Goal: Task Accomplishment & Management: Complete application form

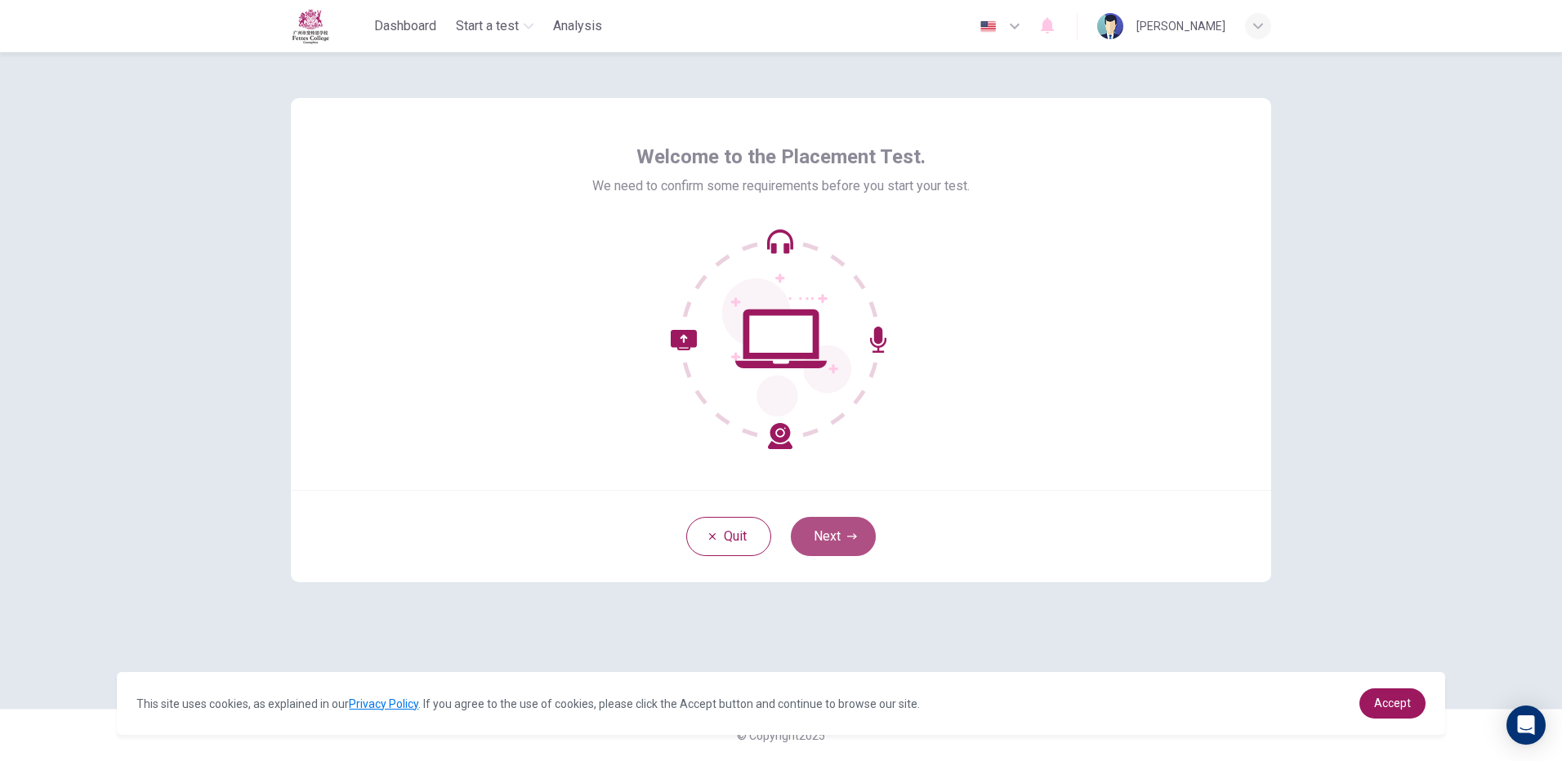
click at [845, 532] on button "Next" at bounding box center [833, 536] width 85 height 39
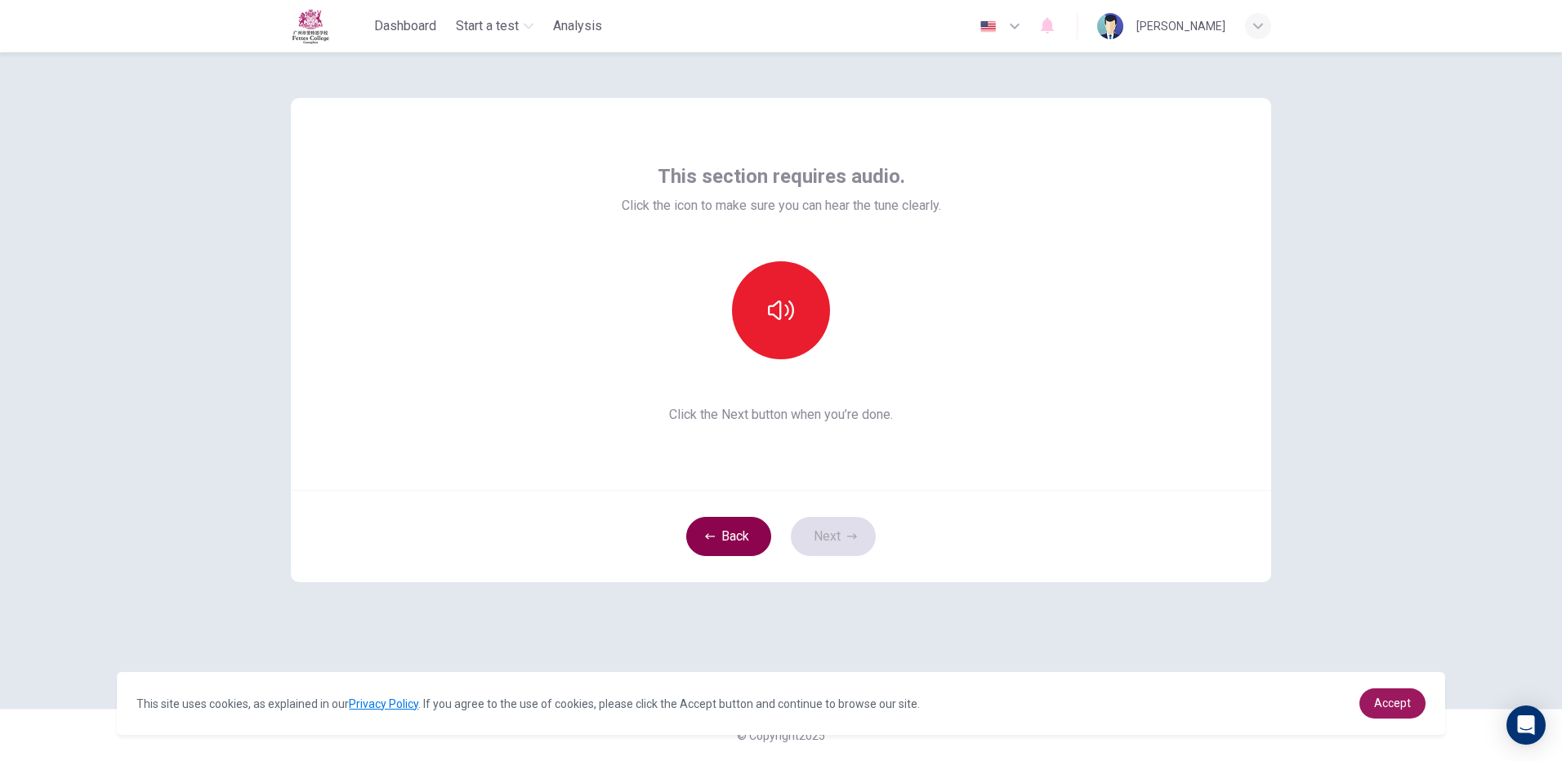
click at [742, 538] on button "Back" at bounding box center [728, 536] width 85 height 39
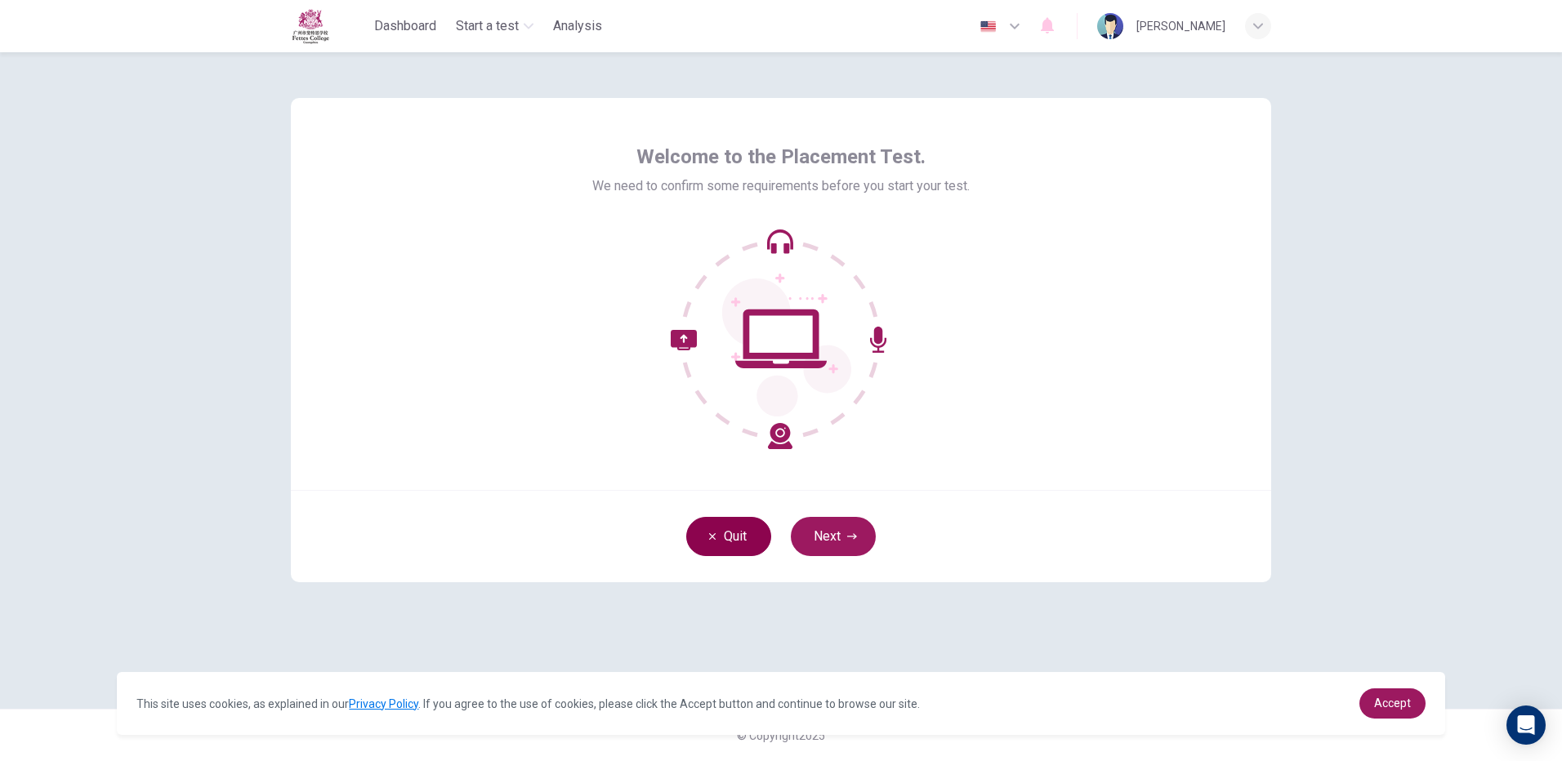
click at [746, 535] on button "Quit" at bounding box center [728, 536] width 85 height 39
click at [846, 543] on button "Next" at bounding box center [833, 536] width 85 height 39
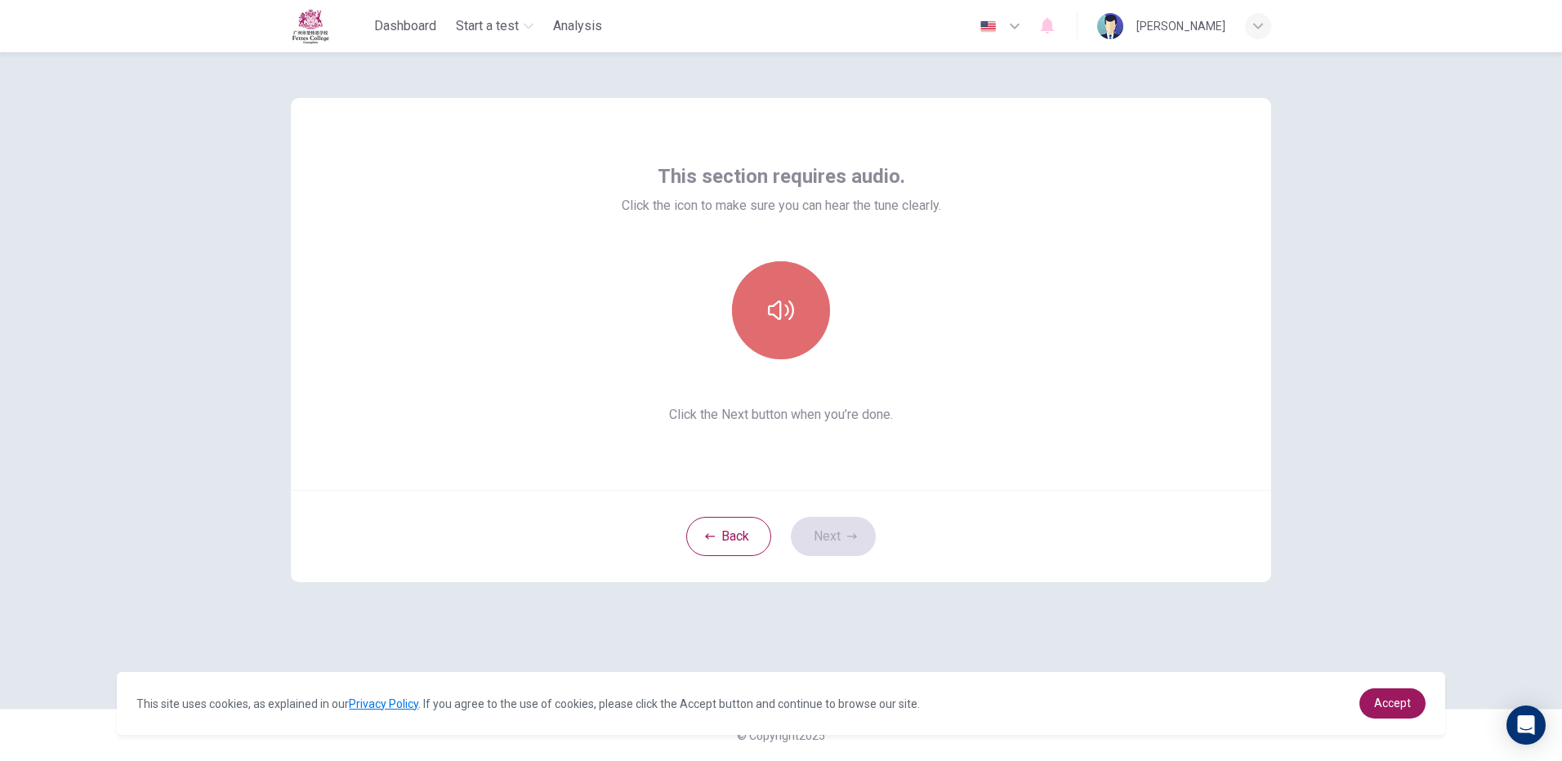
click at [809, 293] on button "button" at bounding box center [781, 310] width 98 height 98
click at [748, 319] on button "button" at bounding box center [781, 310] width 98 height 98
click at [855, 534] on icon "button" at bounding box center [852, 537] width 10 height 10
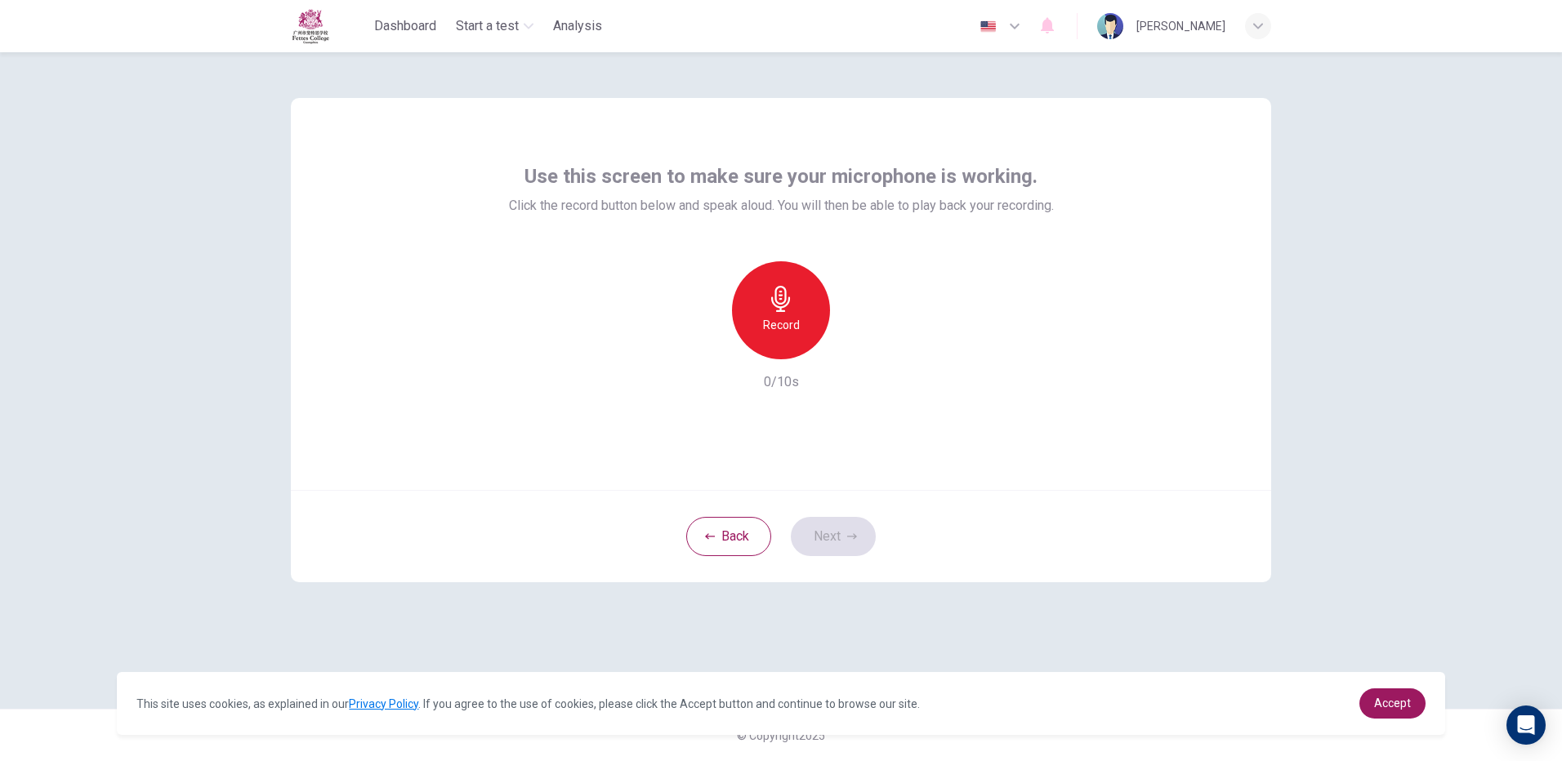
click at [798, 332] on h6 "Record" at bounding box center [781, 325] width 37 height 20
click at [781, 342] on div "Stop" at bounding box center [781, 310] width 98 height 98
click at [841, 524] on button "Next" at bounding box center [833, 536] width 85 height 39
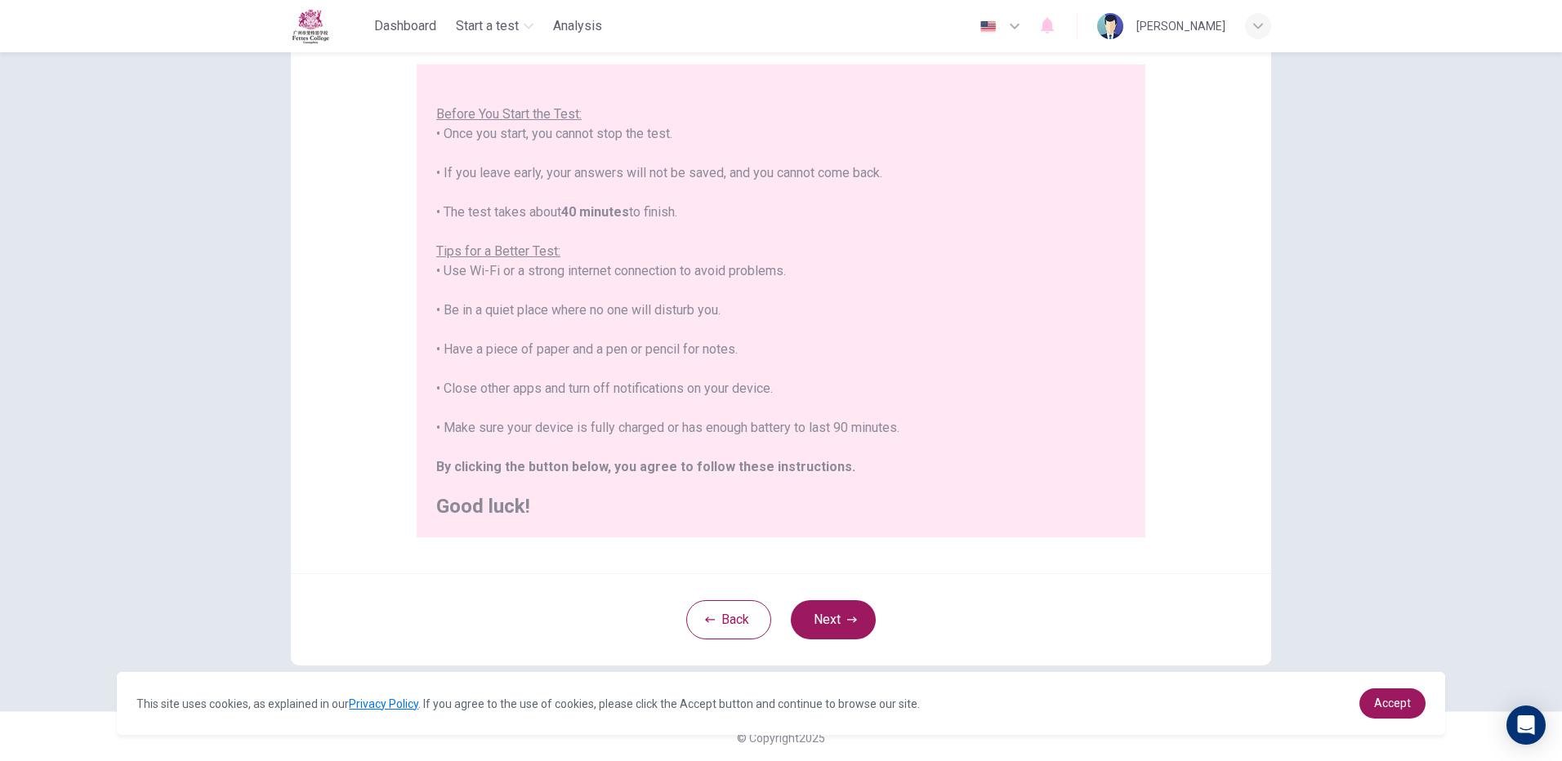
scroll to position [147, 0]
click at [845, 639] on div "Back Next" at bounding box center [781, 617] width 980 height 92
click at [835, 598] on button "Next" at bounding box center [833, 617] width 85 height 39
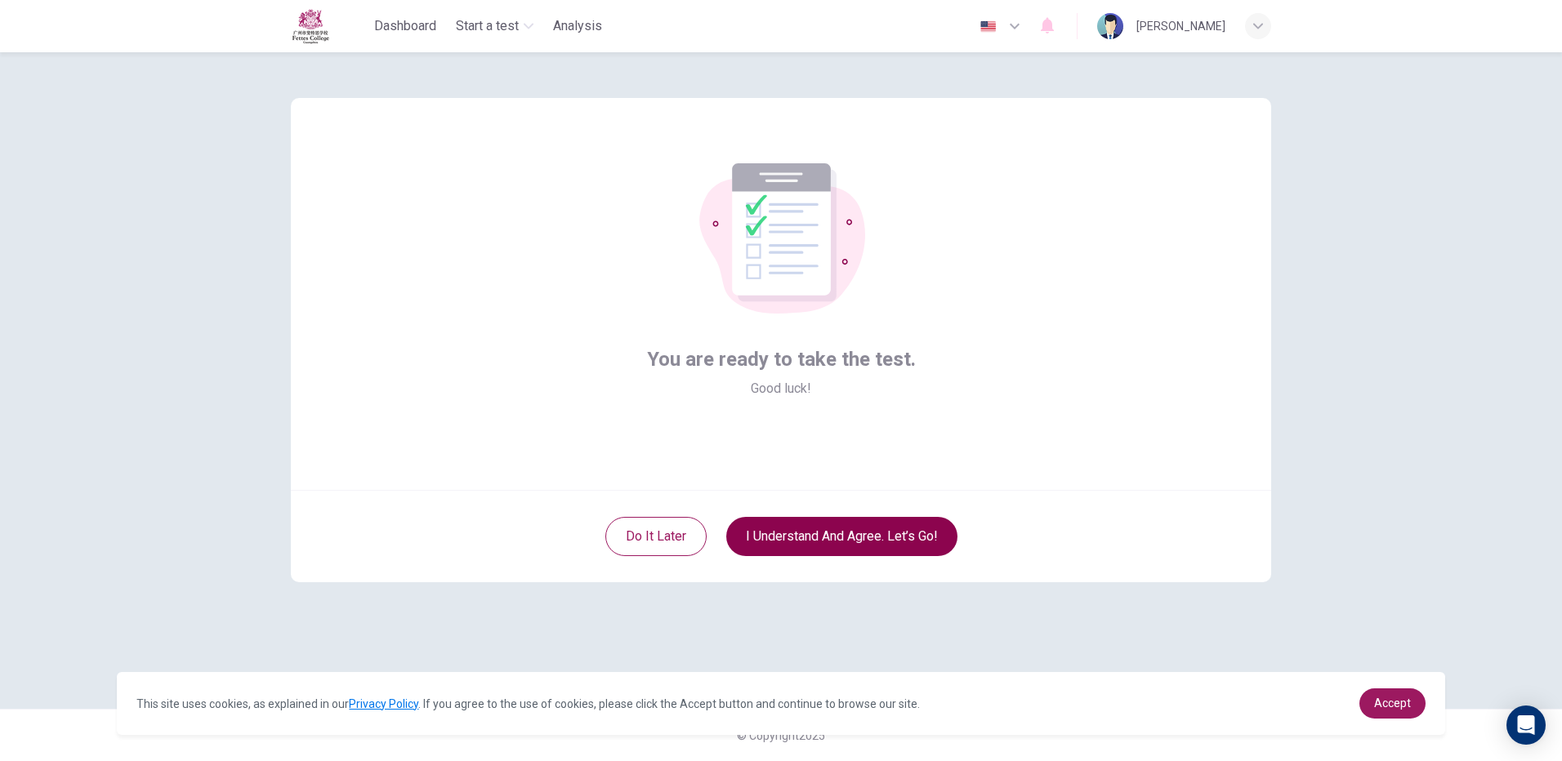
scroll to position [0, 0]
click at [809, 546] on button "I understand and agree. Let’s go!" at bounding box center [841, 536] width 231 height 39
click at [818, 543] on button "I understand and agree. Let’s go!" at bounding box center [841, 536] width 231 height 39
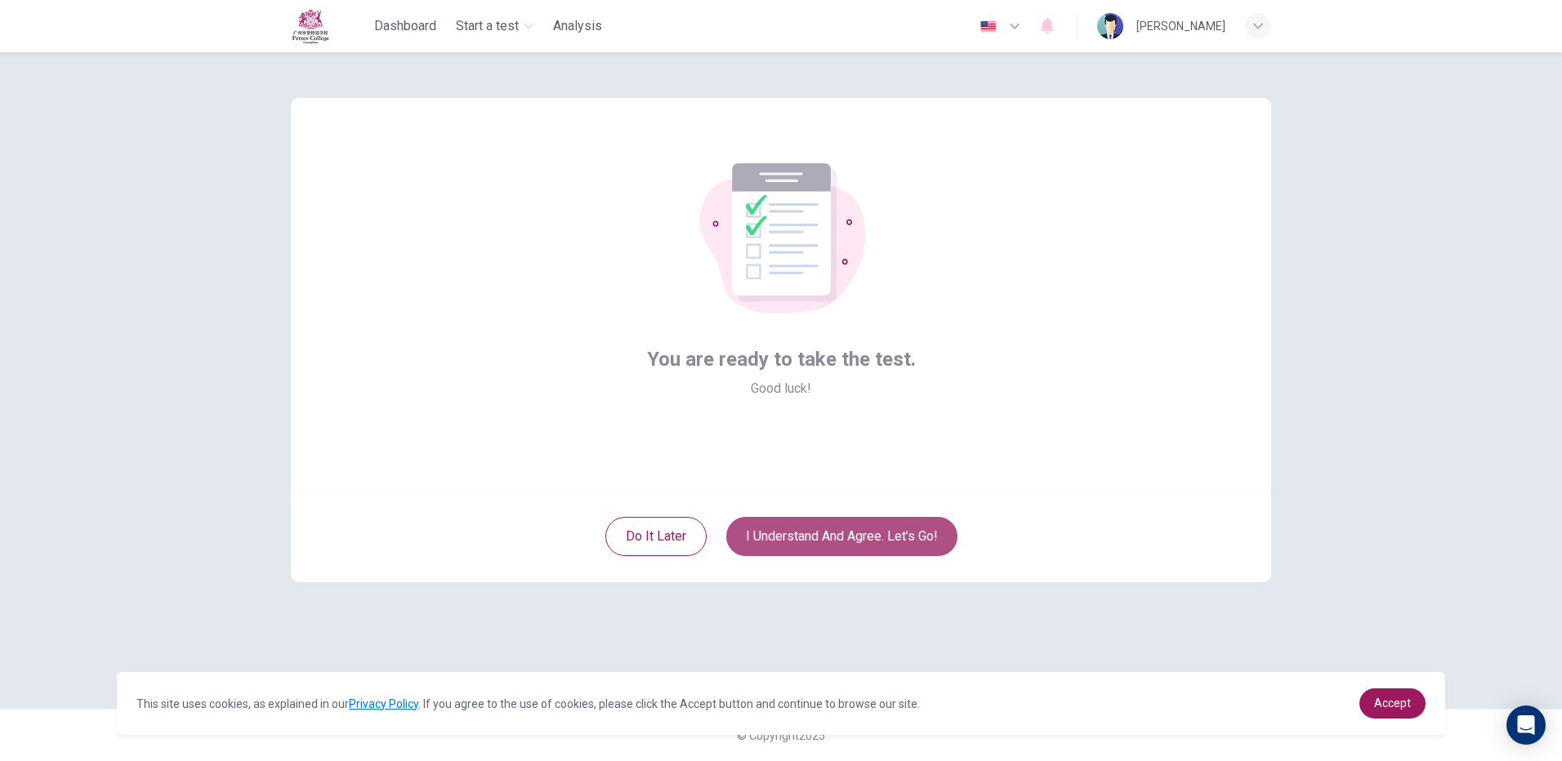
click at [818, 543] on button "I understand and agree. Let’s go!" at bounding box center [841, 536] width 231 height 39
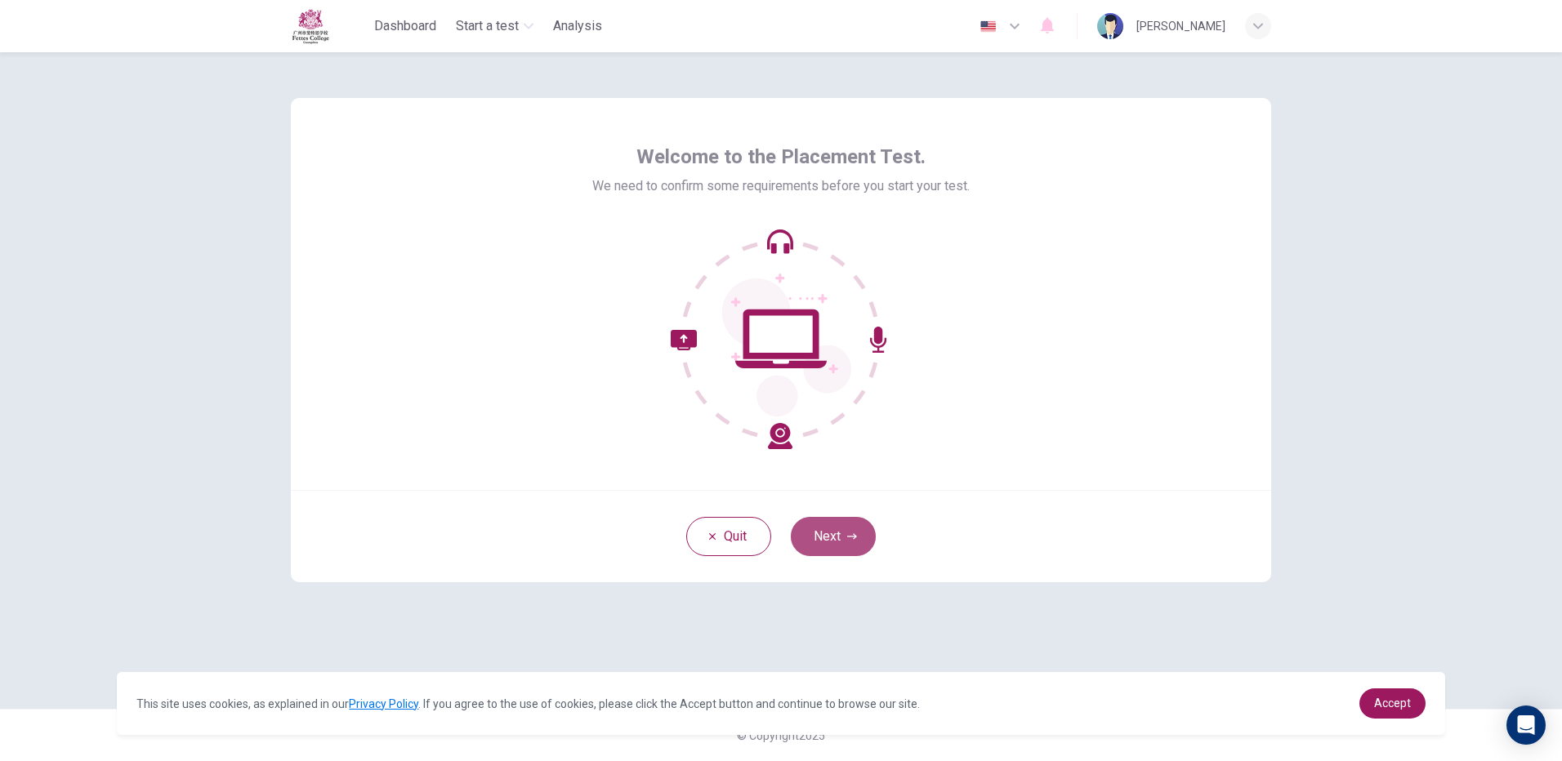
click at [844, 531] on button "Next" at bounding box center [833, 536] width 85 height 39
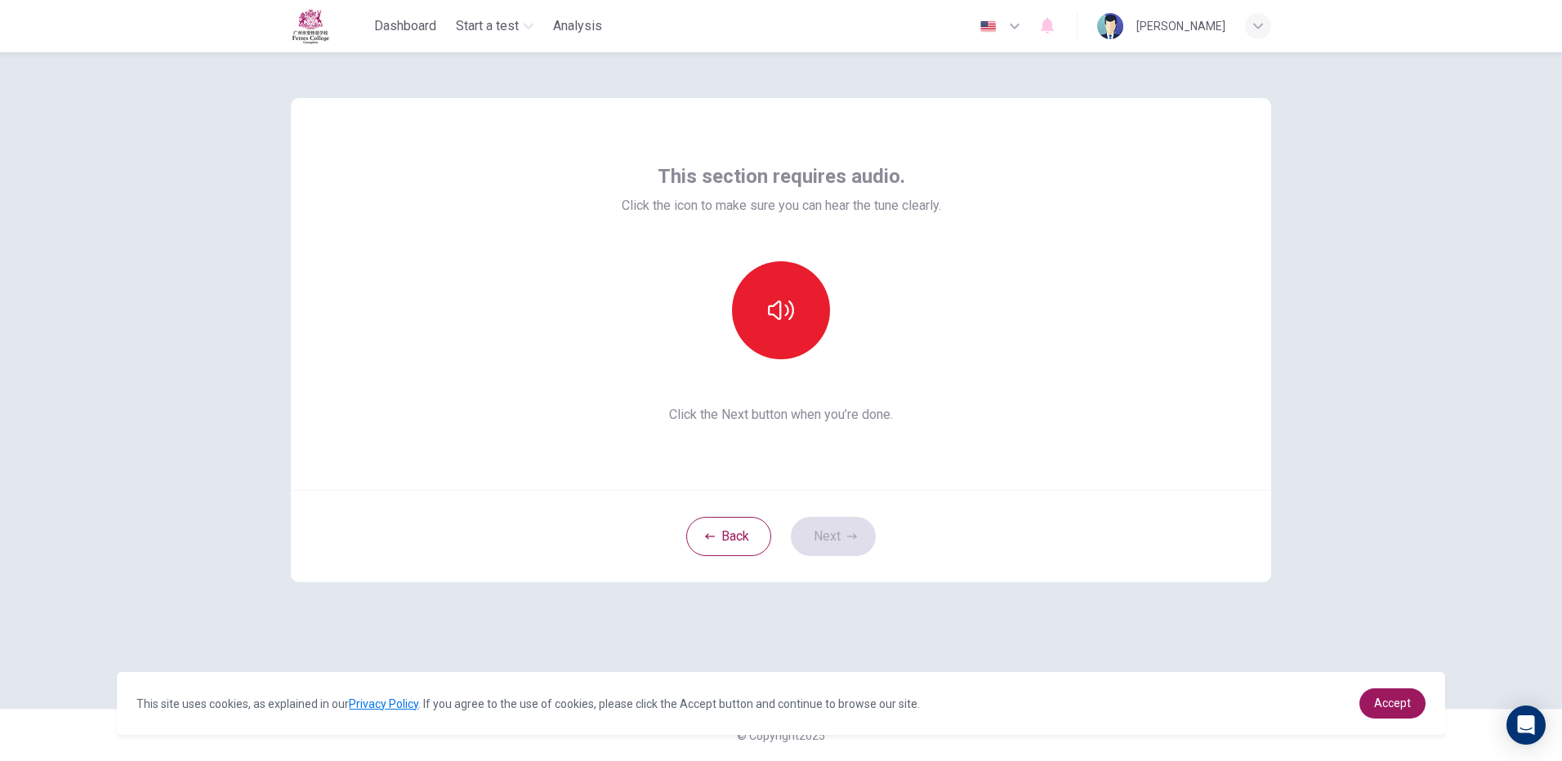
click at [769, 253] on div "This section requires audio. Click the icon to make sure you can hear the tune …" at bounding box center [781, 293] width 319 height 261
click at [769, 314] on icon "button" at bounding box center [781, 311] width 26 height 20
click at [841, 544] on button "Next" at bounding box center [833, 536] width 85 height 39
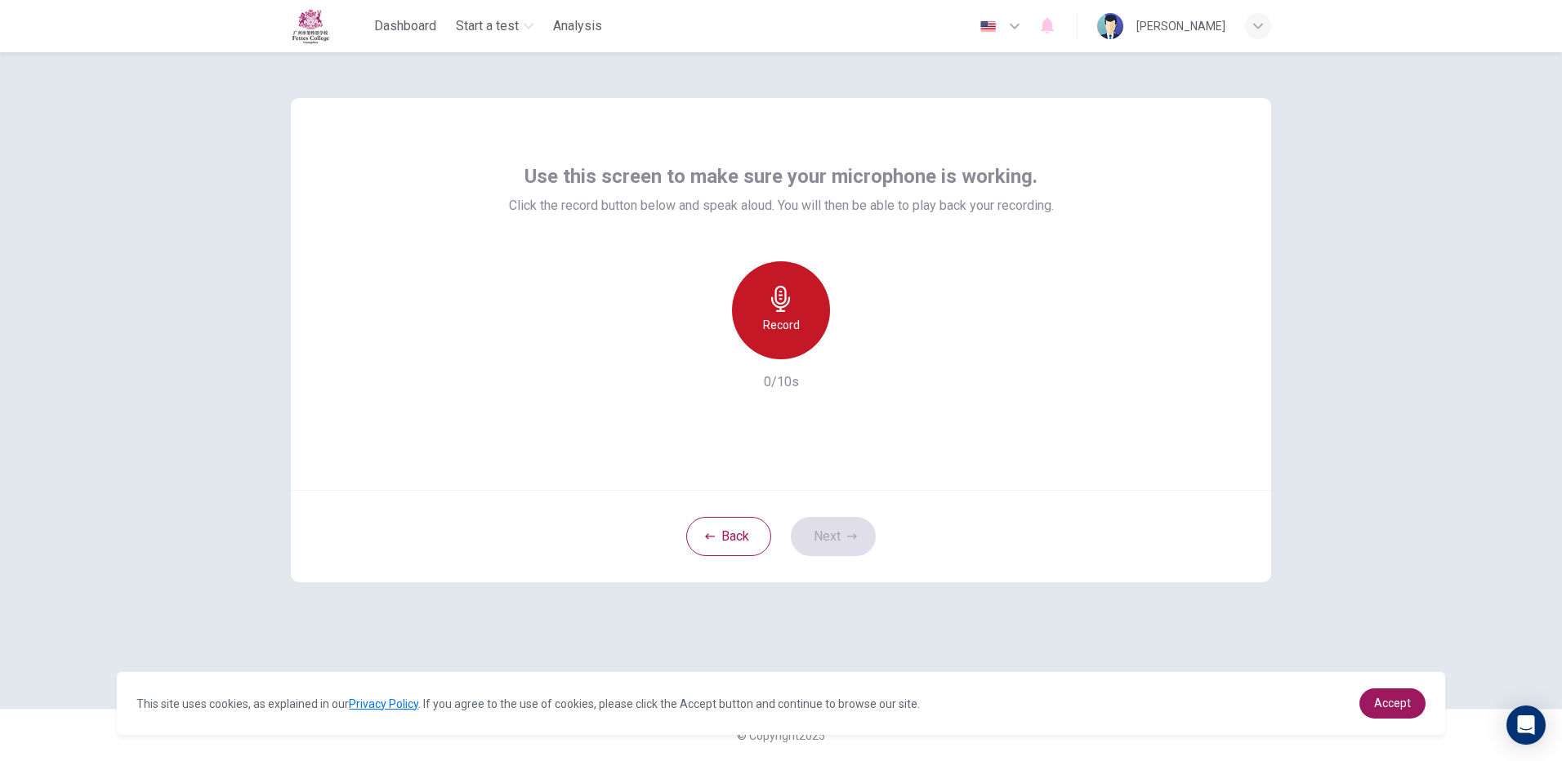
click at [776, 298] on icon "button" at bounding box center [780, 299] width 19 height 26
click at [773, 305] on icon "button" at bounding box center [780, 299] width 19 height 26
click at [834, 519] on button "Next" at bounding box center [833, 536] width 85 height 39
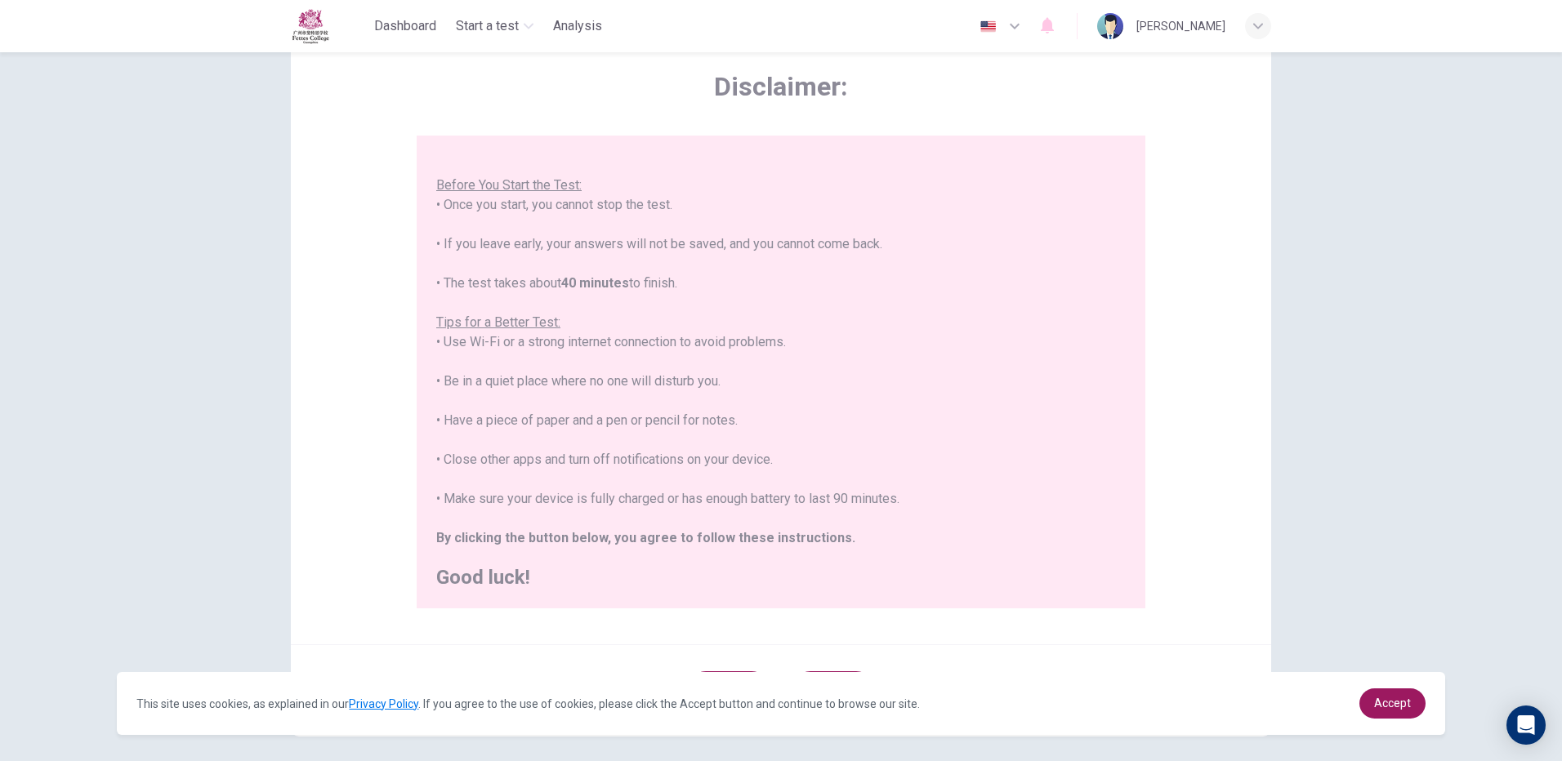
scroll to position [147, 0]
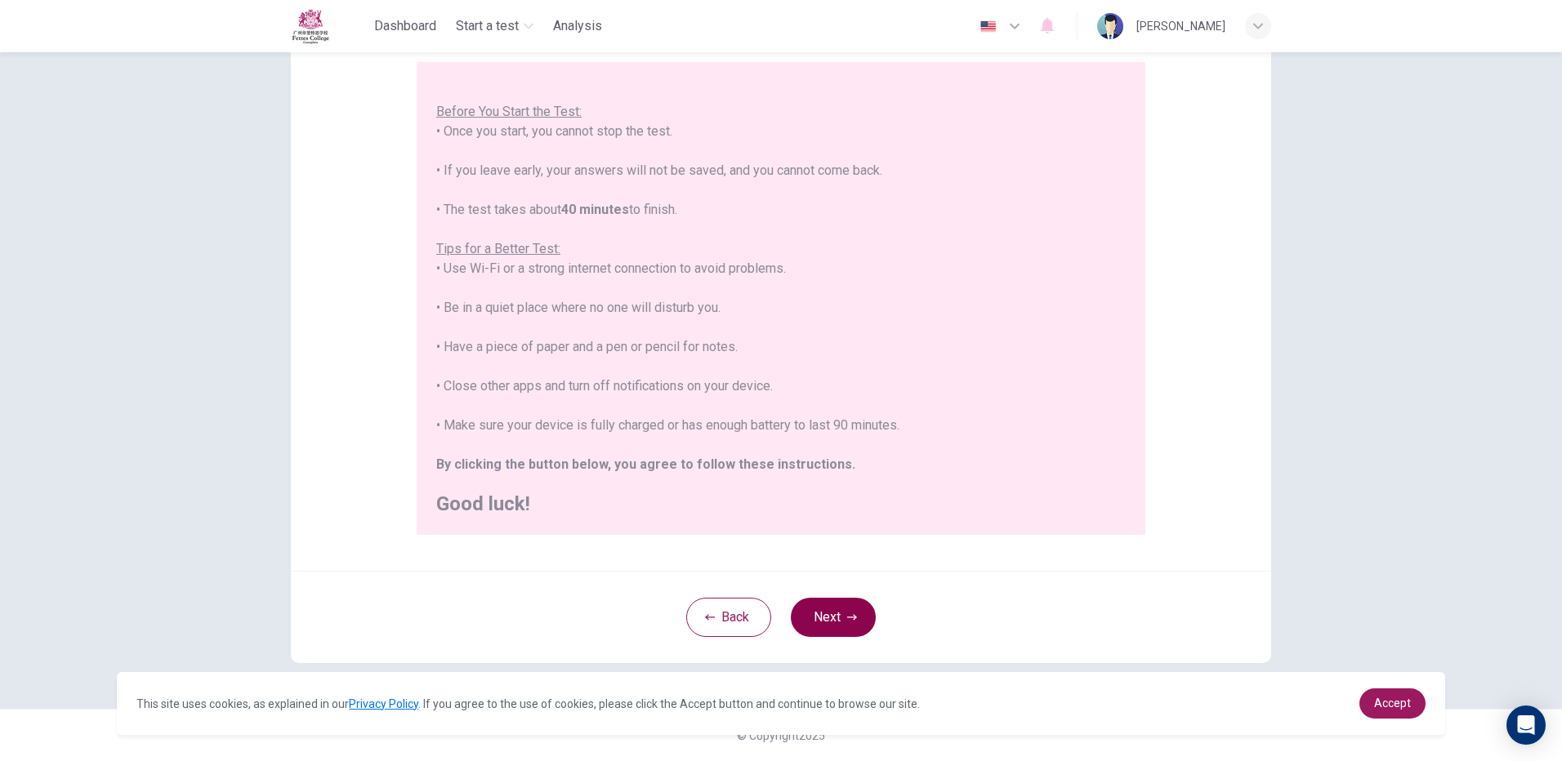
click at [833, 612] on button "Next" at bounding box center [833, 617] width 85 height 39
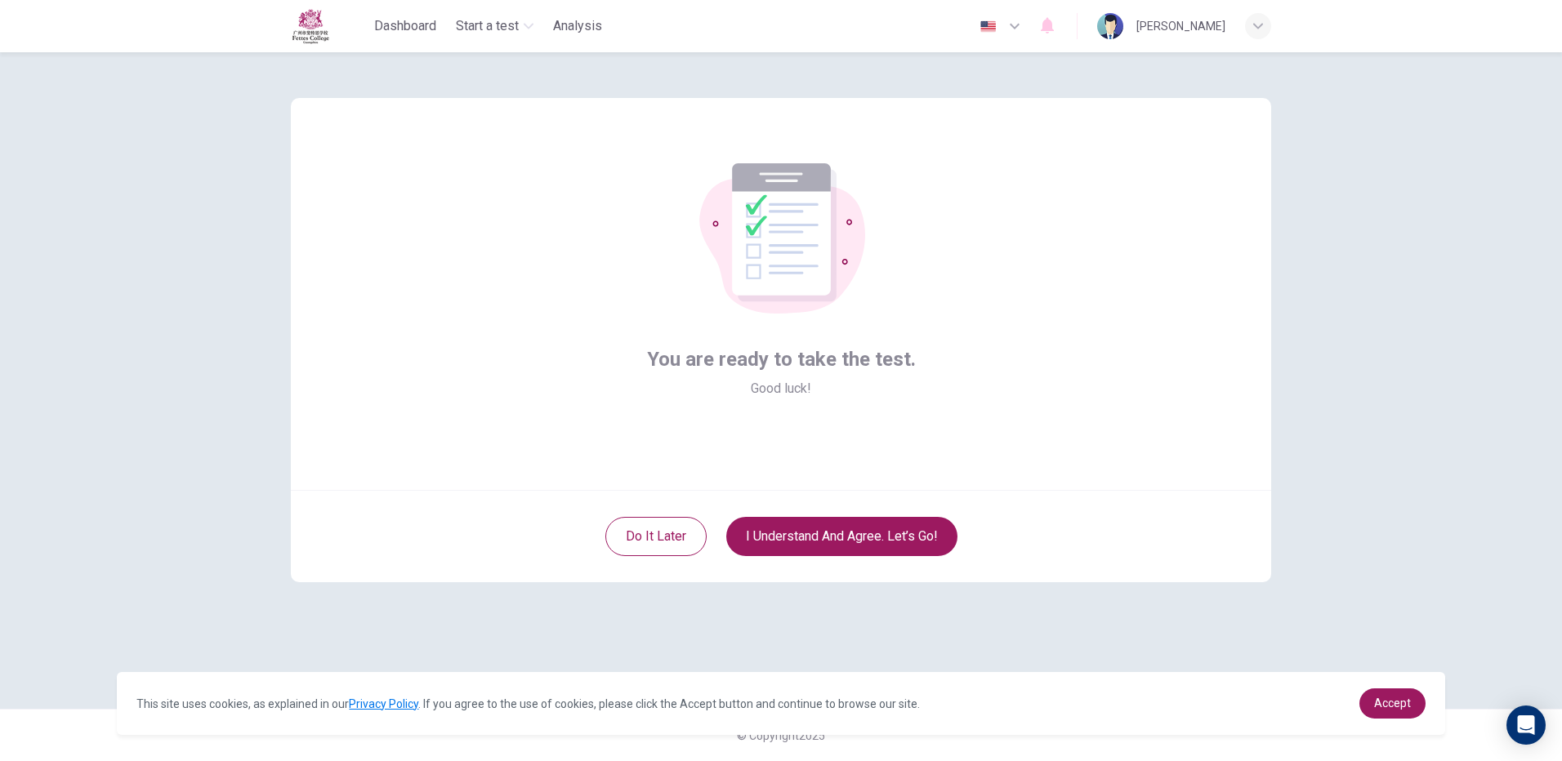
scroll to position [0, 0]
click at [785, 529] on button "I understand and agree. Let’s go!" at bounding box center [841, 536] width 231 height 39
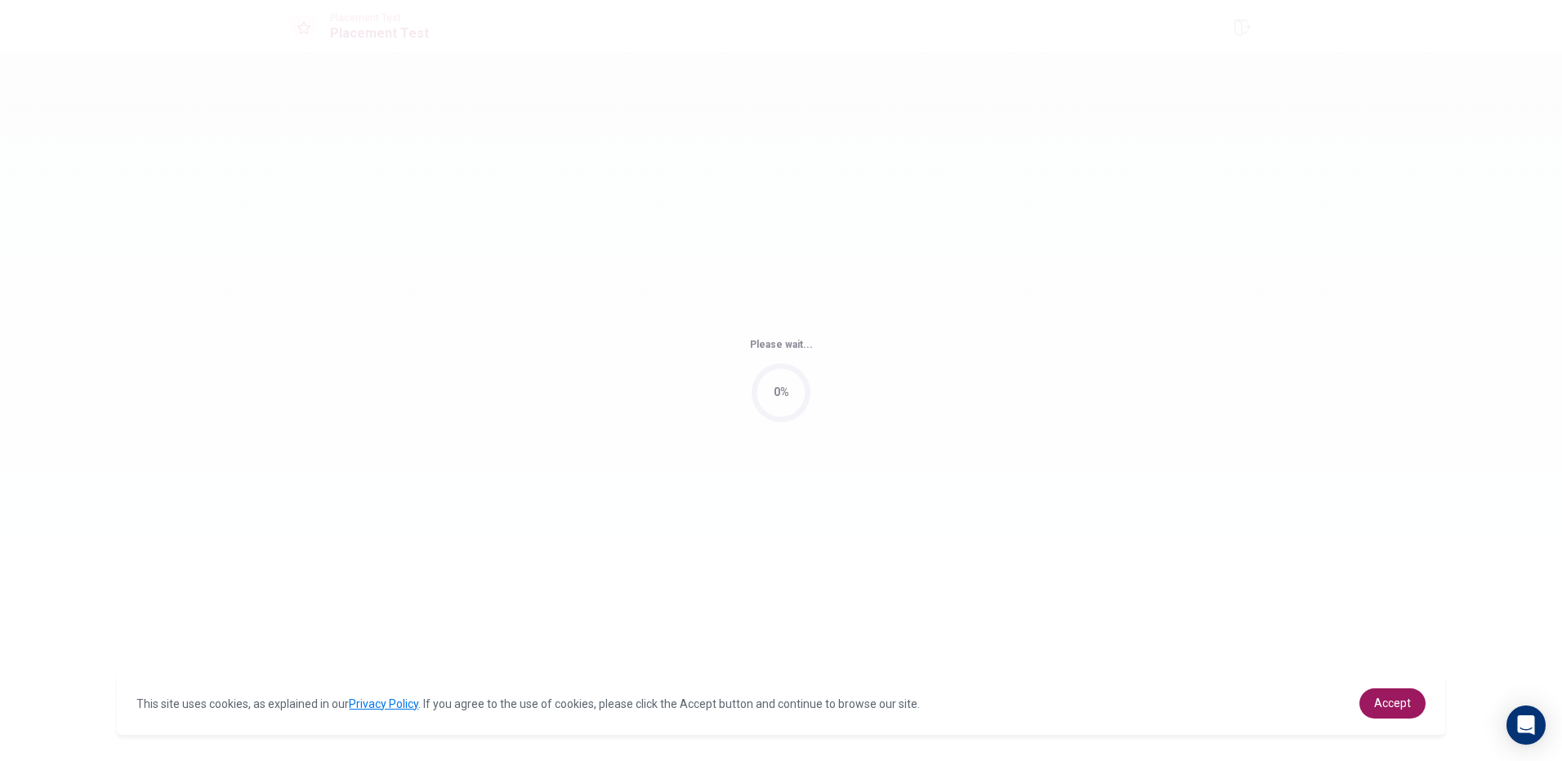
click at [841, 517] on div "Please wait... 0%" at bounding box center [781, 380] width 1562 height 761
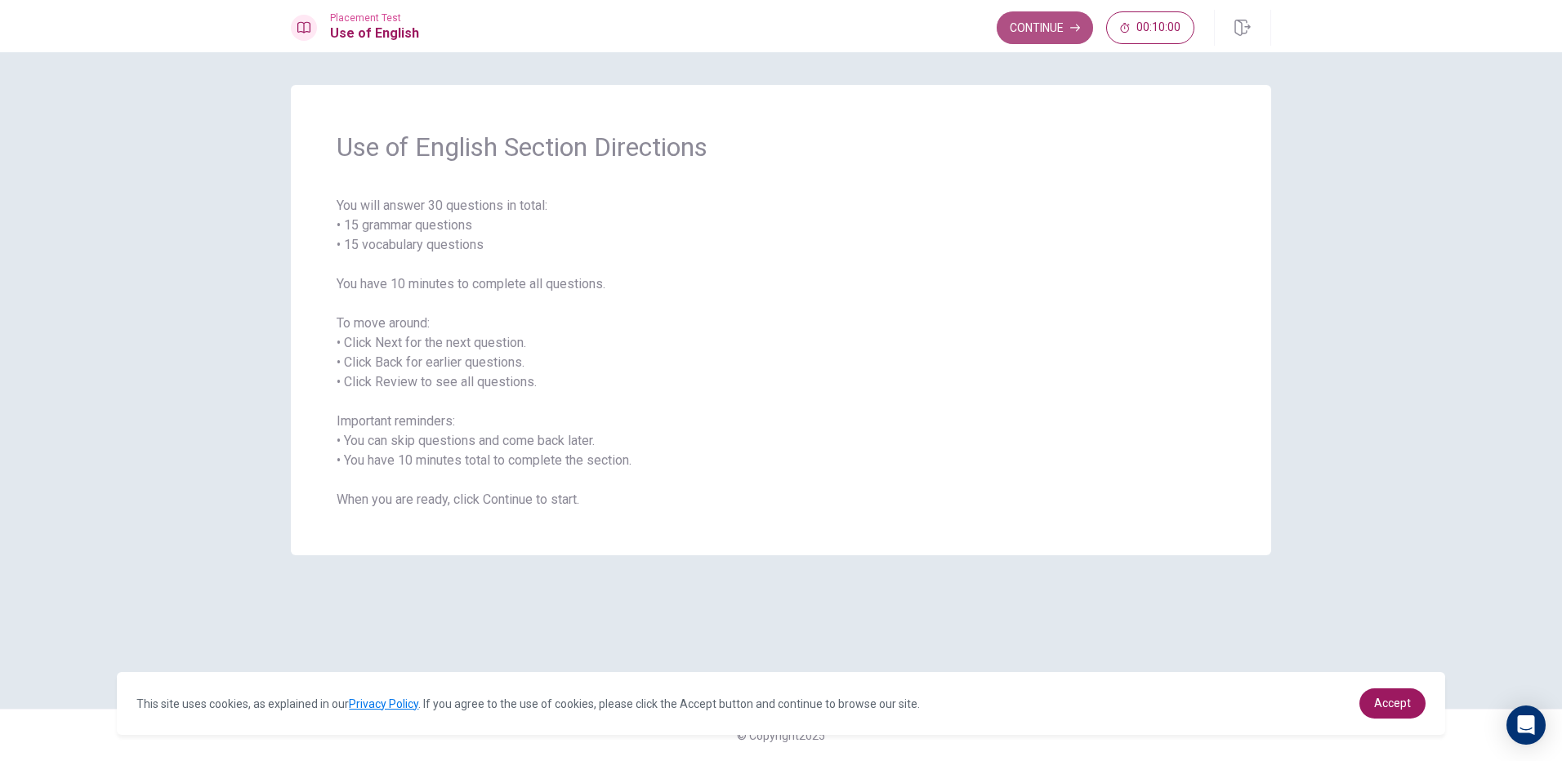
click at [1030, 30] on button "Continue" at bounding box center [1044, 27] width 96 height 33
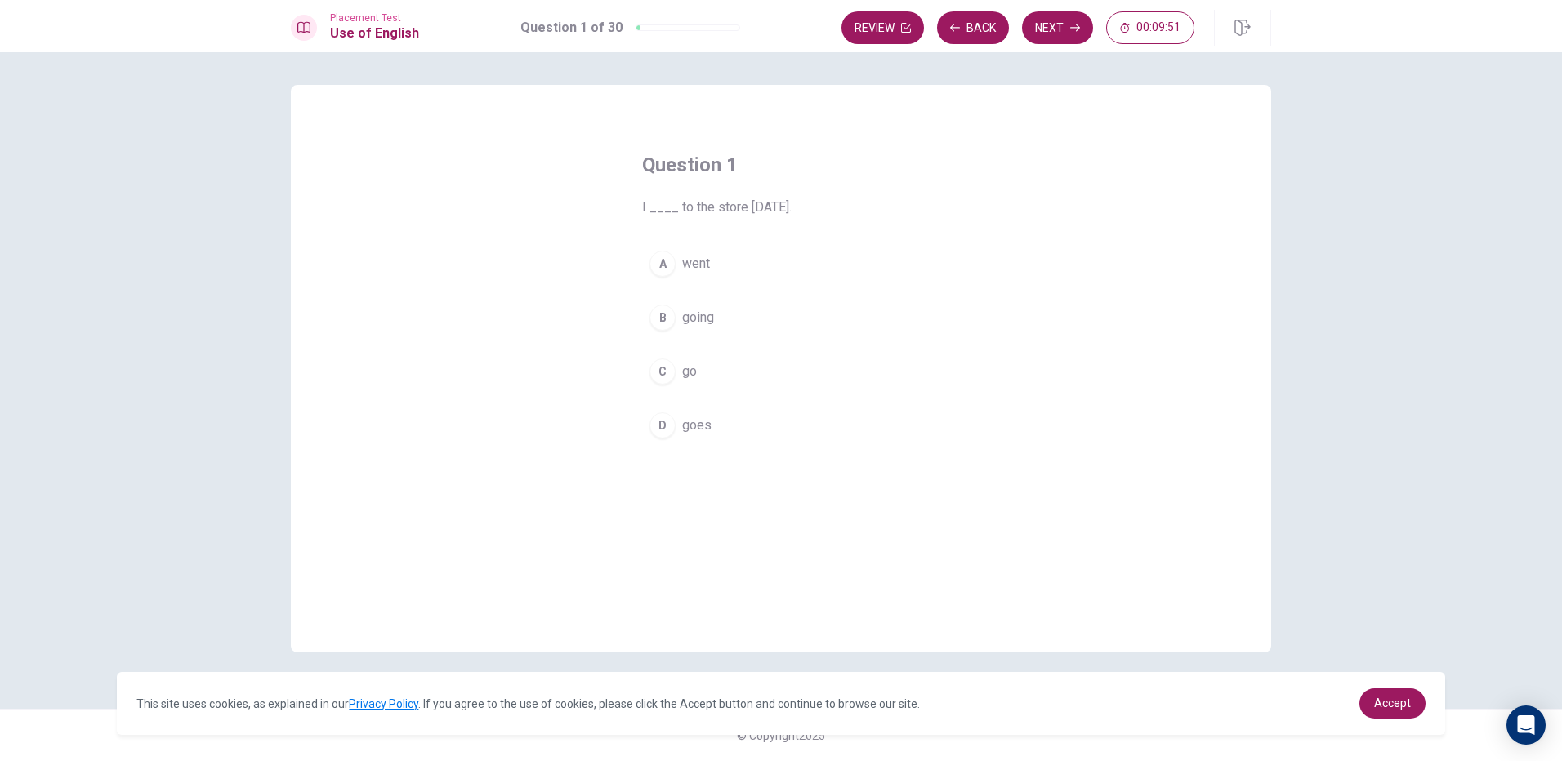
click at [662, 263] on div "A" at bounding box center [662, 264] width 26 height 26
click at [1053, 23] on button "Next" at bounding box center [1057, 27] width 71 height 33
click at [669, 259] on div "A" at bounding box center [662, 264] width 26 height 26
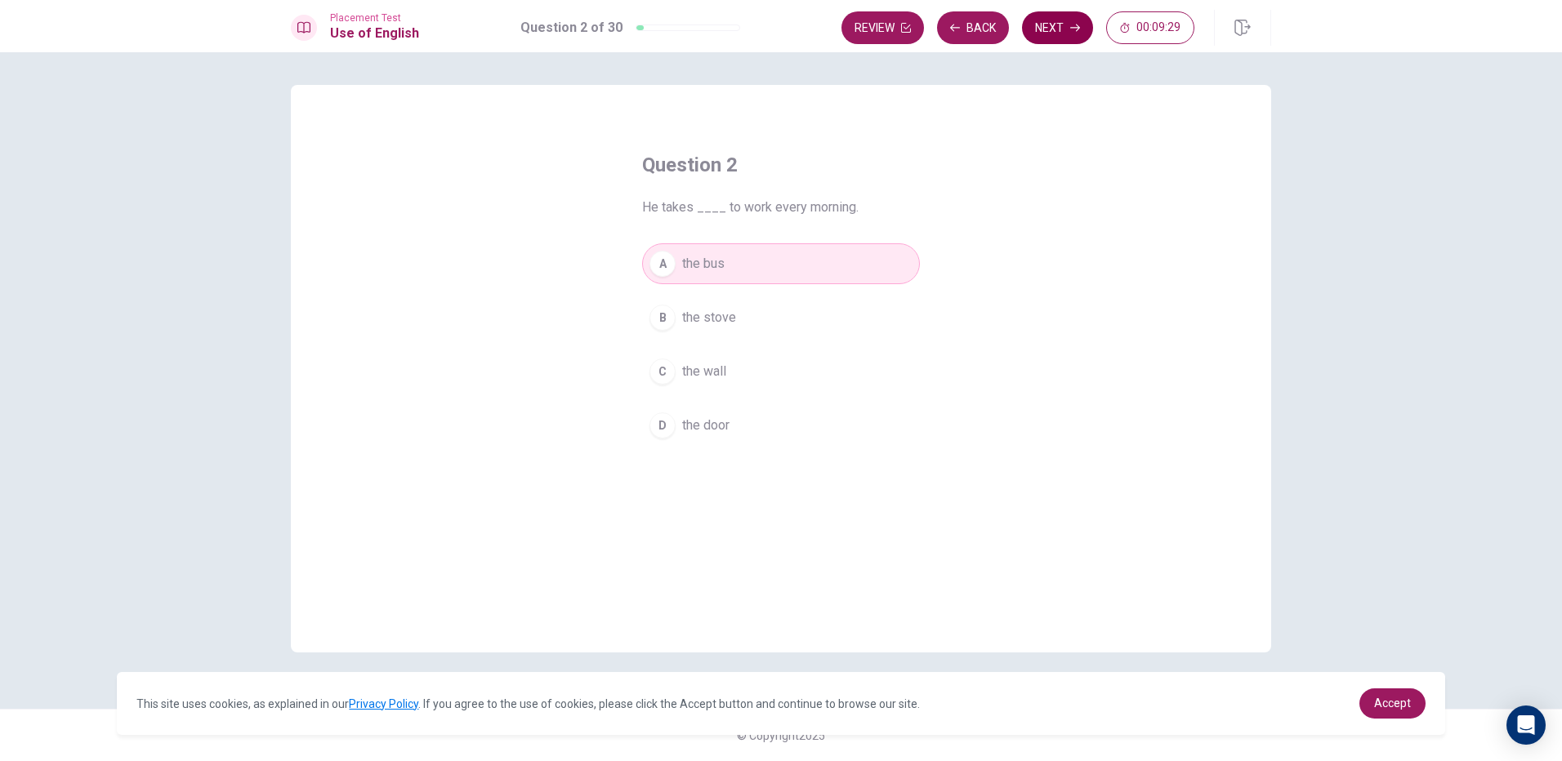
click at [1062, 25] on button "Next" at bounding box center [1057, 27] width 71 height 33
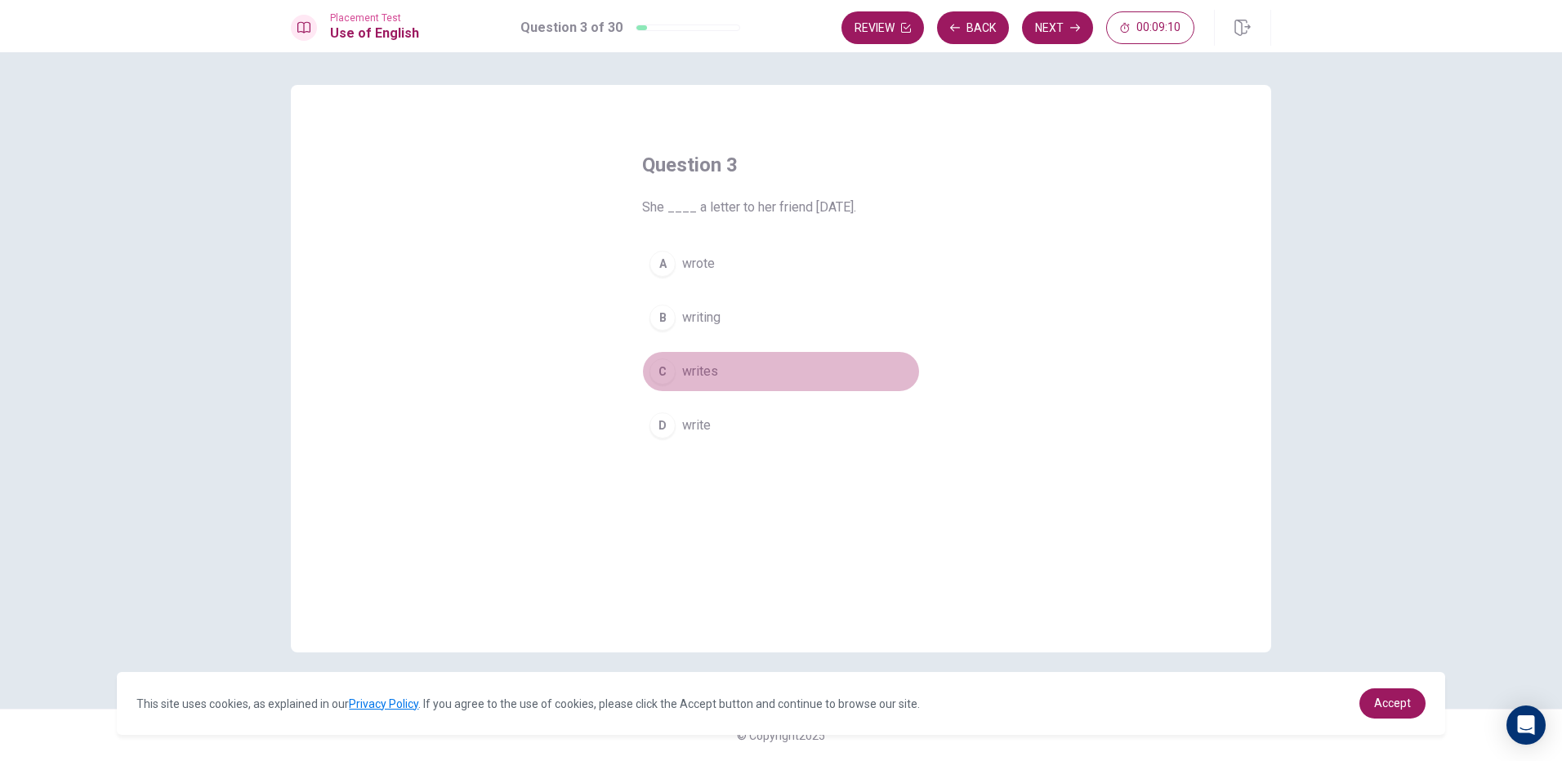
click at [666, 375] on div "C" at bounding box center [662, 372] width 26 height 26
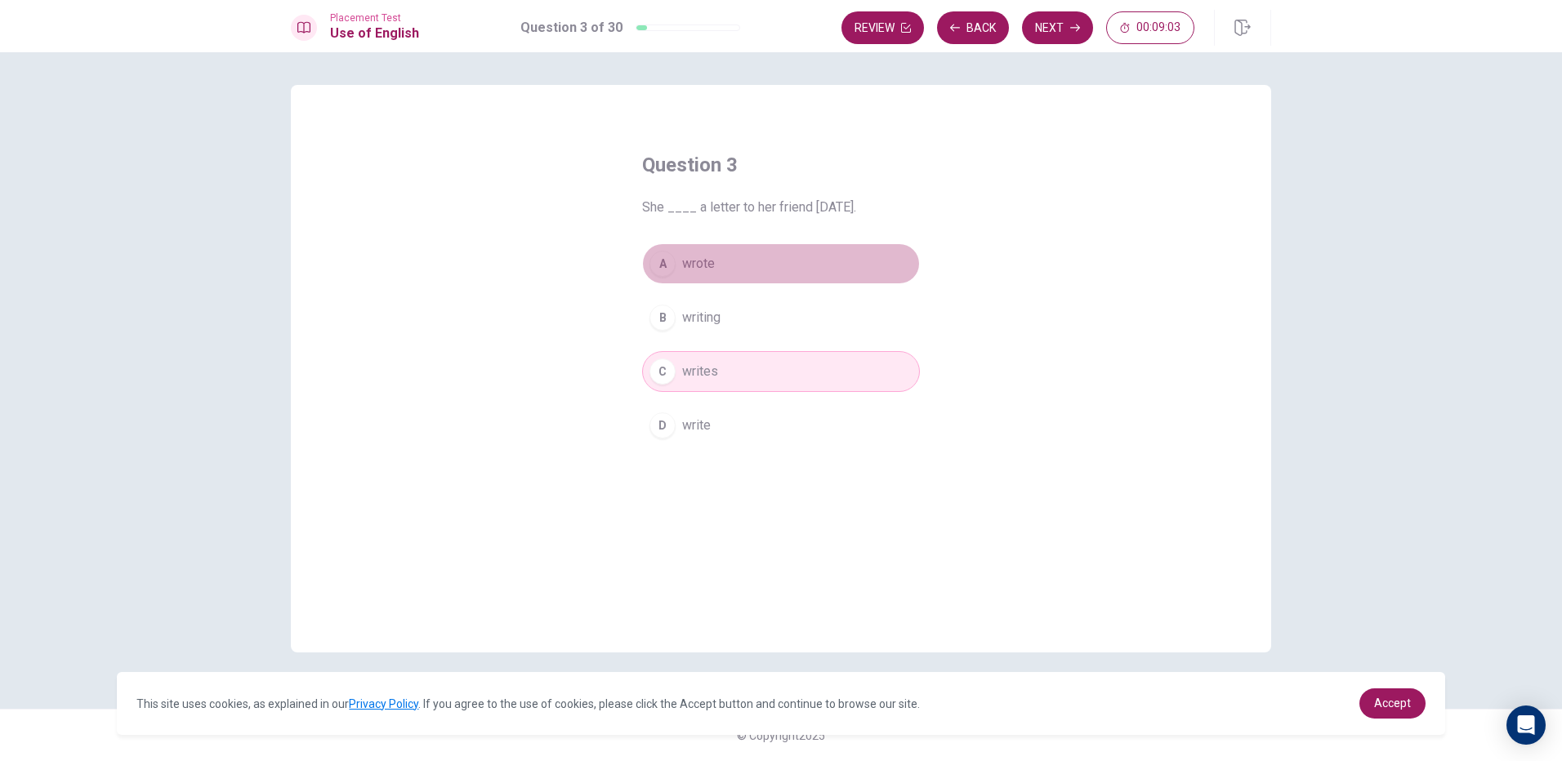
click at [684, 265] on span "wrote" at bounding box center [698, 264] width 33 height 20
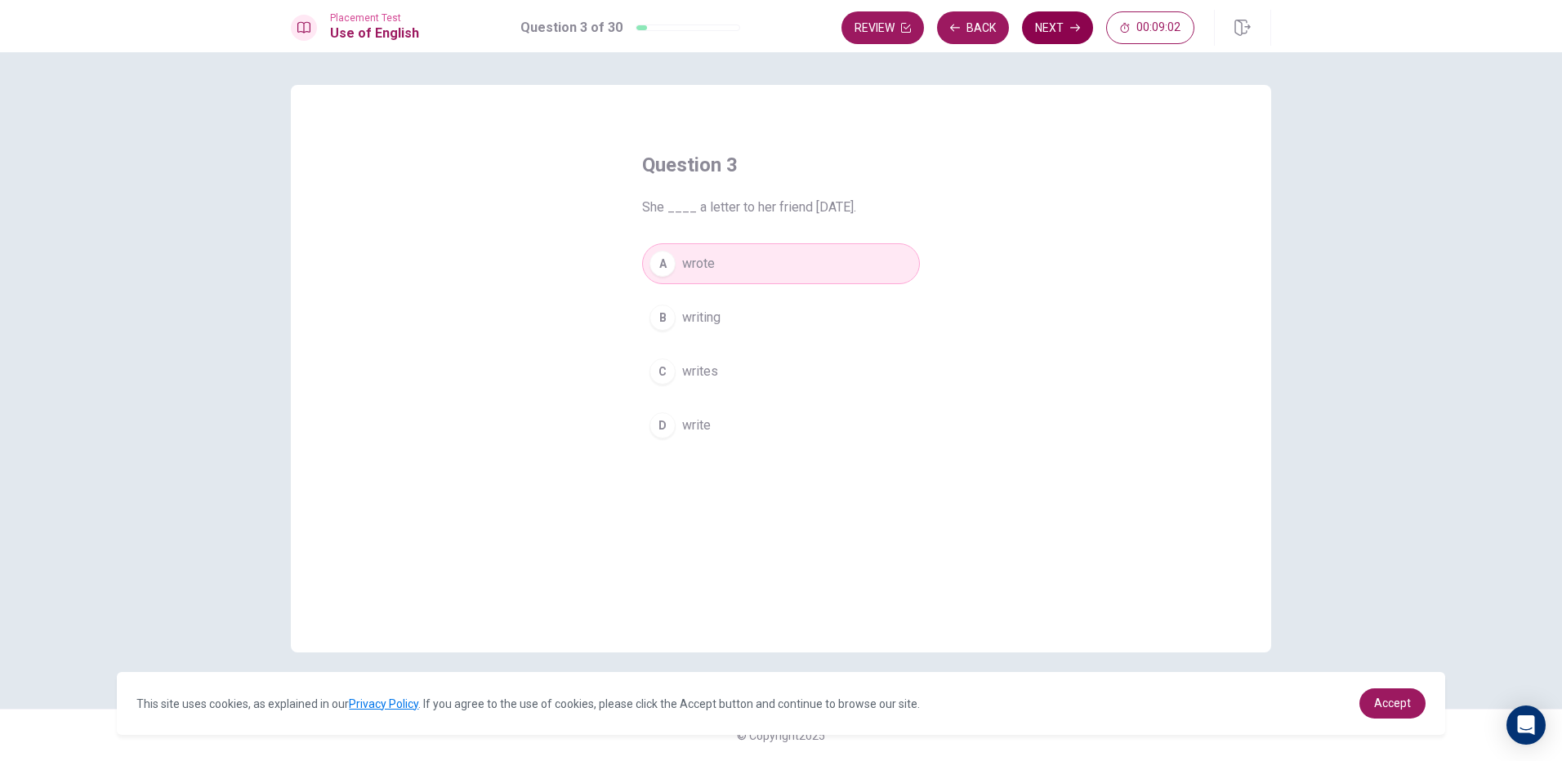
click at [1058, 23] on button "Next" at bounding box center [1057, 27] width 71 height 33
click at [724, 428] on span "notebook" at bounding box center [709, 426] width 54 height 20
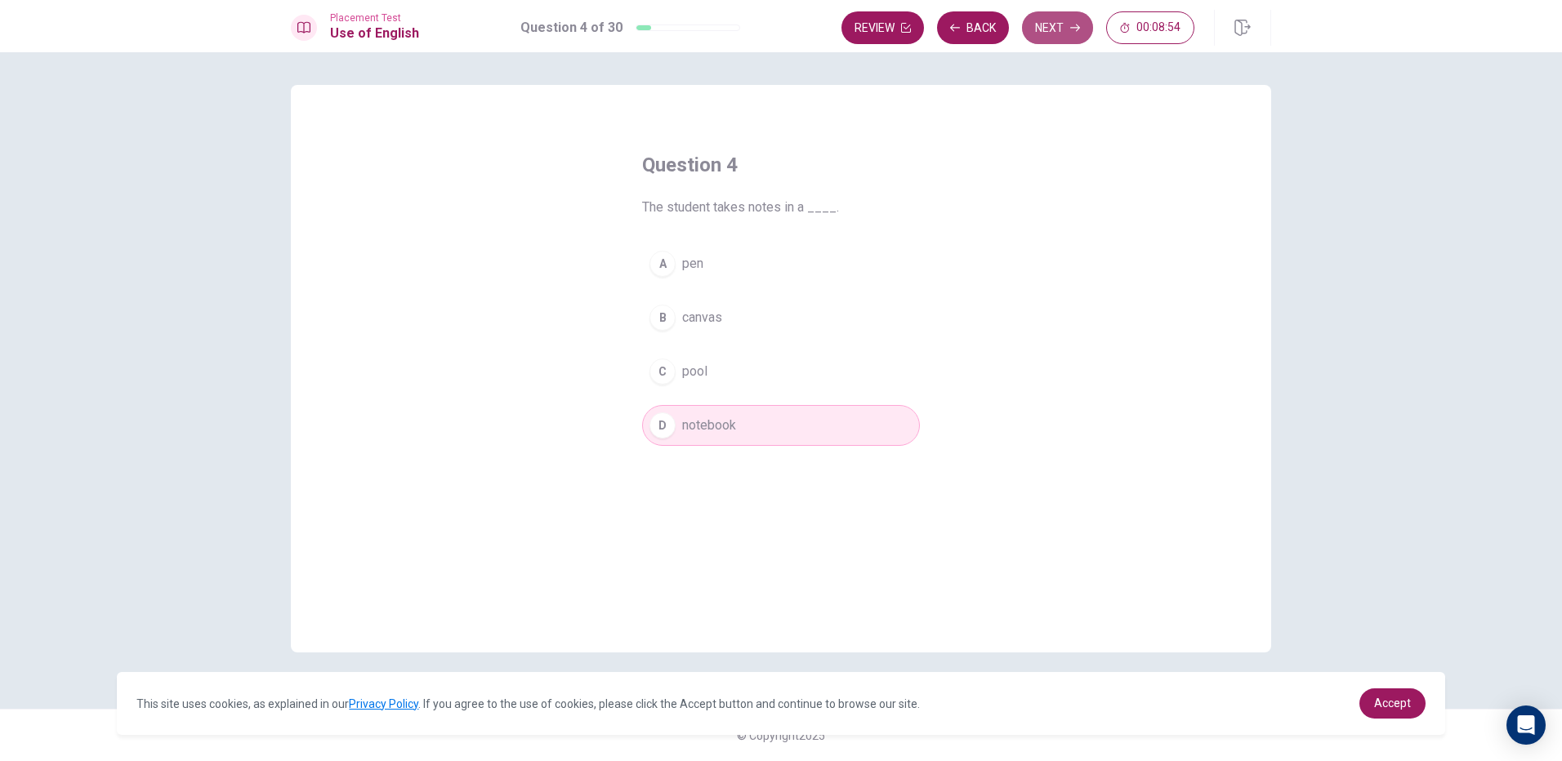
click at [1045, 31] on button "Next" at bounding box center [1057, 27] width 71 height 33
click at [667, 364] on div "C" at bounding box center [662, 372] width 26 height 26
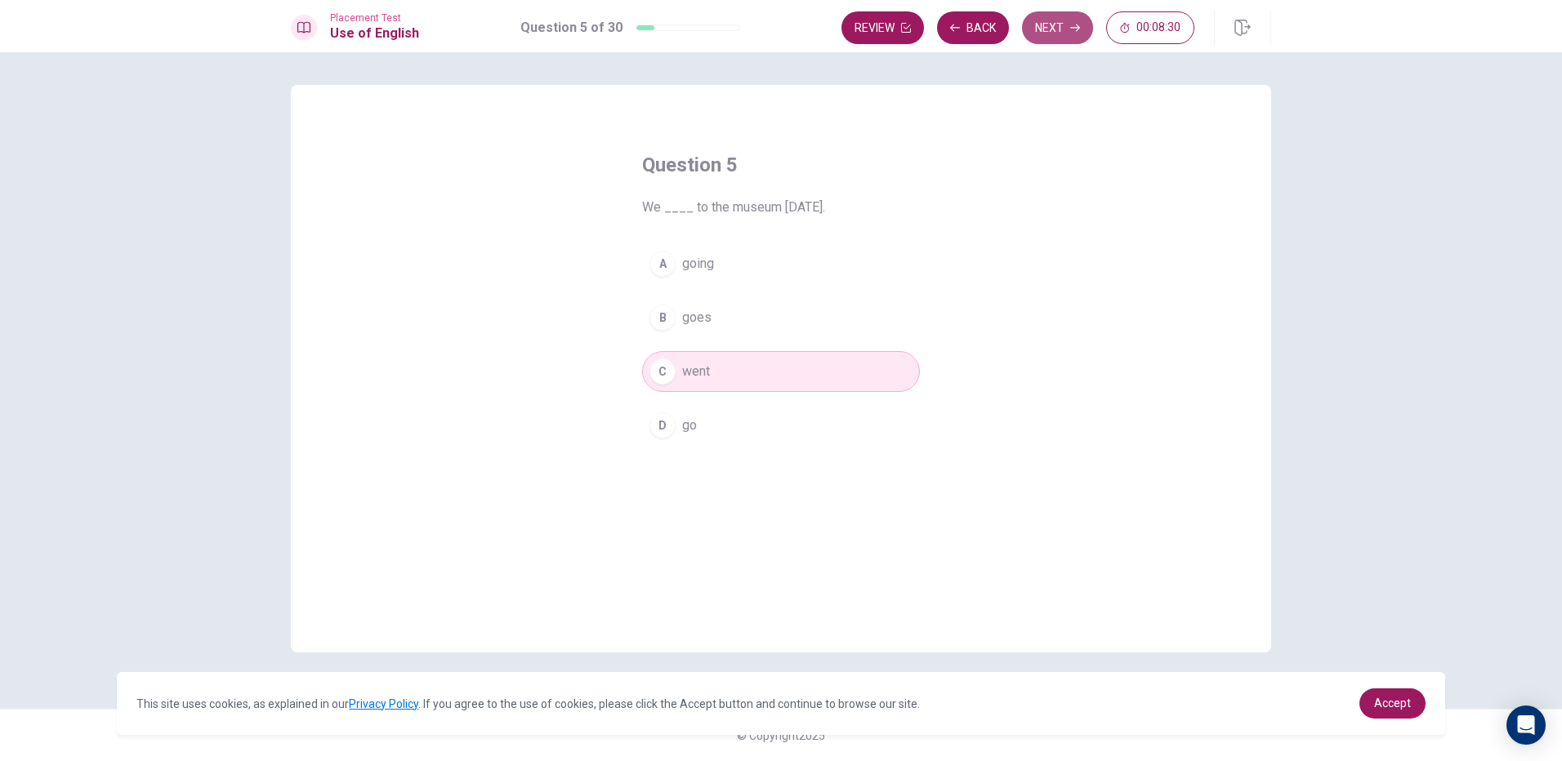
click at [1043, 28] on button "Next" at bounding box center [1057, 27] width 71 height 33
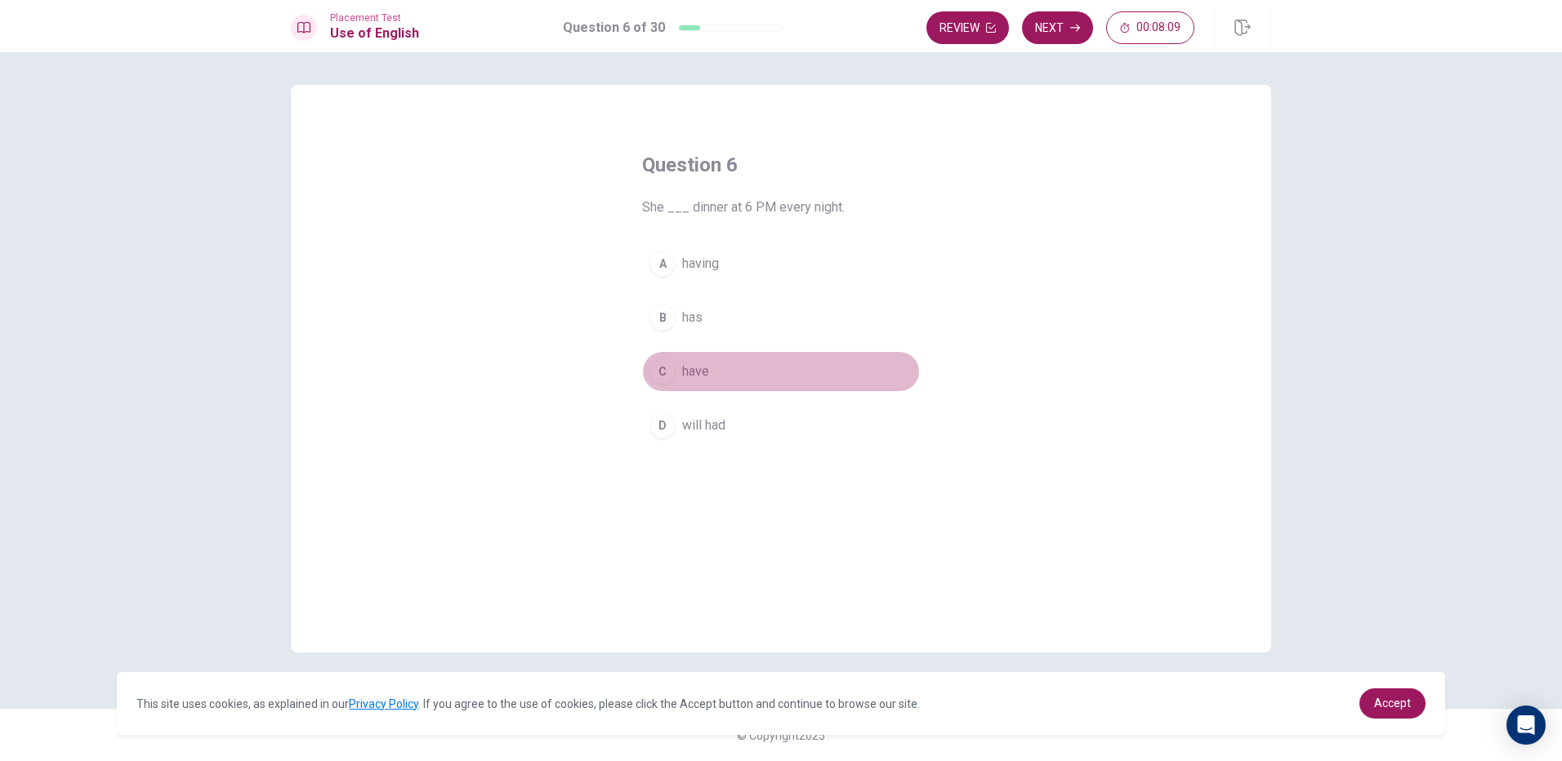
click at [666, 365] on div "C" at bounding box center [662, 372] width 26 height 26
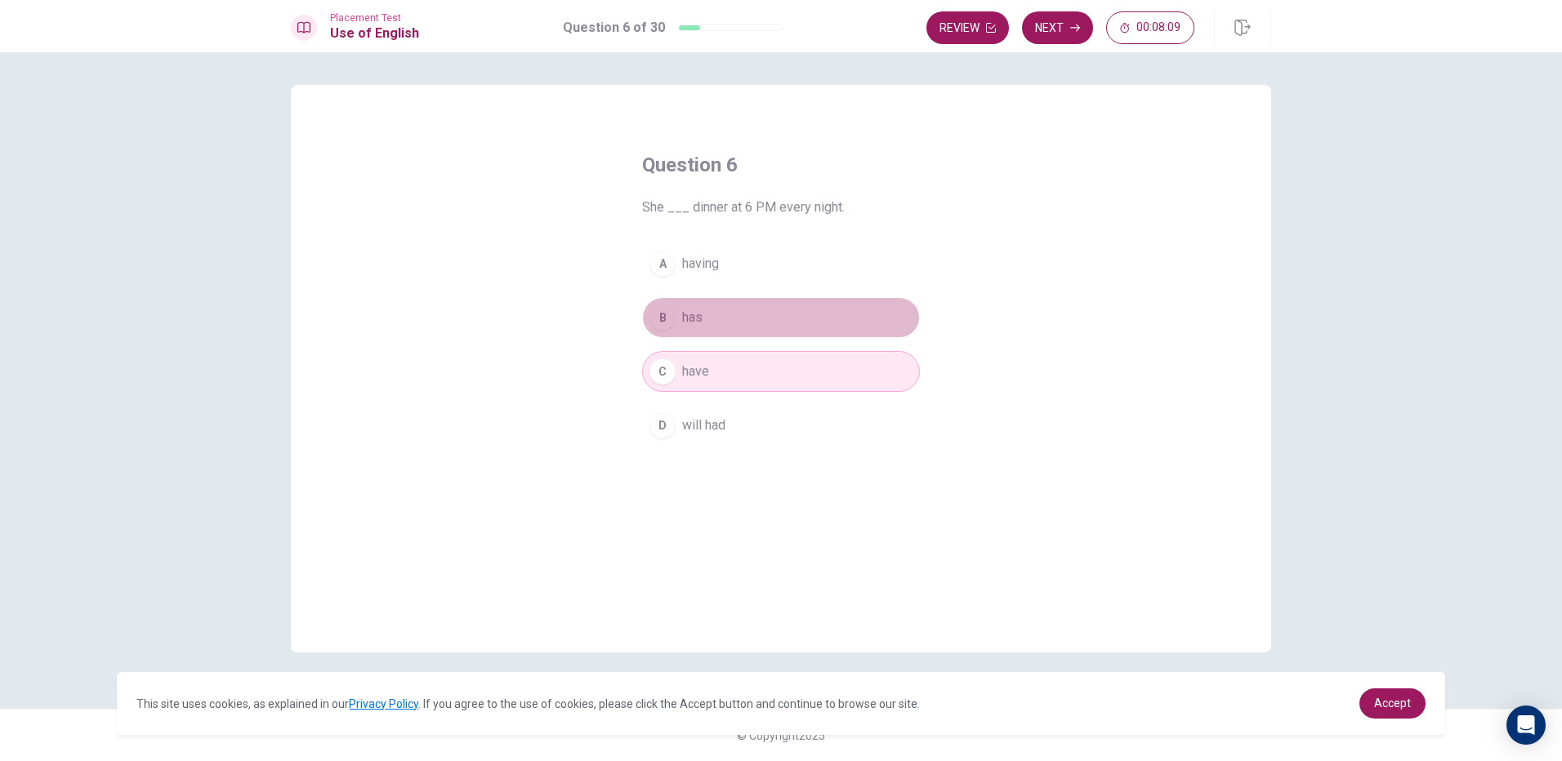
click at [673, 319] on div "B" at bounding box center [662, 318] width 26 height 26
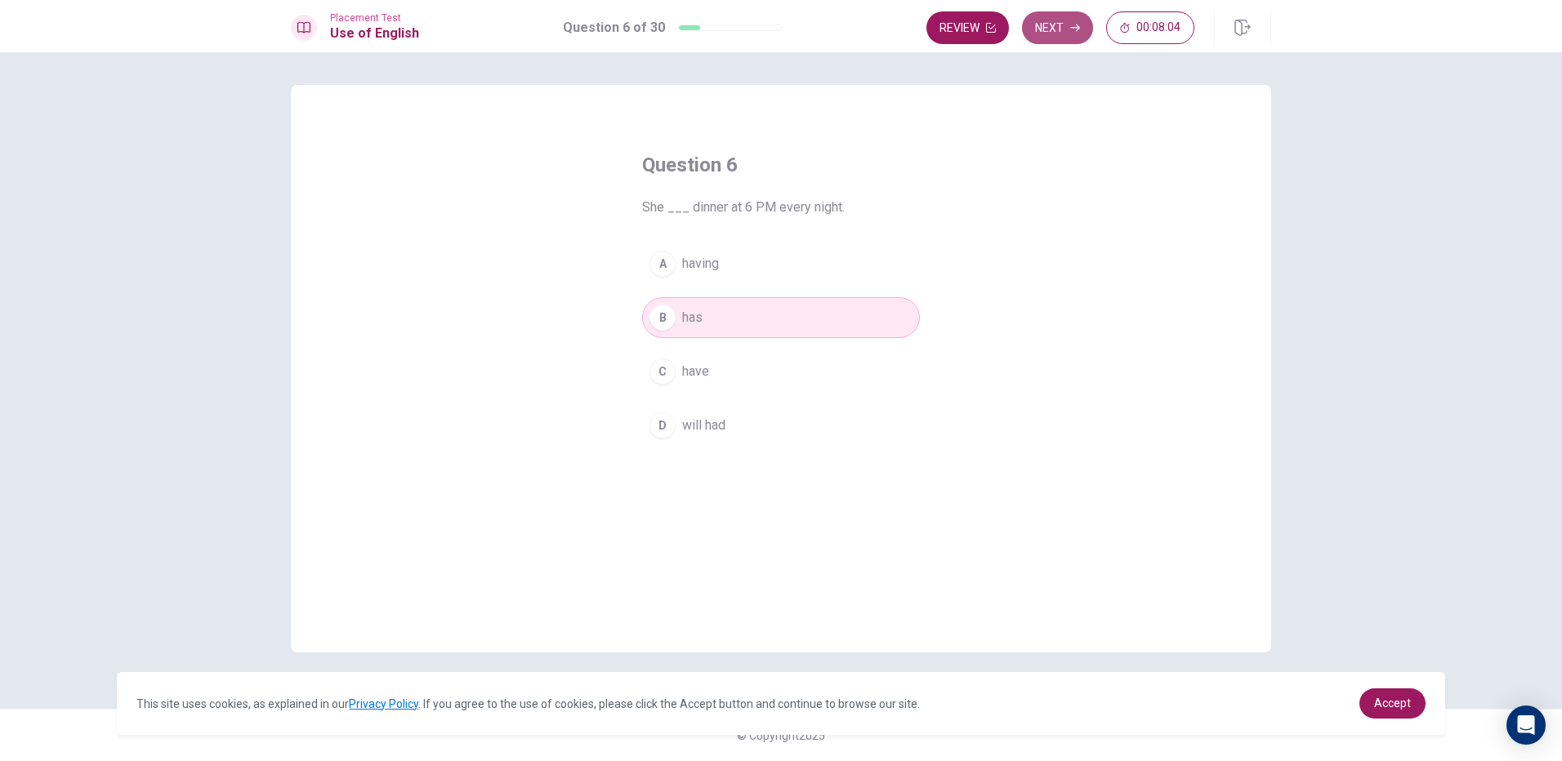
click at [1054, 30] on button "Next" at bounding box center [1057, 27] width 71 height 33
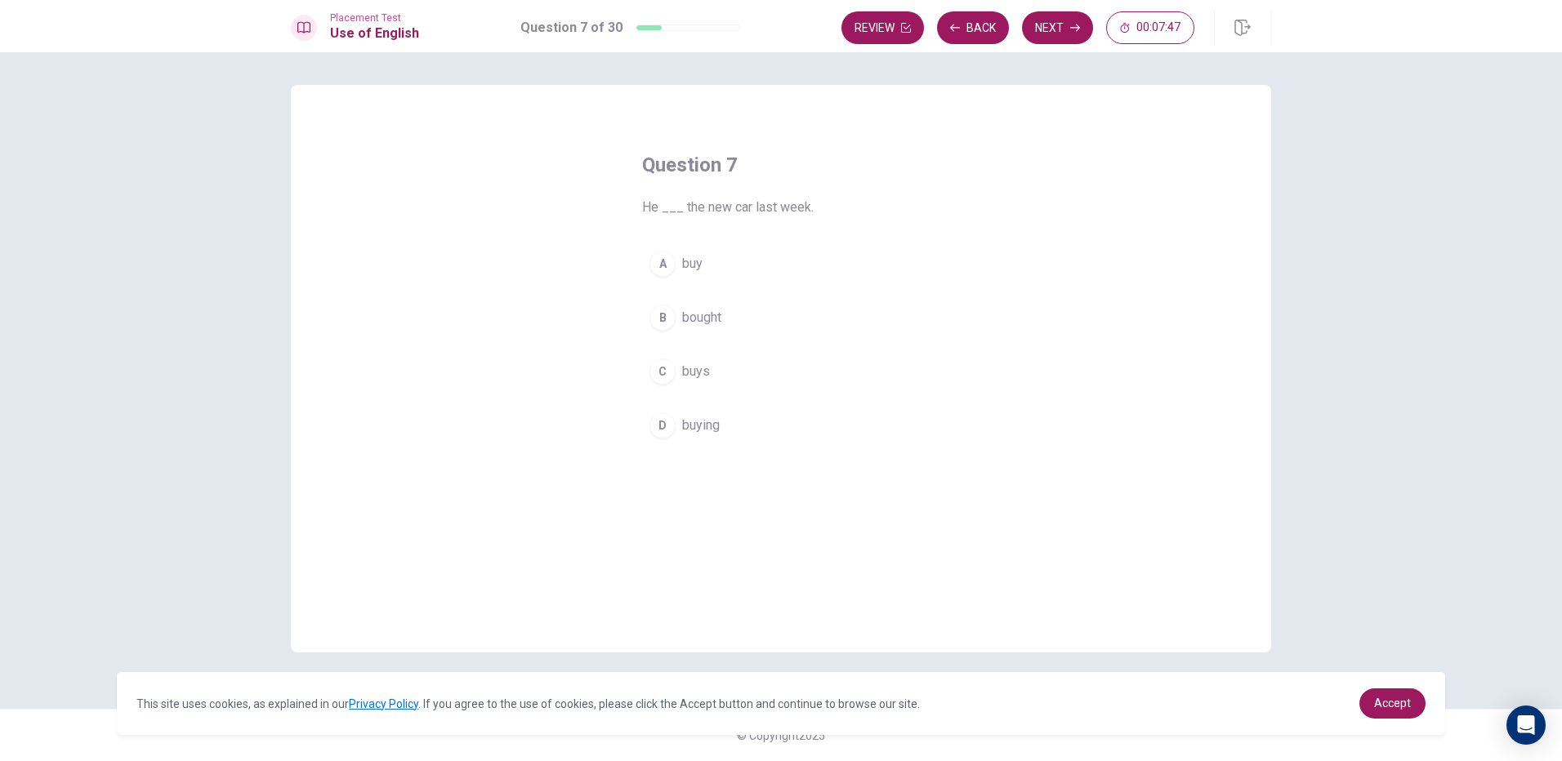
click at [663, 315] on div "B" at bounding box center [662, 318] width 26 height 26
click at [1051, 20] on button "Next" at bounding box center [1057, 27] width 71 height 33
click at [671, 310] on div "B" at bounding box center [662, 318] width 26 height 26
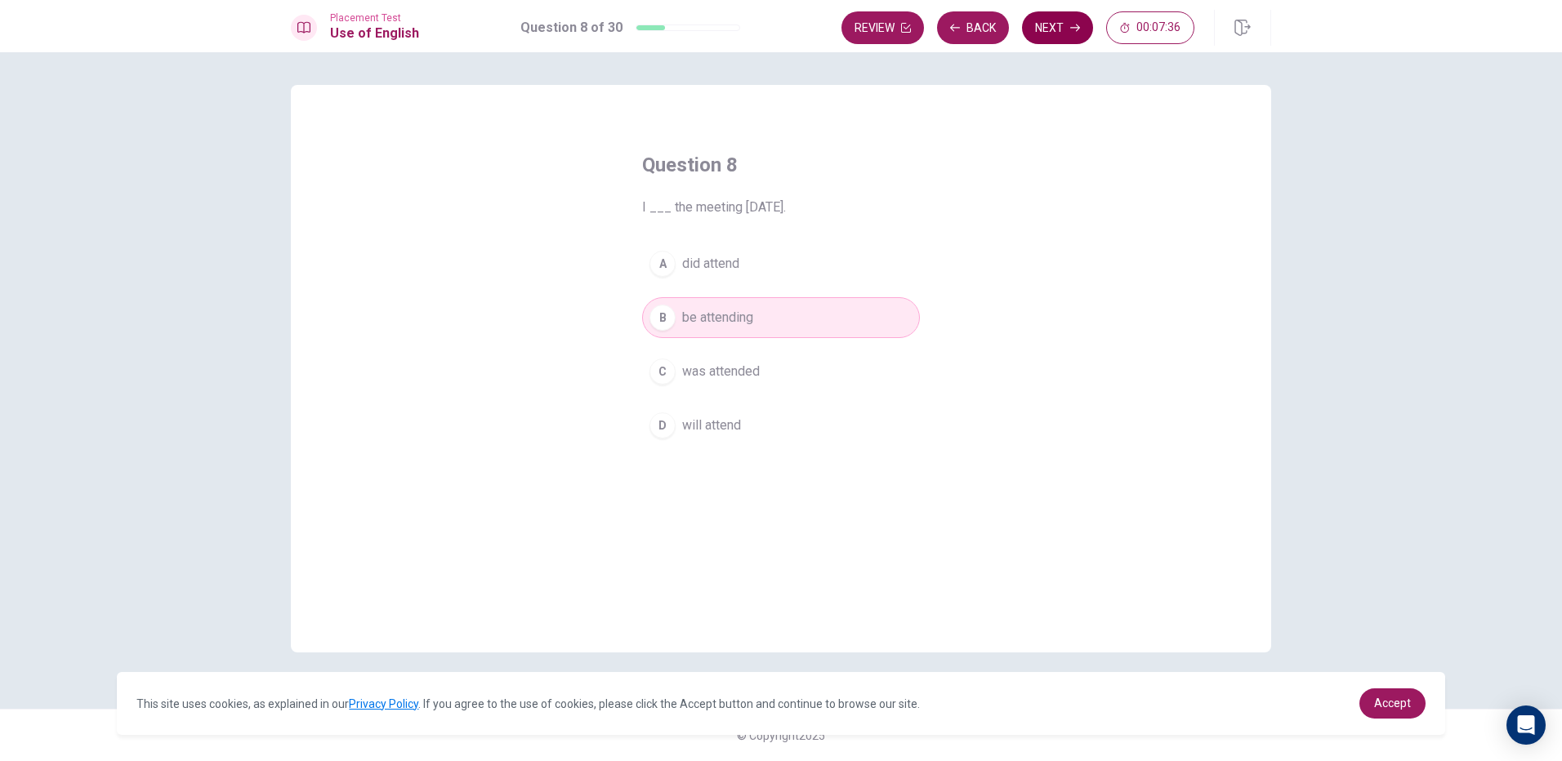
click at [1047, 25] on button "Next" at bounding box center [1057, 27] width 71 height 33
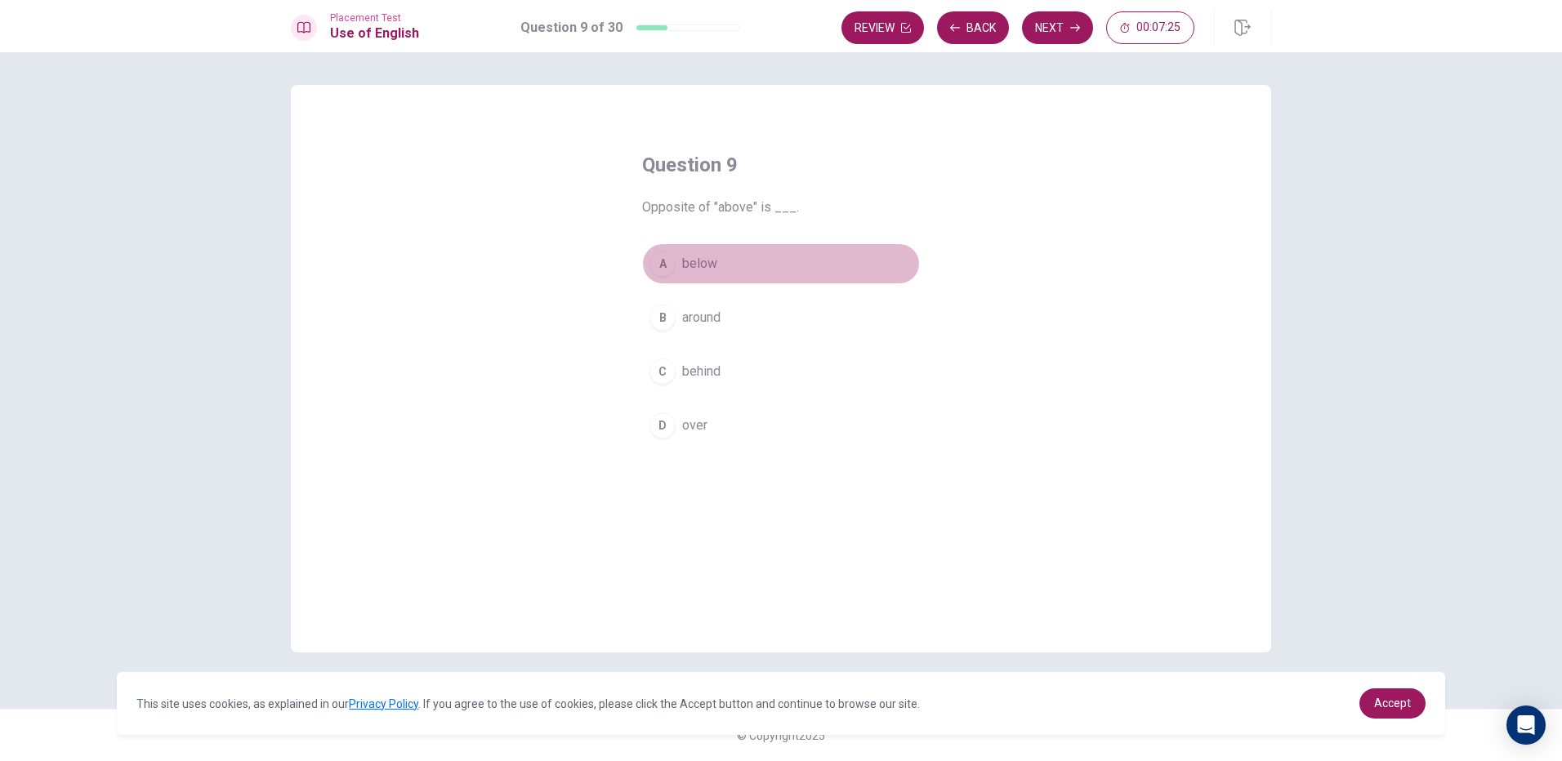
click at [653, 265] on div "A" at bounding box center [662, 264] width 26 height 26
click at [1069, 30] on button "Next" at bounding box center [1057, 27] width 71 height 33
click at [666, 319] on div "B" at bounding box center [662, 318] width 26 height 26
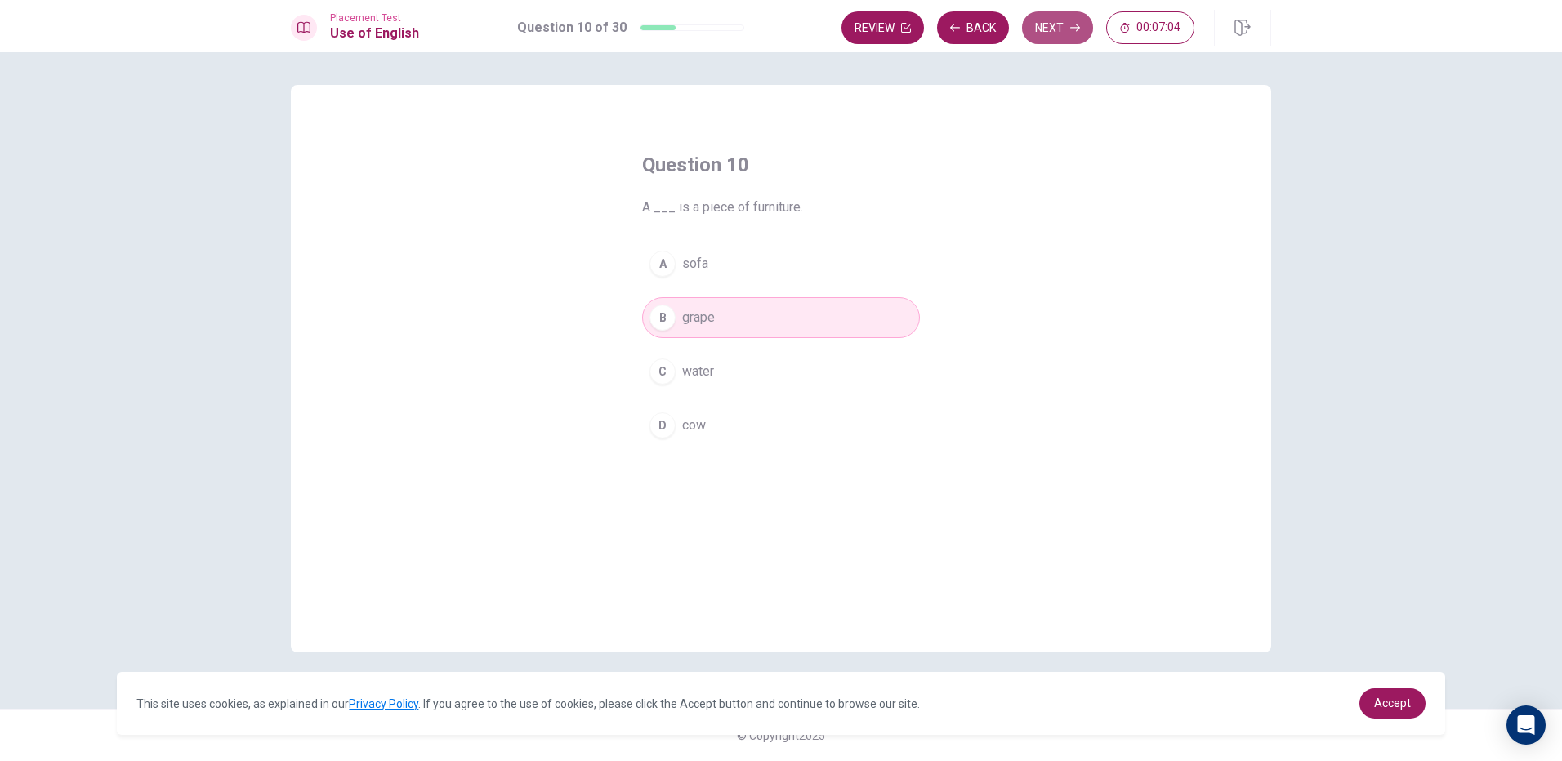
click at [1063, 19] on button "Next" at bounding box center [1057, 27] width 71 height 33
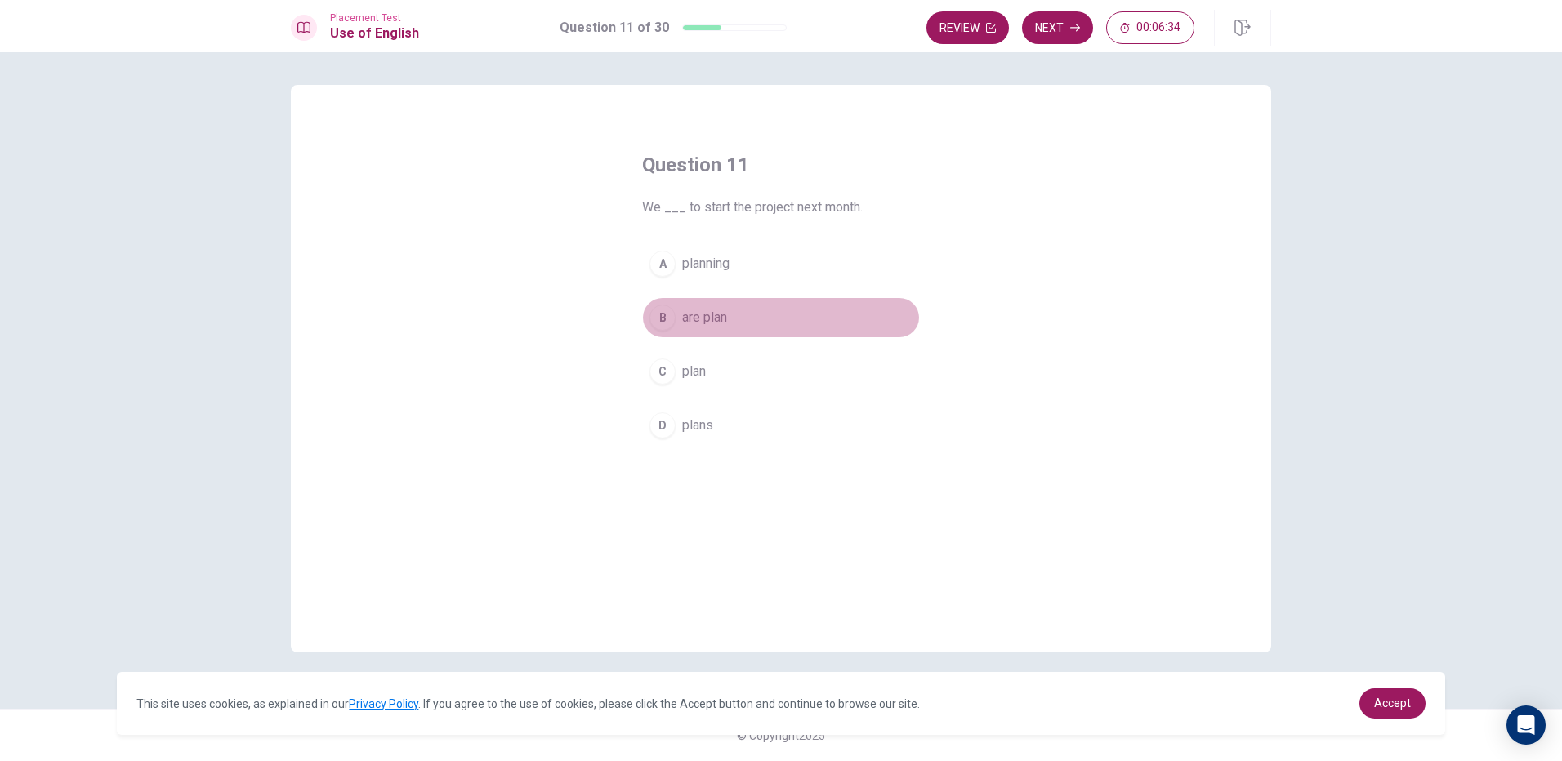
click at [663, 311] on div "B" at bounding box center [662, 318] width 26 height 26
click at [1061, 38] on button "Next" at bounding box center [1057, 27] width 71 height 33
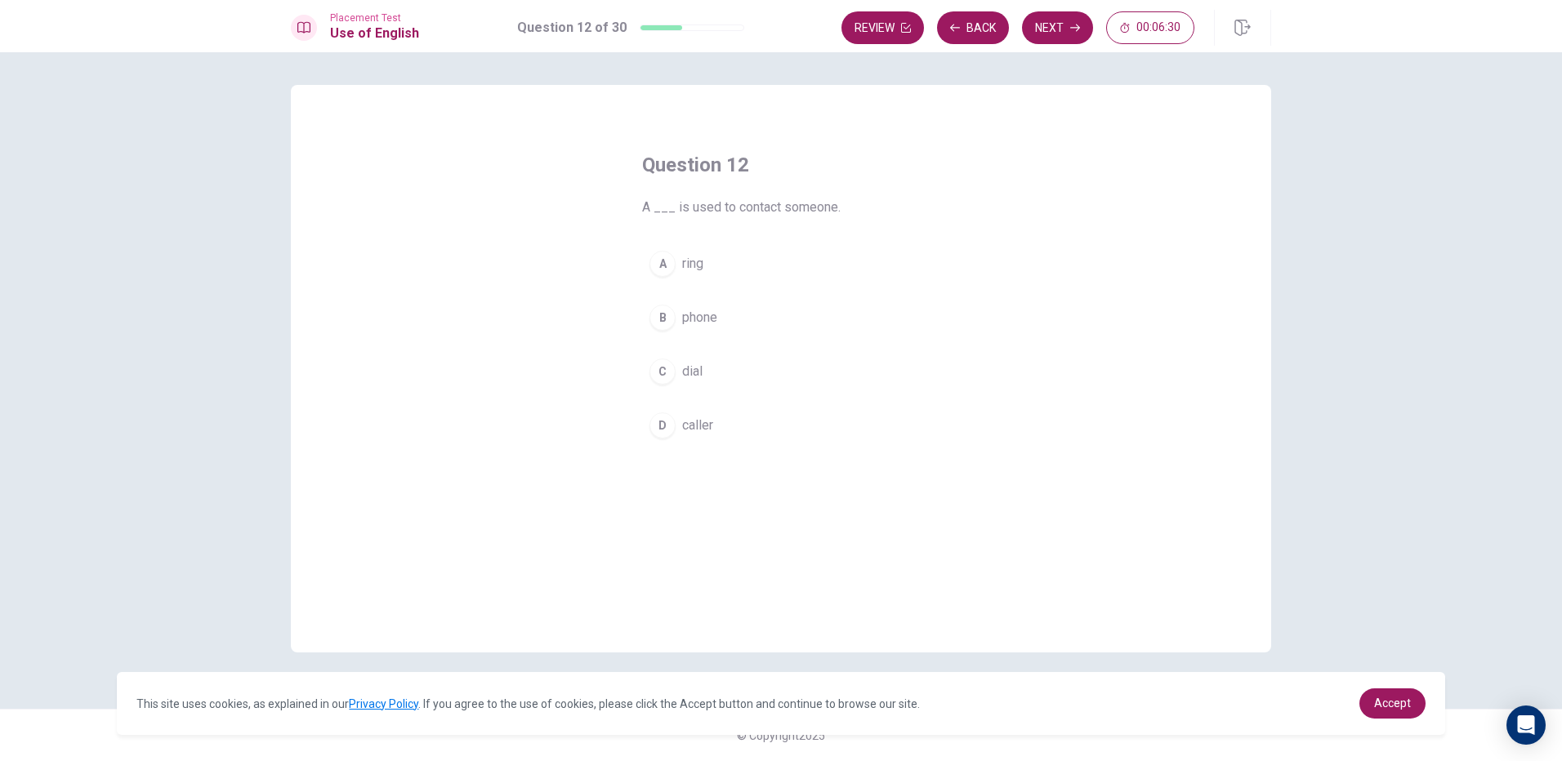
click at [671, 322] on div "B" at bounding box center [662, 318] width 26 height 26
click at [1043, 33] on button "Next" at bounding box center [1057, 27] width 71 height 33
click at [662, 314] on div "B" at bounding box center [662, 318] width 26 height 26
click at [1038, 25] on button "Next" at bounding box center [1057, 27] width 71 height 33
click at [657, 429] on div "D" at bounding box center [662, 425] width 26 height 26
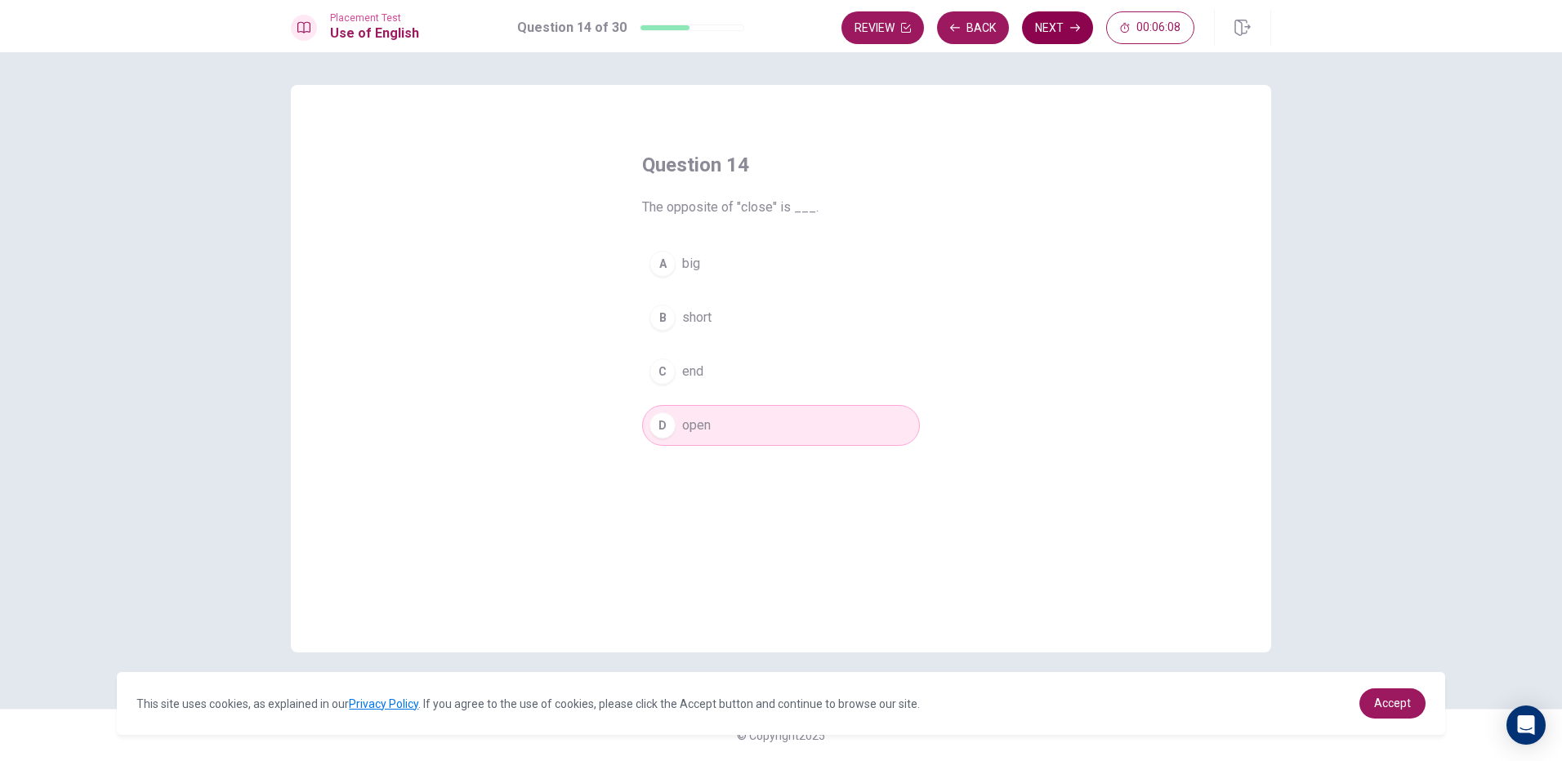
click at [1075, 27] on icon "button" at bounding box center [1075, 28] width 10 height 10
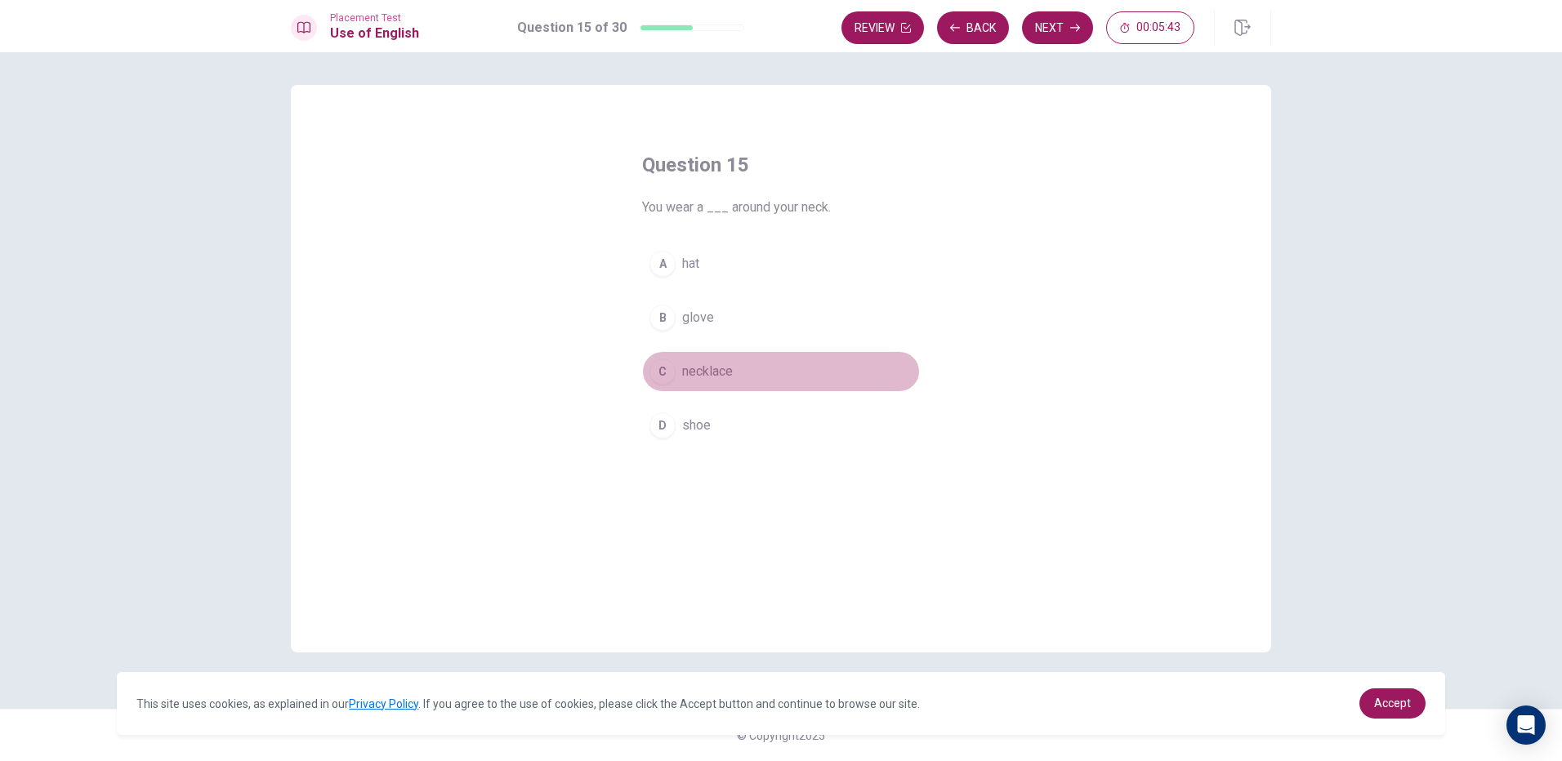
click at [667, 377] on div "C" at bounding box center [662, 372] width 26 height 26
click at [1052, 27] on button "Next" at bounding box center [1057, 27] width 71 height 33
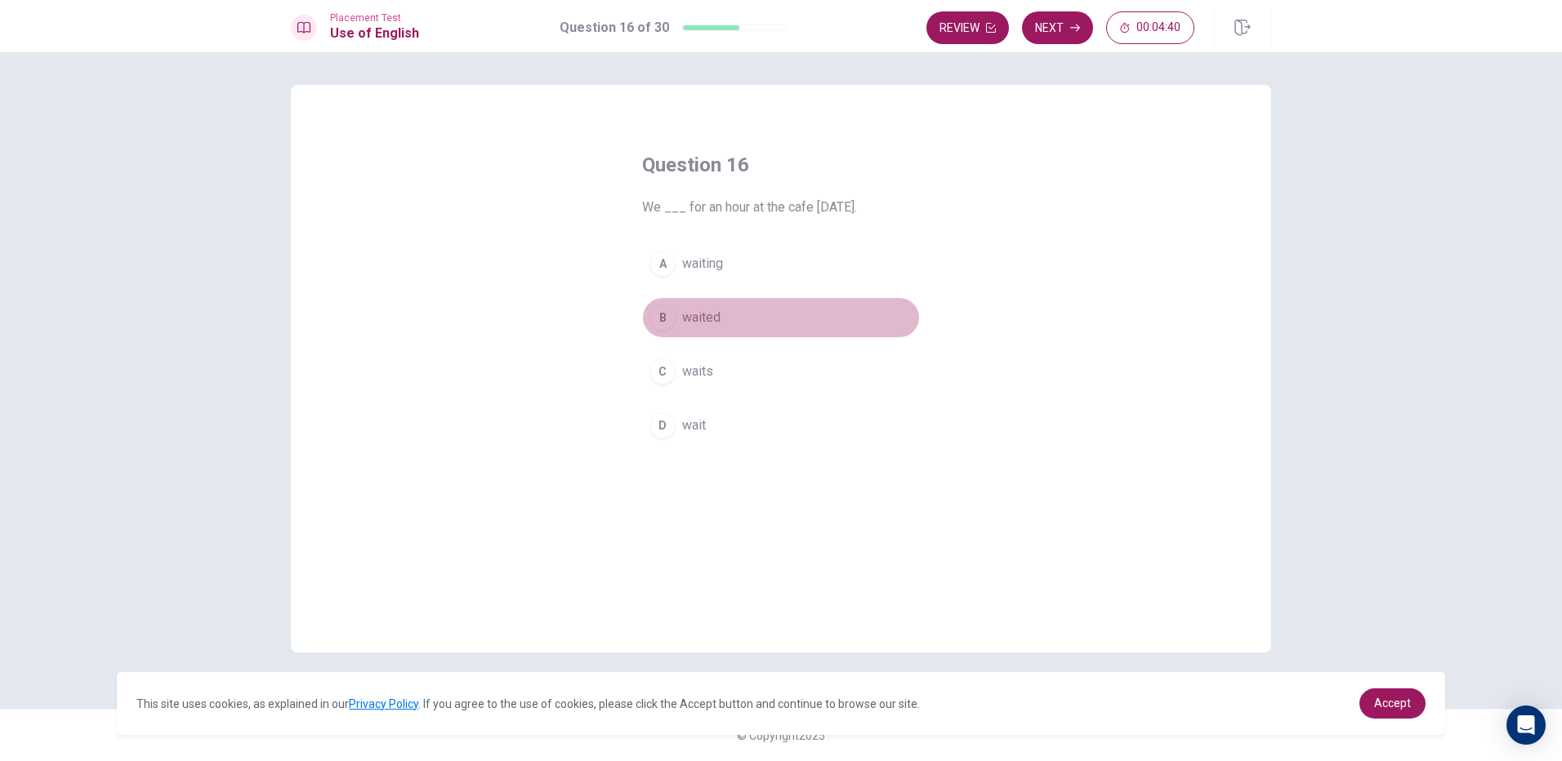
click at [668, 308] on div "B" at bounding box center [662, 318] width 26 height 26
click at [1054, 29] on button "Next" at bounding box center [1057, 27] width 71 height 33
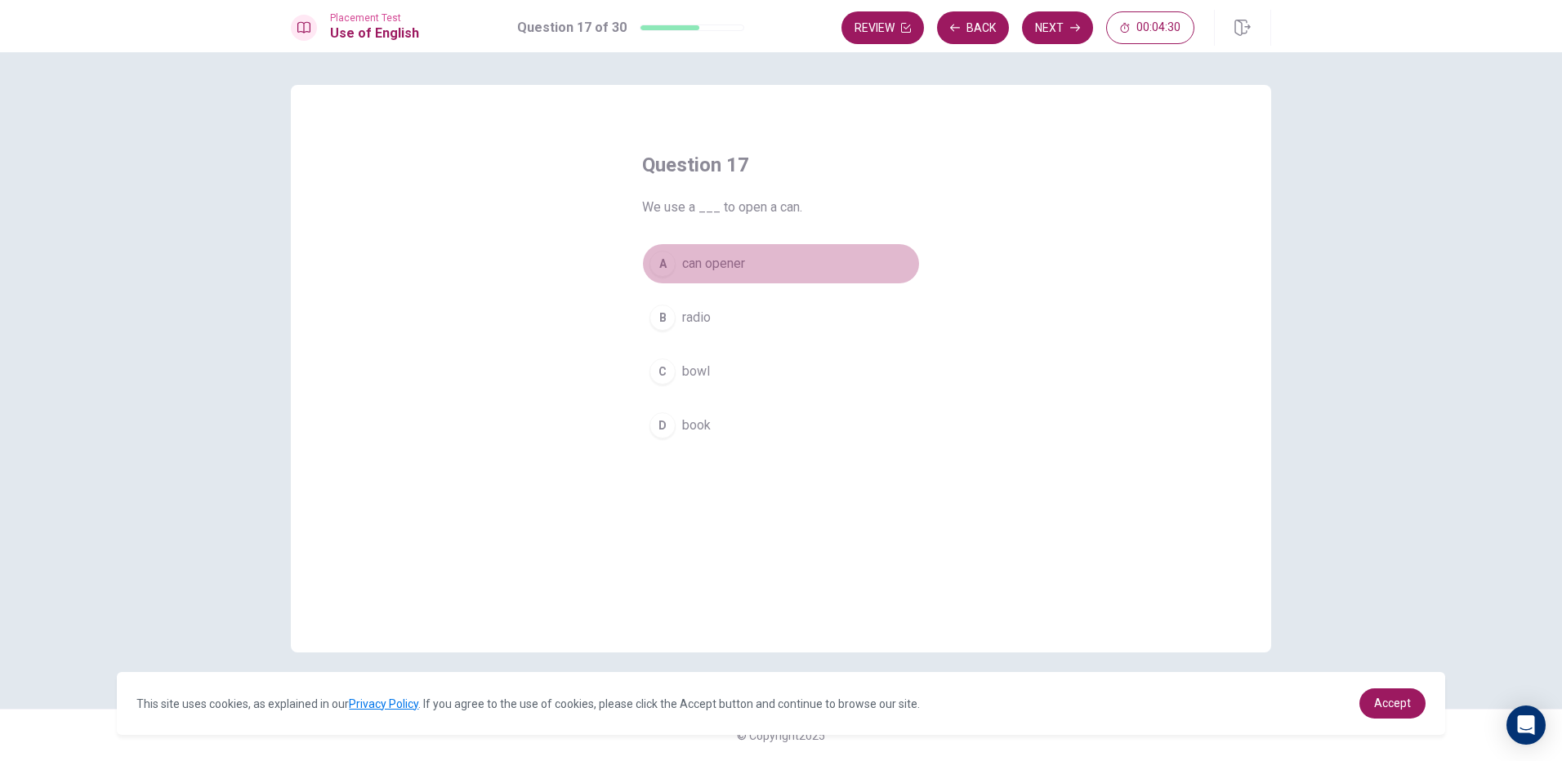
click at [660, 265] on div "A" at bounding box center [662, 264] width 26 height 26
click at [1055, 26] on button "Next" at bounding box center [1057, 27] width 71 height 33
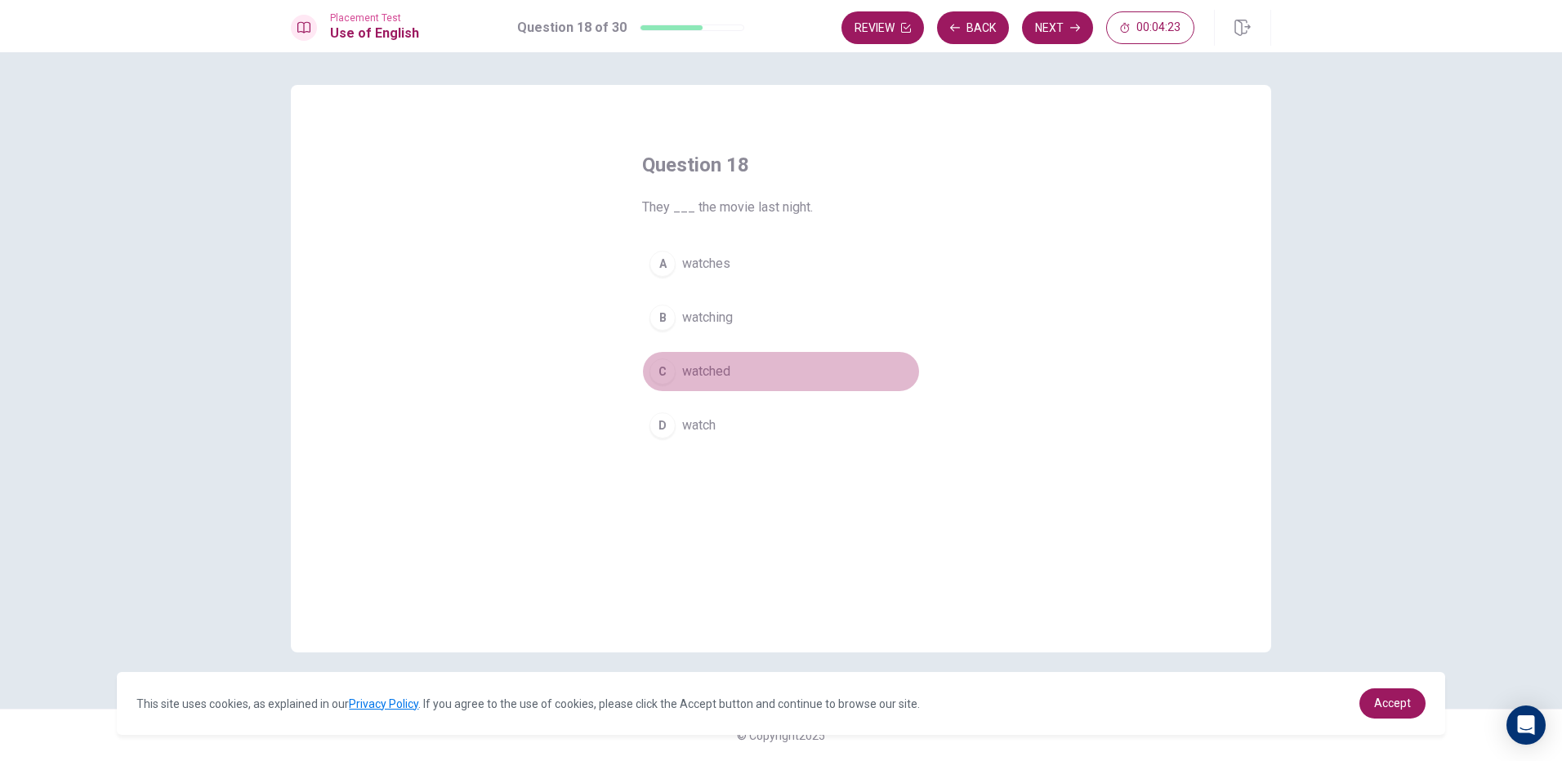
click at [664, 383] on div "C" at bounding box center [662, 372] width 26 height 26
click at [1056, 27] on button "Next" at bounding box center [1057, 27] width 71 height 33
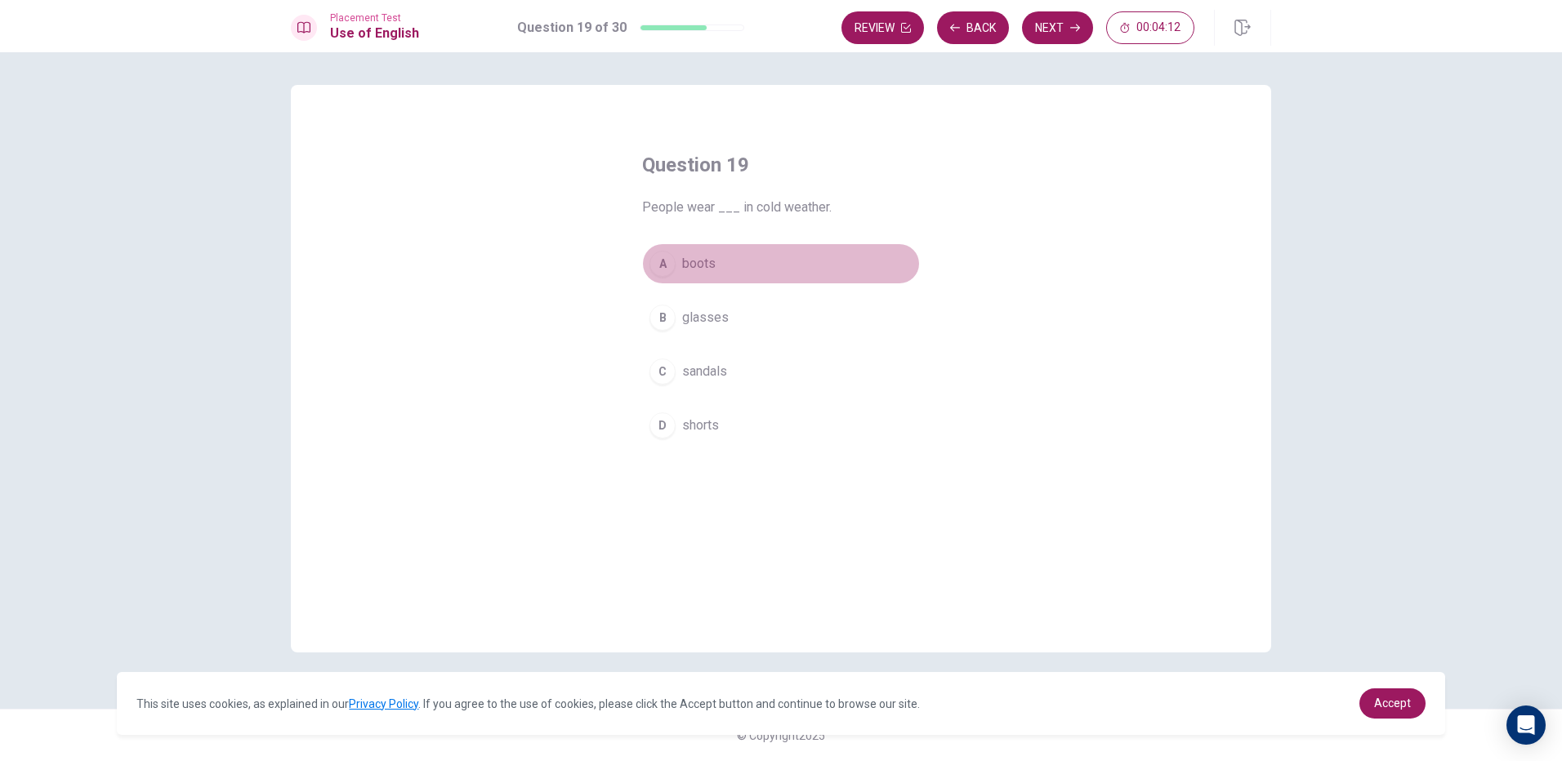
click at [656, 255] on div "A" at bounding box center [662, 264] width 26 height 26
click at [1049, 32] on button "Next" at bounding box center [1057, 27] width 71 height 33
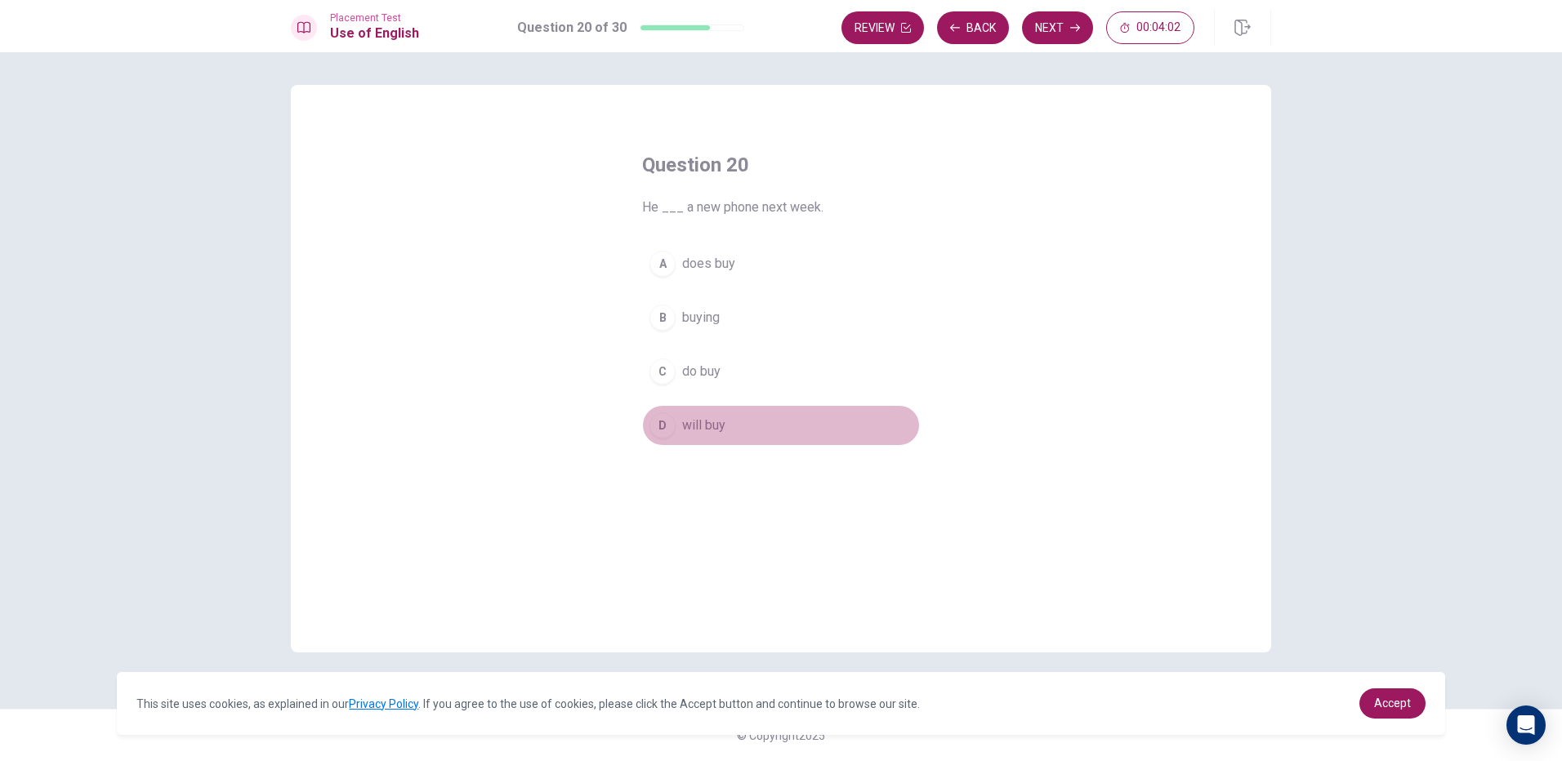
click at [661, 432] on div "D" at bounding box center [662, 425] width 26 height 26
click at [1066, 27] on button "Next" at bounding box center [1057, 27] width 71 height 33
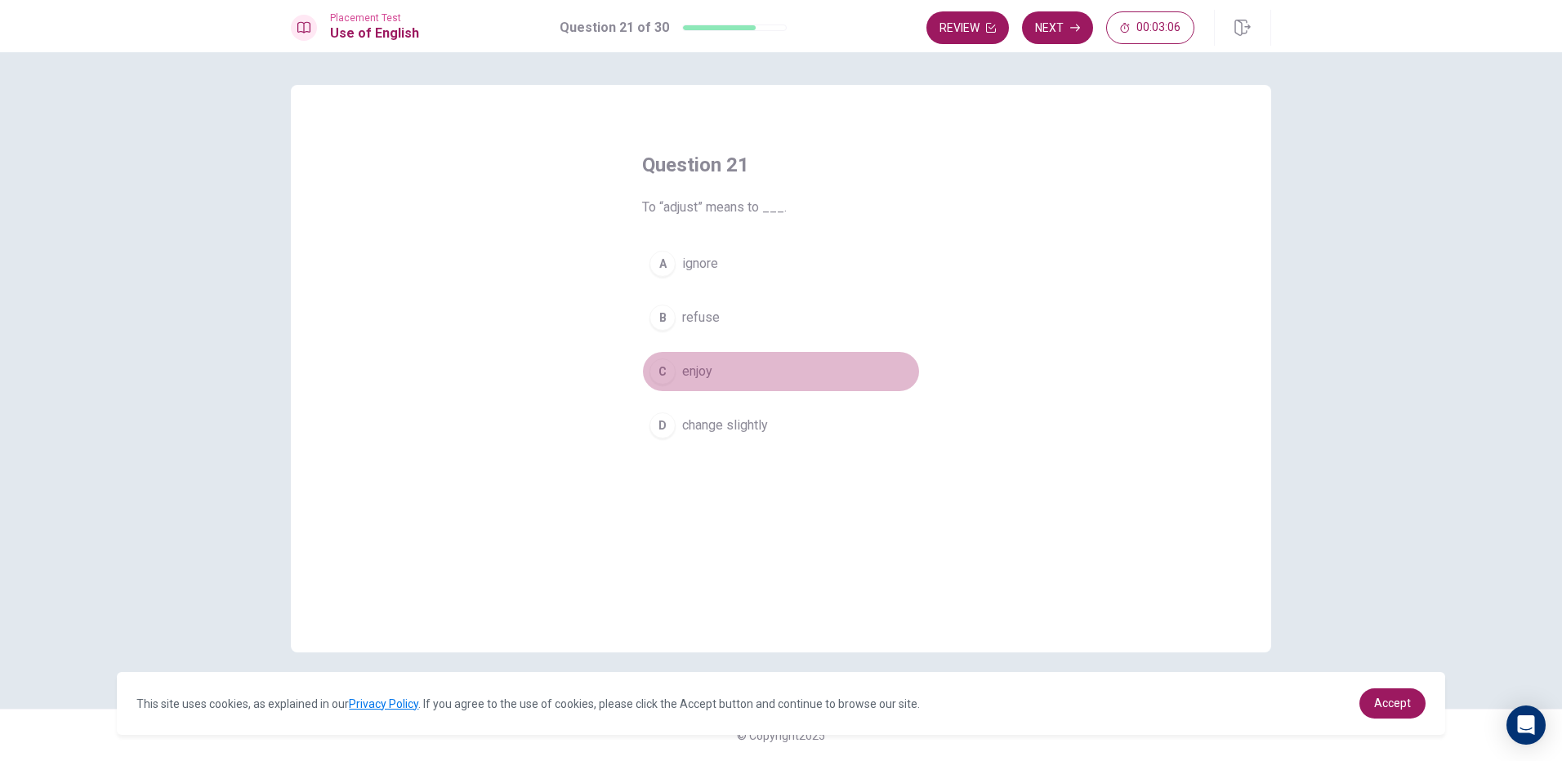
click at [663, 373] on div "C" at bounding box center [662, 372] width 26 height 26
drag, startPoint x: 1048, startPoint y: 26, endPoint x: 1029, endPoint y: 33, distance: 20.2
click at [1046, 27] on button "Next" at bounding box center [1057, 27] width 71 height 33
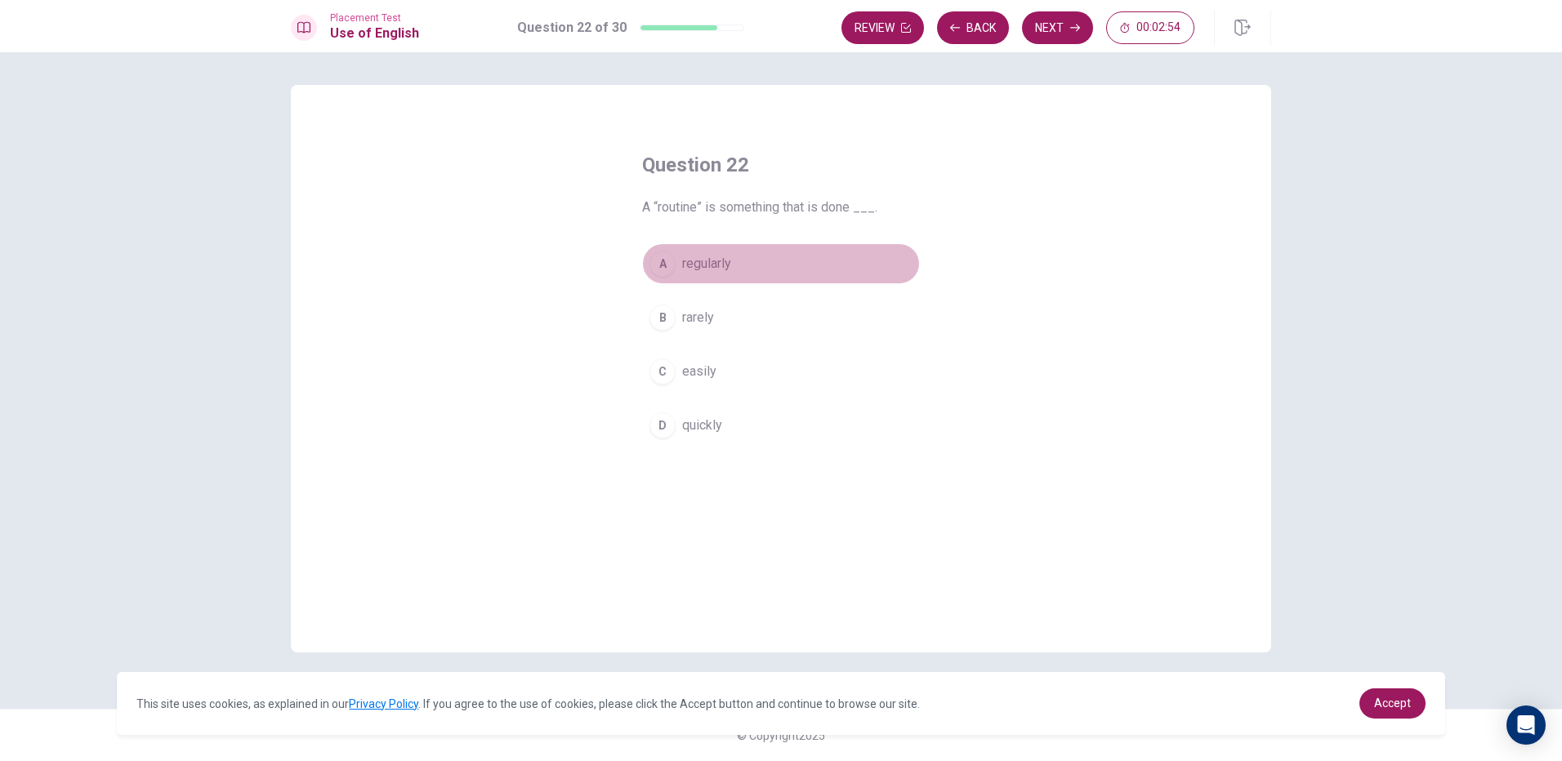
click at [674, 262] on div "A" at bounding box center [662, 264] width 26 height 26
click at [1070, 9] on div "Placement Test Use of English Question 22 of 30 Review Back Next 00:02:52" at bounding box center [781, 26] width 1562 height 52
click at [1073, 28] on icon "button" at bounding box center [1075, 28] width 10 height 7
click at [667, 266] on div "A" at bounding box center [662, 264] width 26 height 26
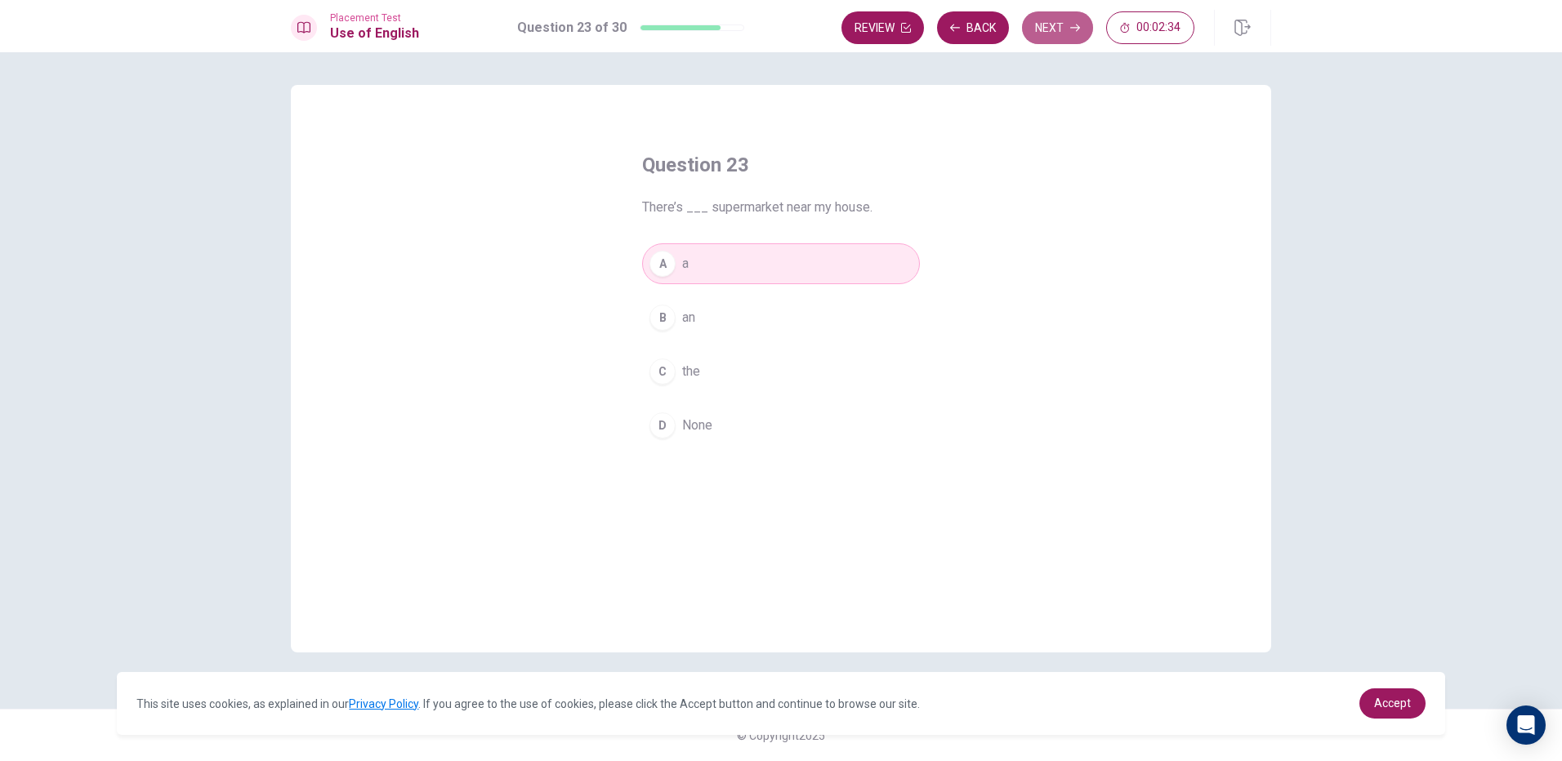
click at [1046, 16] on button "Next" at bounding box center [1057, 27] width 71 height 33
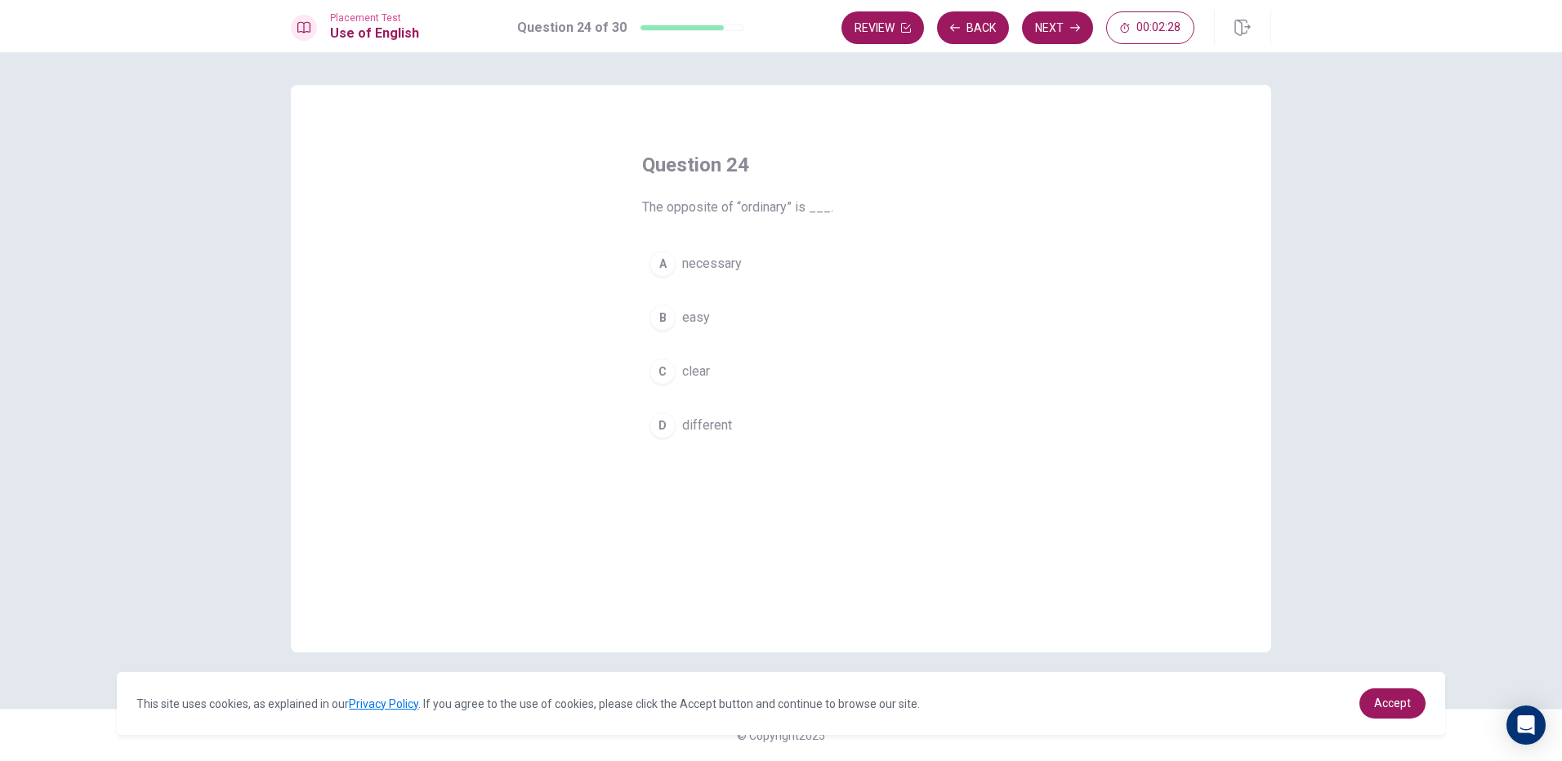
click at [661, 256] on div "A" at bounding box center [662, 264] width 26 height 26
click at [1058, 25] on button "Next" at bounding box center [1057, 27] width 71 height 33
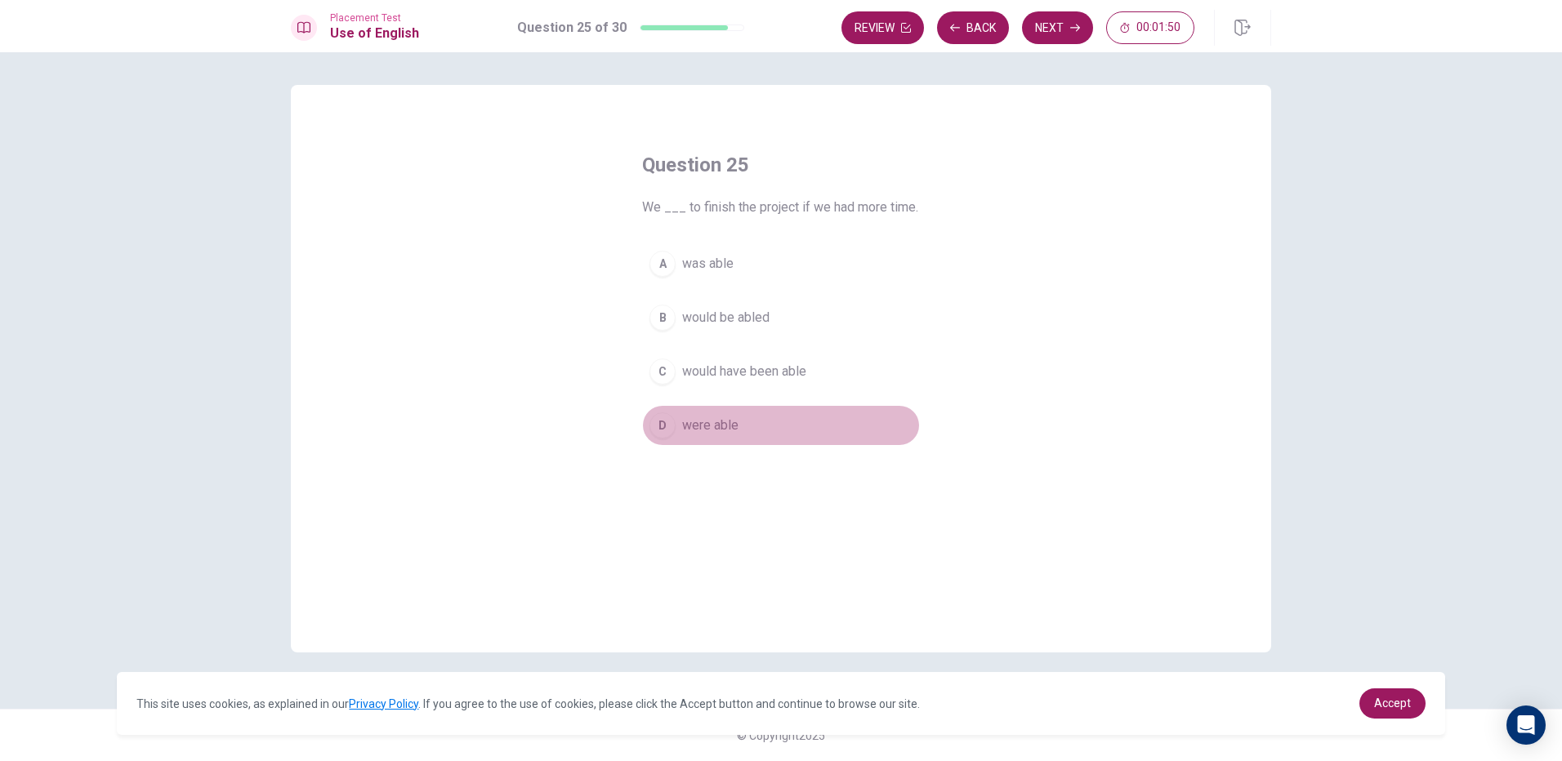
click at [660, 425] on div "D" at bounding box center [662, 425] width 26 height 26
click at [1039, 27] on button "Next" at bounding box center [1057, 27] width 71 height 33
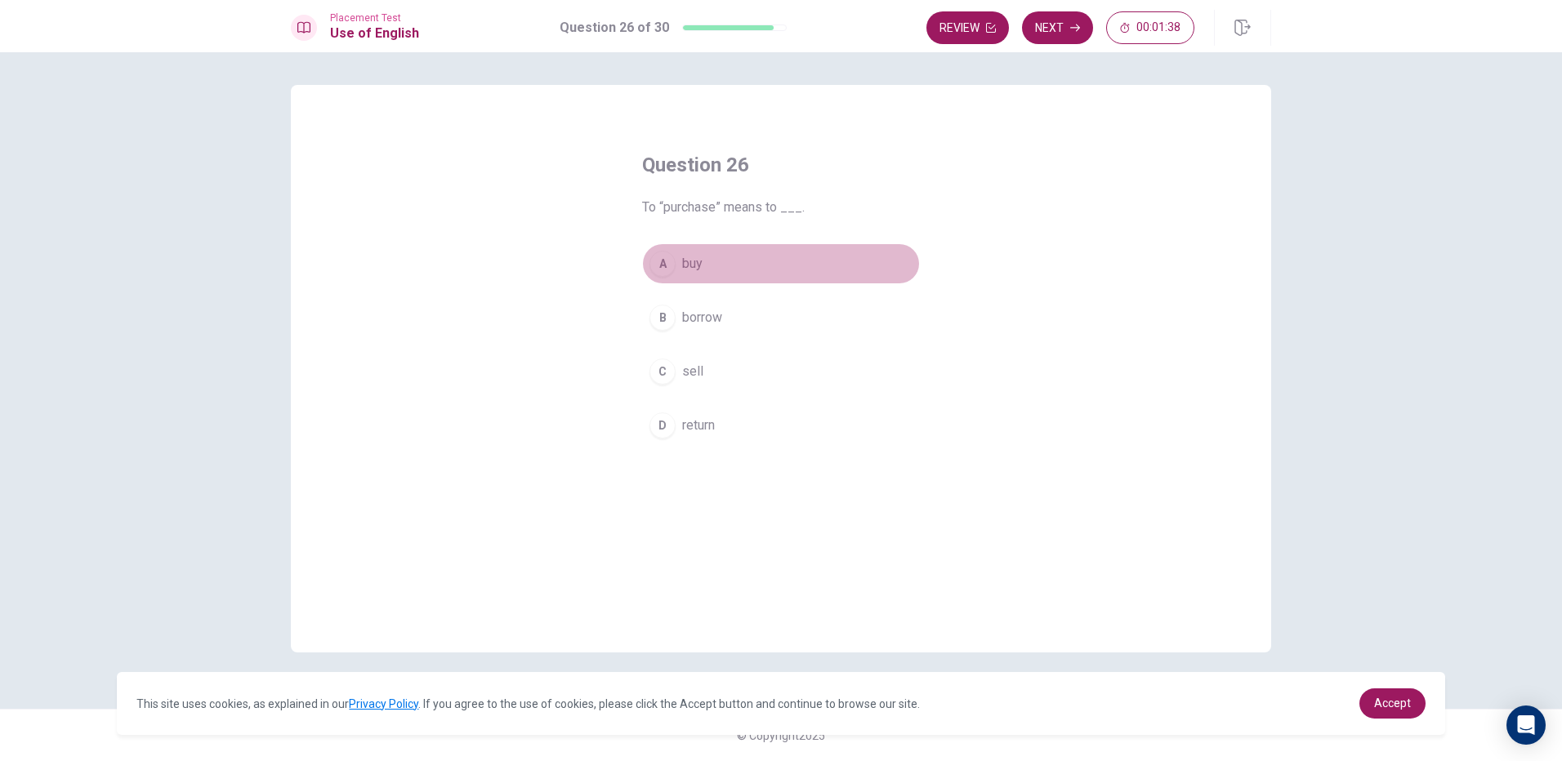
click at [659, 246] on button "A buy" at bounding box center [781, 263] width 278 height 41
click at [1057, 26] on button "Next" at bounding box center [1057, 27] width 71 height 33
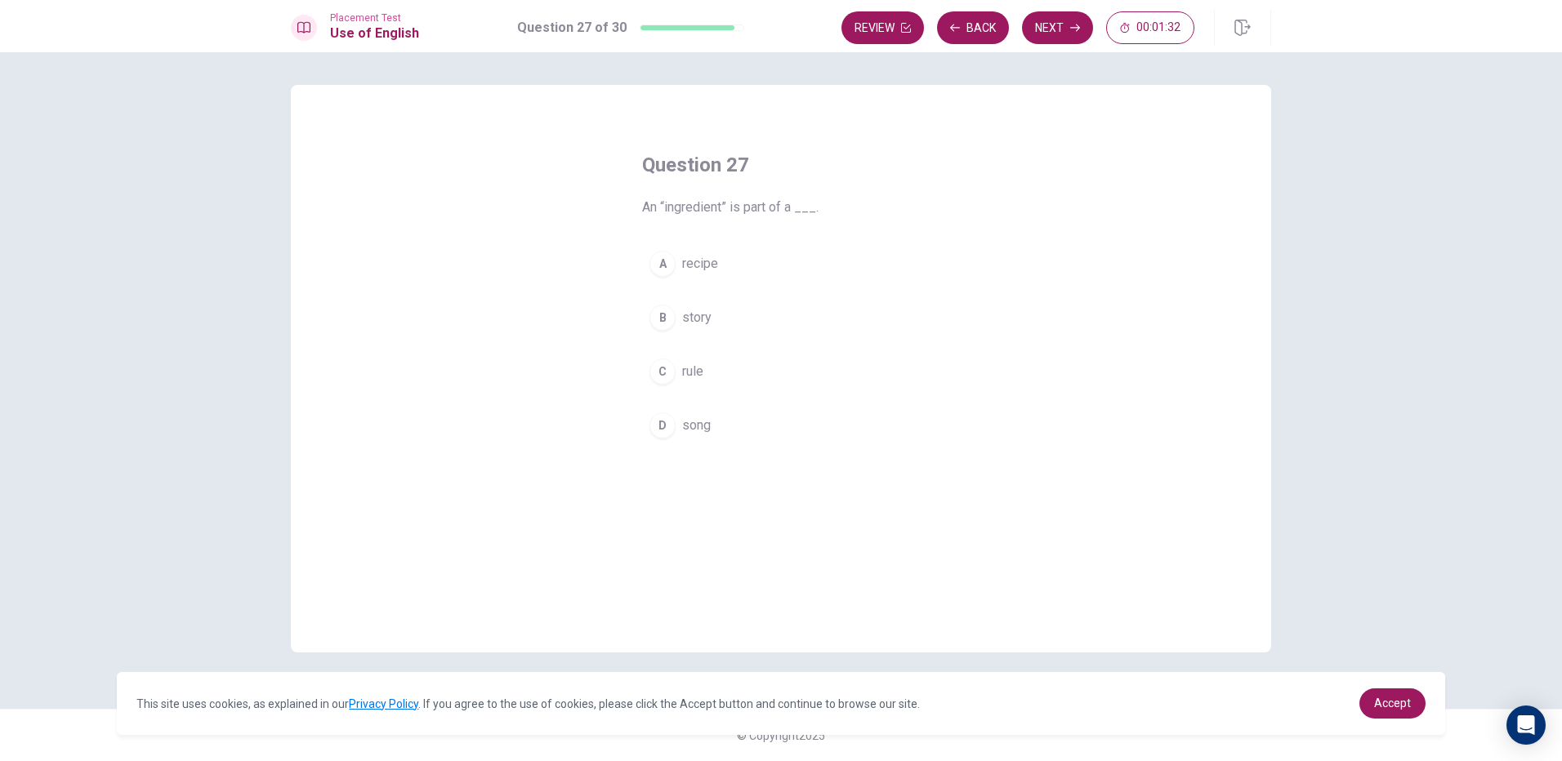
click at [671, 260] on div "A" at bounding box center [662, 264] width 26 height 26
click at [1066, 22] on button "Next" at bounding box center [1057, 27] width 71 height 33
click at [664, 368] on div "C" at bounding box center [662, 372] width 26 height 26
click at [1030, 15] on button "Next" at bounding box center [1057, 27] width 71 height 33
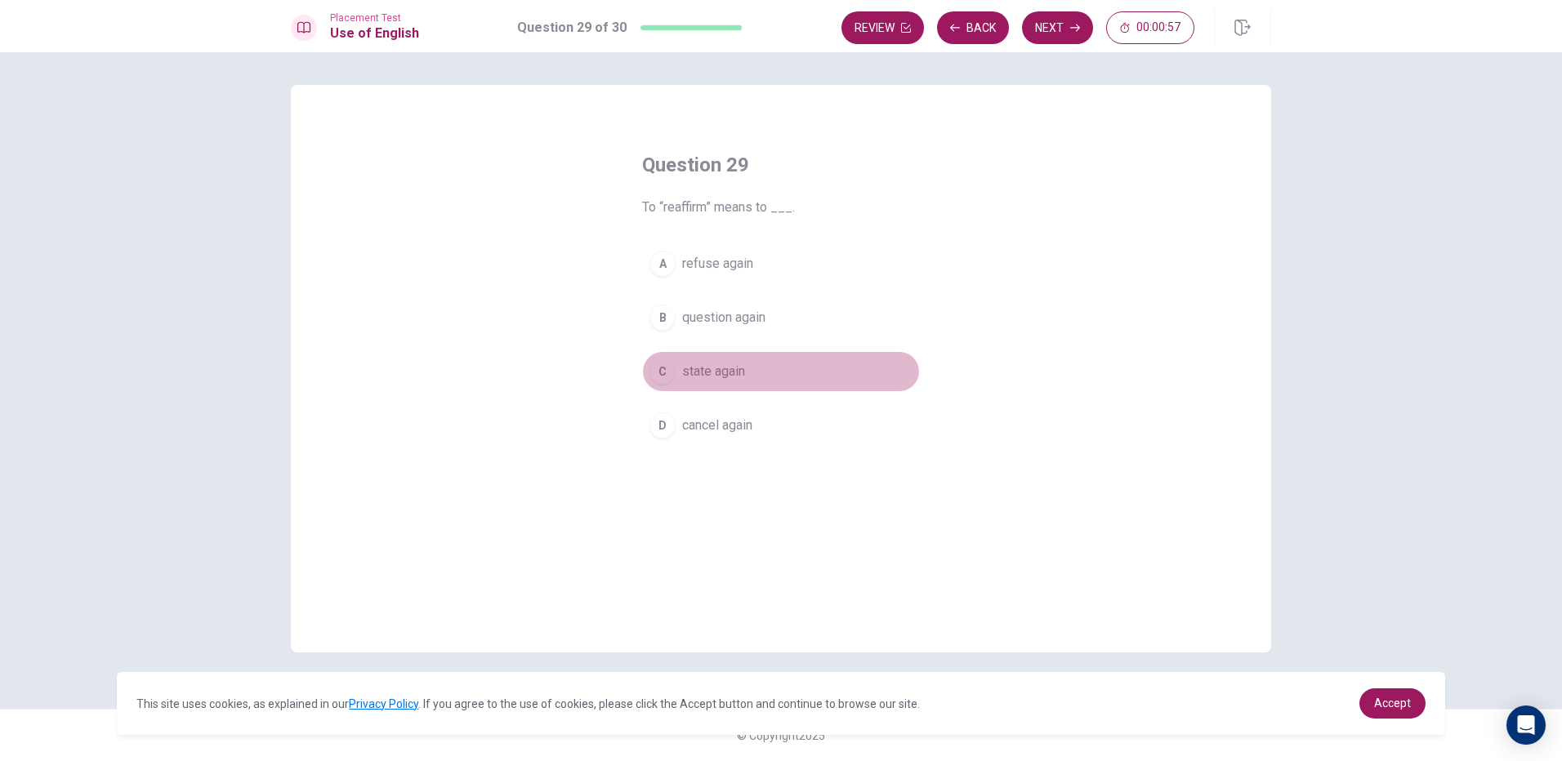
click at [662, 379] on div "C" at bounding box center [662, 372] width 26 height 26
click at [1058, 20] on button "Next" at bounding box center [1057, 27] width 71 height 33
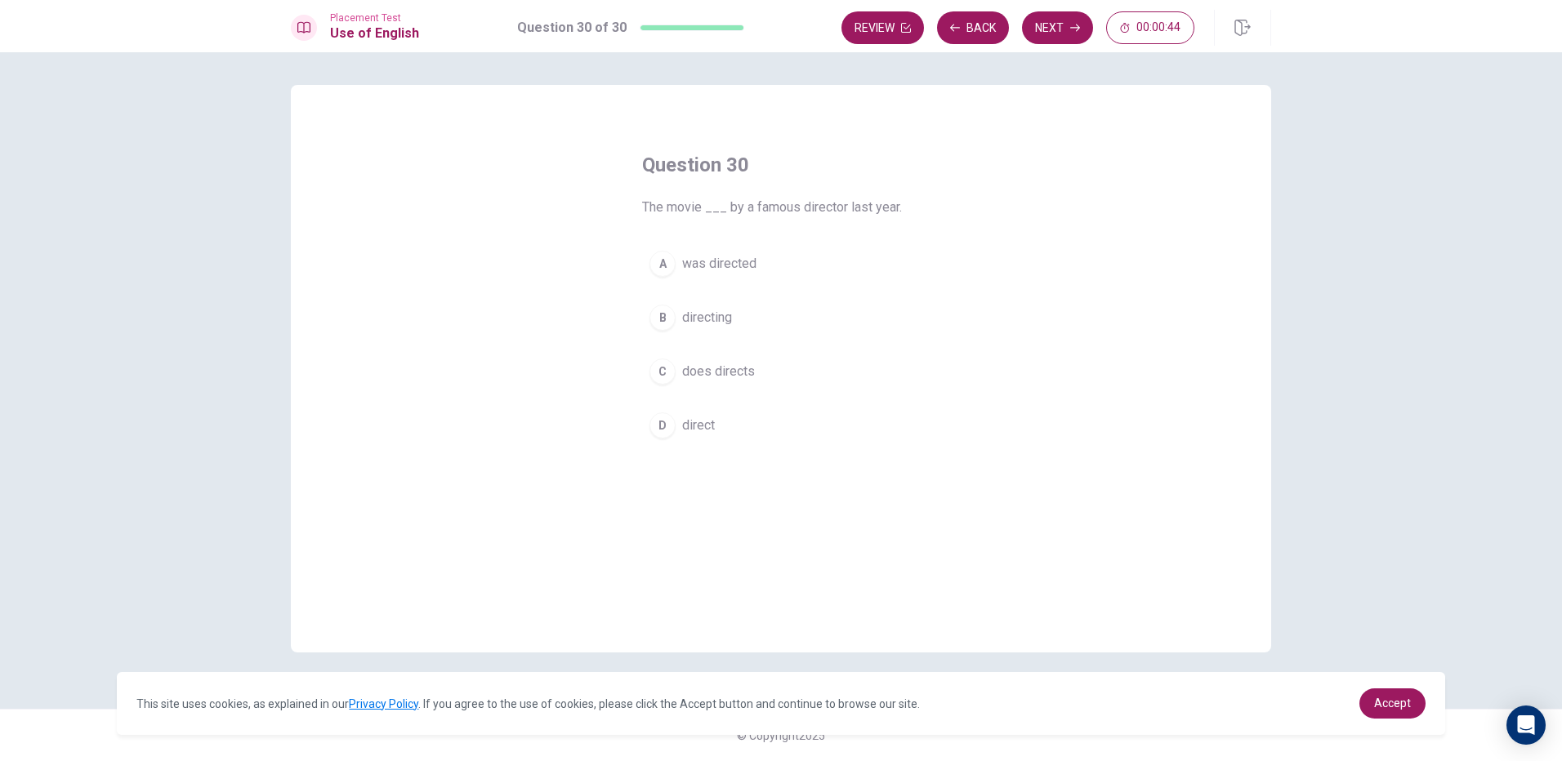
click at [667, 252] on div "A" at bounding box center [662, 264] width 26 height 26
click at [1032, 26] on button "Next" at bounding box center [1057, 27] width 71 height 33
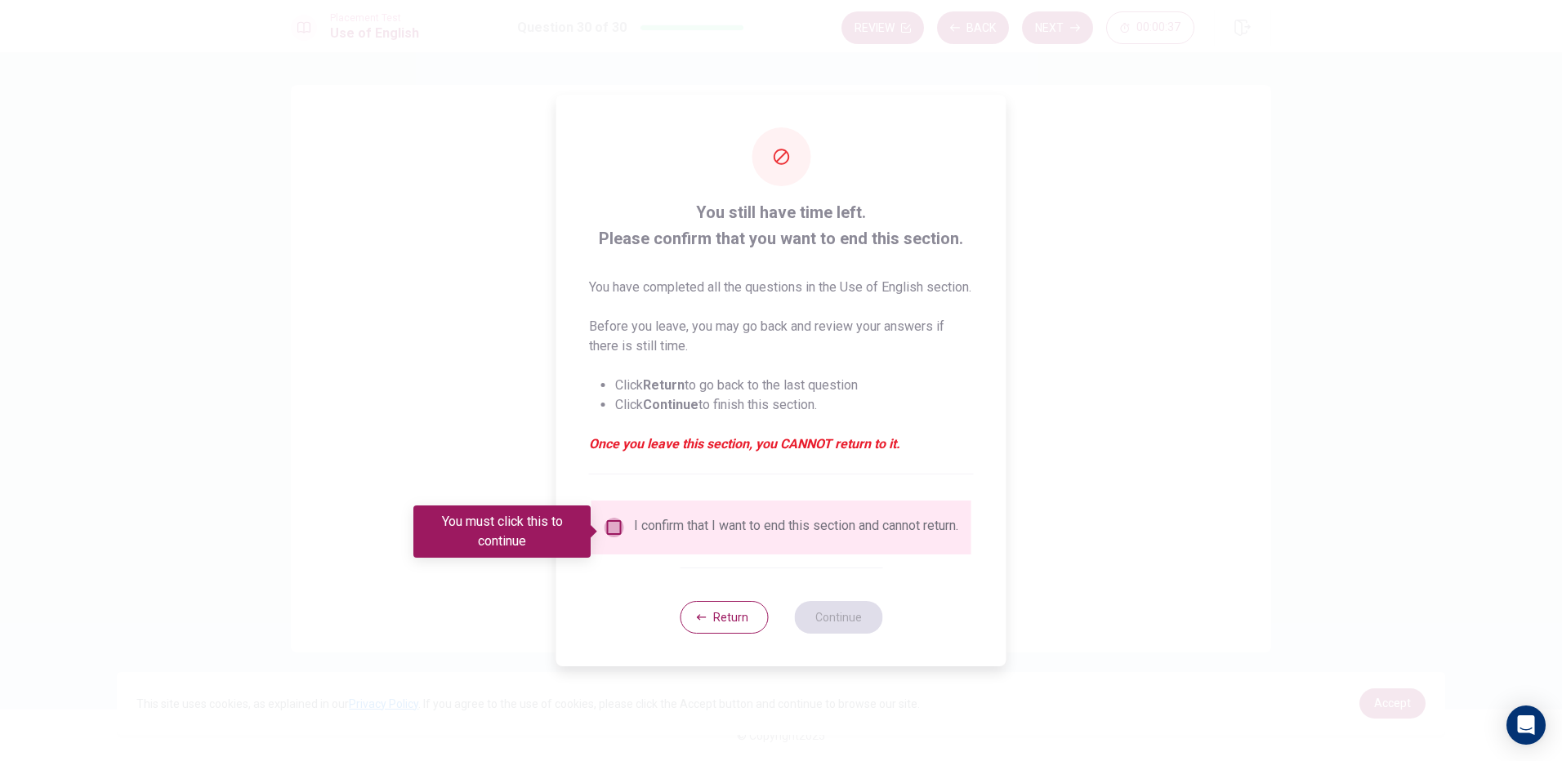
click at [619, 535] on input "You must click this to continue" at bounding box center [614, 528] width 20 height 20
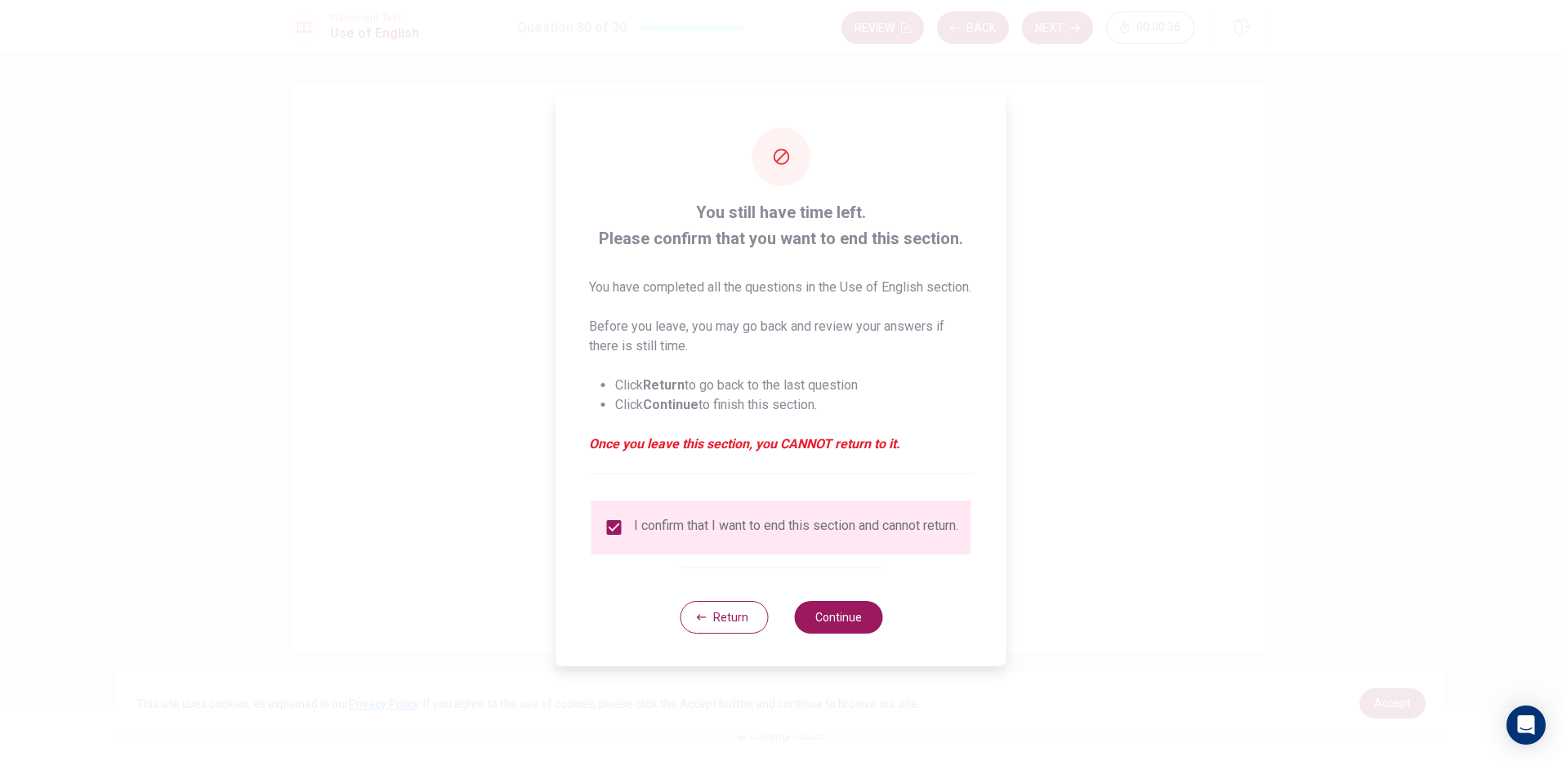
click at [620, 532] on input "checkbox" at bounding box center [614, 528] width 20 height 20
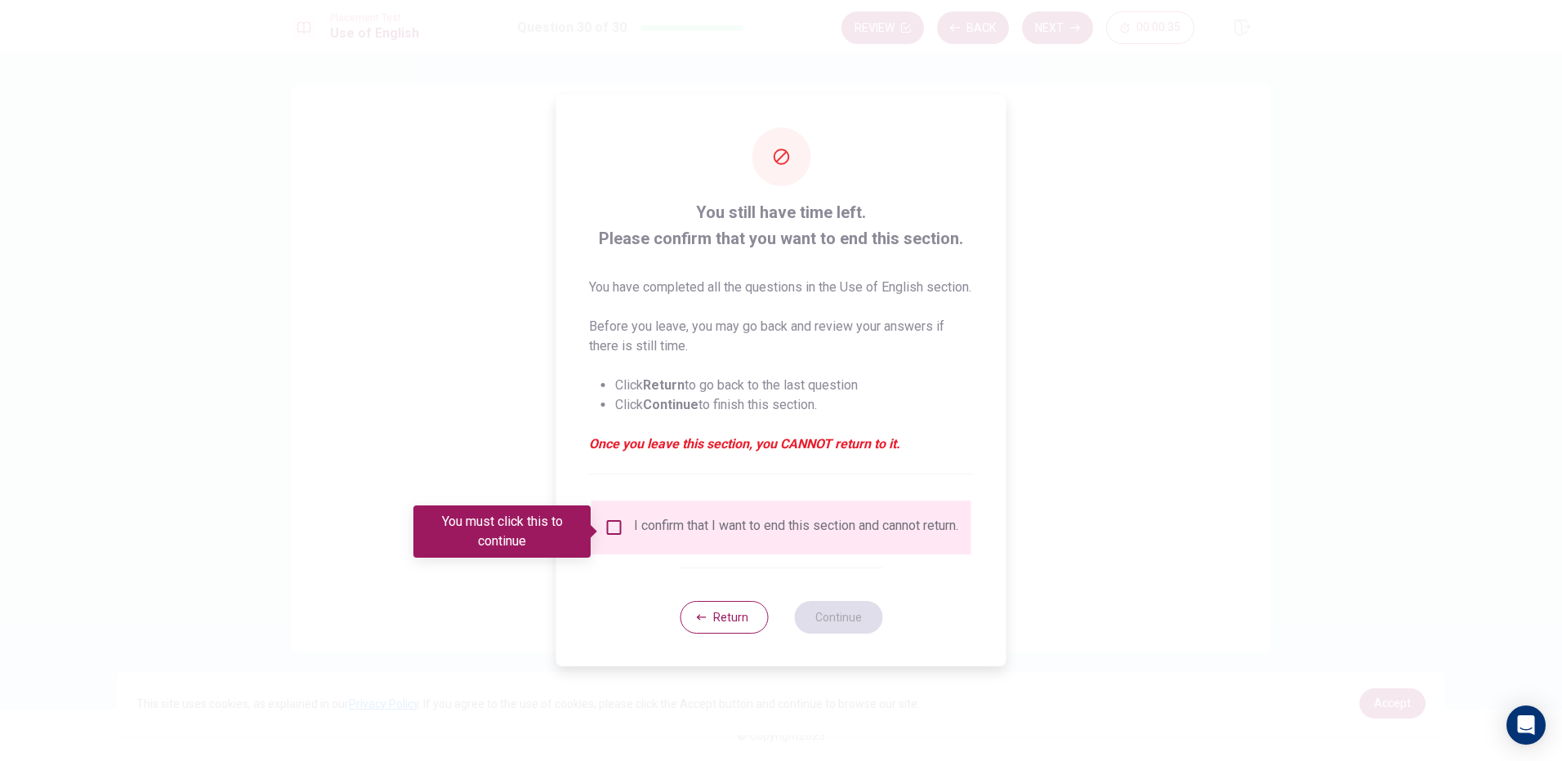
drag, startPoint x: 619, startPoint y: 531, endPoint x: 751, endPoint y: 598, distance: 148.3
click at [619, 532] on input "You must click this to continue" at bounding box center [614, 528] width 20 height 20
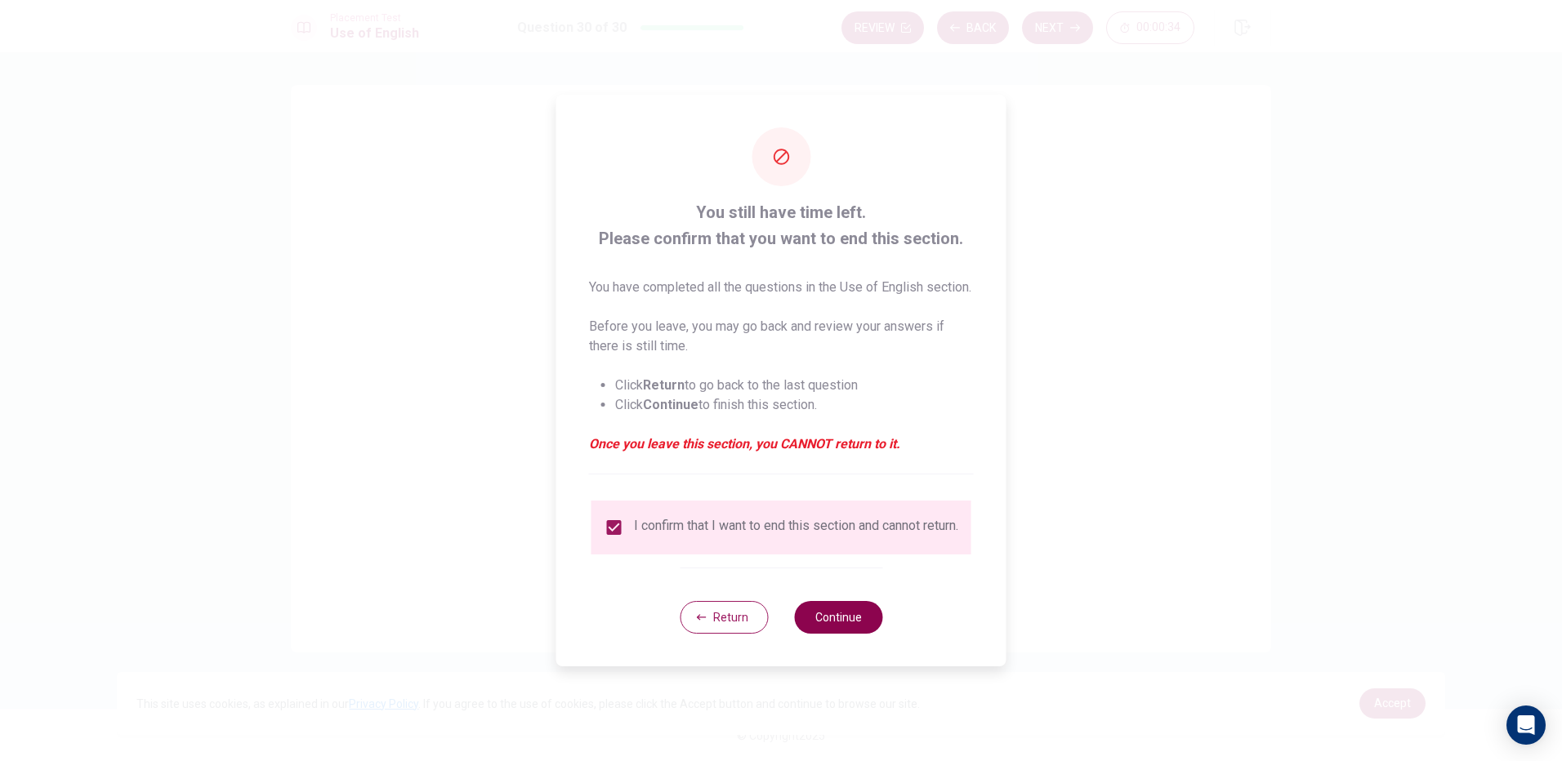
click at [827, 622] on button "Continue" at bounding box center [838, 617] width 88 height 33
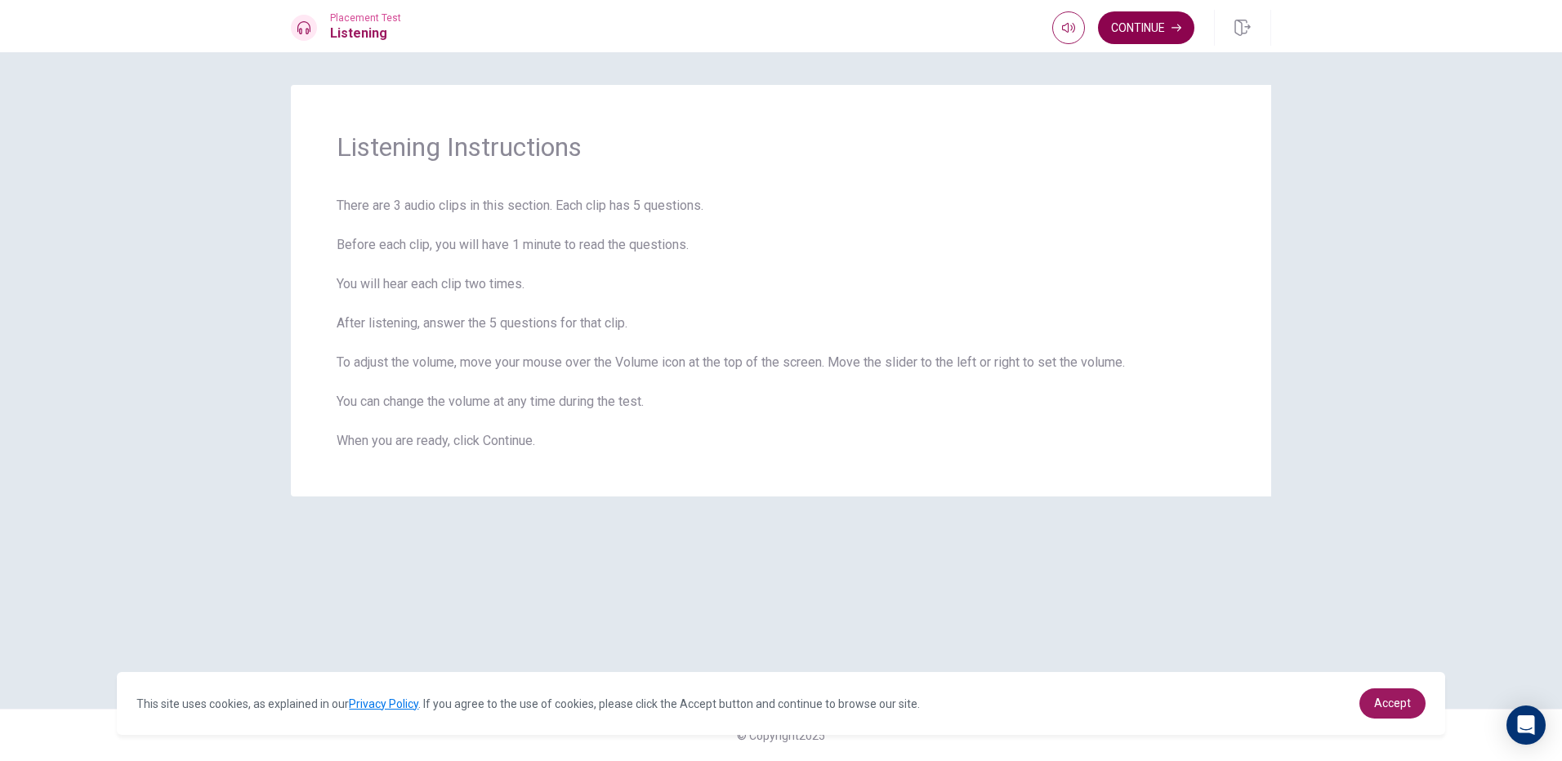
click at [1150, 28] on button "Continue" at bounding box center [1146, 27] width 96 height 33
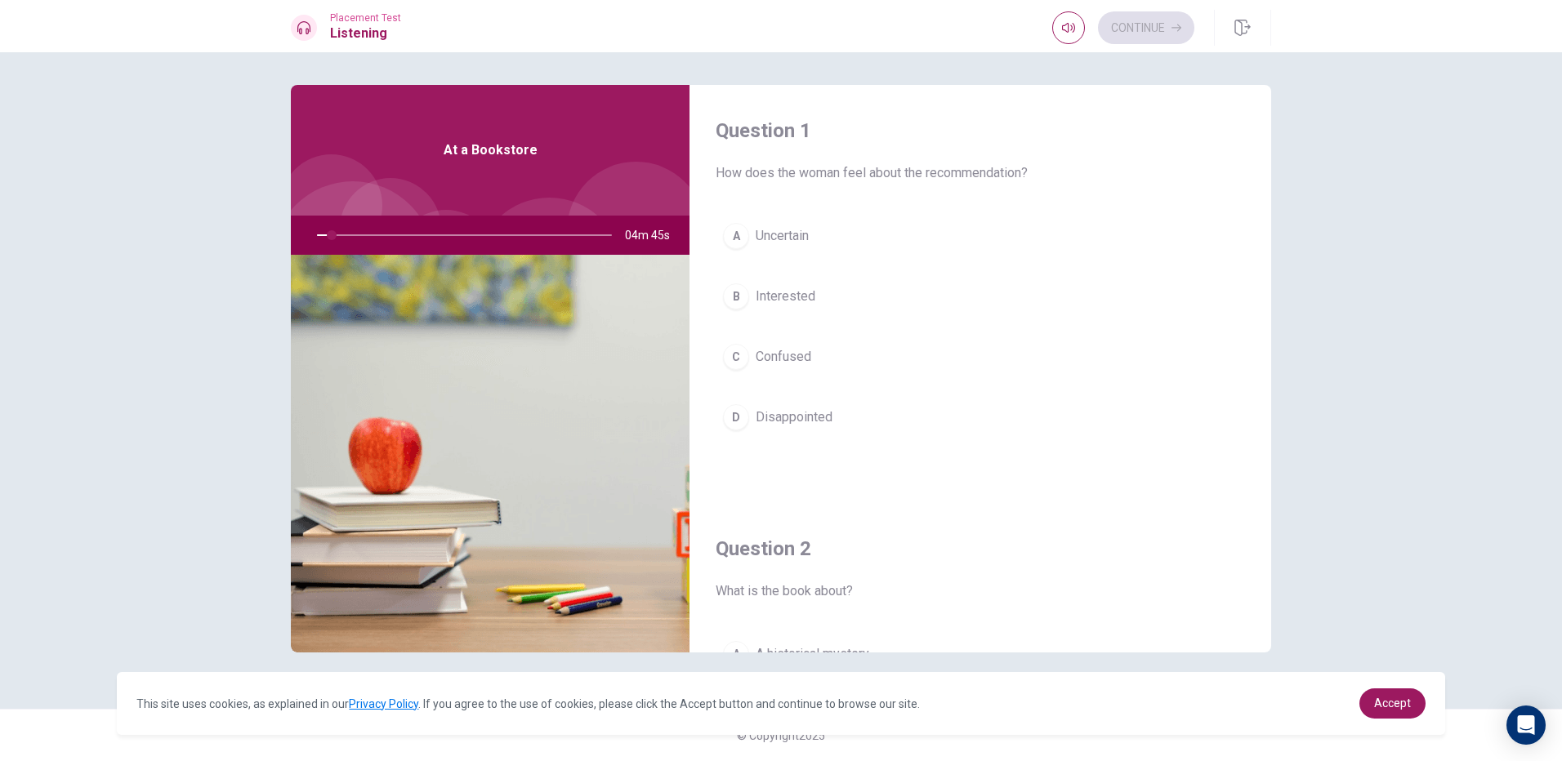
drag, startPoint x: 330, startPoint y: 230, endPoint x: 309, endPoint y: 226, distance: 21.6
click at [309, 226] on div at bounding box center [461, 235] width 328 height 39
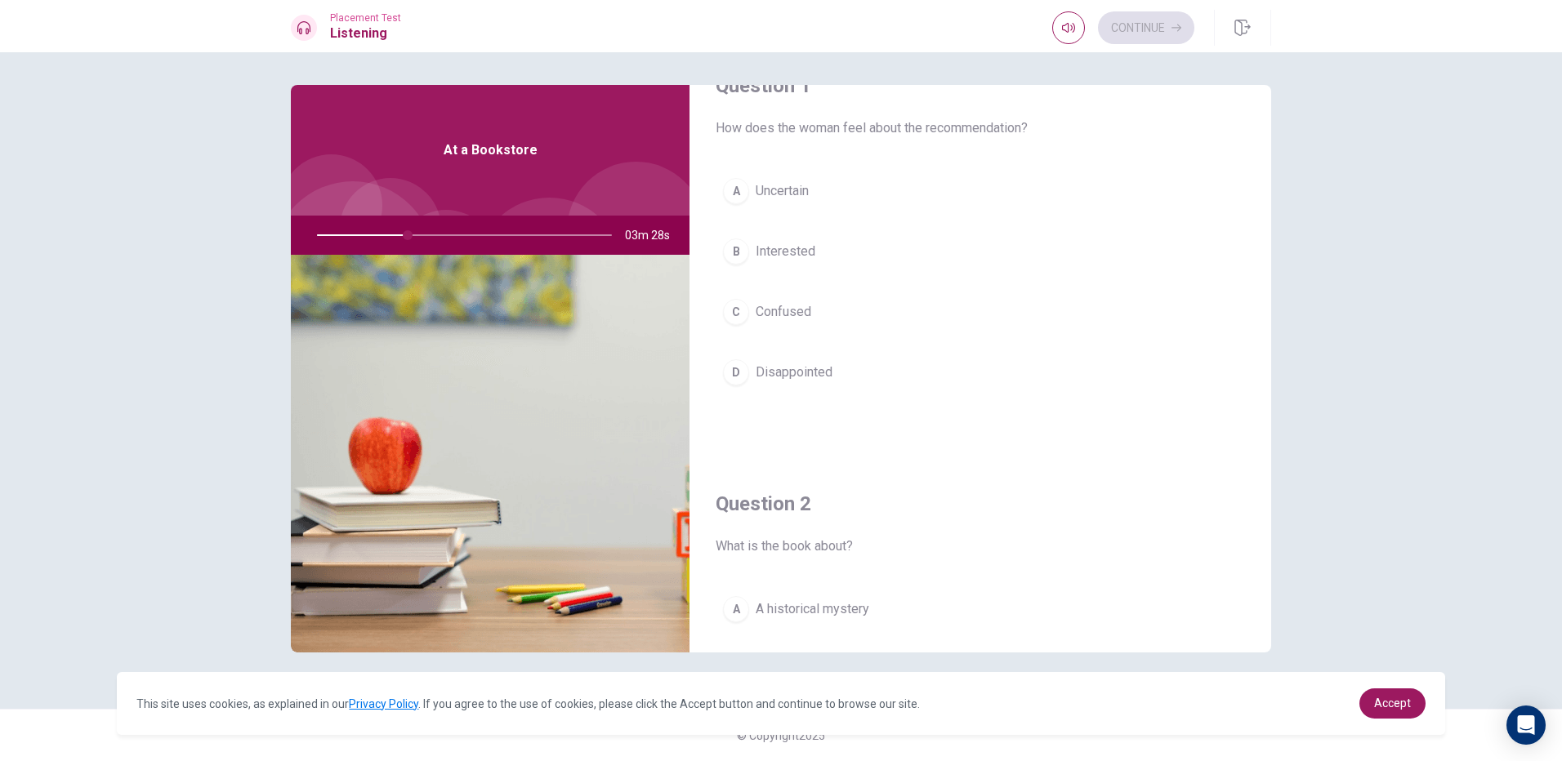
scroll to position [82, 0]
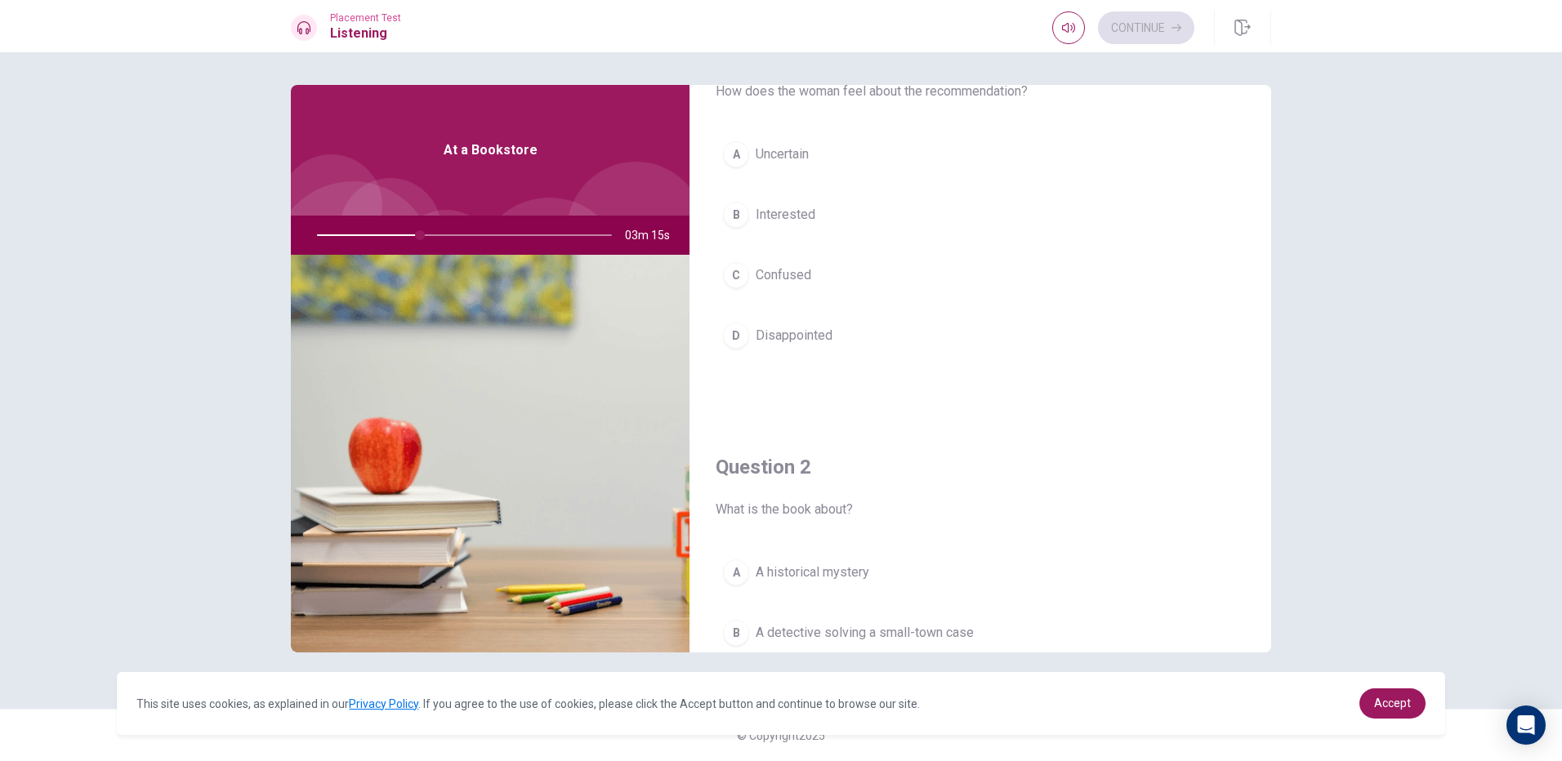
click at [733, 207] on div "B" at bounding box center [736, 215] width 26 height 26
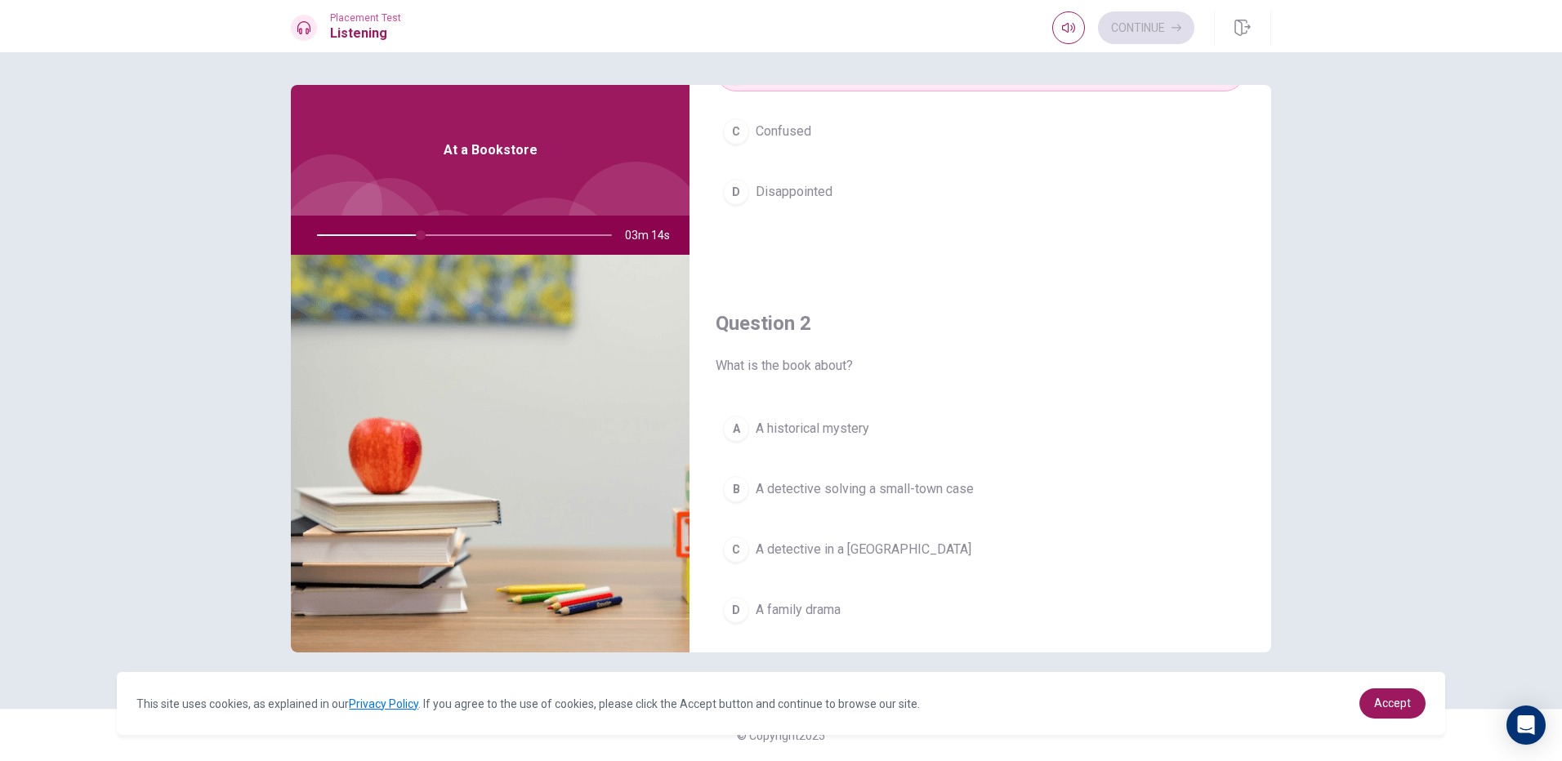
scroll to position [245, 0]
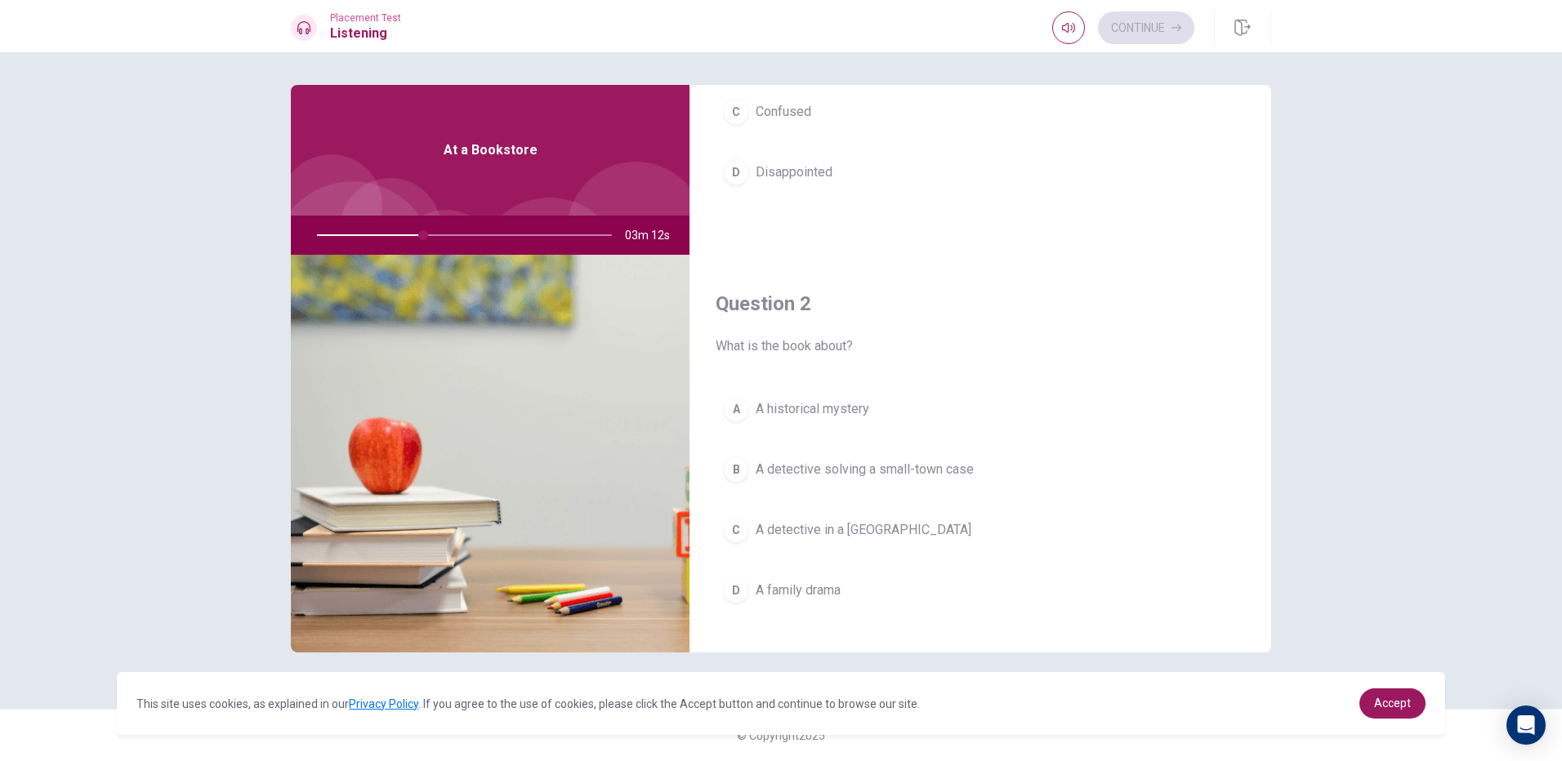
click at [742, 475] on div "B" at bounding box center [736, 470] width 26 height 26
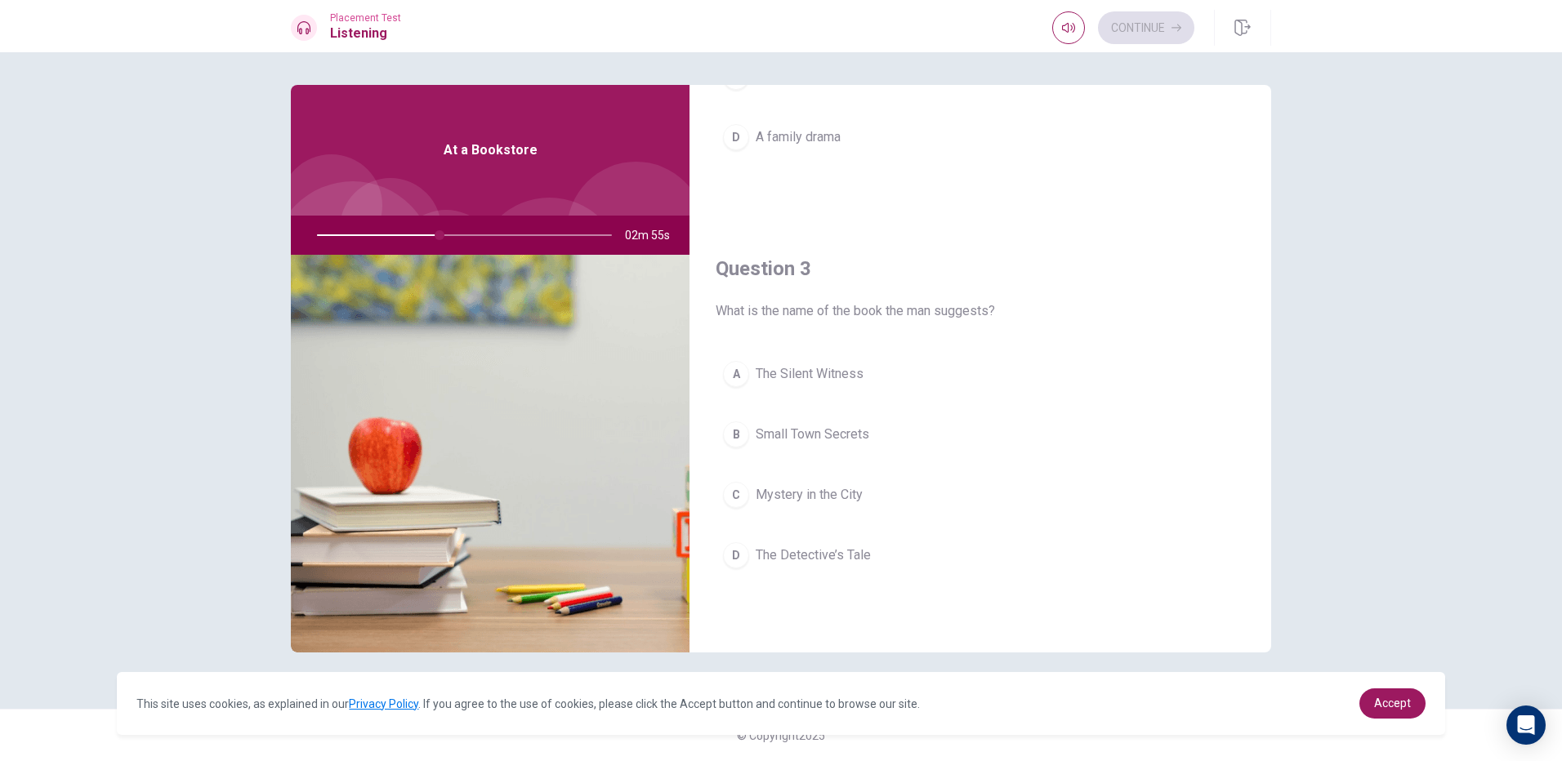
scroll to position [735, 0]
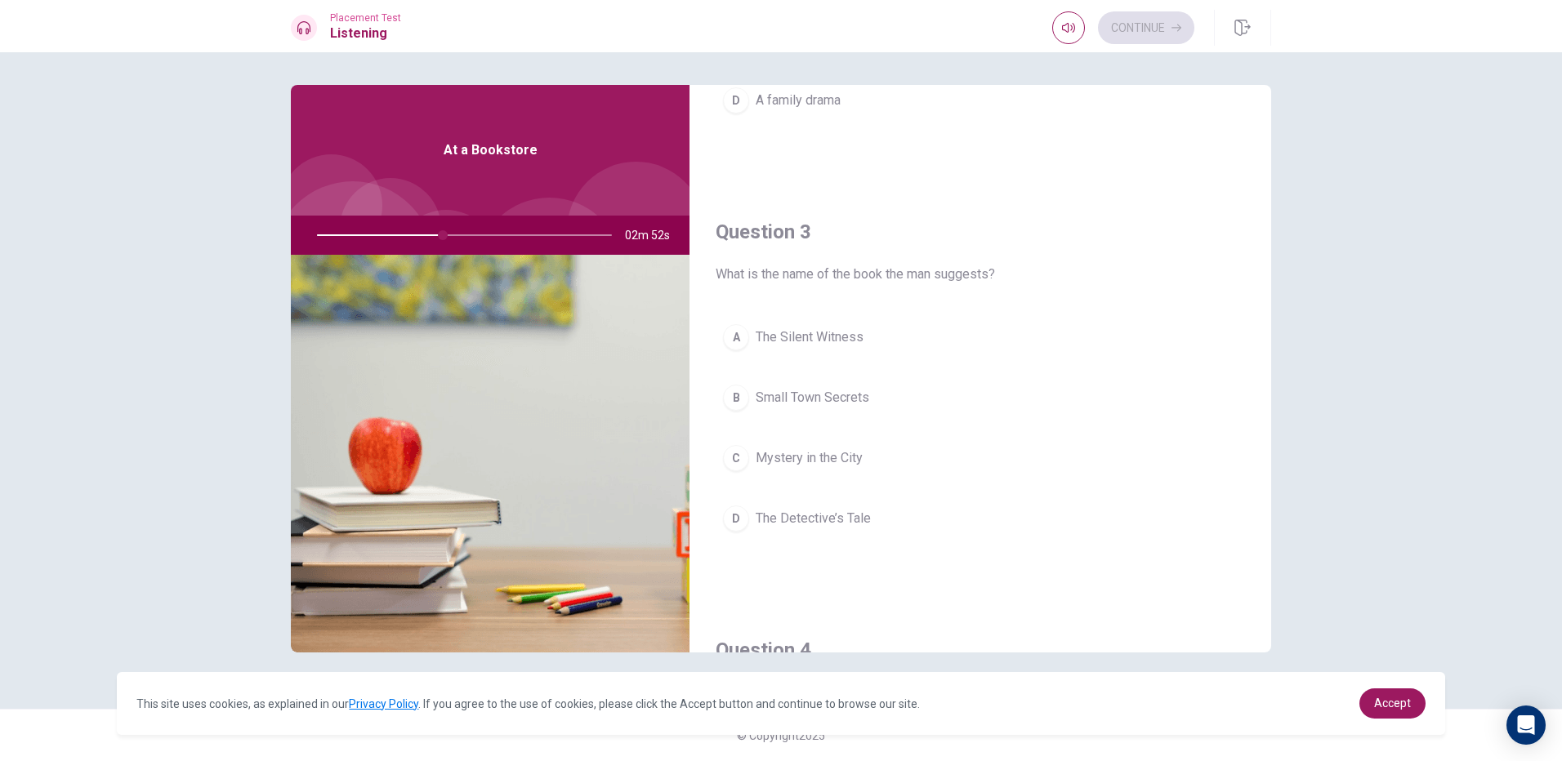
click at [744, 395] on div "B" at bounding box center [736, 398] width 26 height 26
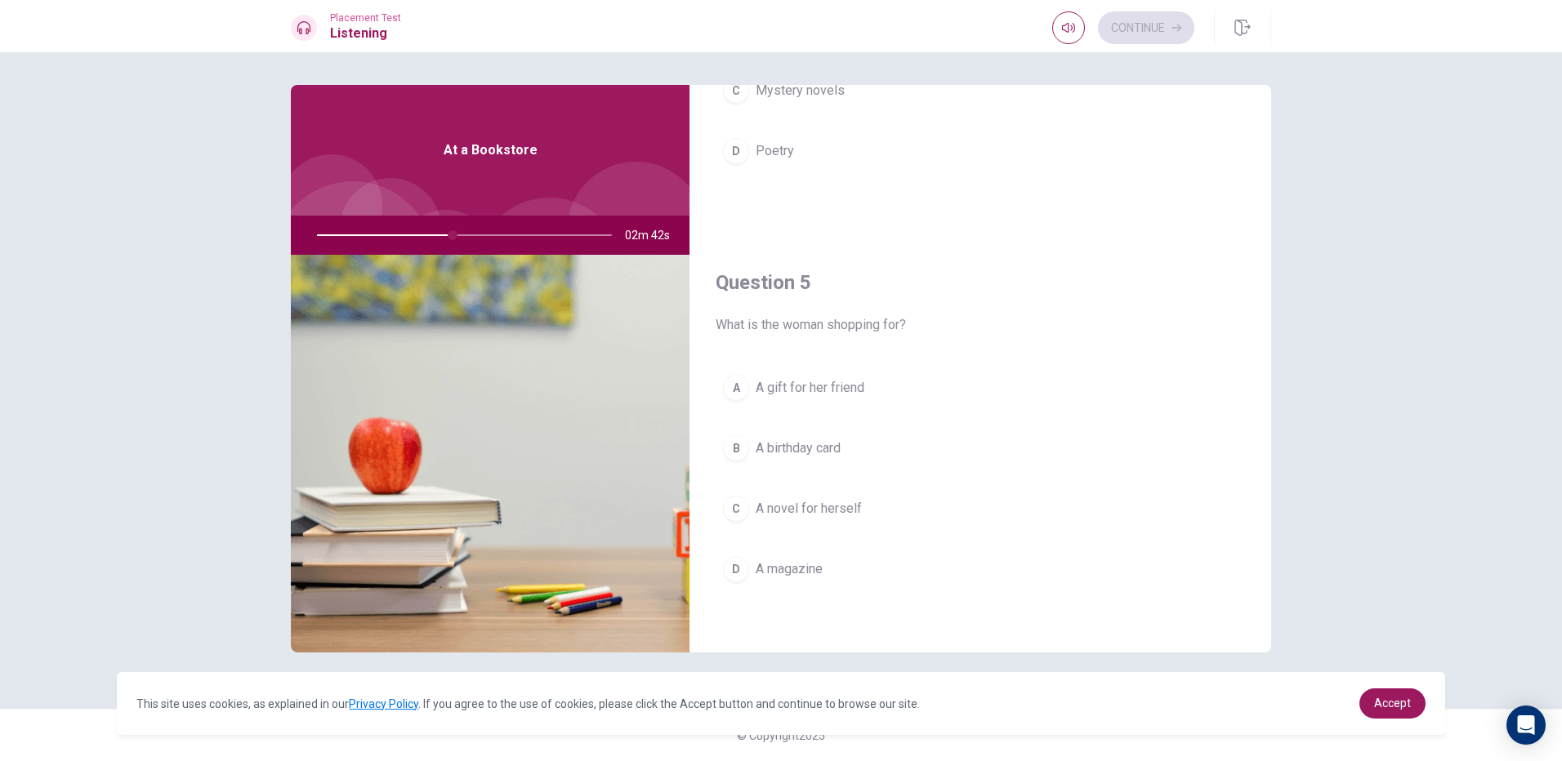
scroll to position [1523, 0]
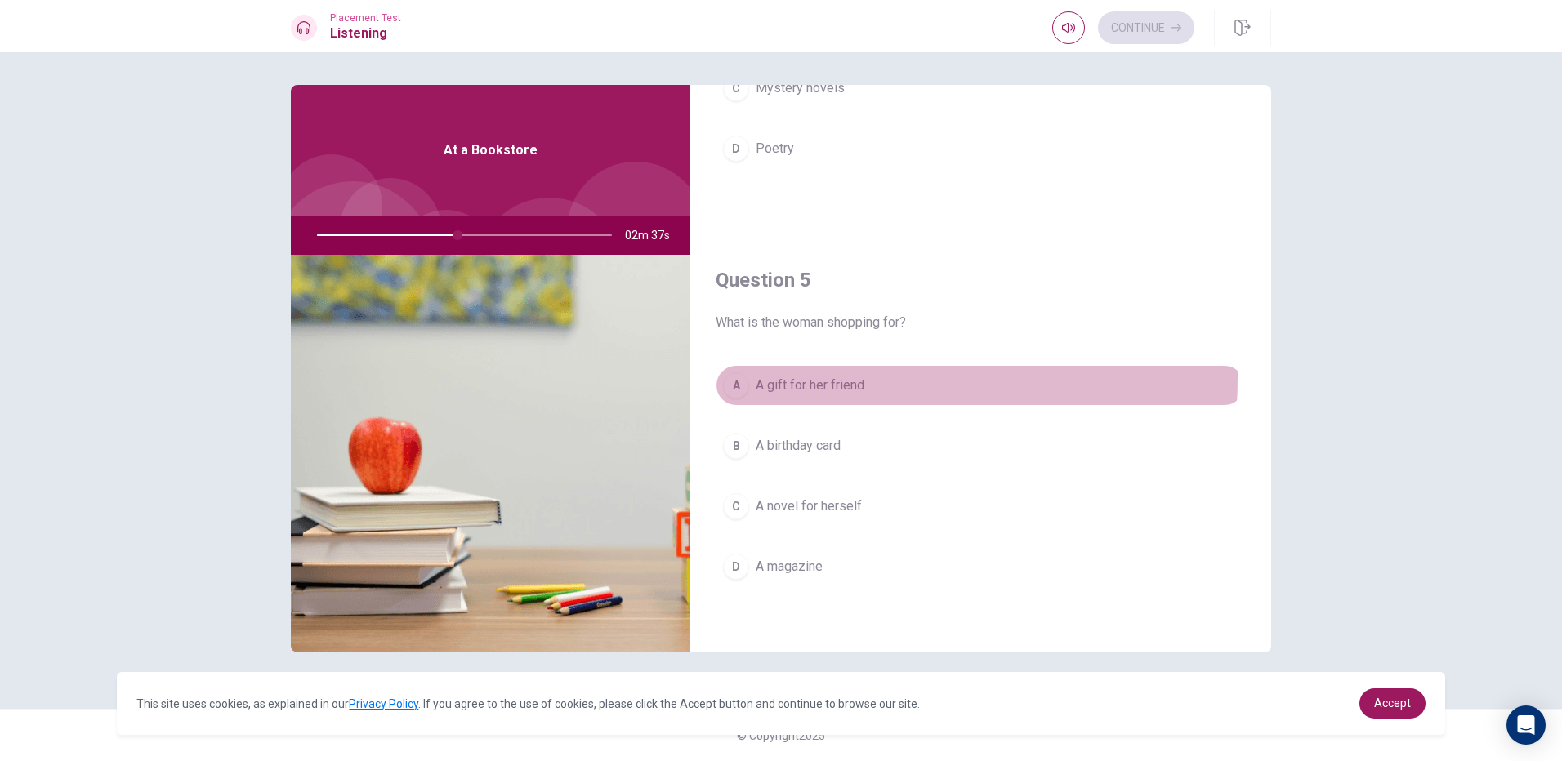
click at [729, 377] on div "A" at bounding box center [736, 385] width 26 height 26
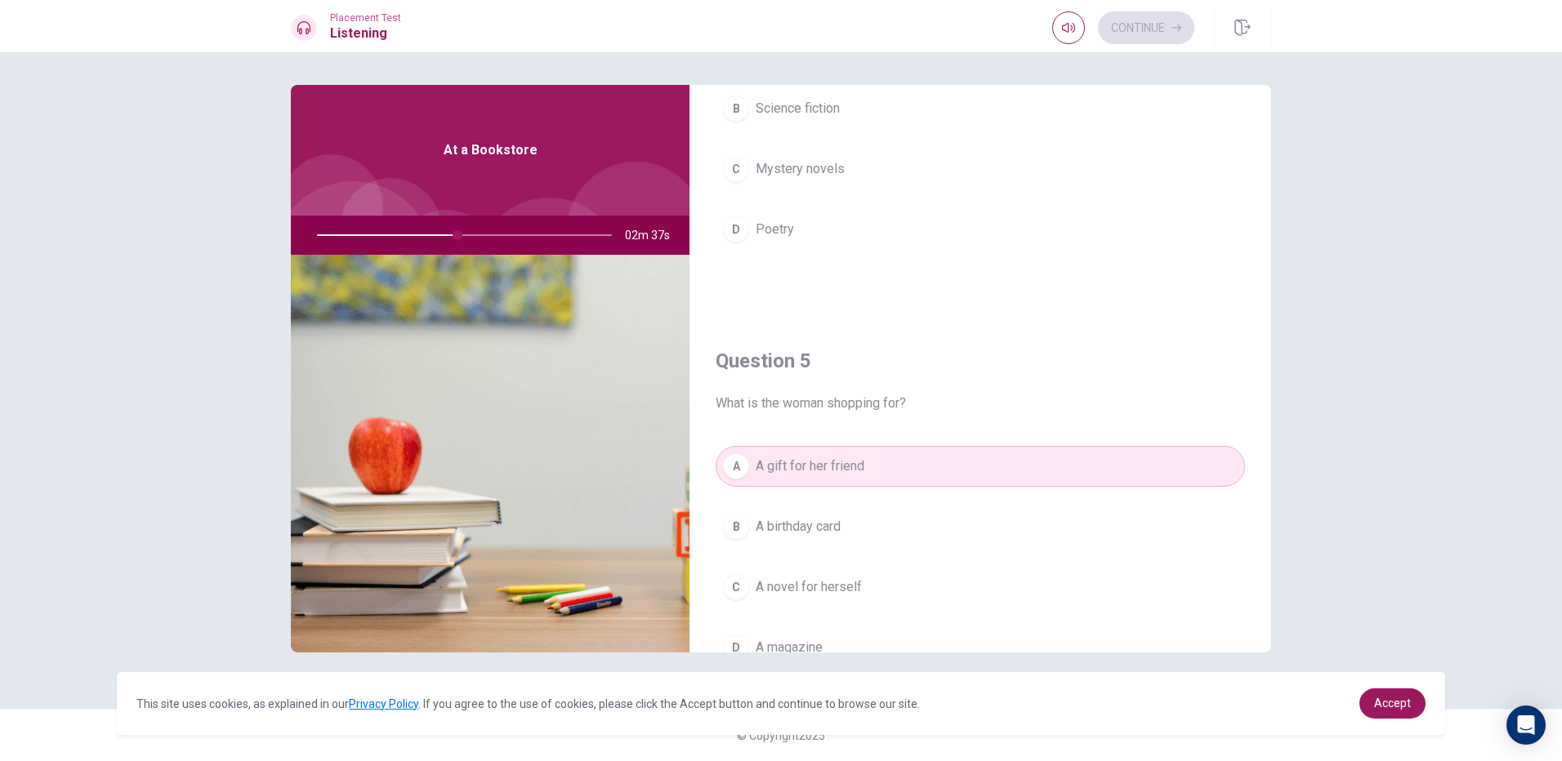
scroll to position [1278, 0]
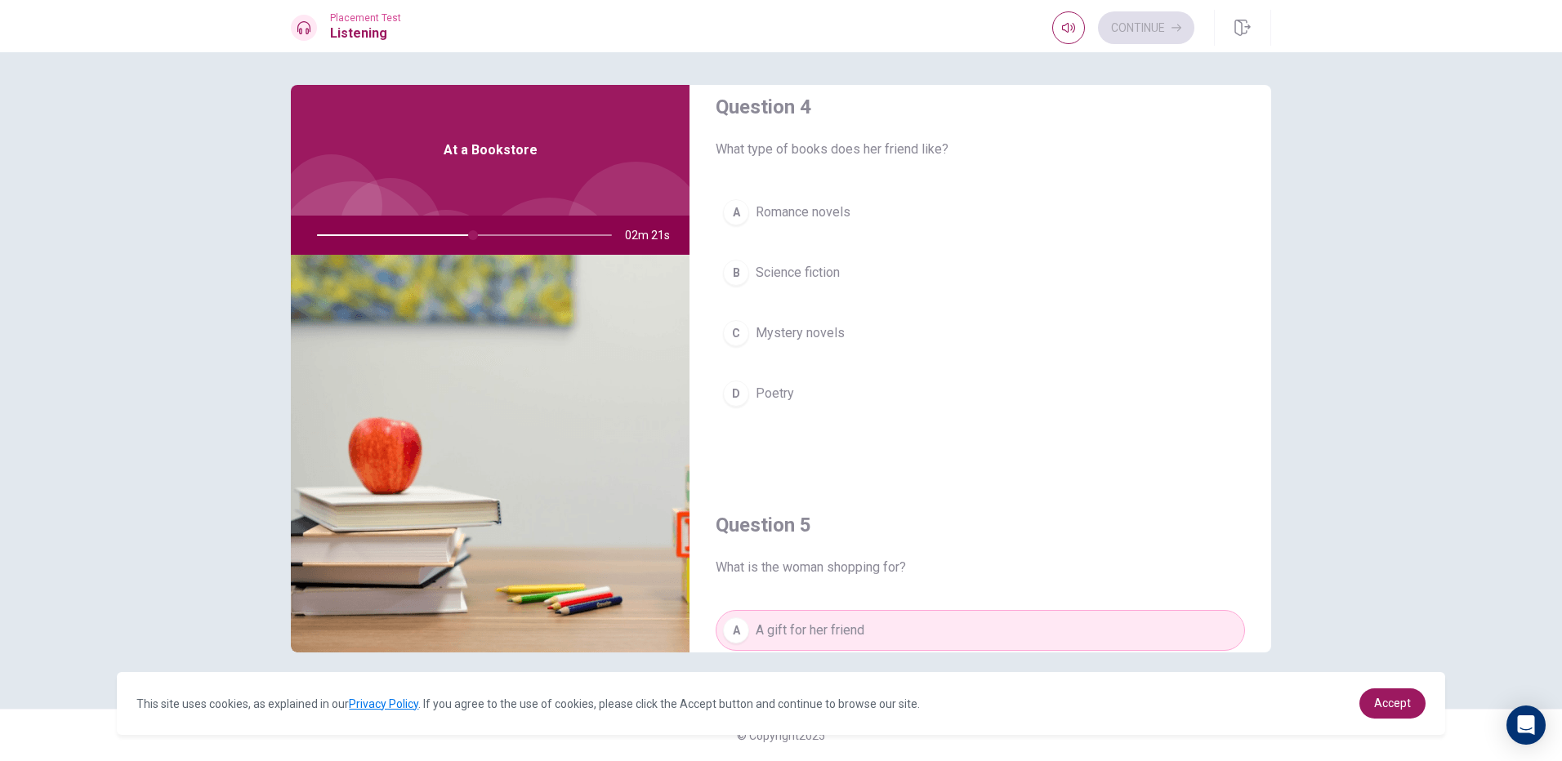
click at [747, 224] on button "A Romance novels" at bounding box center [979, 212] width 529 height 41
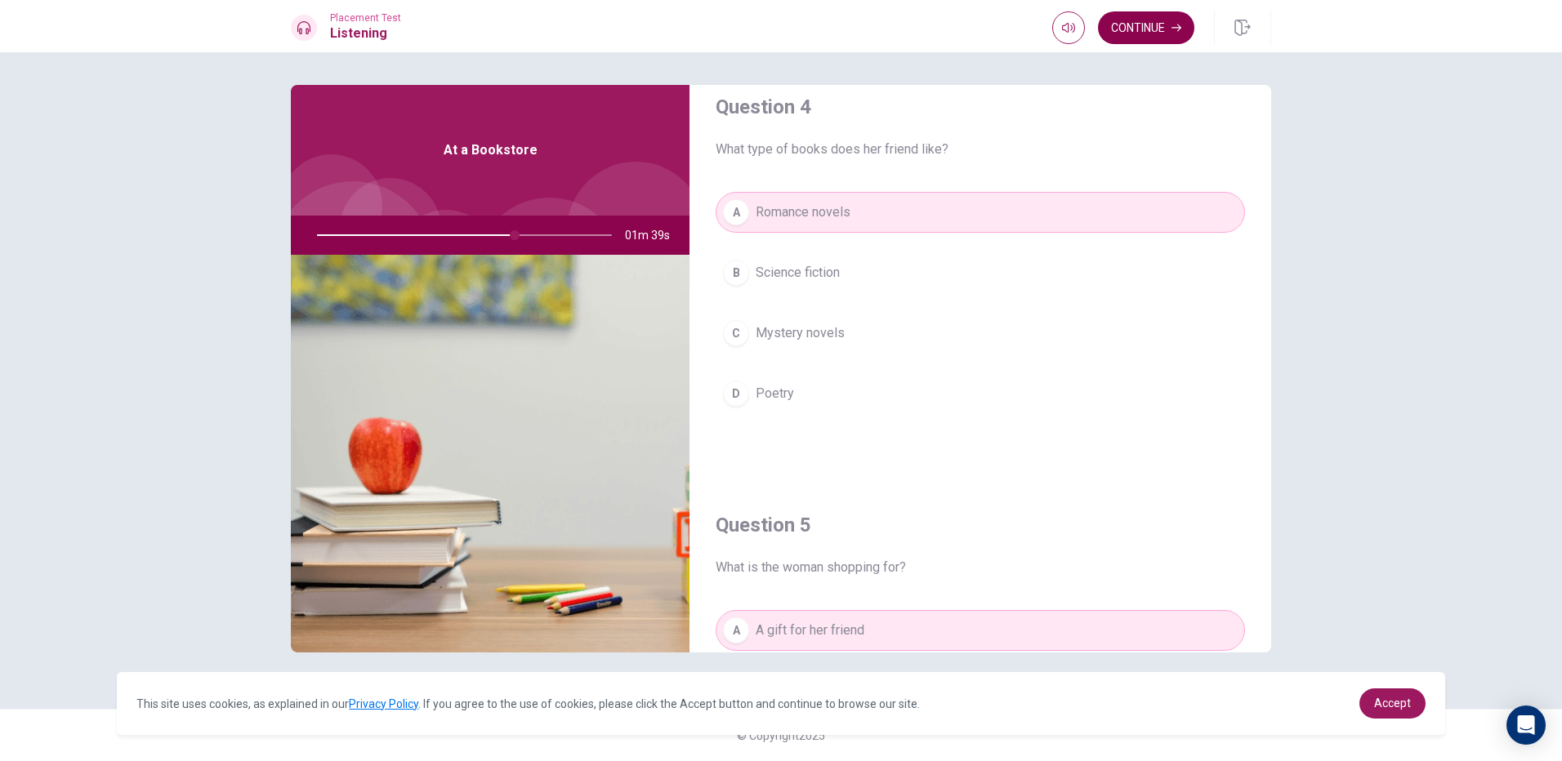
click at [1178, 25] on icon "button" at bounding box center [1176, 28] width 10 height 7
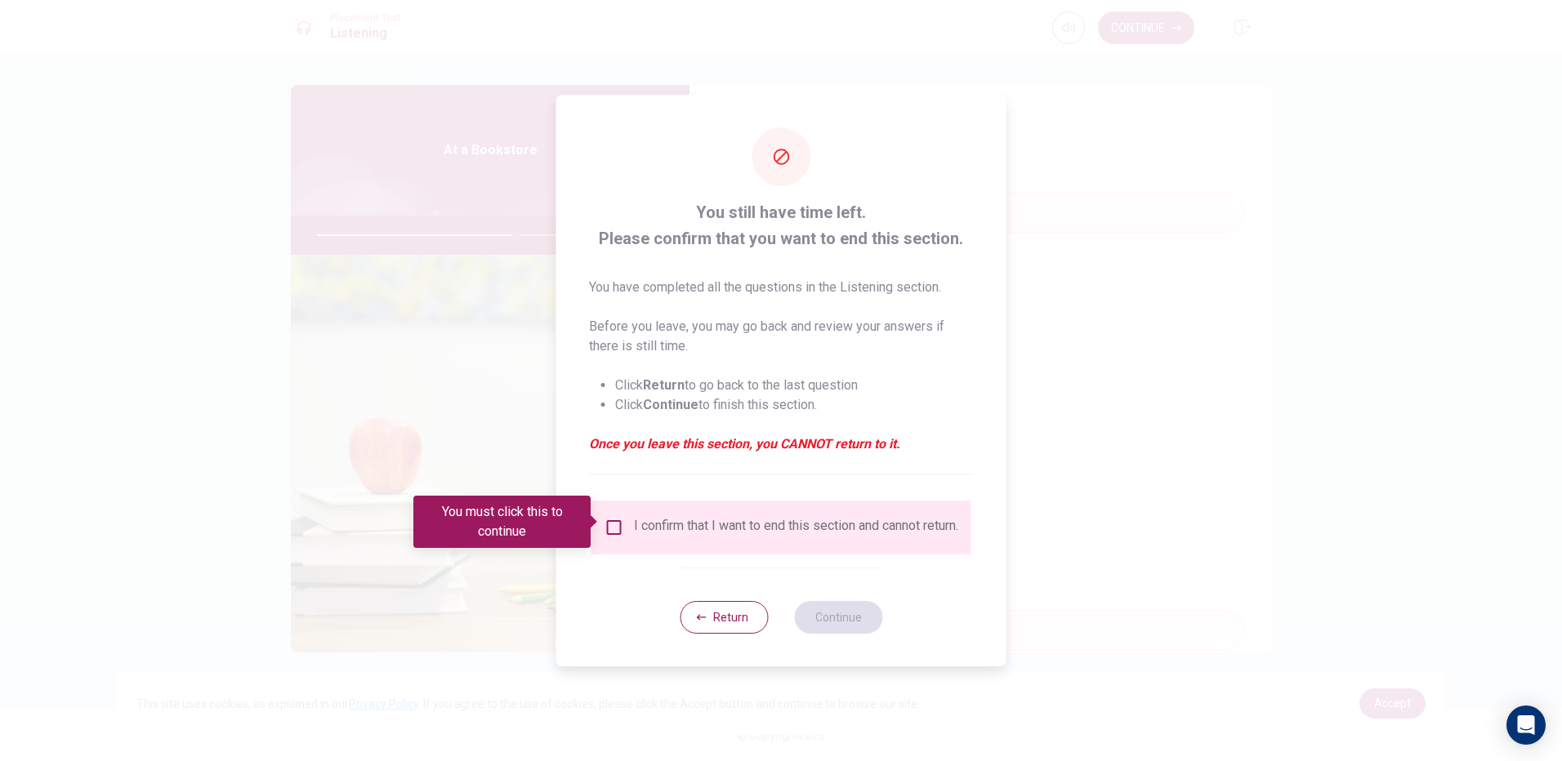
click at [609, 524] on input "You must click this to continue" at bounding box center [614, 528] width 20 height 20
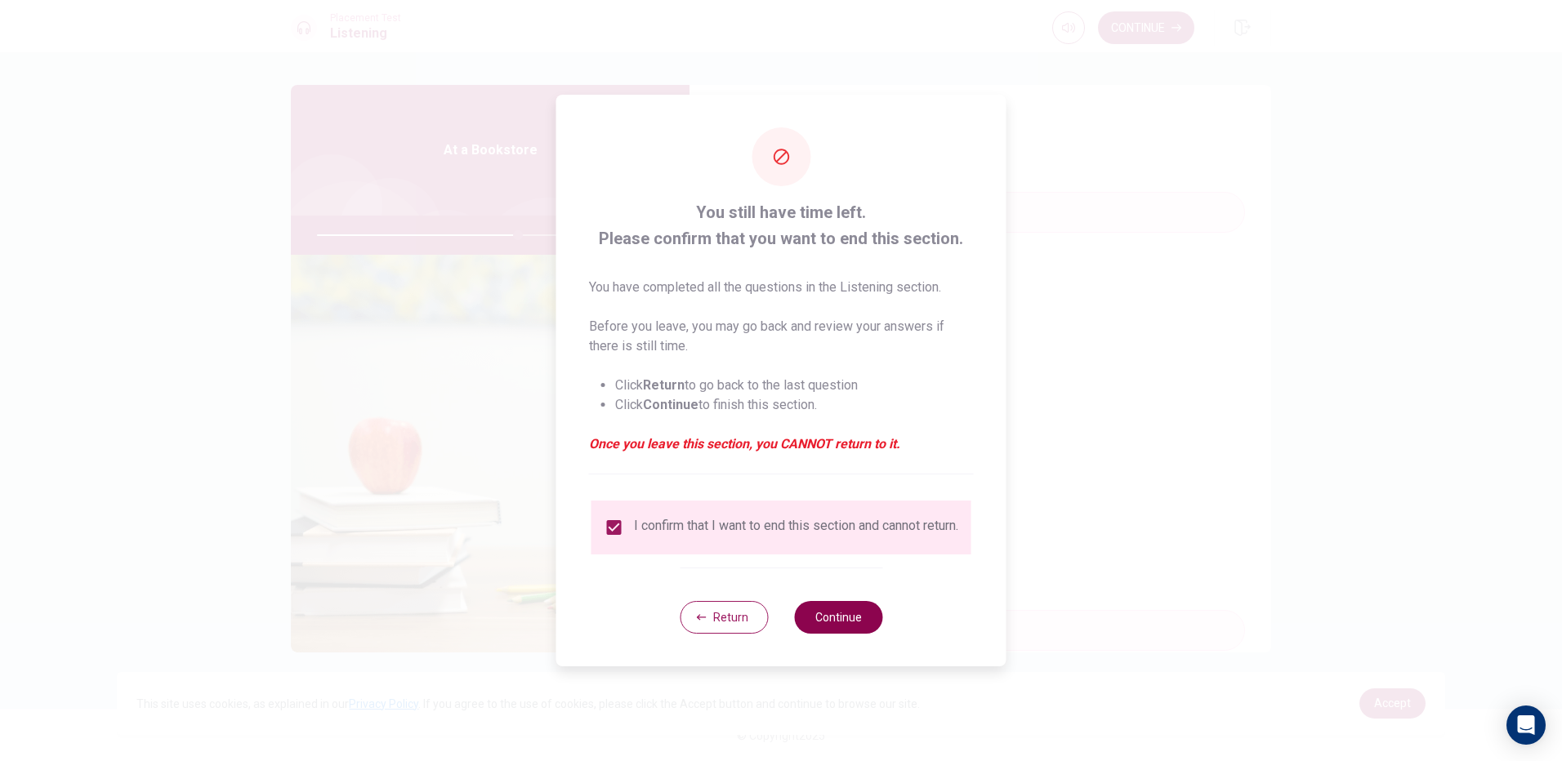
click at [849, 626] on button "Continue" at bounding box center [838, 617] width 88 height 33
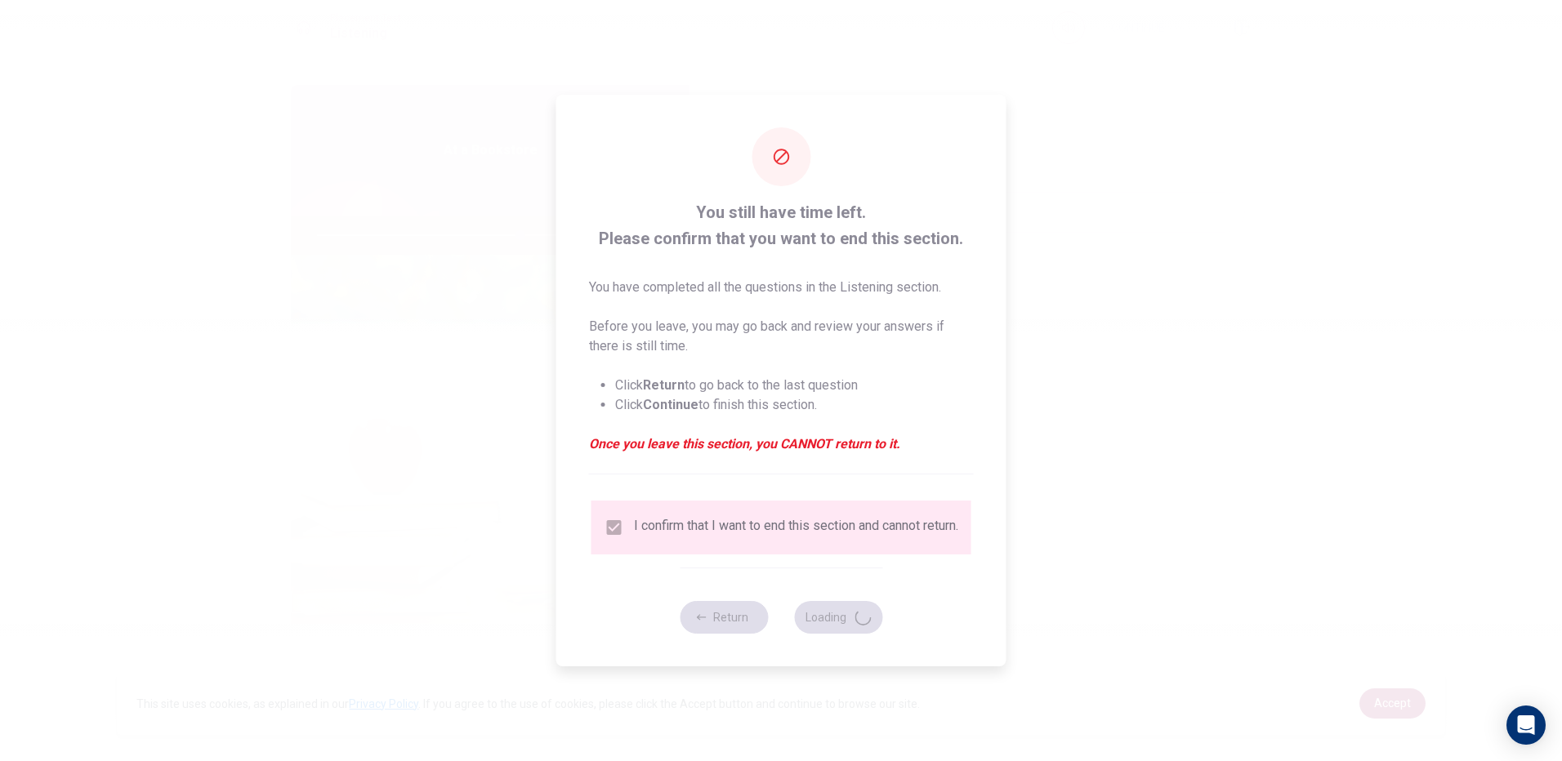
type input "69"
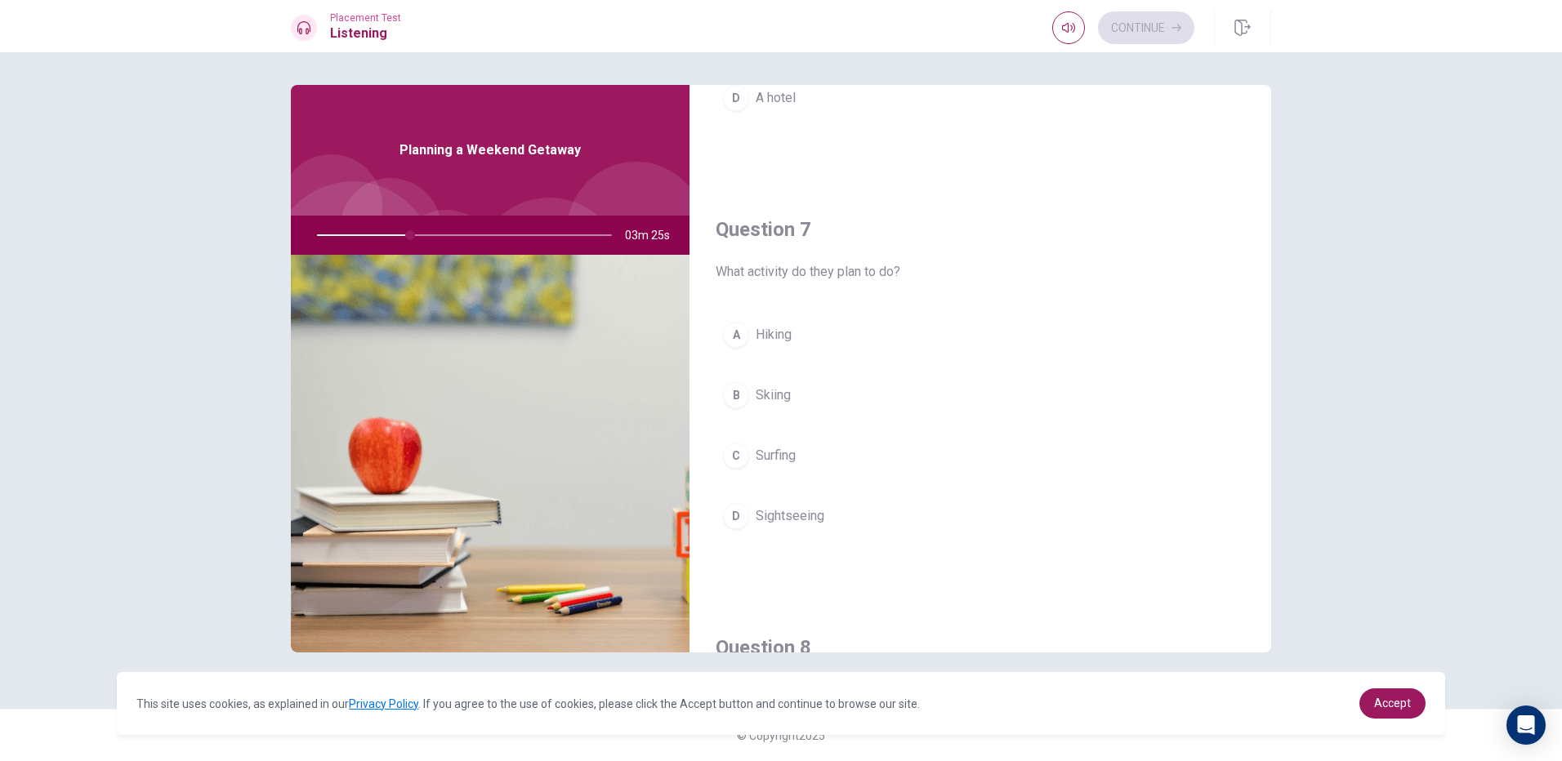
scroll to position [327, 0]
click at [742, 320] on div "A" at bounding box center [736, 327] width 26 height 26
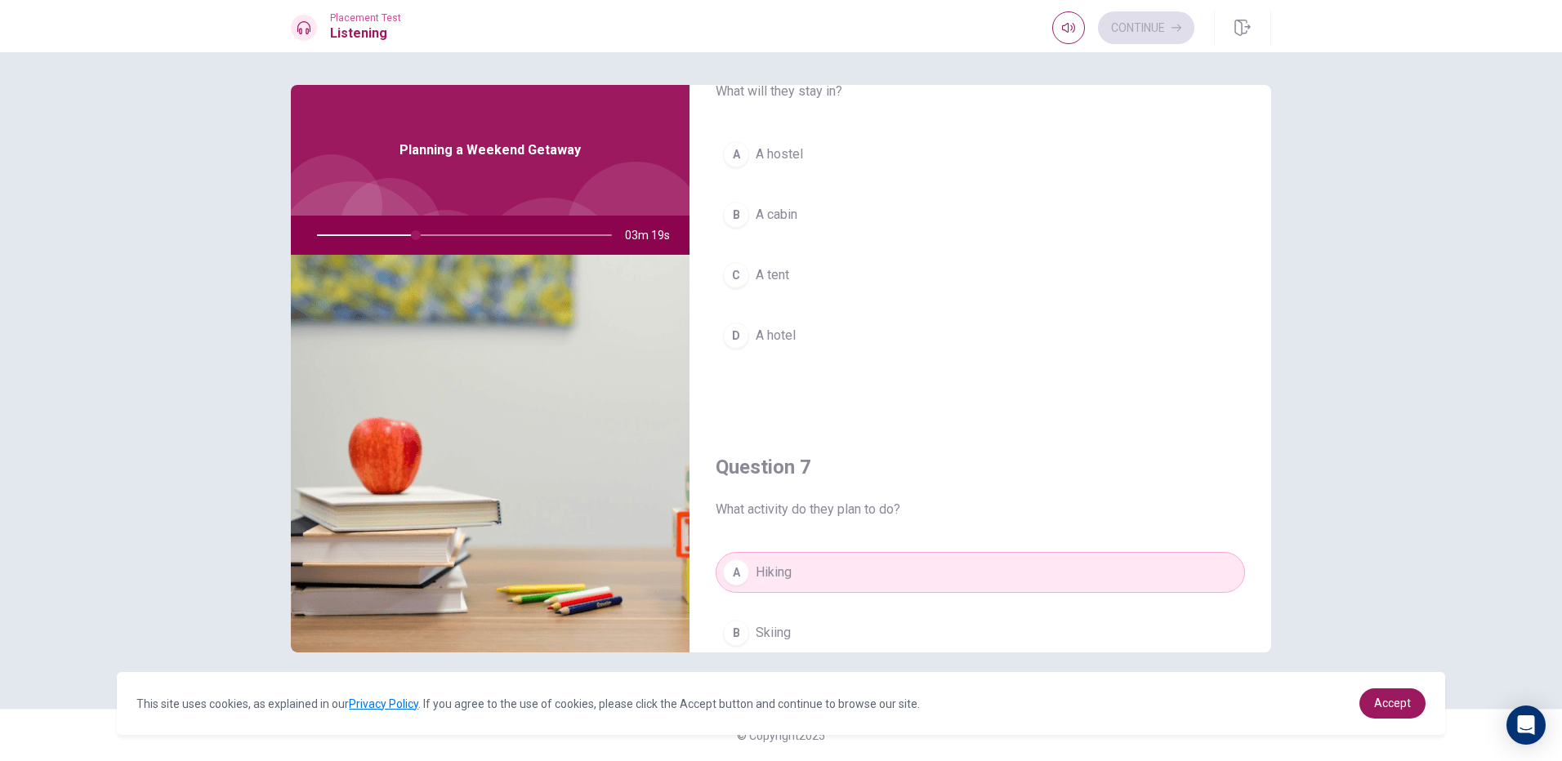
scroll to position [0, 0]
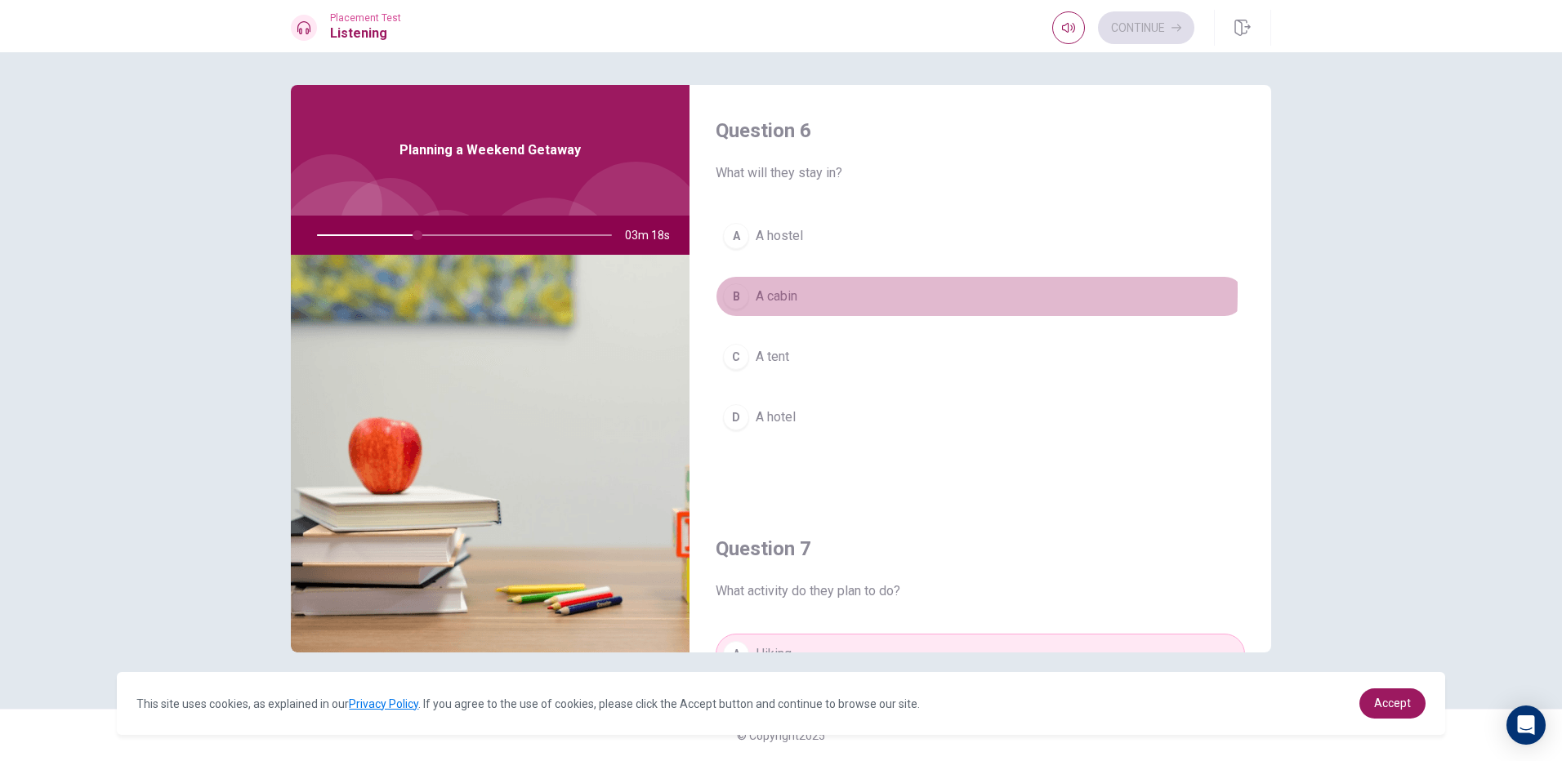
click at [745, 292] on div "B" at bounding box center [736, 296] width 26 height 26
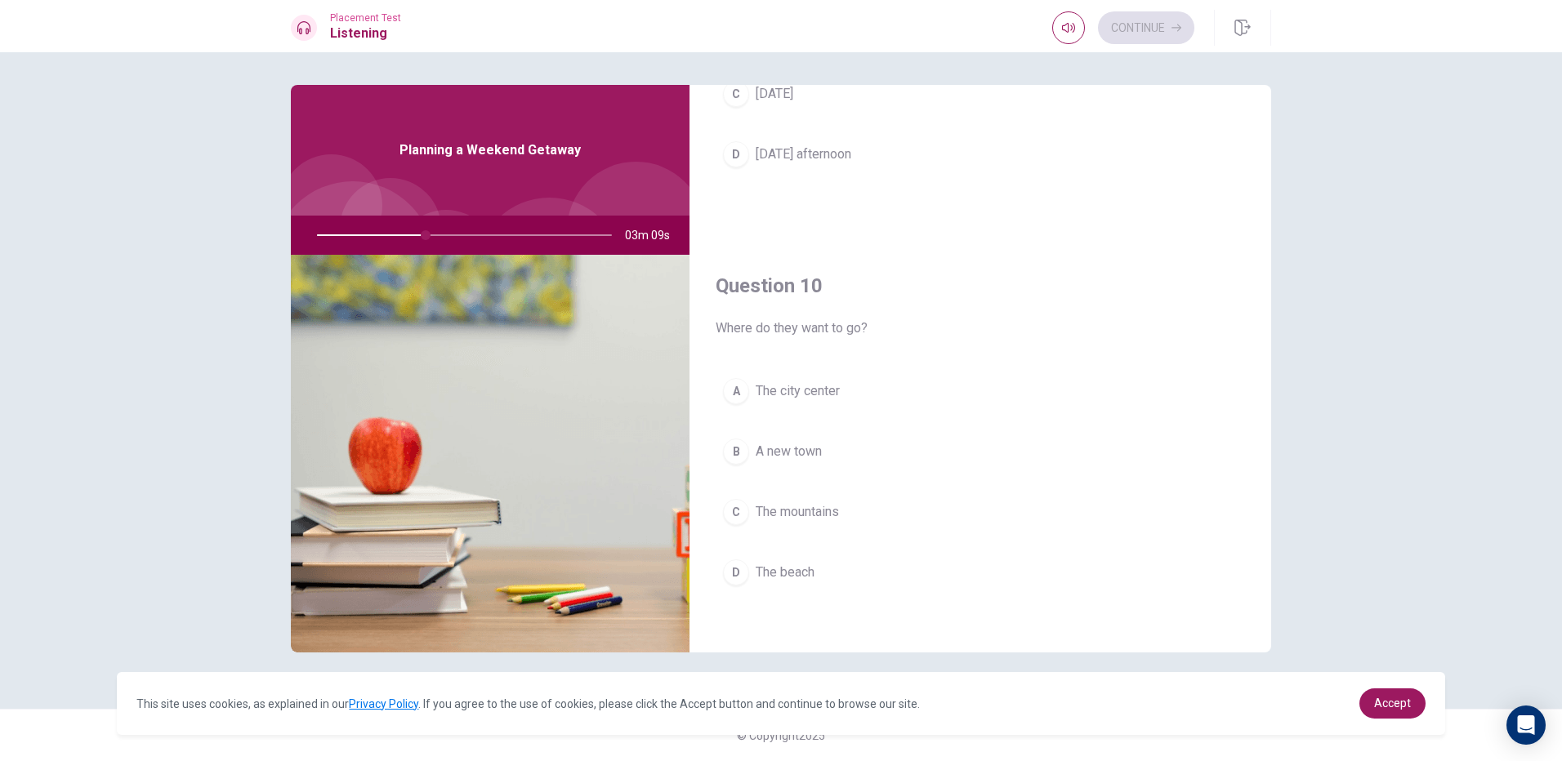
scroll to position [1523, 0]
click at [739, 504] on div "C" at bounding box center [736, 506] width 26 height 26
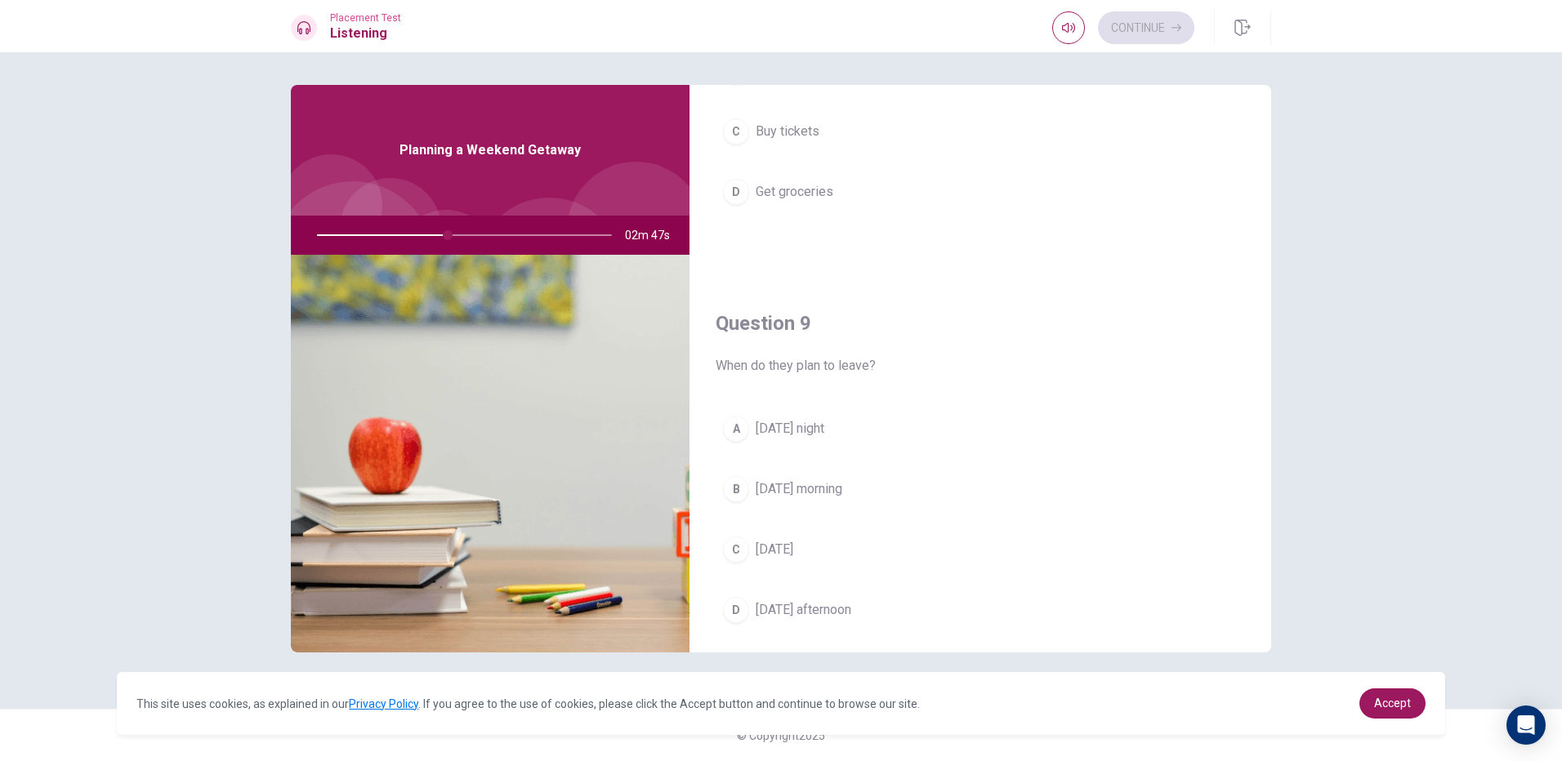
click at [731, 495] on div "B" at bounding box center [736, 489] width 26 height 26
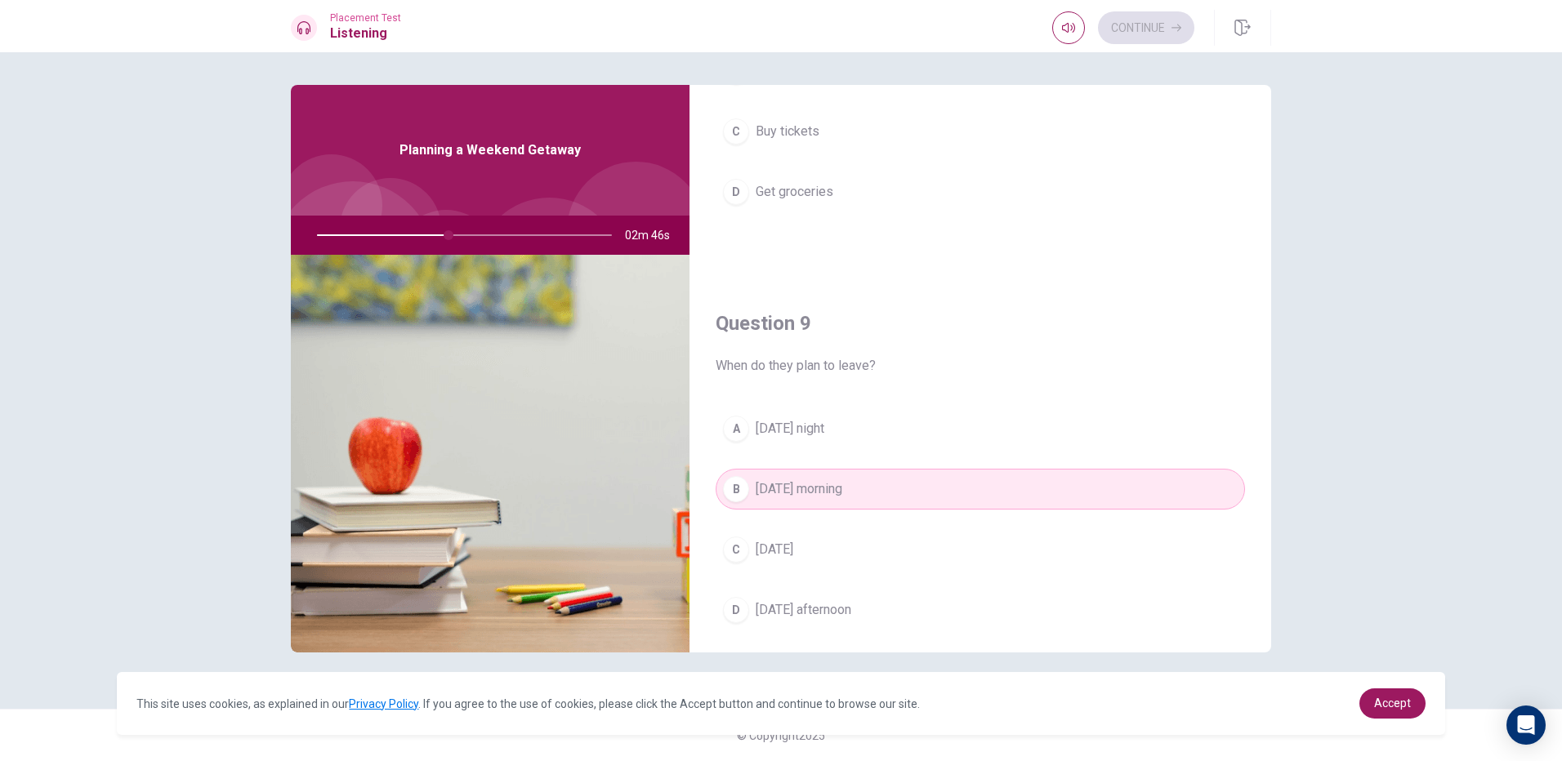
click at [748, 608] on div "D" at bounding box center [736, 610] width 26 height 26
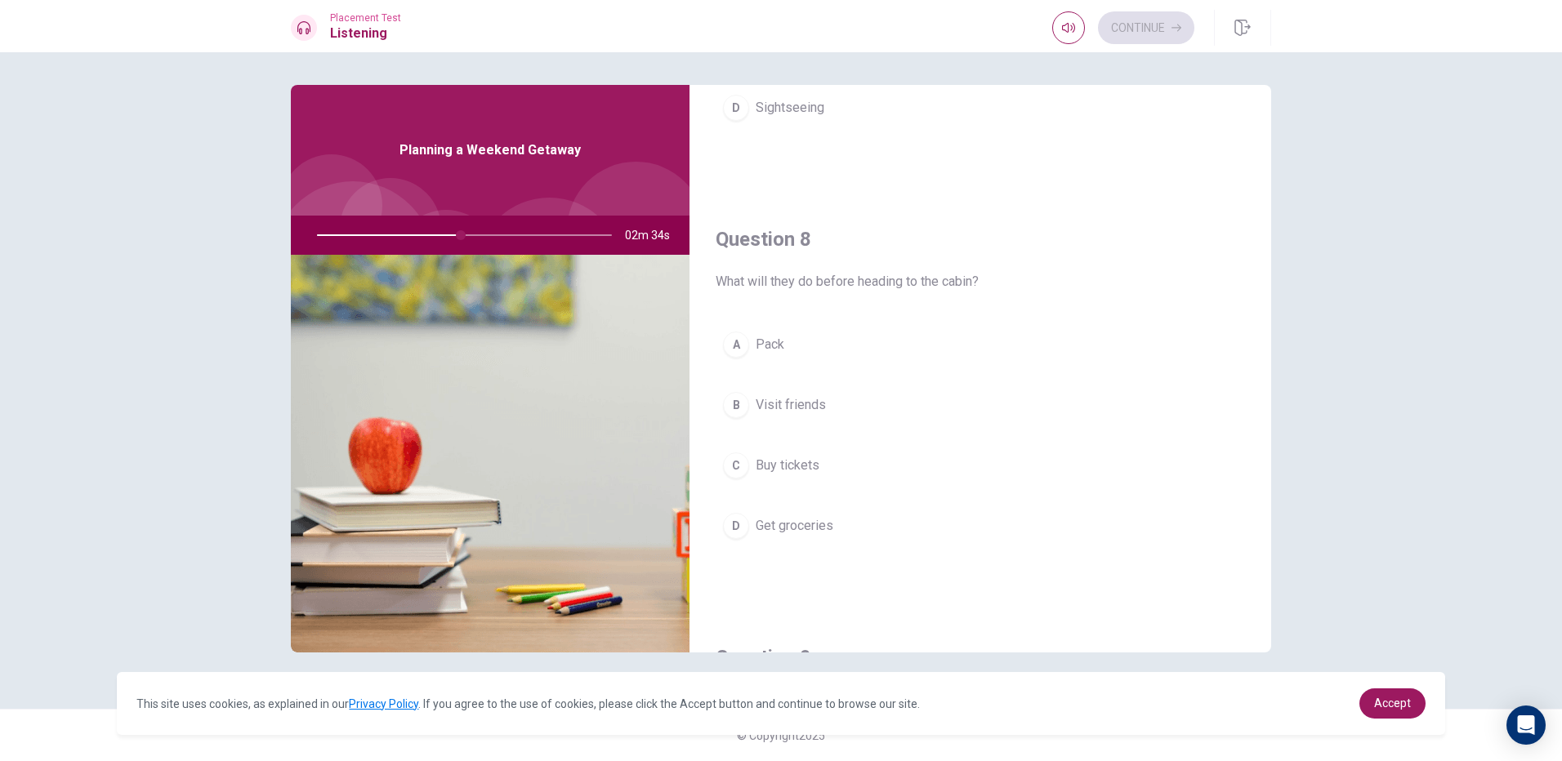
scroll to position [735, 0]
click at [728, 489] on div "A Pack B Visit friends C Buy tickets D Get groceries" at bounding box center [979, 444] width 529 height 255
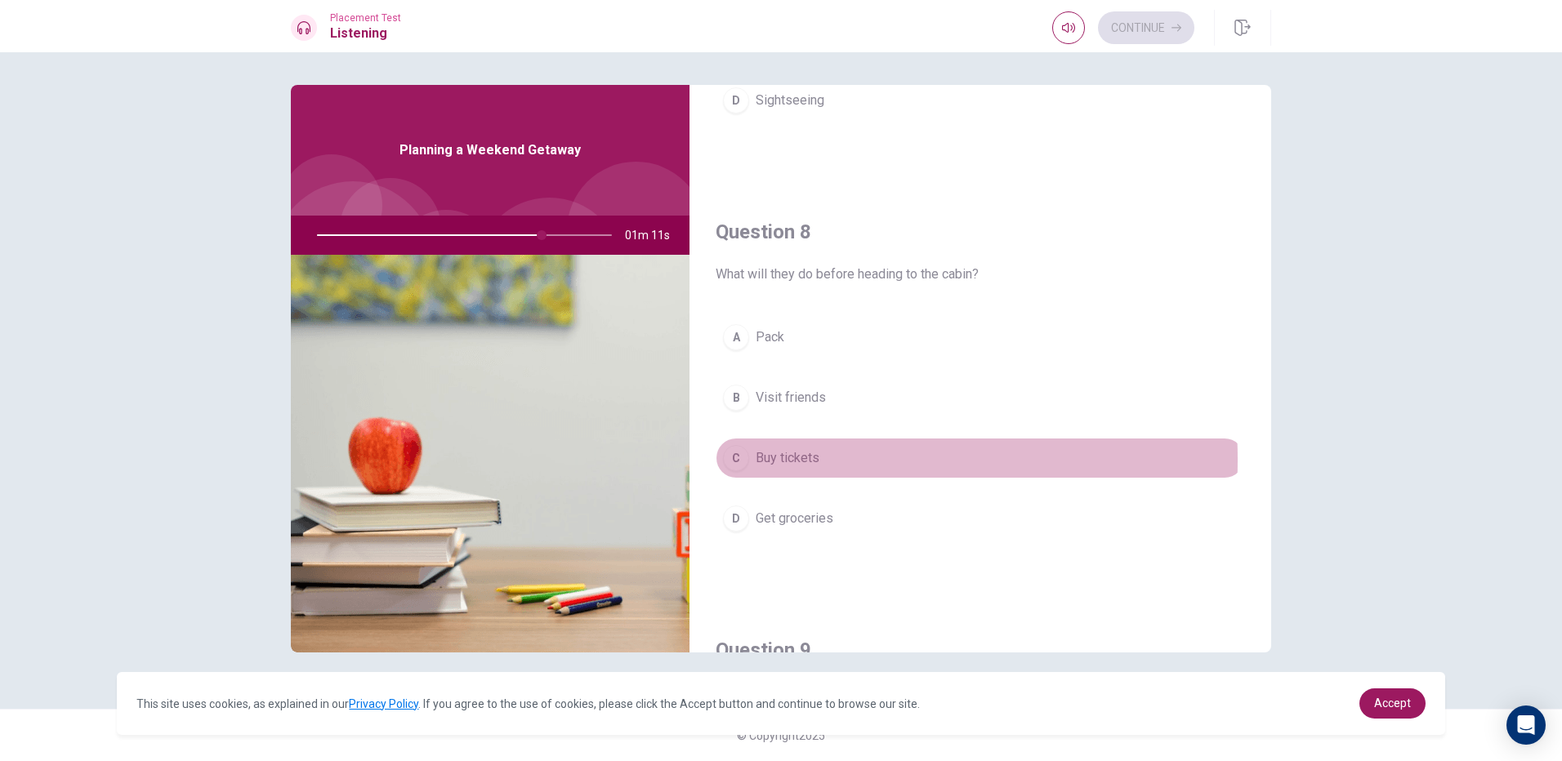
click at [742, 460] on div "C" at bounding box center [736, 458] width 26 height 26
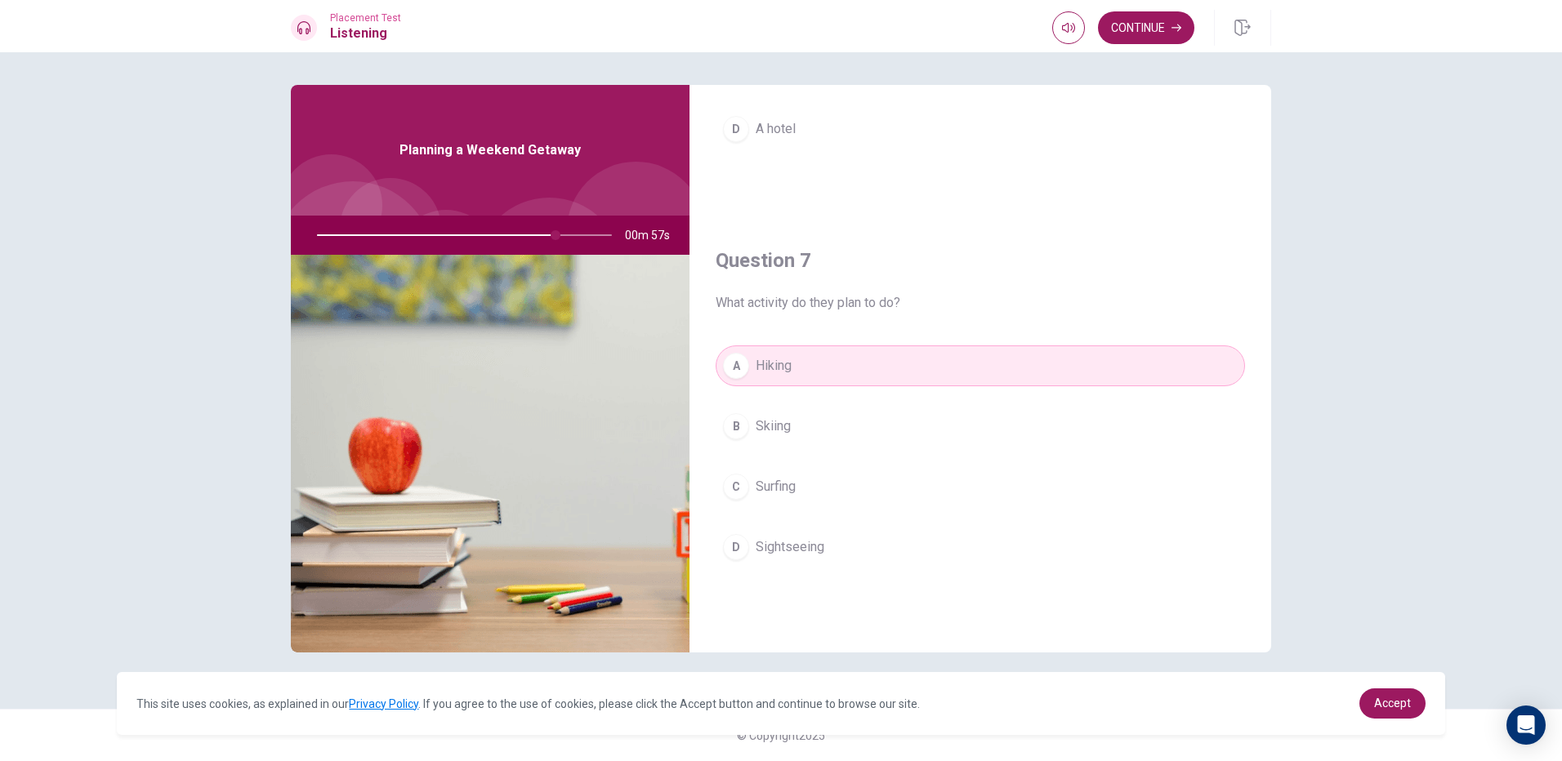
scroll to position [238, 0]
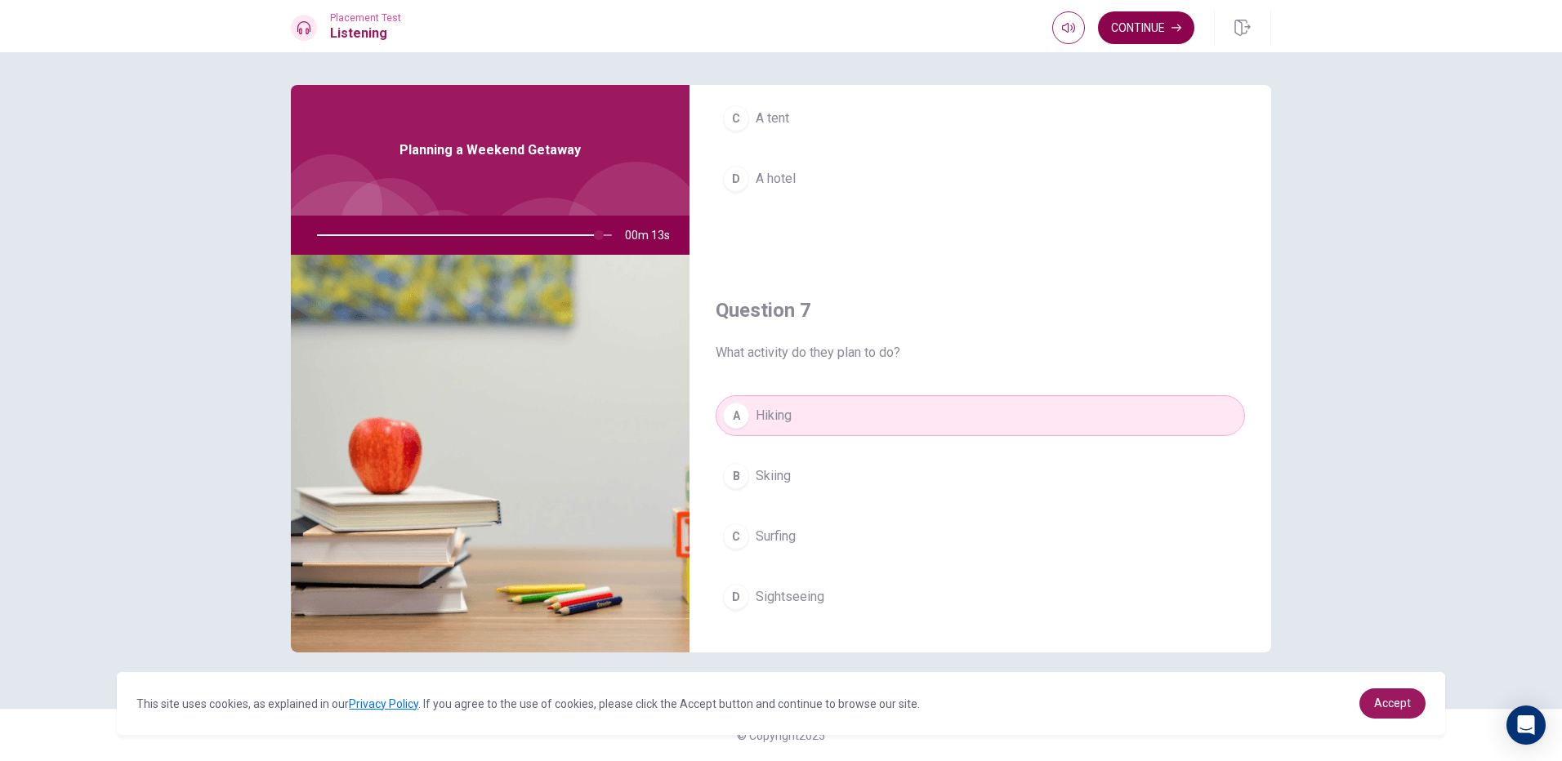
click at [1143, 26] on button "Continue" at bounding box center [1146, 27] width 96 height 33
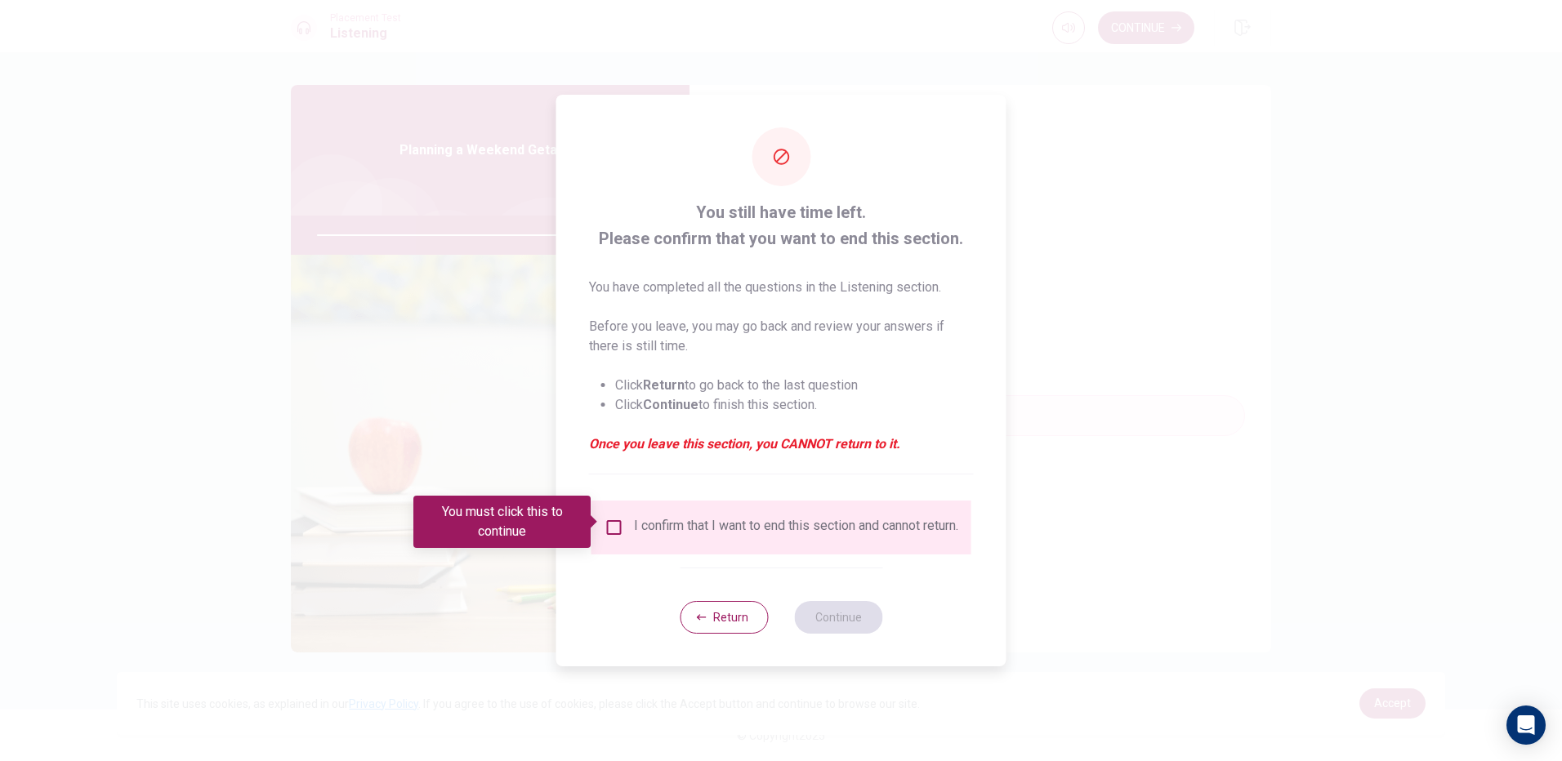
click at [600, 501] on div "You must click this to continue" at bounding box center [507, 522] width 189 height 52
click at [620, 529] on input "You must click this to continue" at bounding box center [614, 528] width 20 height 20
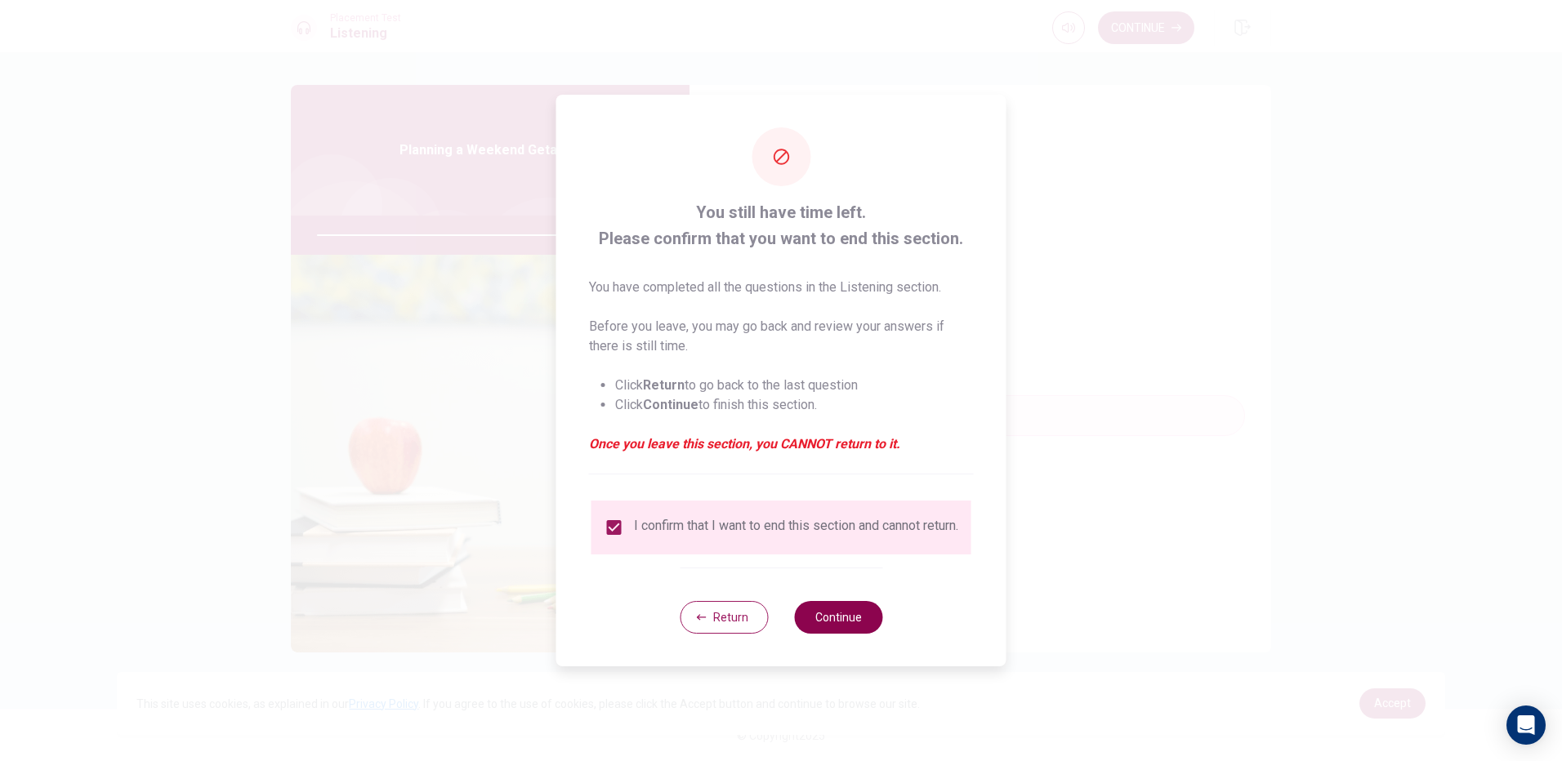
click at [840, 621] on button "Continue" at bounding box center [838, 617] width 88 height 33
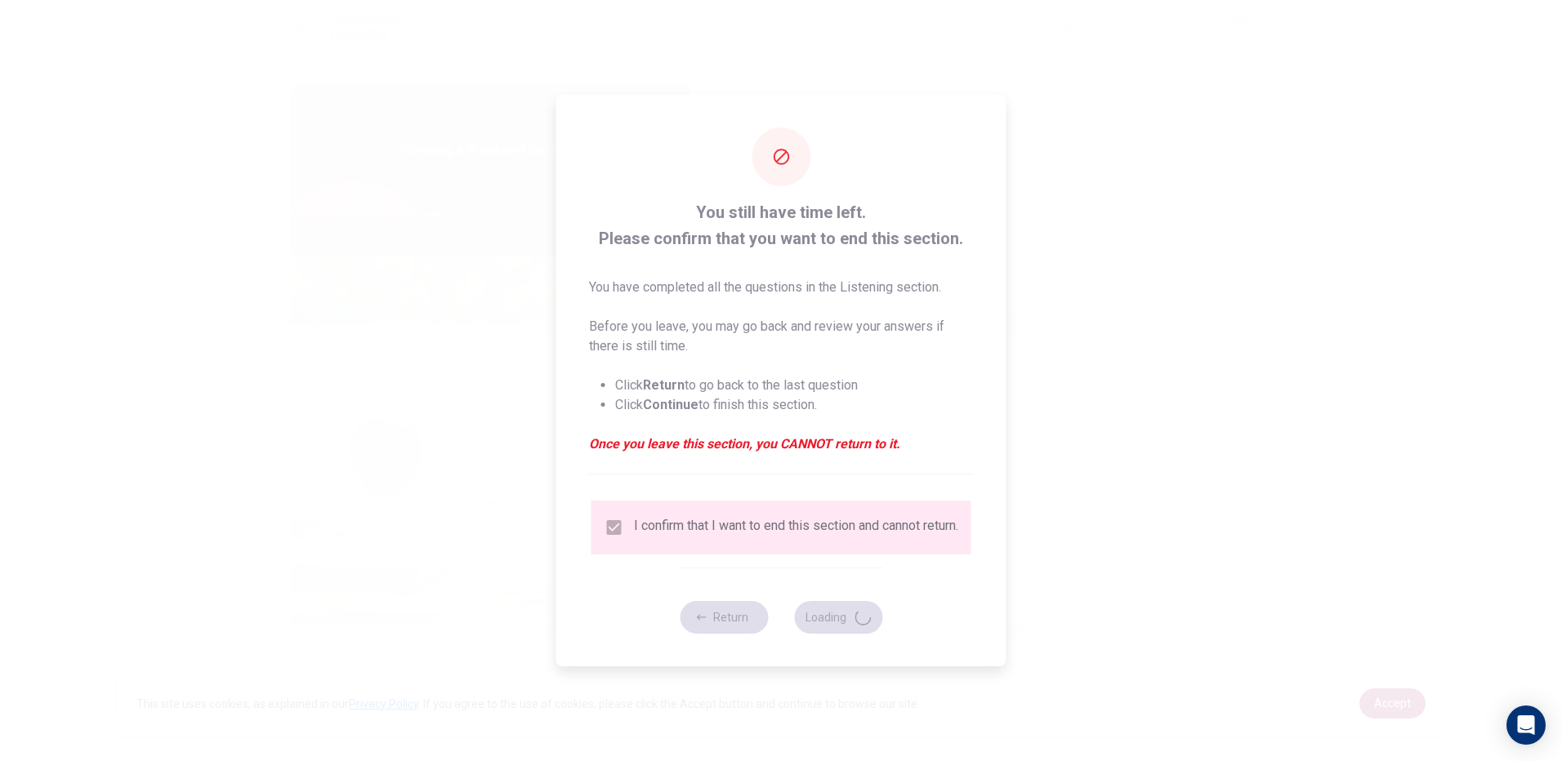
type input "98"
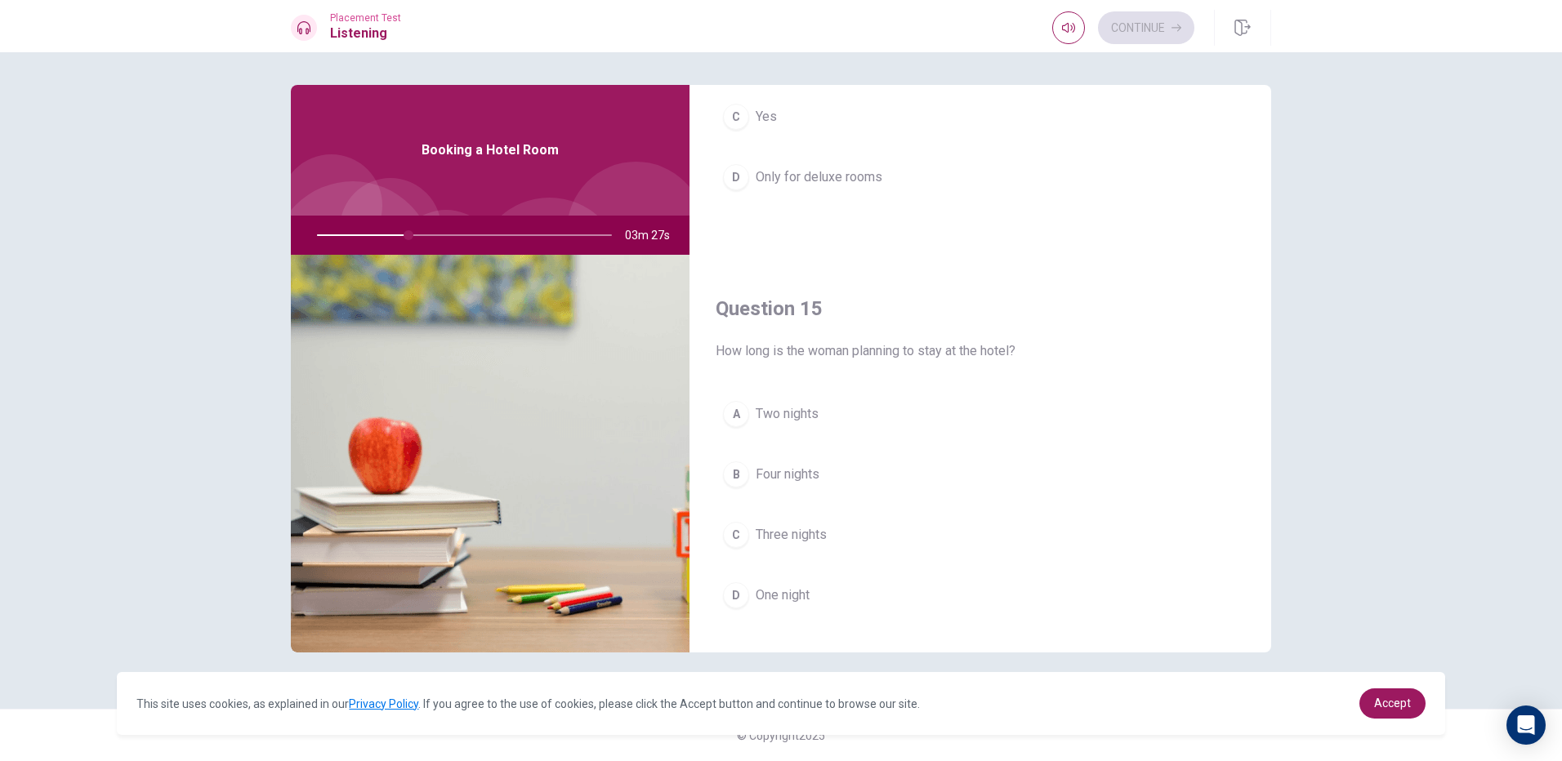
scroll to position [1523, 0]
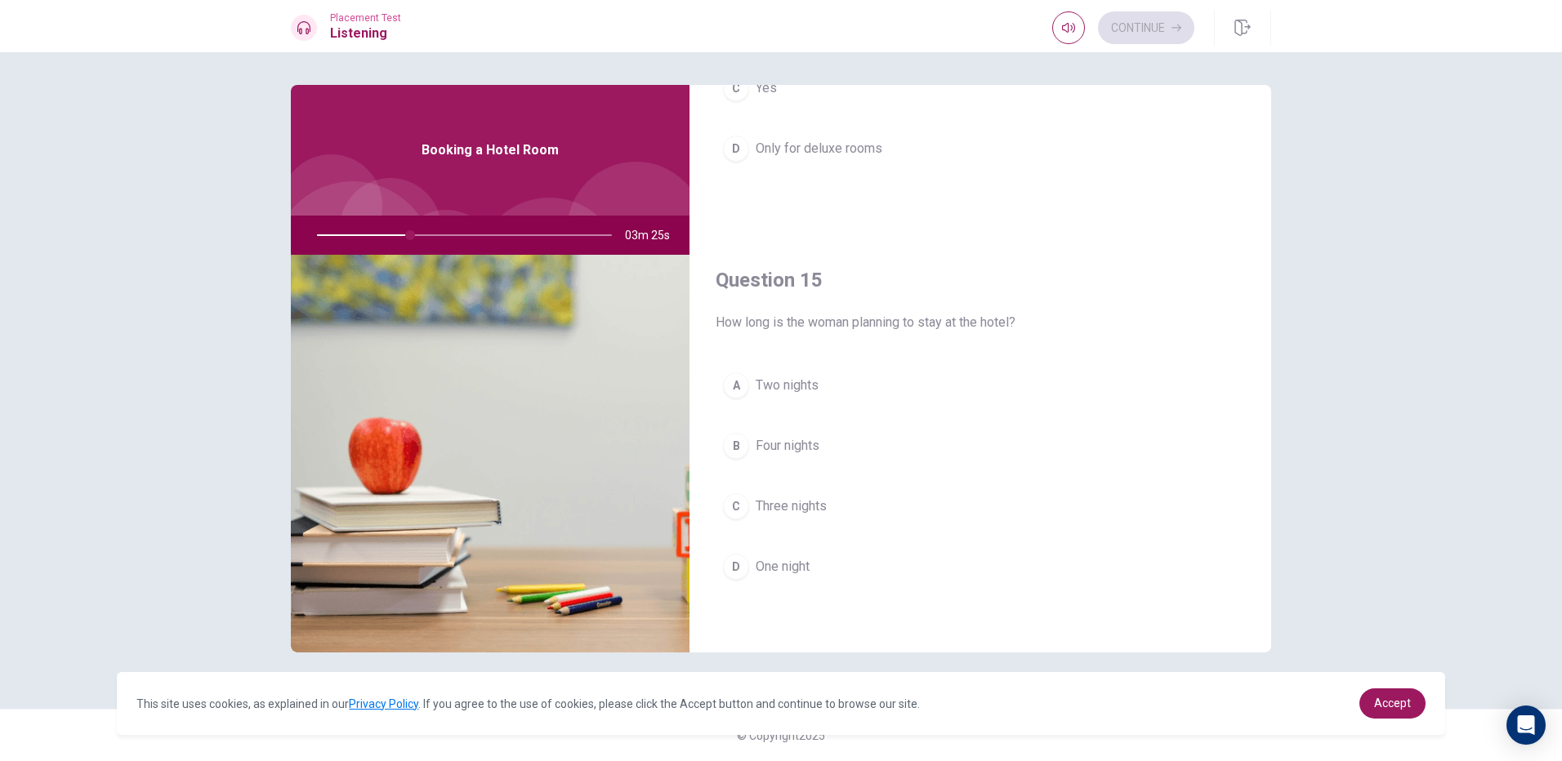
click at [736, 381] on div "A" at bounding box center [736, 385] width 26 height 26
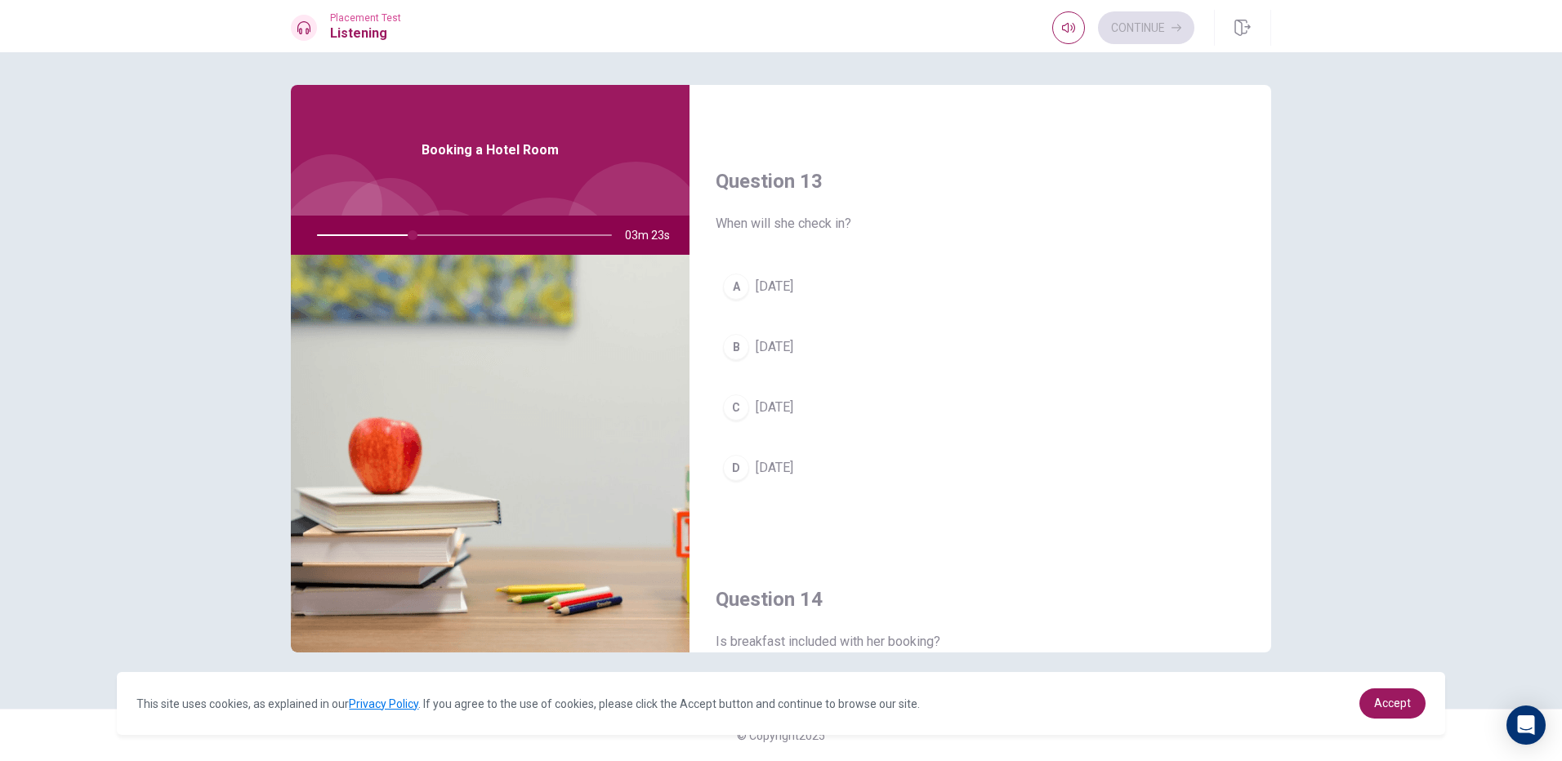
scroll to position [870, 0]
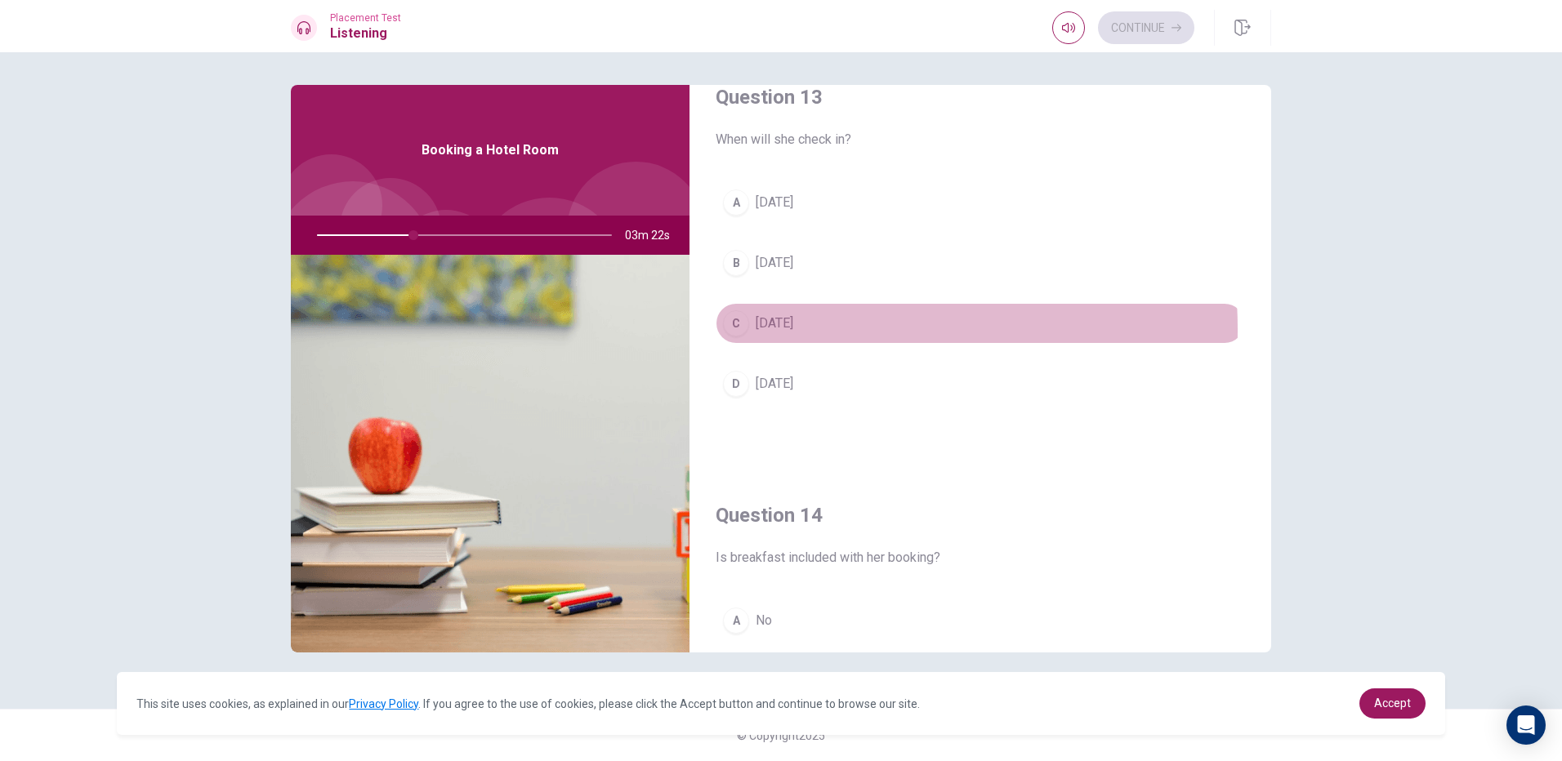
click at [737, 330] on div "C" at bounding box center [736, 323] width 26 height 26
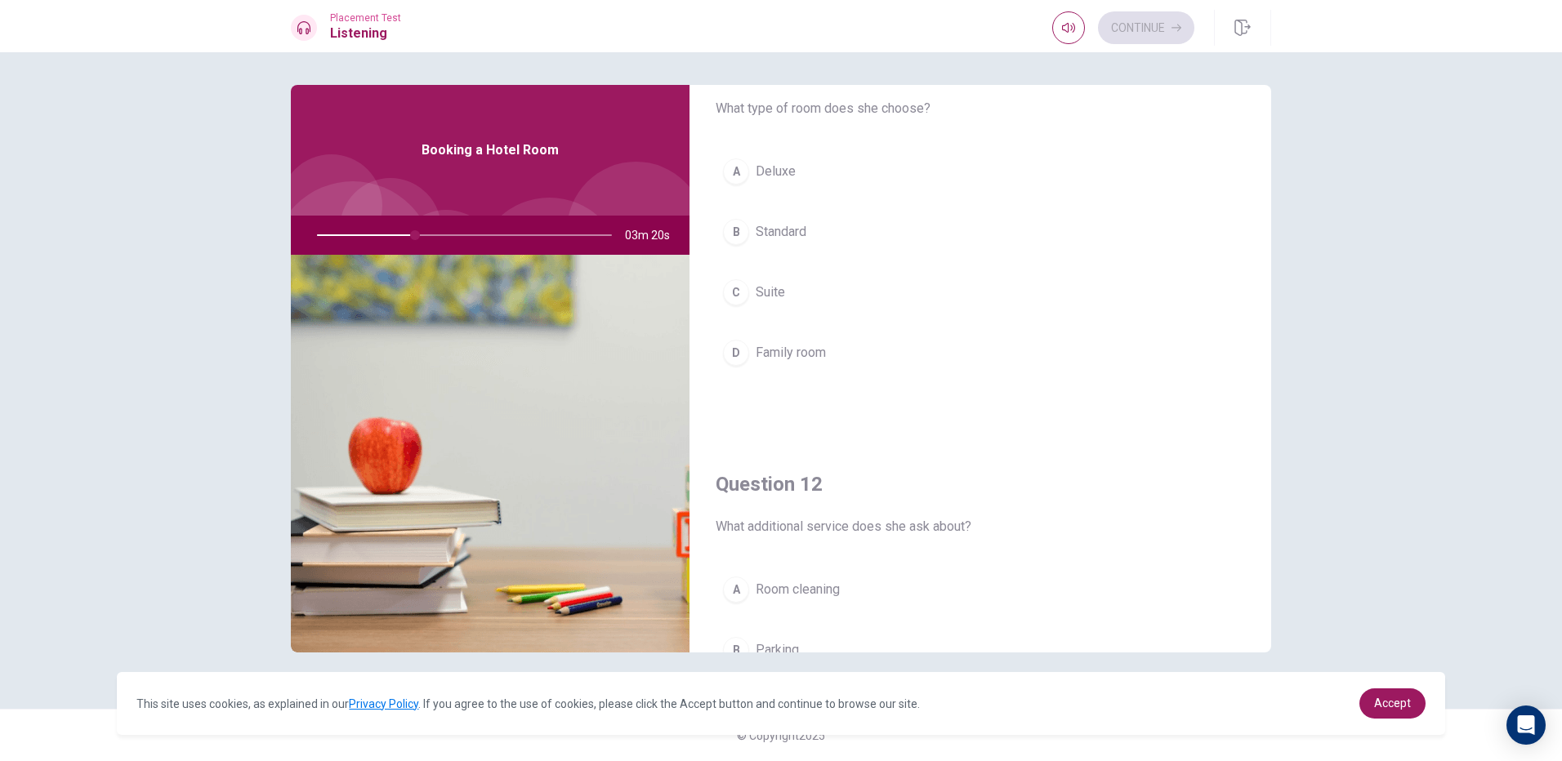
scroll to position [53, 0]
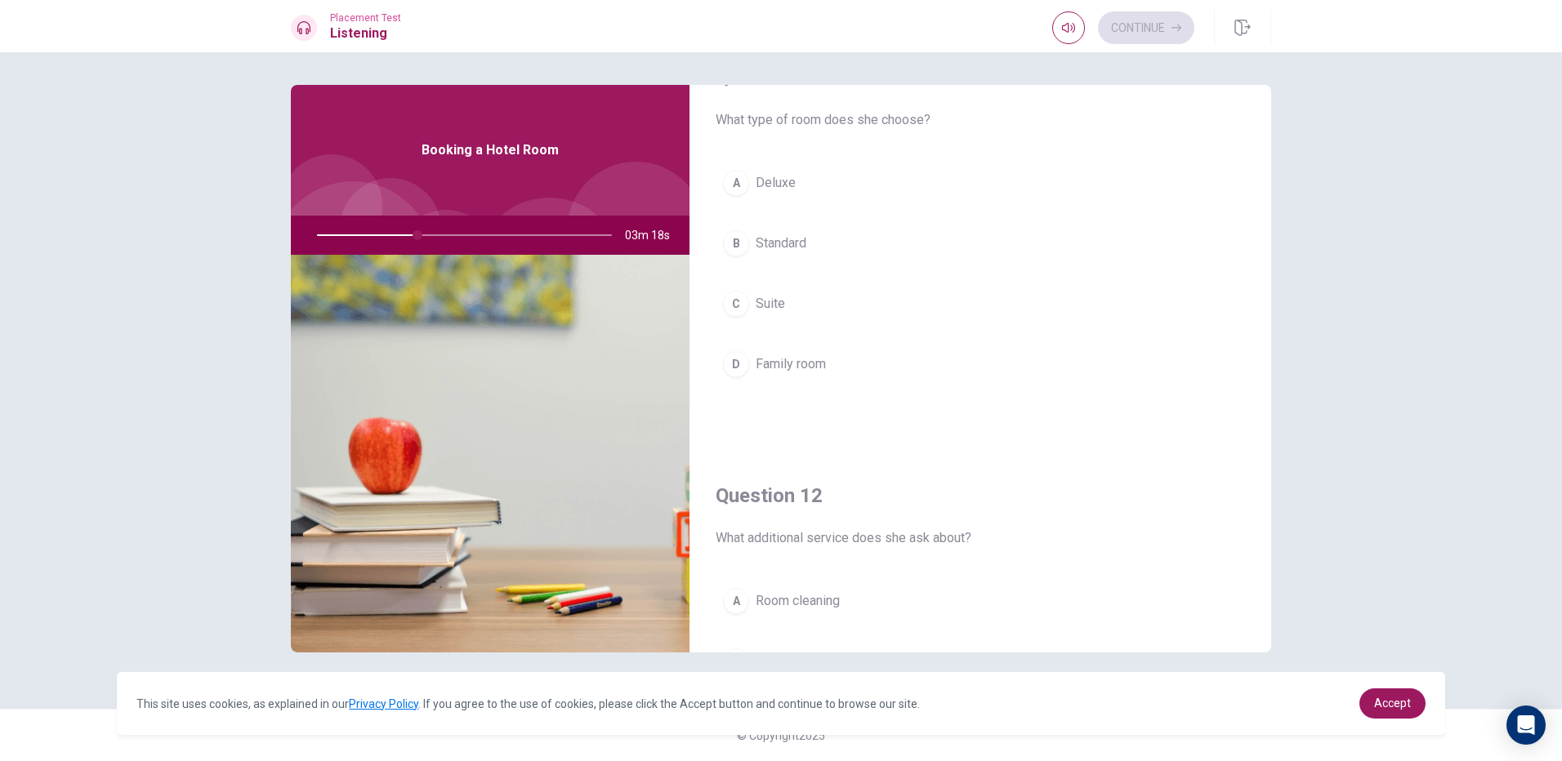
click at [733, 234] on div "B" at bounding box center [736, 243] width 26 height 26
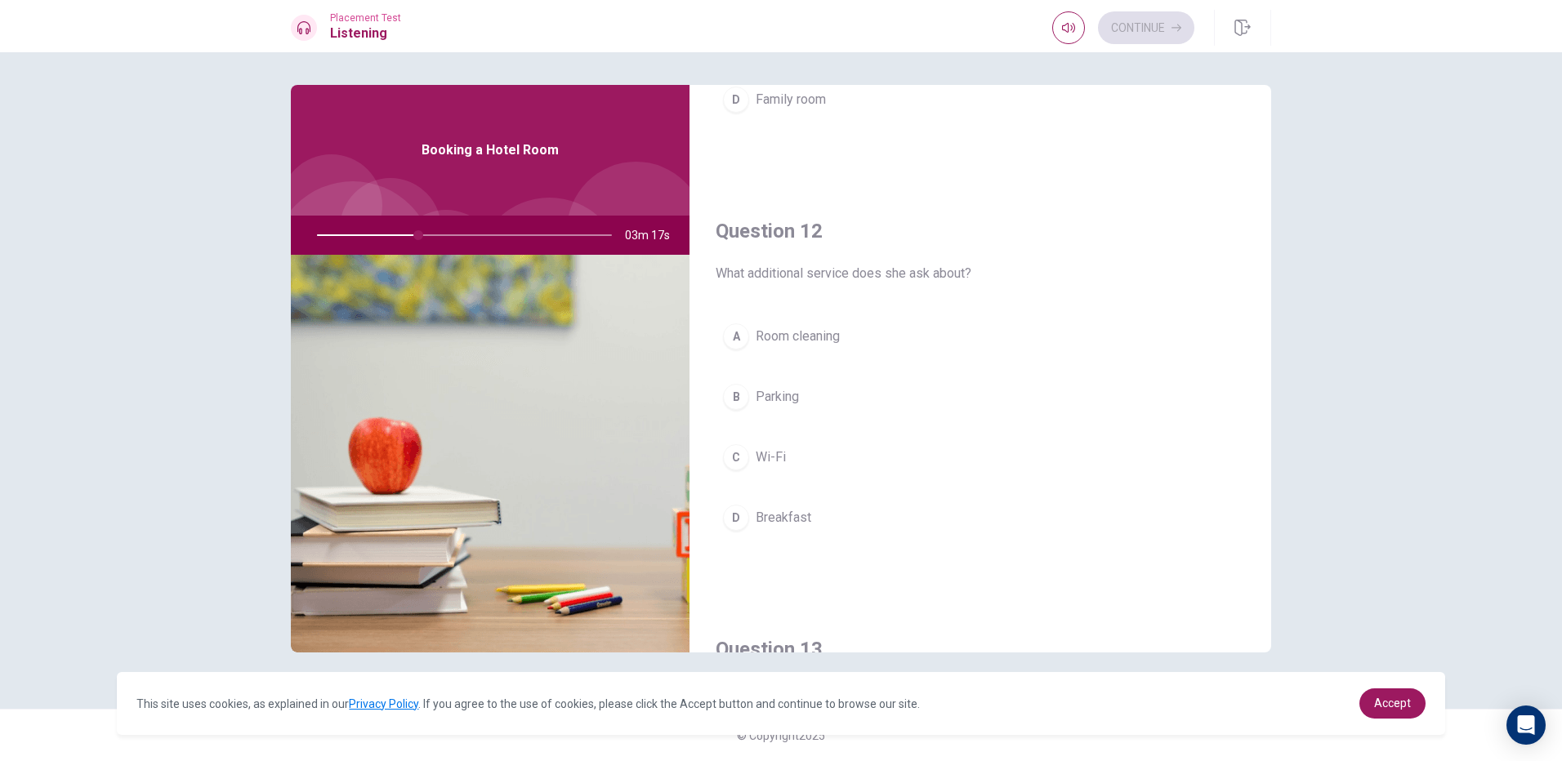
scroll to position [380, 0]
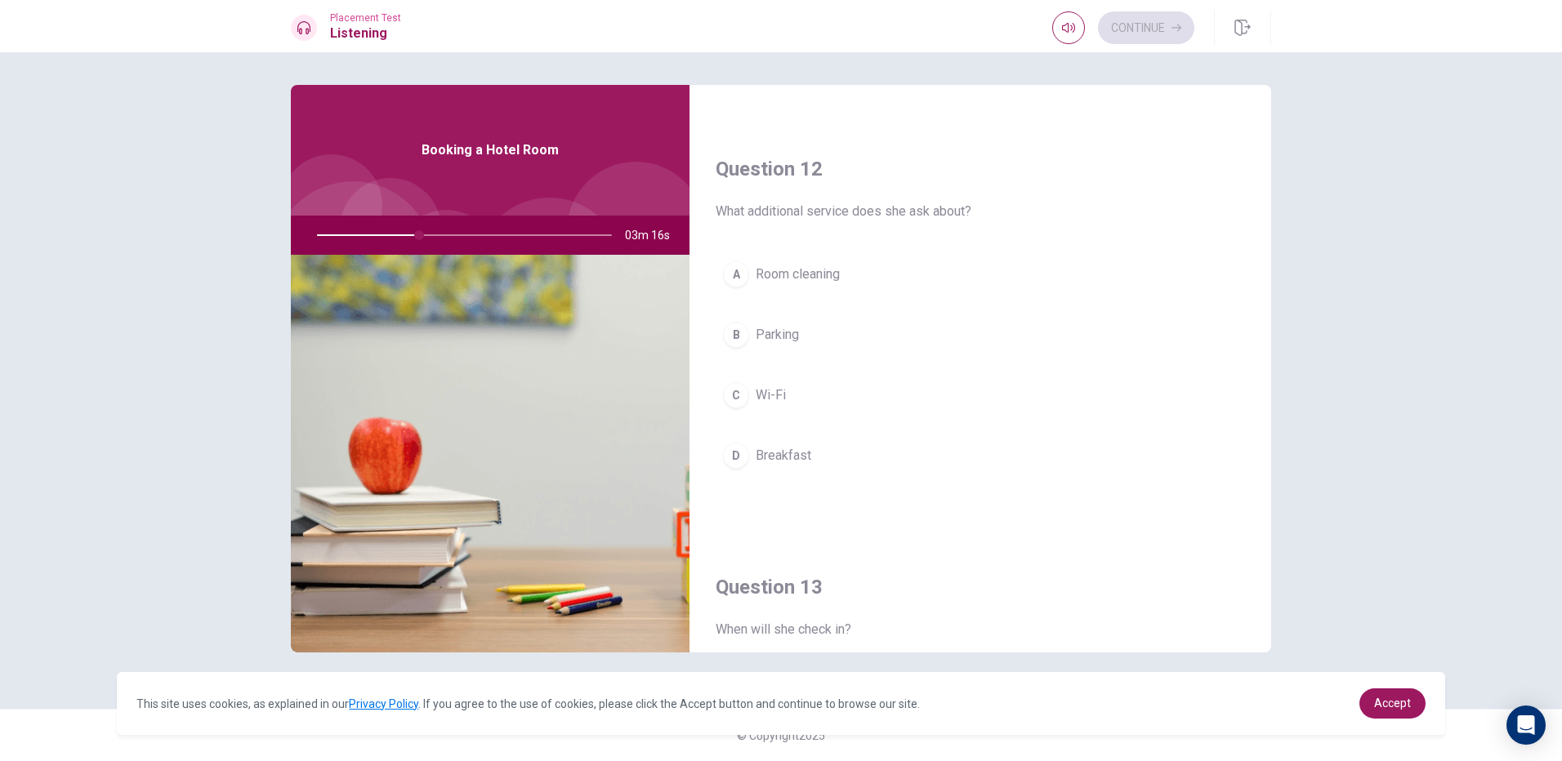
click at [735, 462] on div "D" at bounding box center [736, 456] width 26 height 26
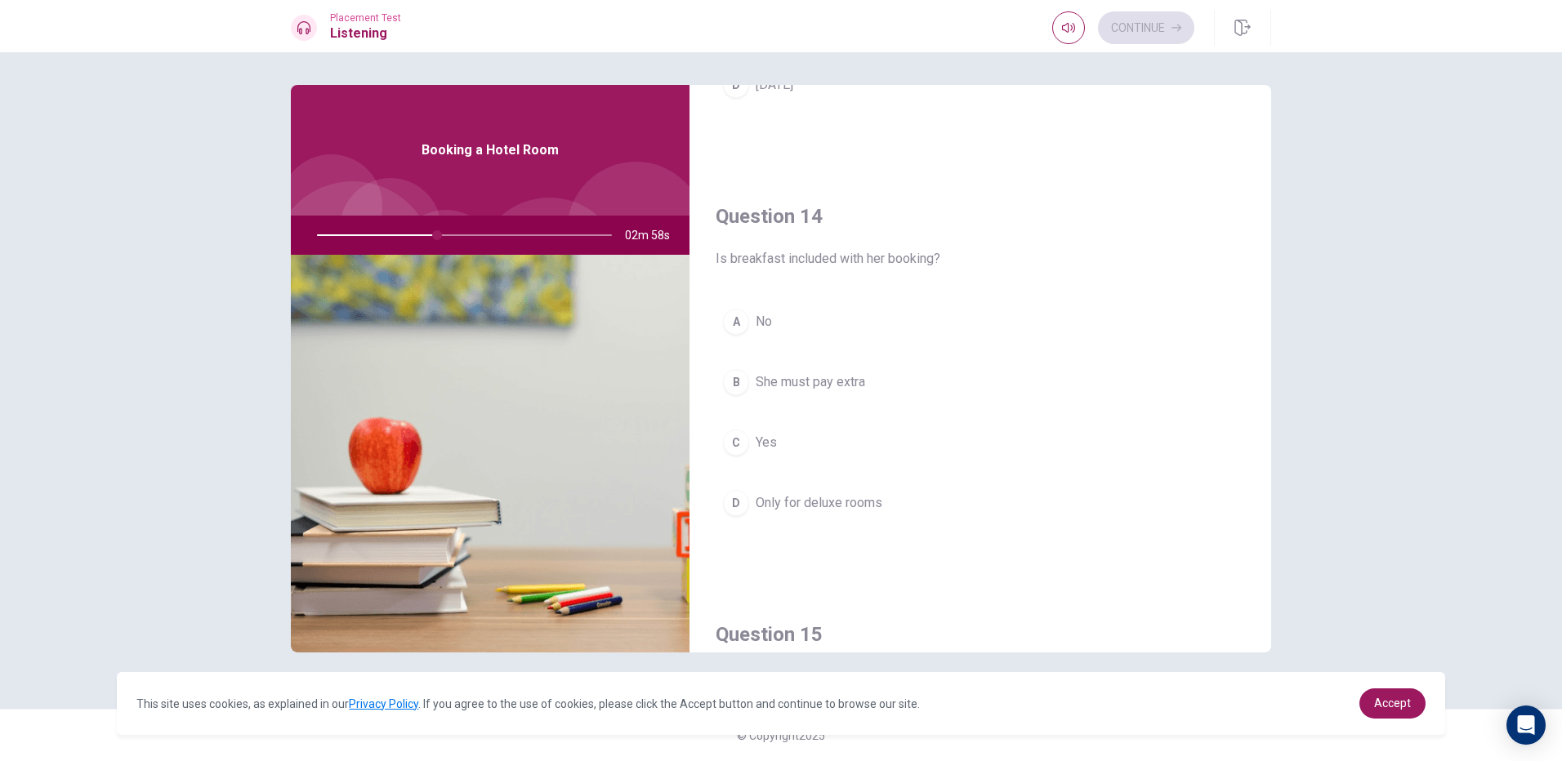
scroll to position [1115, 0]
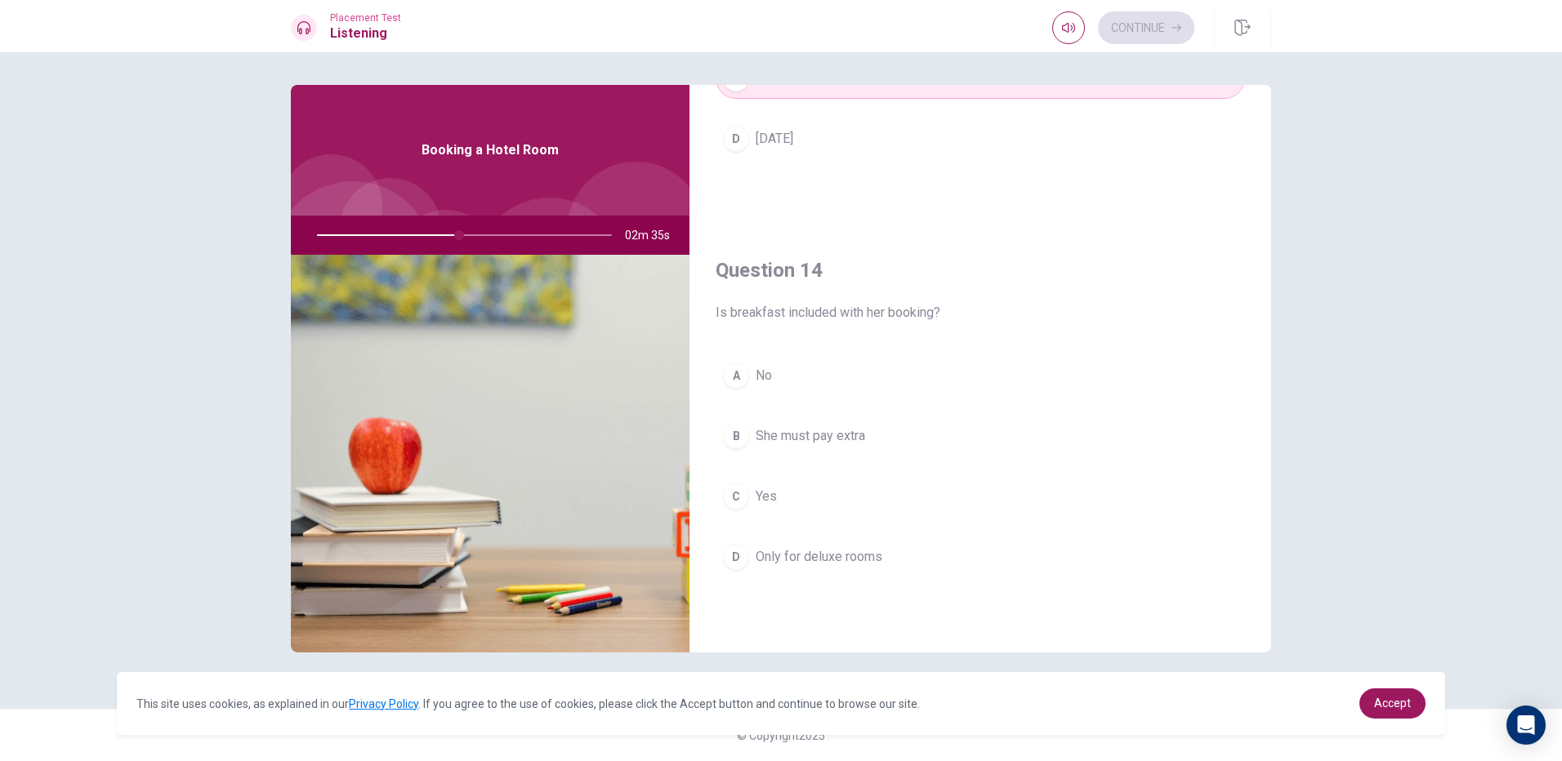
drag, startPoint x: 728, startPoint y: 486, endPoint x: 724, endPoint y: 501, distance: 16.0
click at [724, 501] on div "C" at bounding box center [736, 496] width 26 height 26
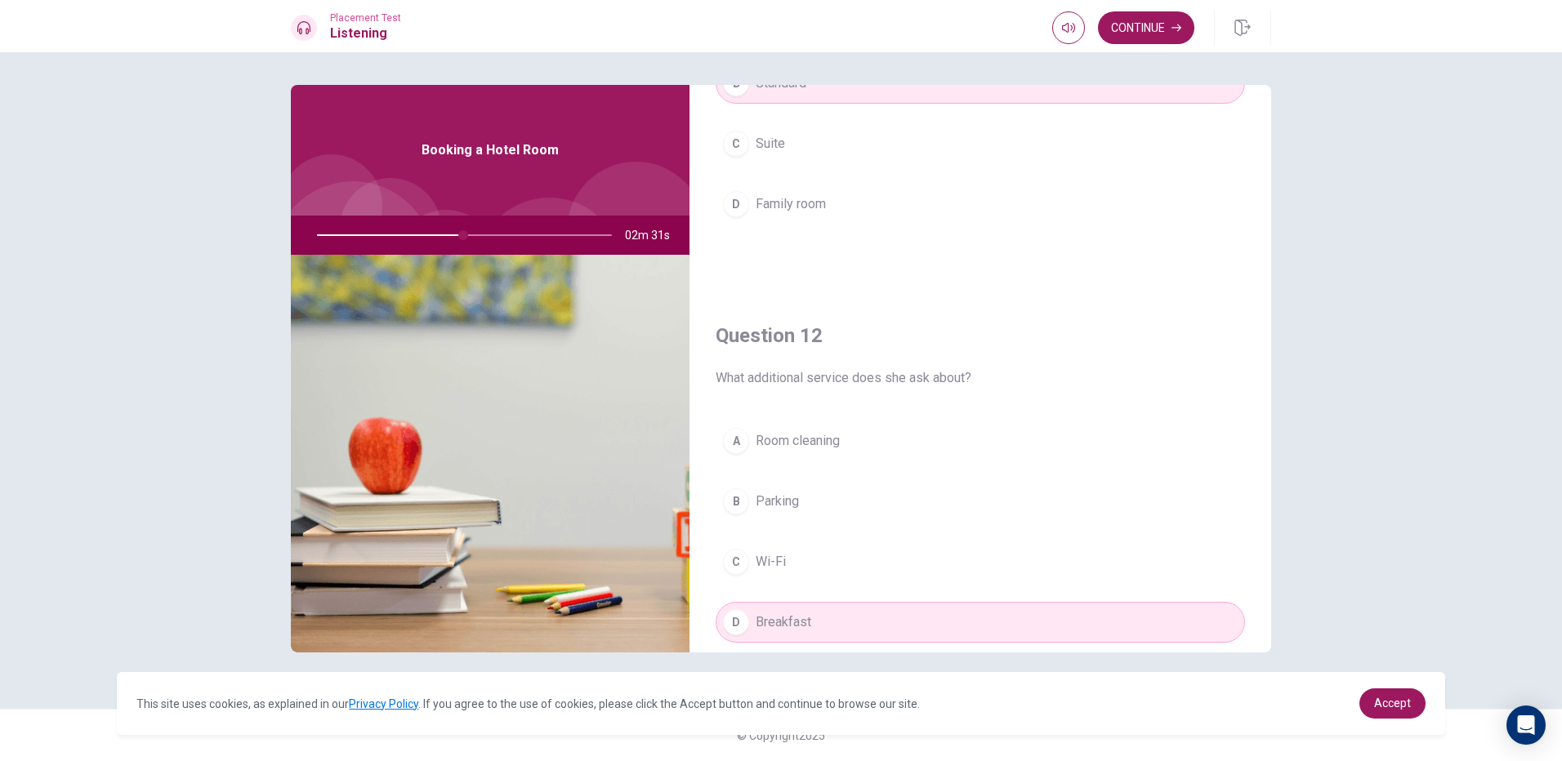
scroll to position [135, 0]
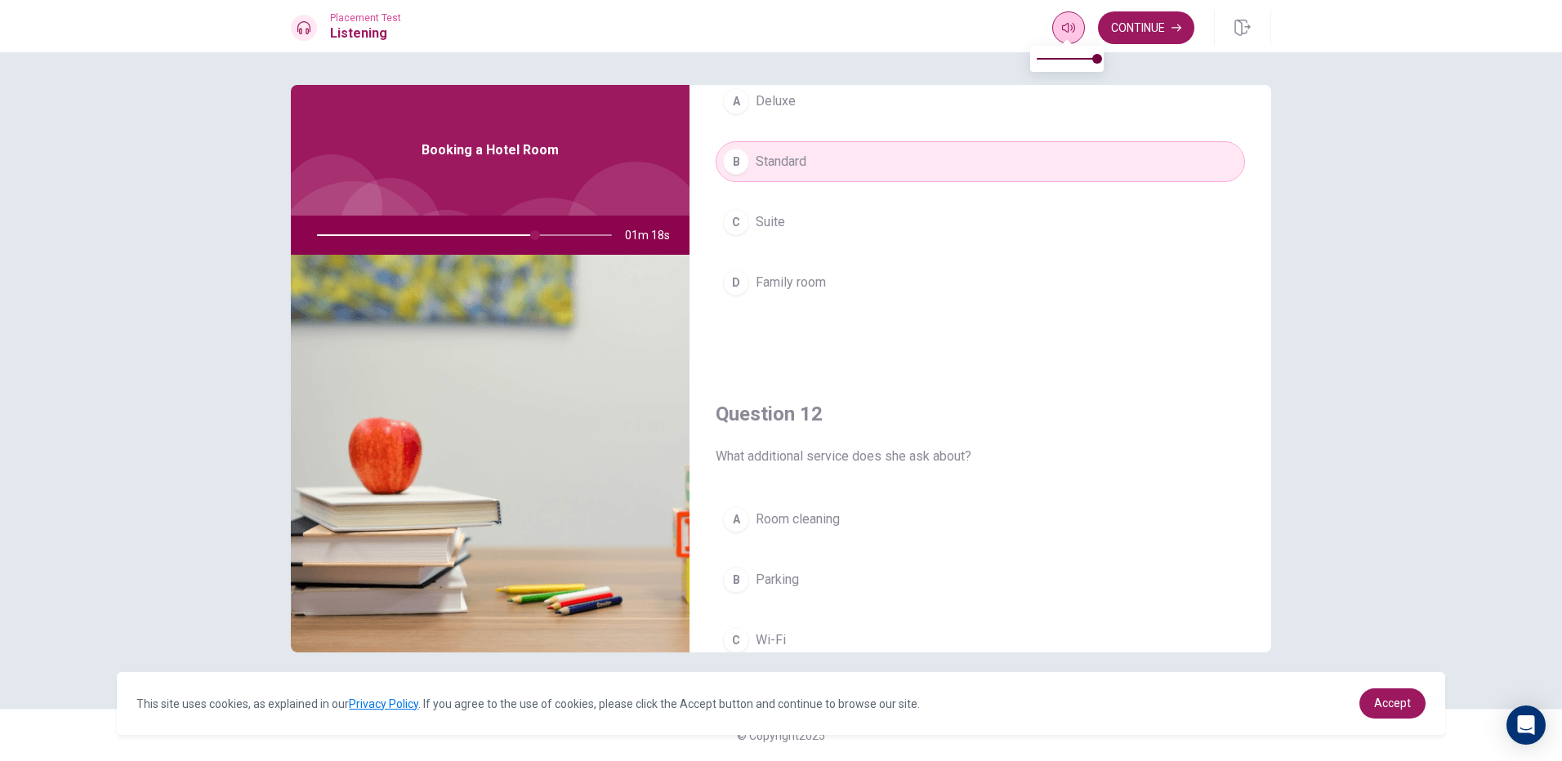
drag, startPoint x: 1085, startPoint y: 9, endPoint x: 1063, endPoint y: 16, distance: 23.2
click at [1081, 9] on div "Placement Test Listening Continue" at bounding box center [781, 26] width 1562 height 52
type input "74"
type input "0.9"
type input "74"
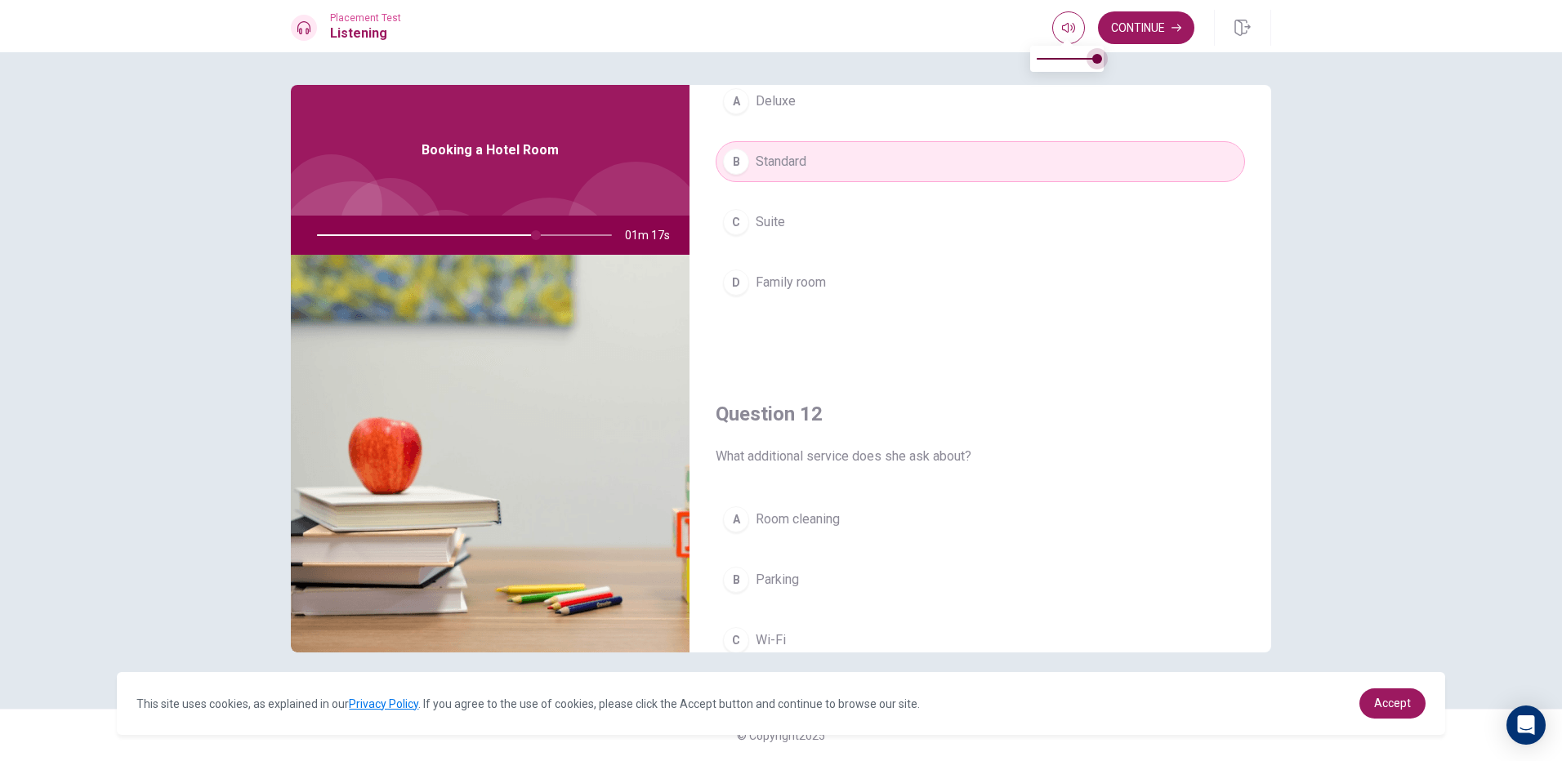
type input "0.8"
type input "74"
type input "0.6"
type input "74"
type input "0.5"
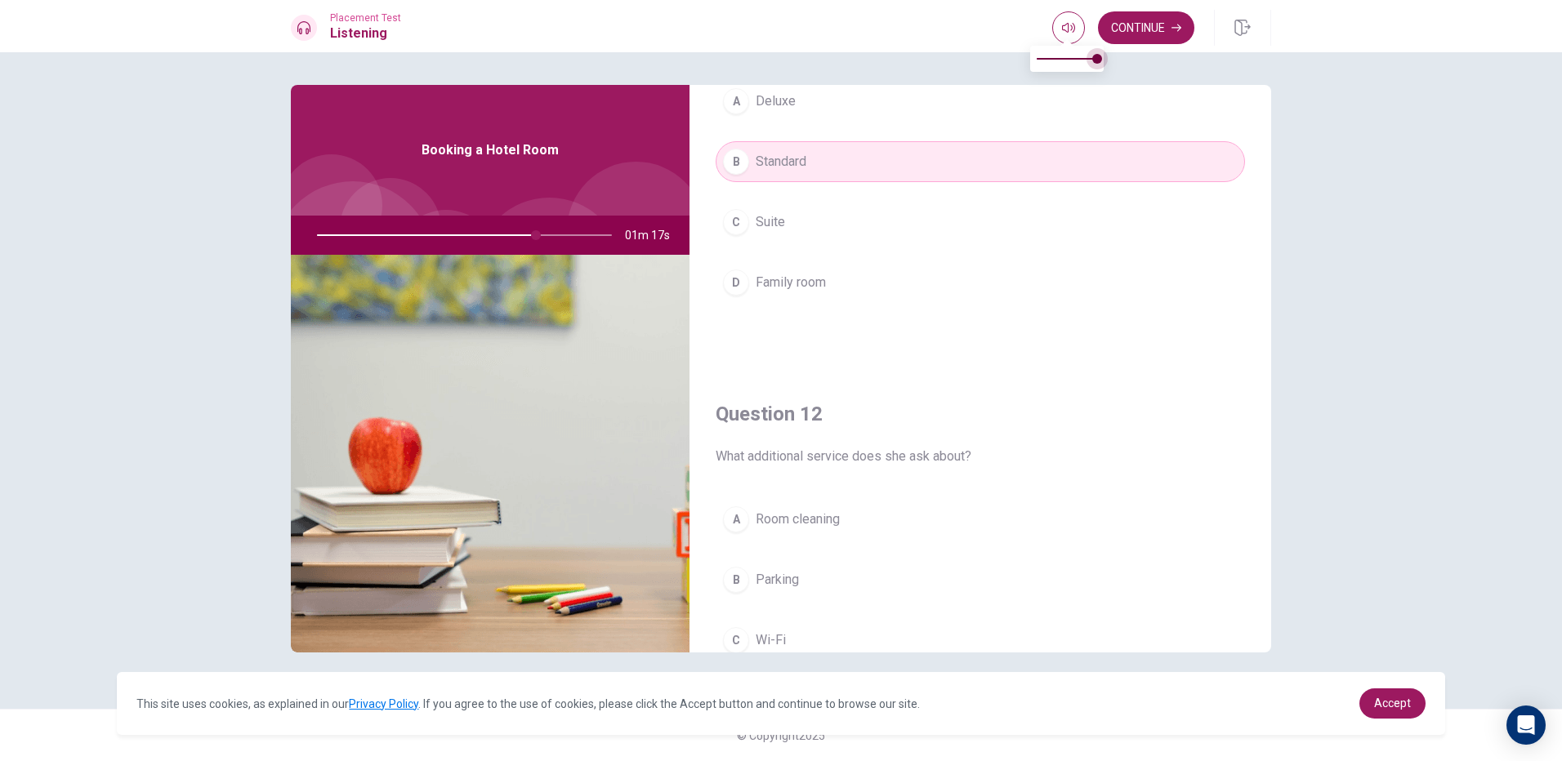
type input "74"
type input "0.4"
type input "74"
type input "0.3"
type input "75"
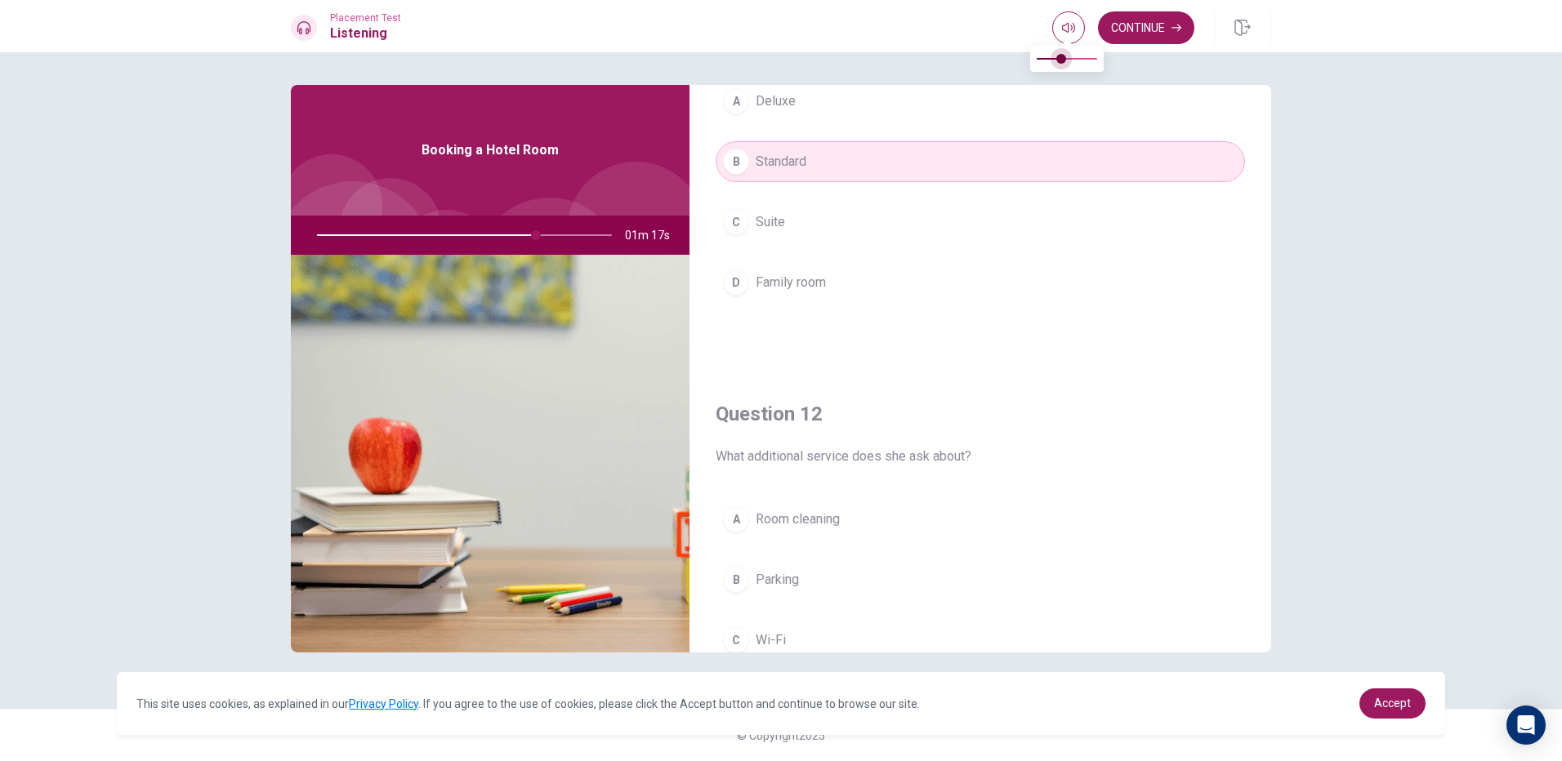
type input "0.2"
type input "75"
type input "0.1"
drag, startPoint x: 1098, startPoint y: 60, endPoint x: 817, endPoint y: 149, distance: 294.5
click at [1040, 91] on body "This site uses cookies, as explained in our Privacy Policy . If you agree to th…" at bounding box center [781, 380] width 1562 height 761
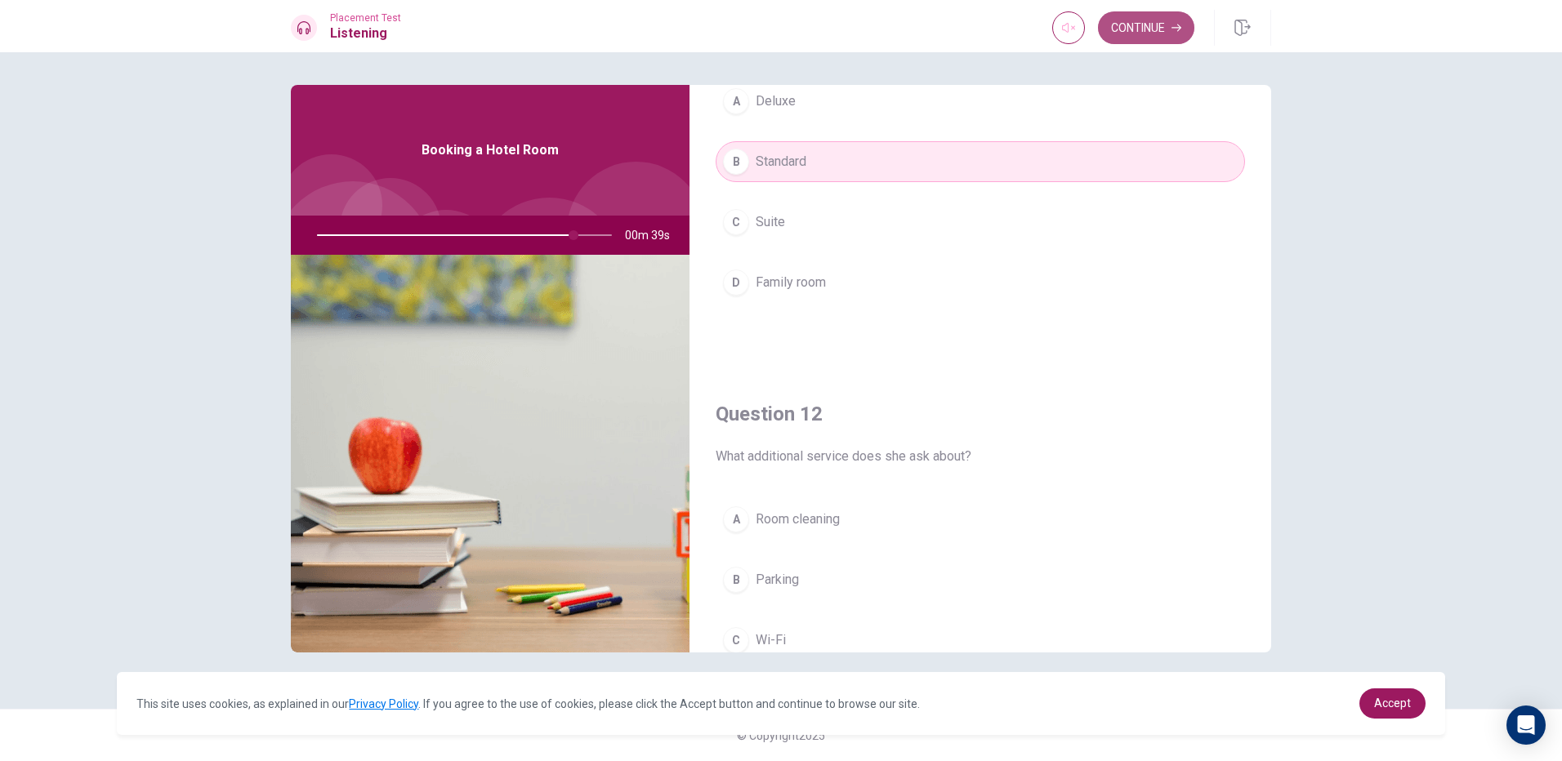
click at [1143, 32] on button "Continue" at bounding box center [1146, 27] width 96 height 33
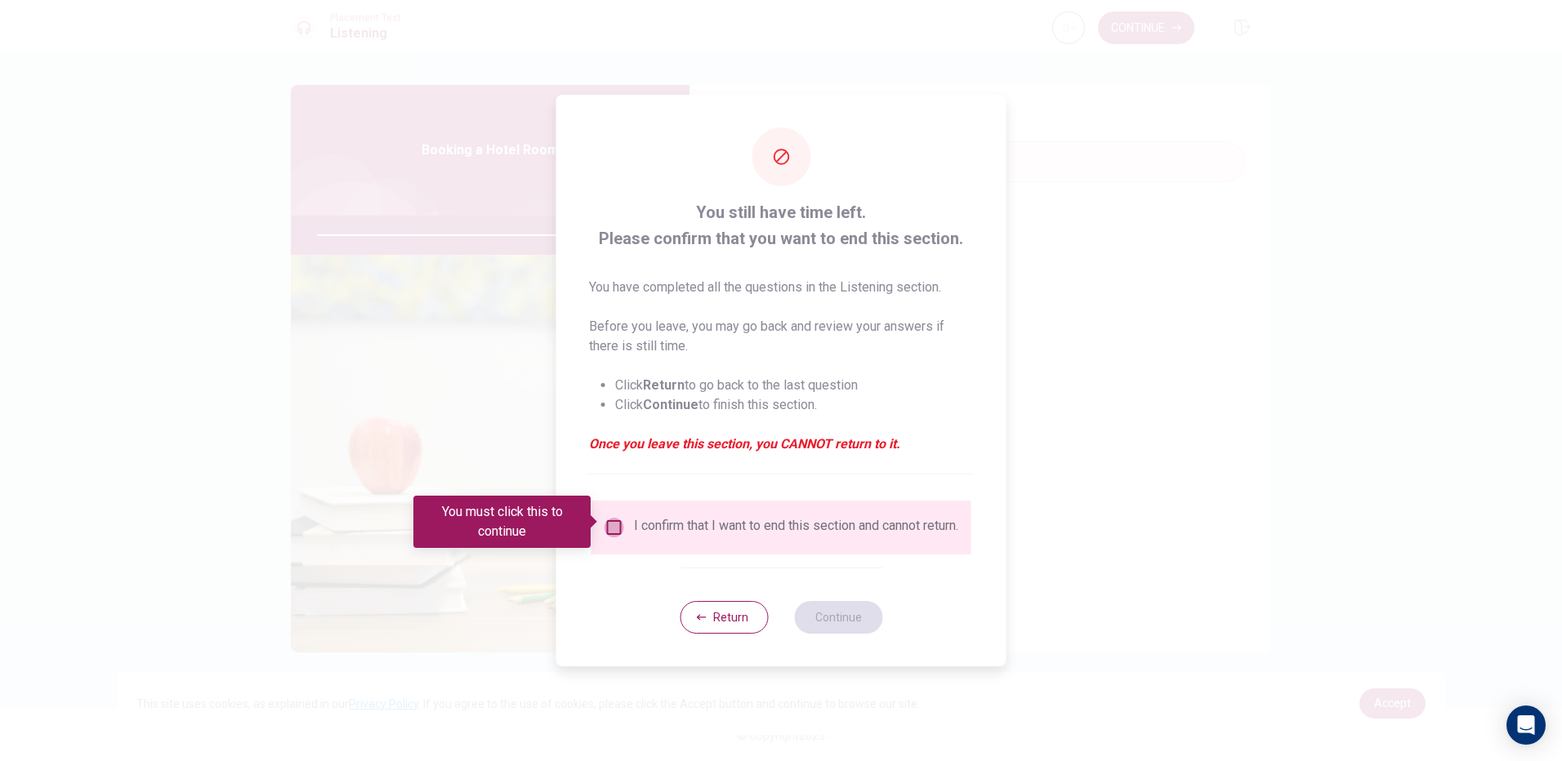
drag, startPoint x: 611, startPoint y: 519, endPoint x: 626, endPoint y: 551, distance: 35.4
click at [611, 519] on input "You must click this to continue" at bounding box center [614, 528] width 20 height 20
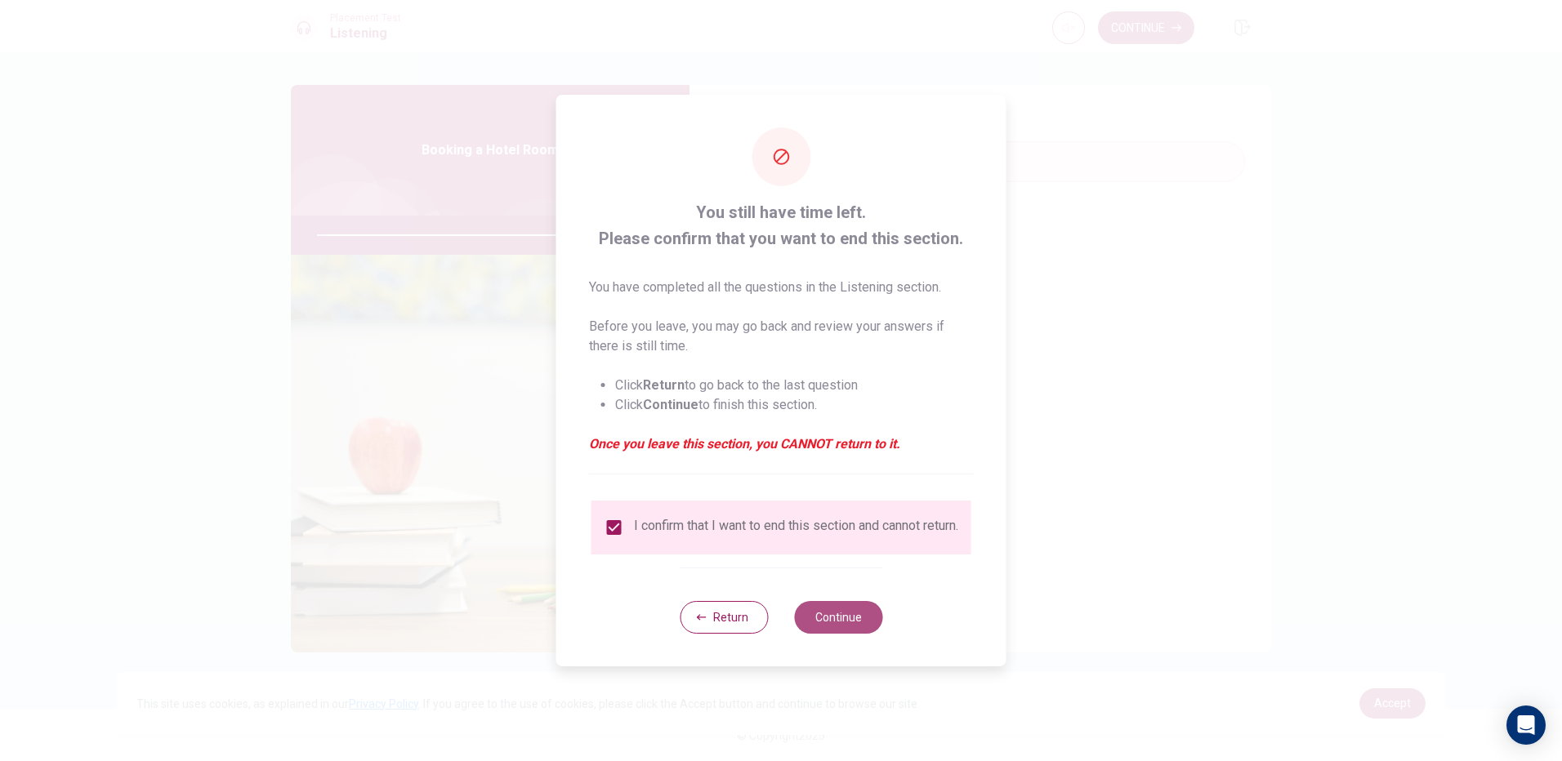
click at [849, 614] on button "Continue" at bounding box center [838, 617] width 88 height 33
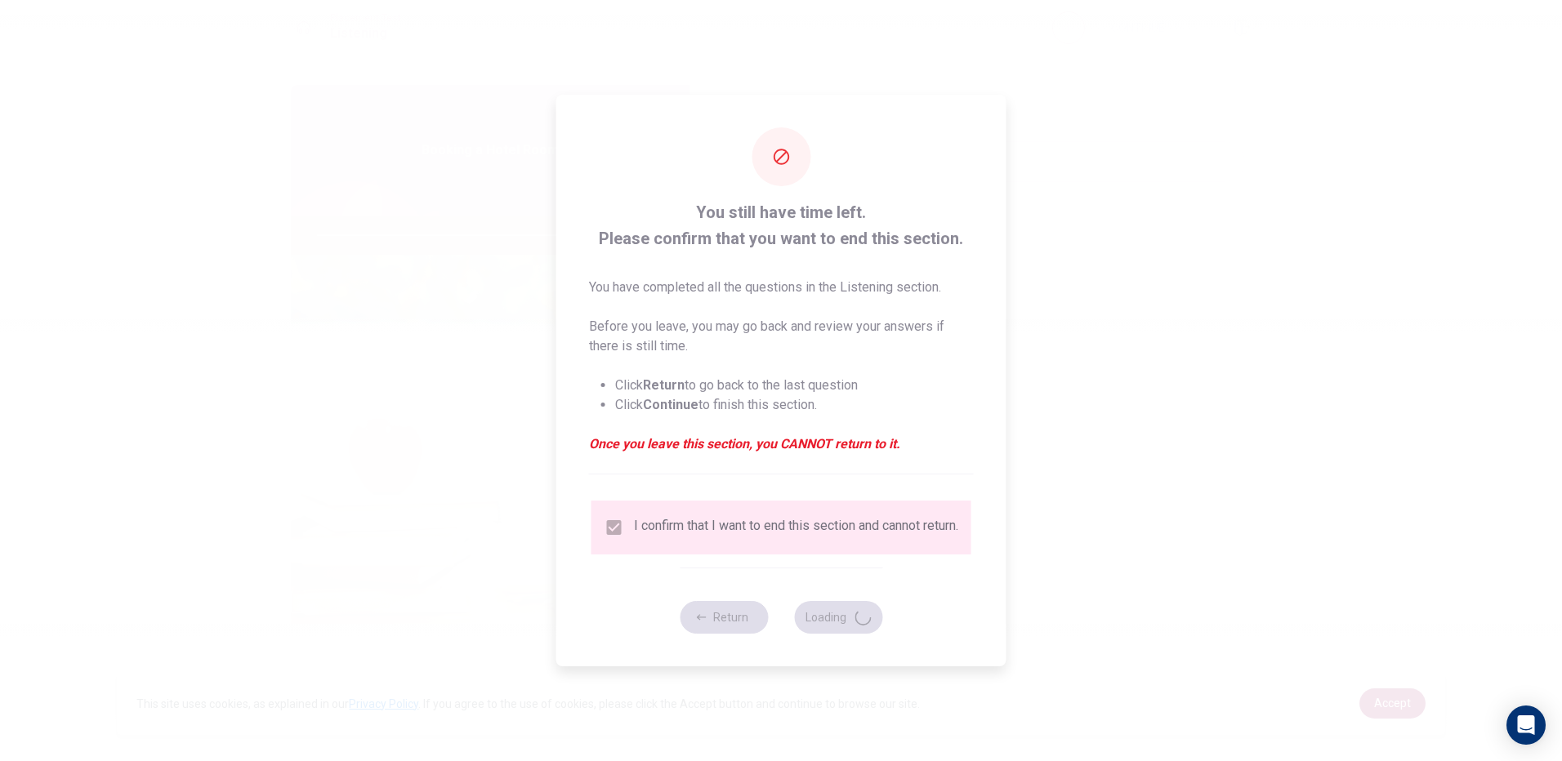
type input "89"
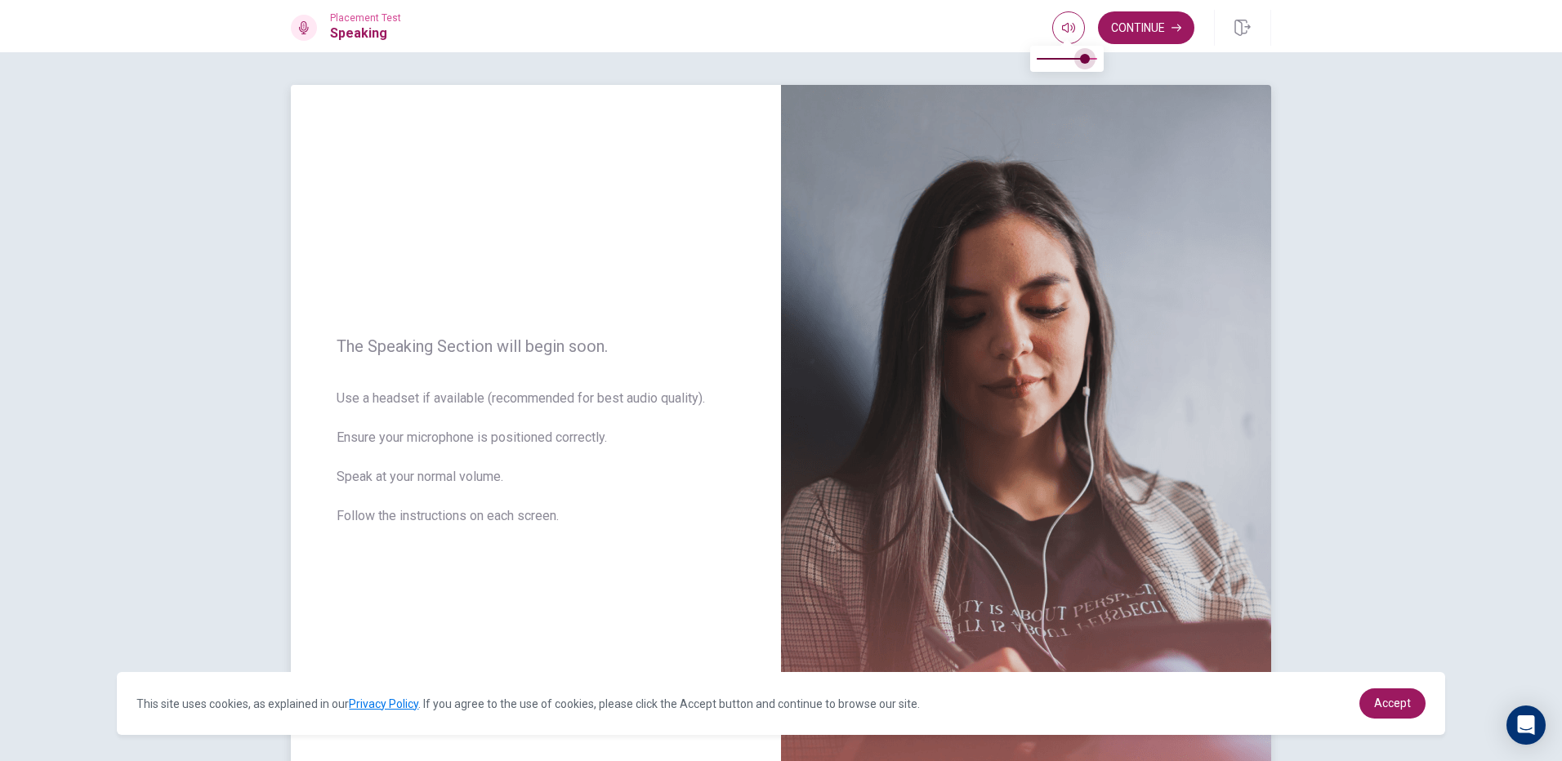
type input "1"
drag, startPoint x: 1036, startPoint y: 52, endPoint x: 1124, endPoint y: 92, distance: 96.9
click at [1124, 92] on body "This site uses cookies, as explained in our Privacy Policy . If you agree to th…" at bounding box center [781, 380] width 1562 height 761
click at [1162, 20] on button "Continue" at bounding box center [1146, 27] width 96 height 33
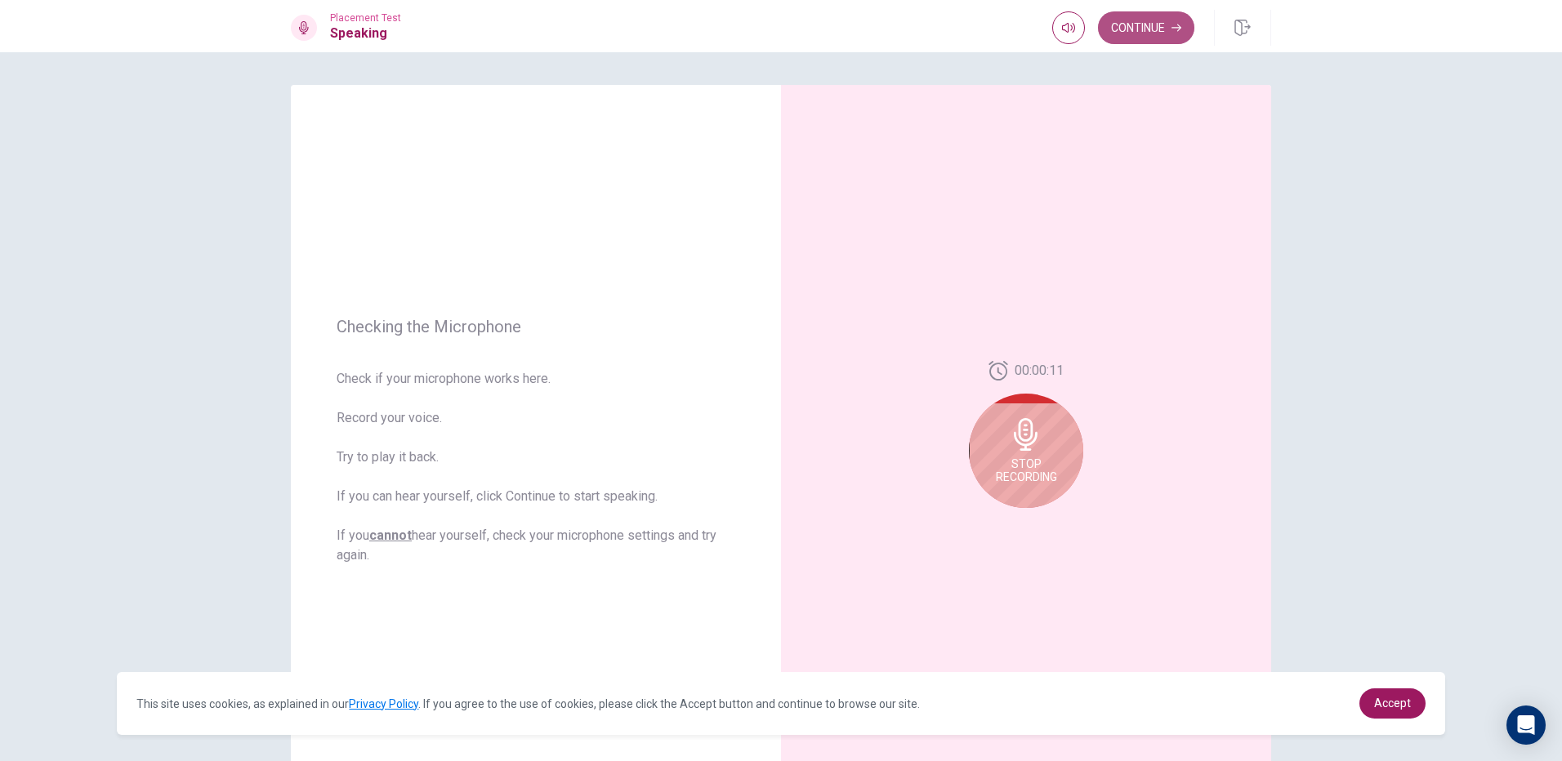
click at [1137, 16] on button "Continue" at bounding box center [1146, 27] width 96 height 33
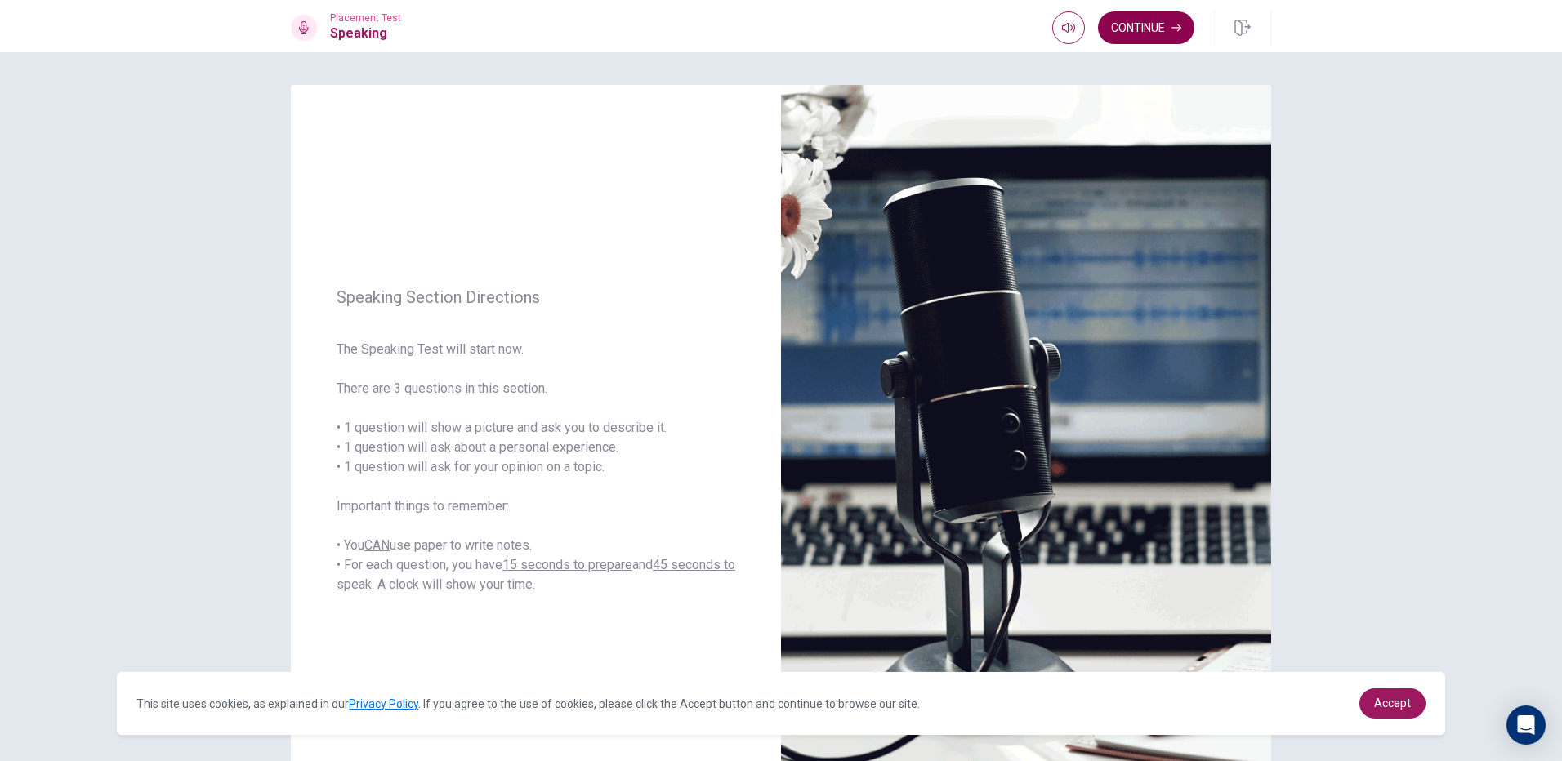
click at [1130, 22] on button "Continue" at bounding box center [1146, 27] width 96 height 33
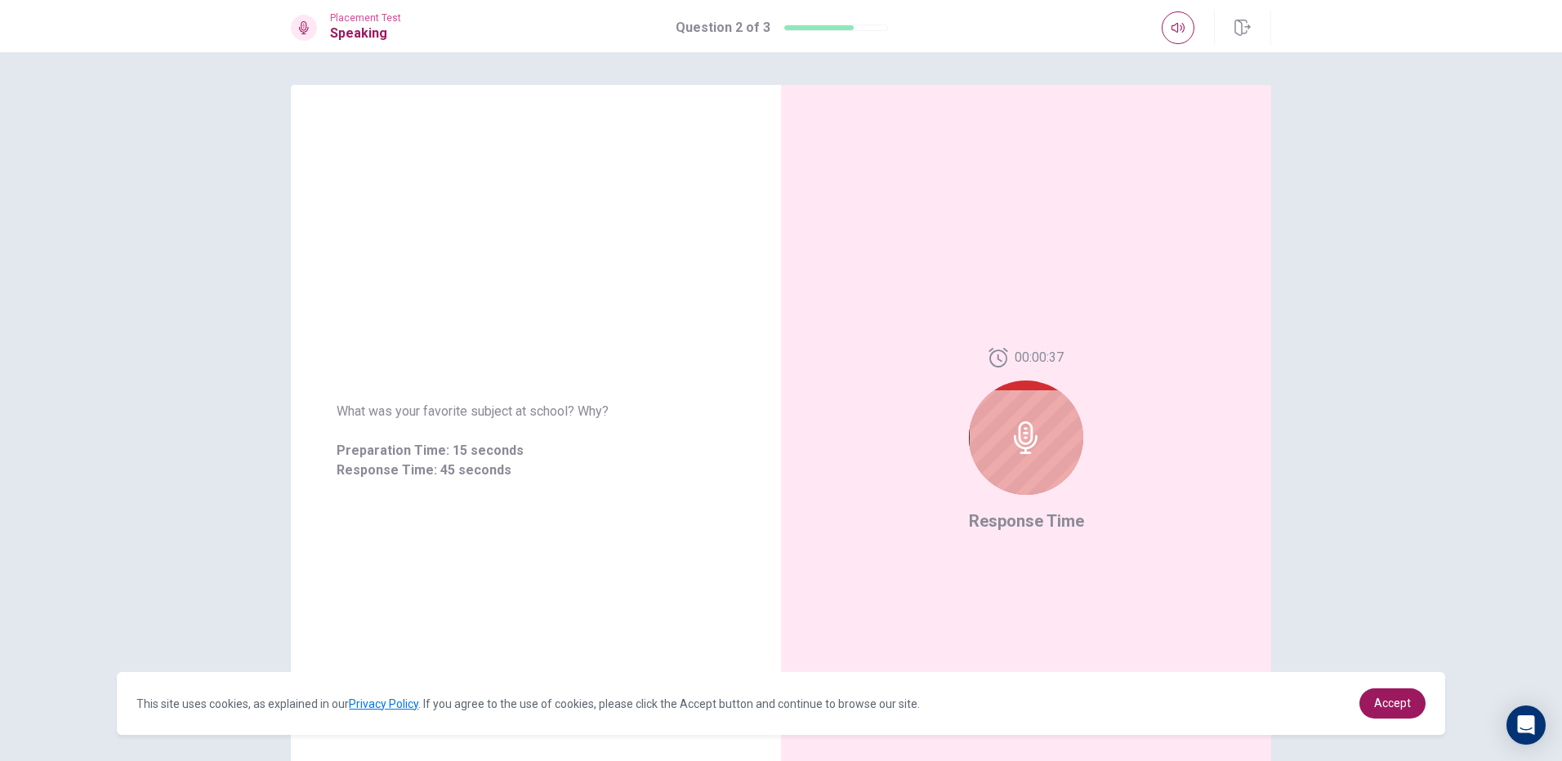
click at [1490, 645] on div "What was your favorite subject at school? Why? Preparation Time: 15 seconds Res…" at bounding box center [781, 406] width 1562 height 709
click at [1002, 446] on div at bounding box center [1026, 438] width 114 height 114
click at [1019, 428] on icon at bounding box center [1025, 437] width 33 height 33
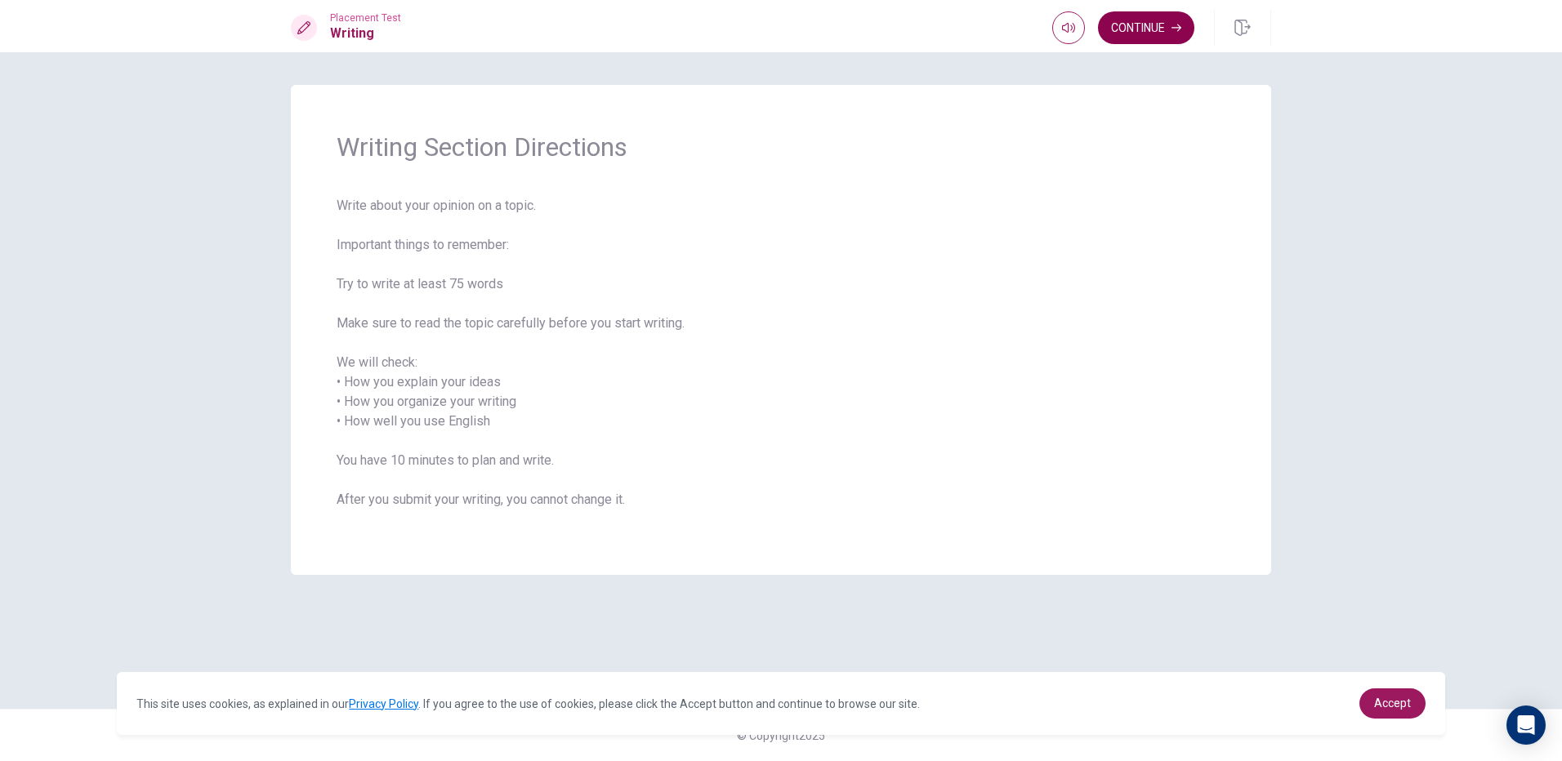
click at [1157, 32] on button "Continue" at bounding box center [1146, 27] width 96 height 33
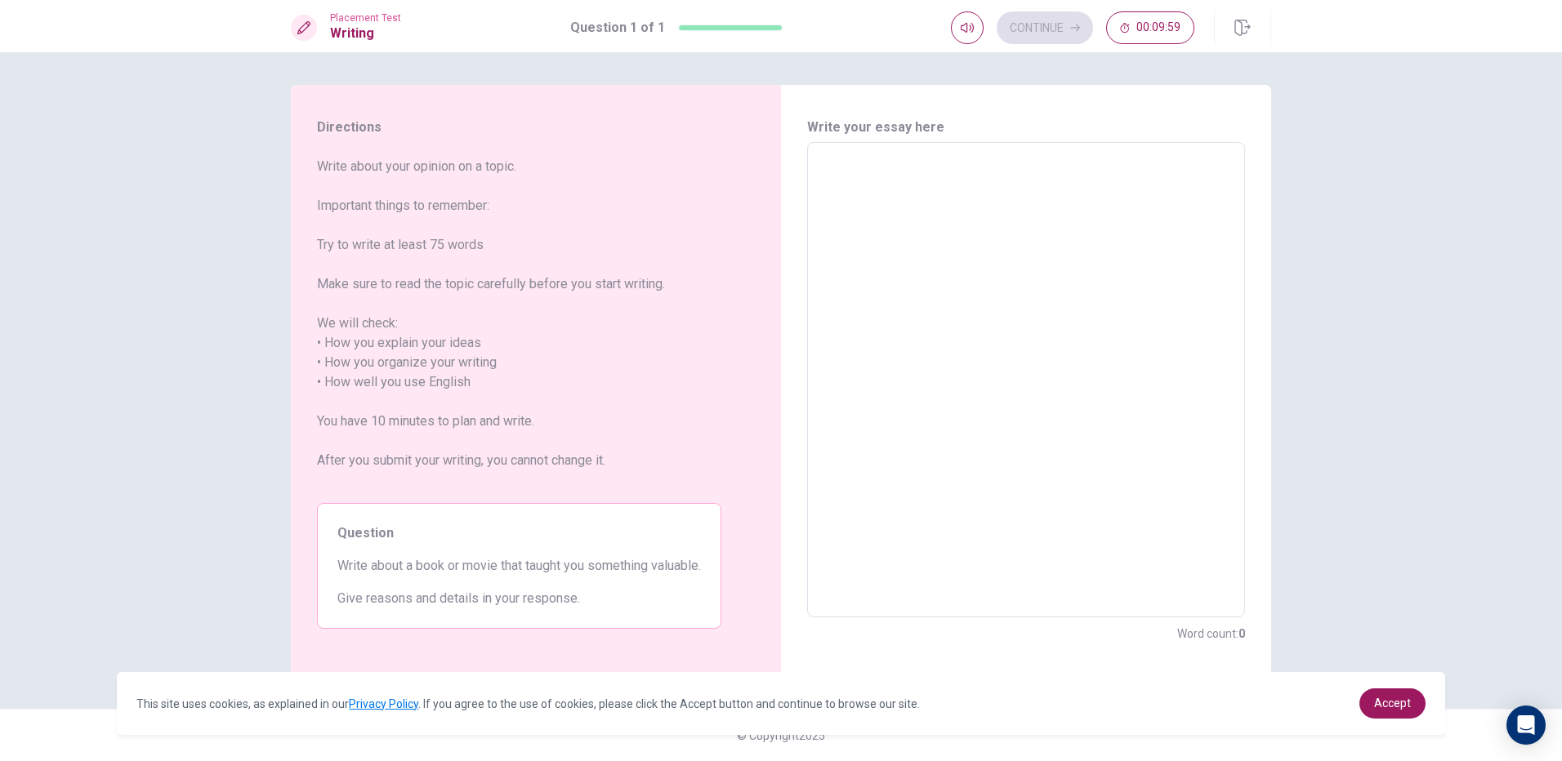
click at [951, 332] on textarea at bounding box center [1025, 380] width 415 height 448
drag, startPoint x: 318, startPoint y: 117, endPoint x: 318, endPoint y: 152, distance: 35.1
click at [337, 183] on div "Directions Write about your opinion on a topic. Important things to remember: T…" at bounding box center [519, 380] width 457 height 591
click at [319, 159] on span "Write about your opinion on a topic. Important things to remember: Try to write…" at bounding box center [519, 323] width 404 height 333
click at [330, 162] on span "Write about your opinion on a topic. Important things to remember: Try to write…" at bounding box center [519, 323] width 404 height 333
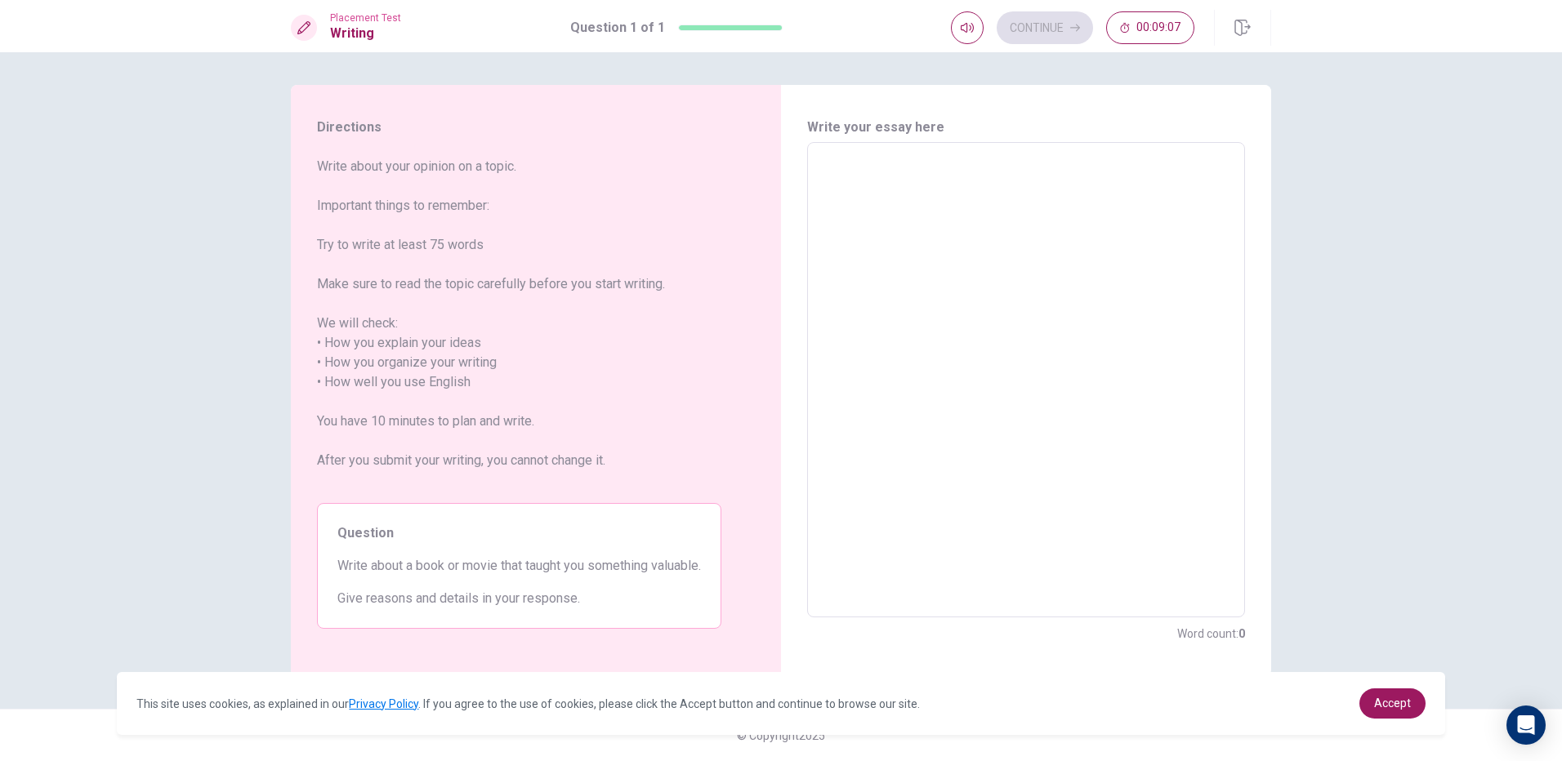
click at [330, 163] on span "Write about your opinion on a topic. Important things to remember: Try to write…" at bounding box center [519, 323] width 404 height 333
click at [911, 232] on textarea at bounding box center [1025, 380] width 415 height 448
type textarea "w"
type textarea "x"
type textarea "we"
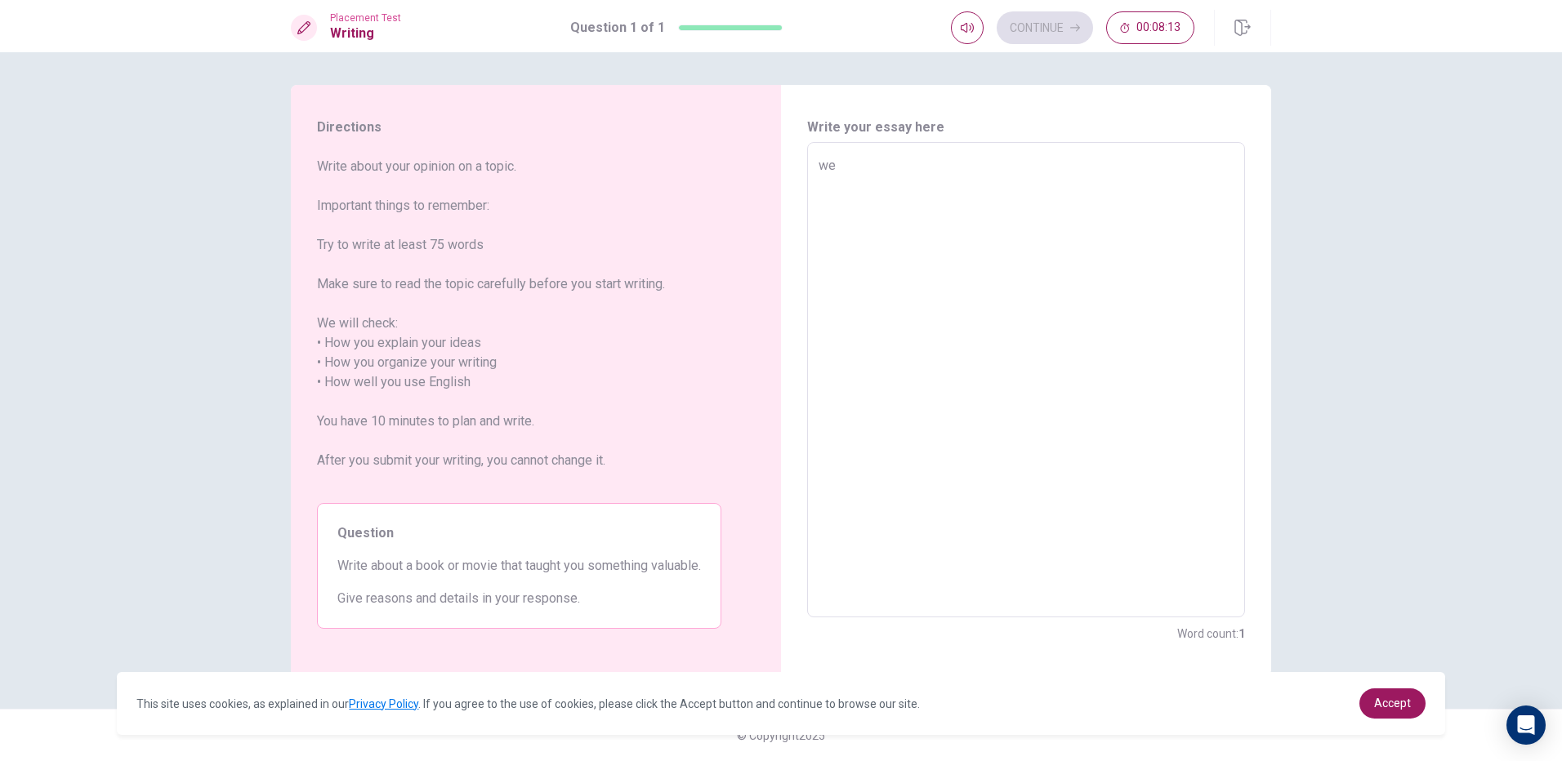
type textarea "x"
type textarea "wen"
type textarea "x"
type textarea "we"
type textarea "x"
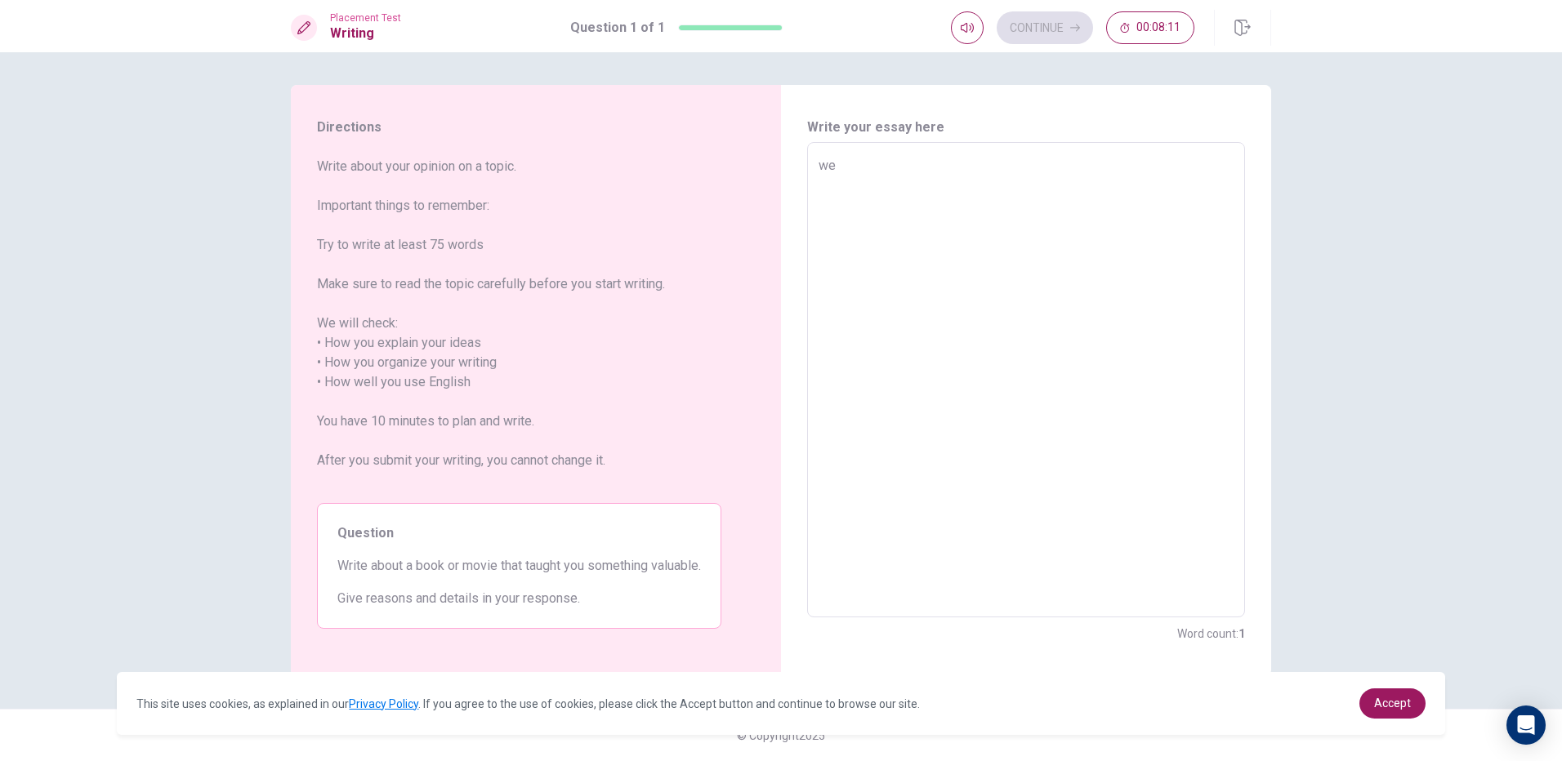
type textarea "w"
type textarea "x"
type textarea "wh"
type textarea "x"
type textarea "whe"
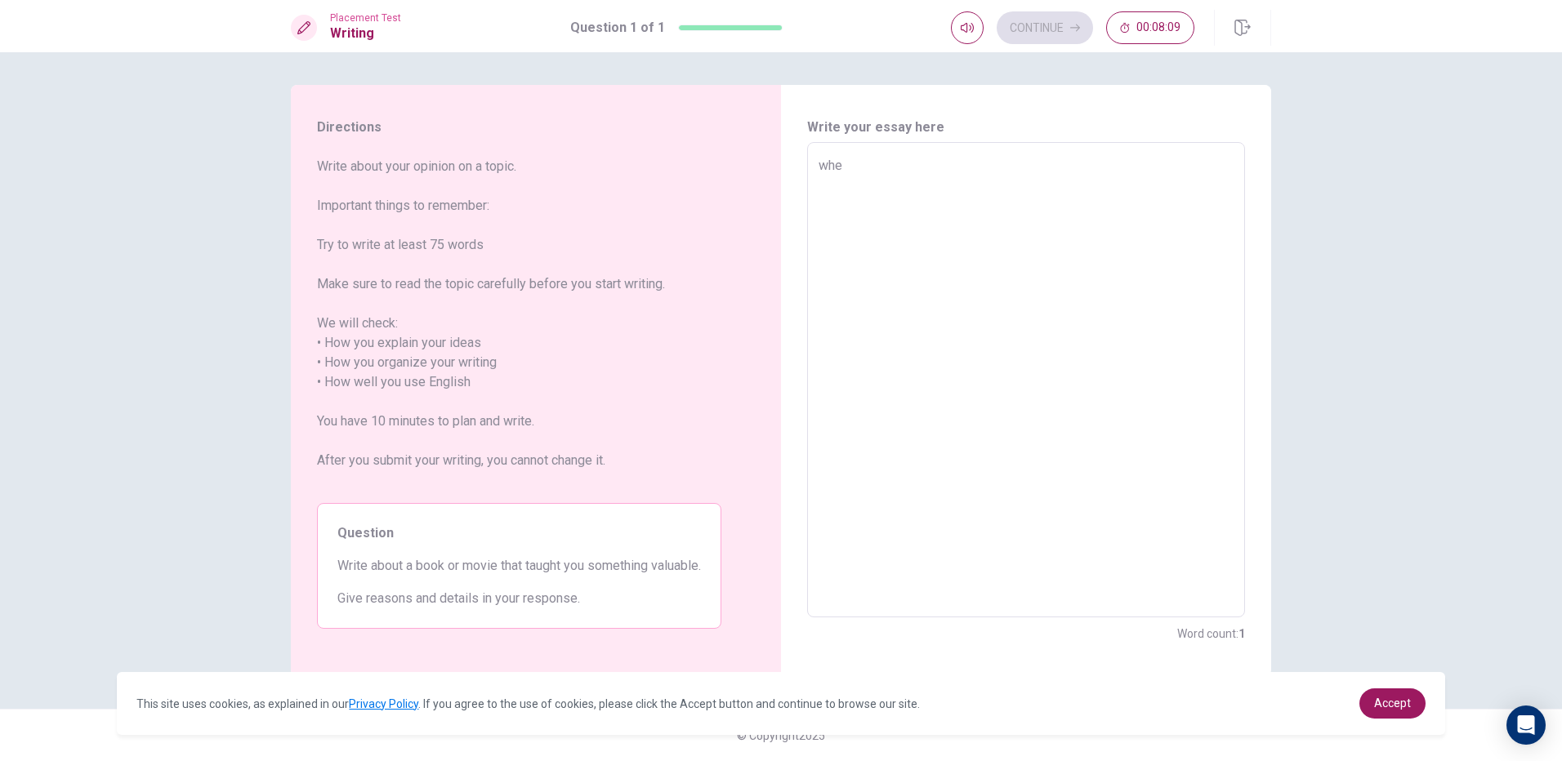
type textarea "x"
type textarea "when"
type textarea "x"
type textarea "when"
type textarea "x"
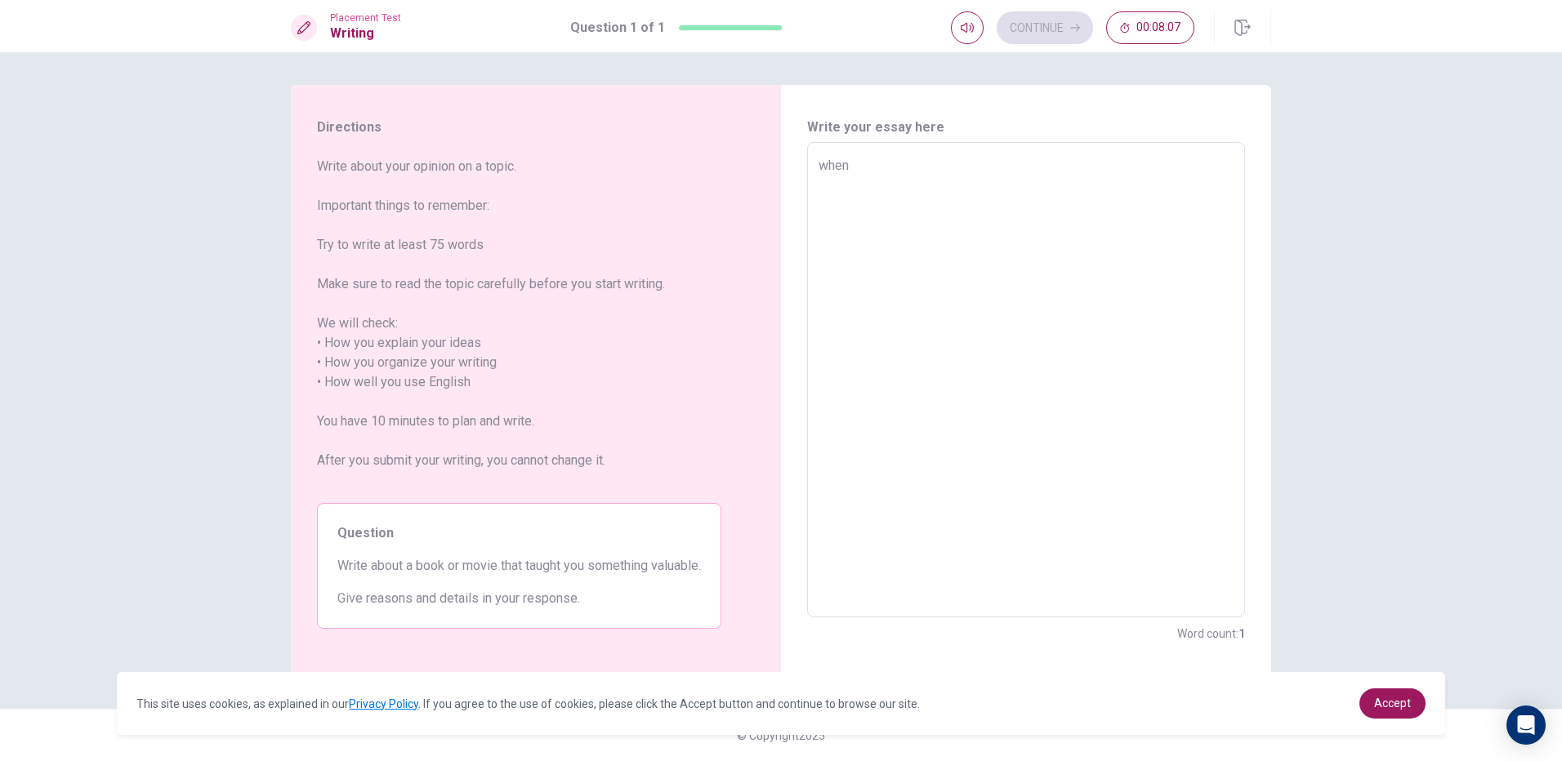
type textarea "when i"
type textarea "x"
type textarea "when in"
type textarea "x"
type textarea "when i"
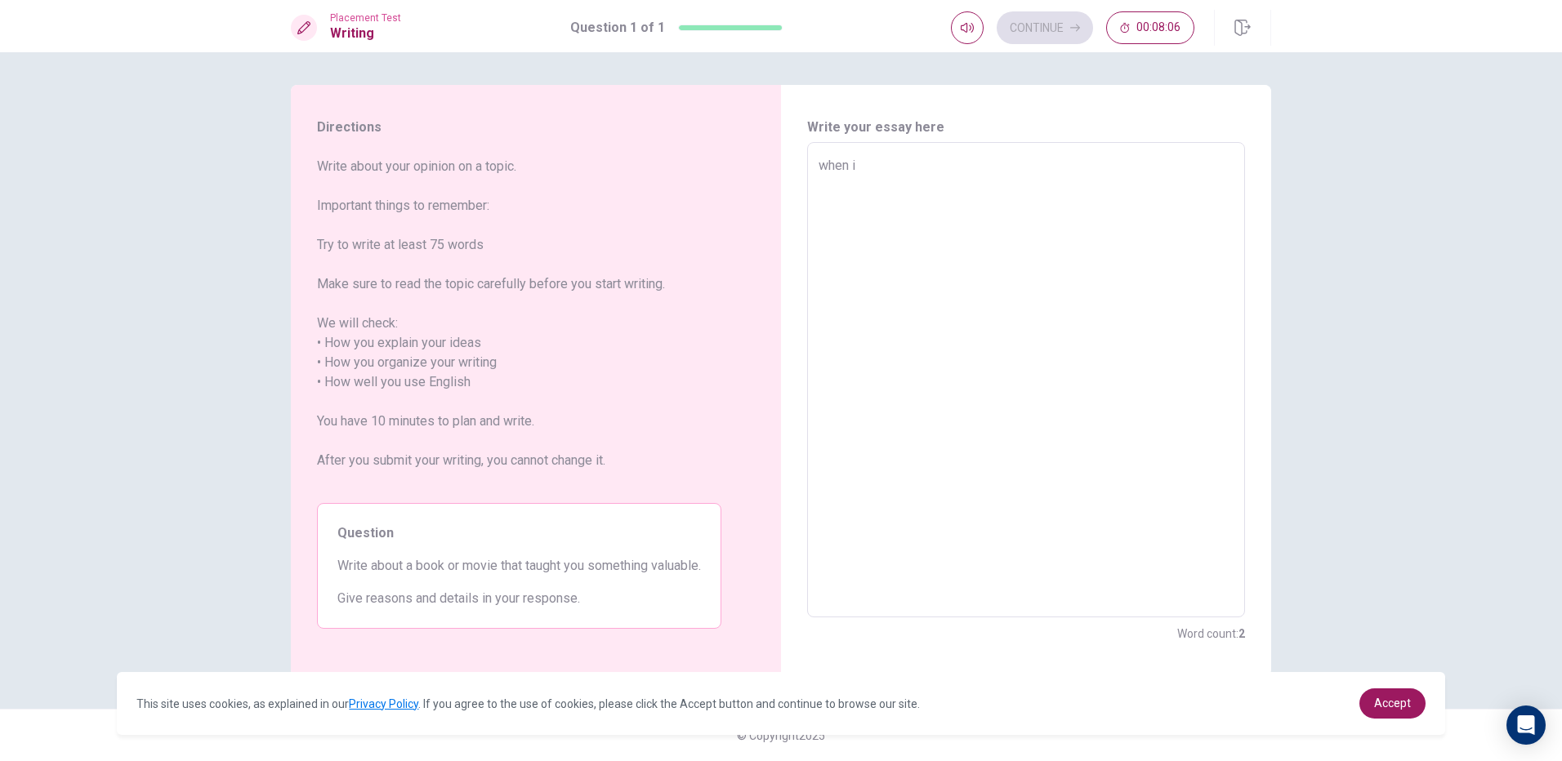
type textarea "x"
type textarea "when i"
type textarea "x"
type textarea "when i w"
type textarea "x"
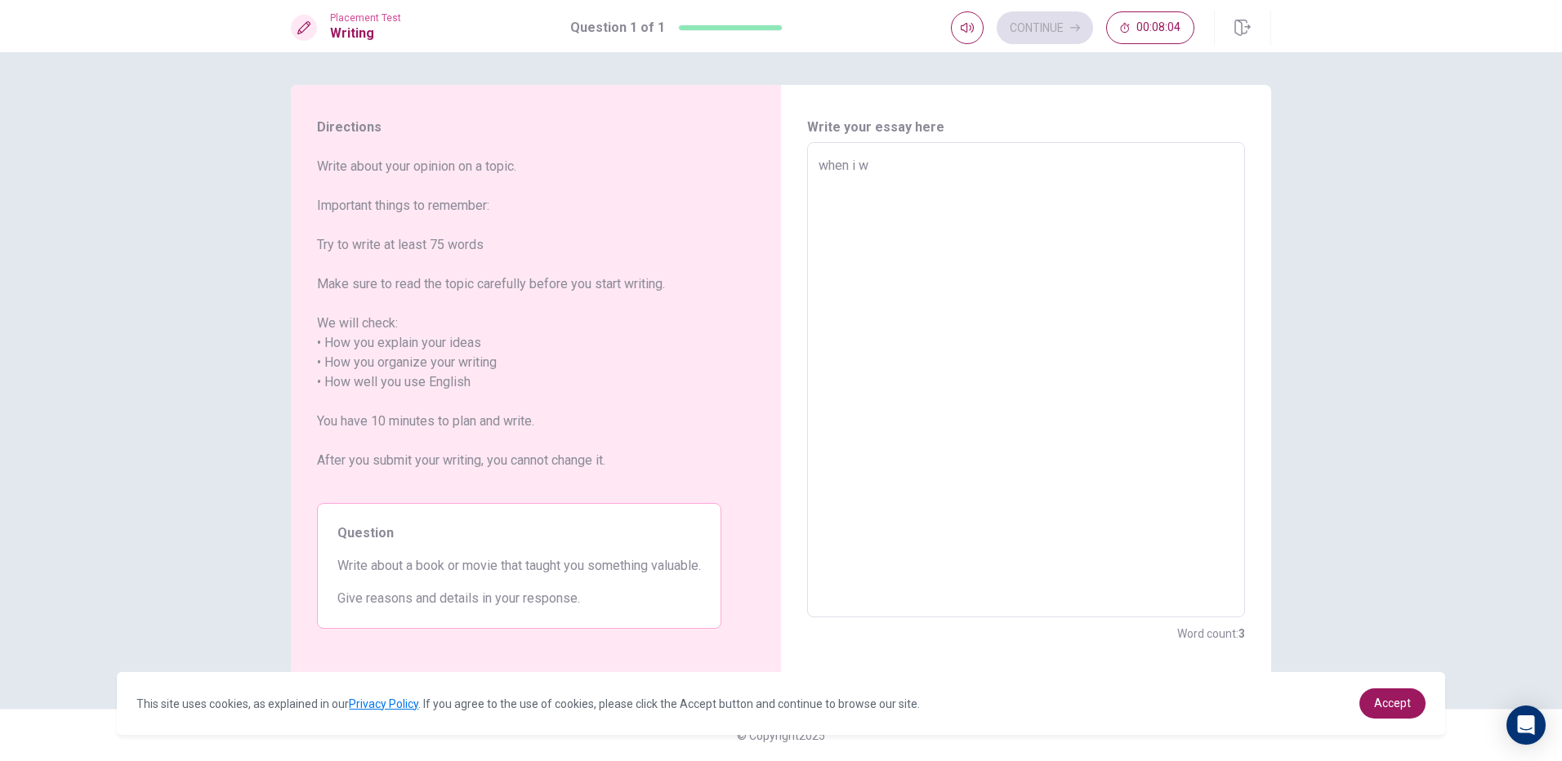
type textarea "when i wa"
type textarea "x"
type textarea "when i wan"
type textarea "x"
type textarea "when i wa"
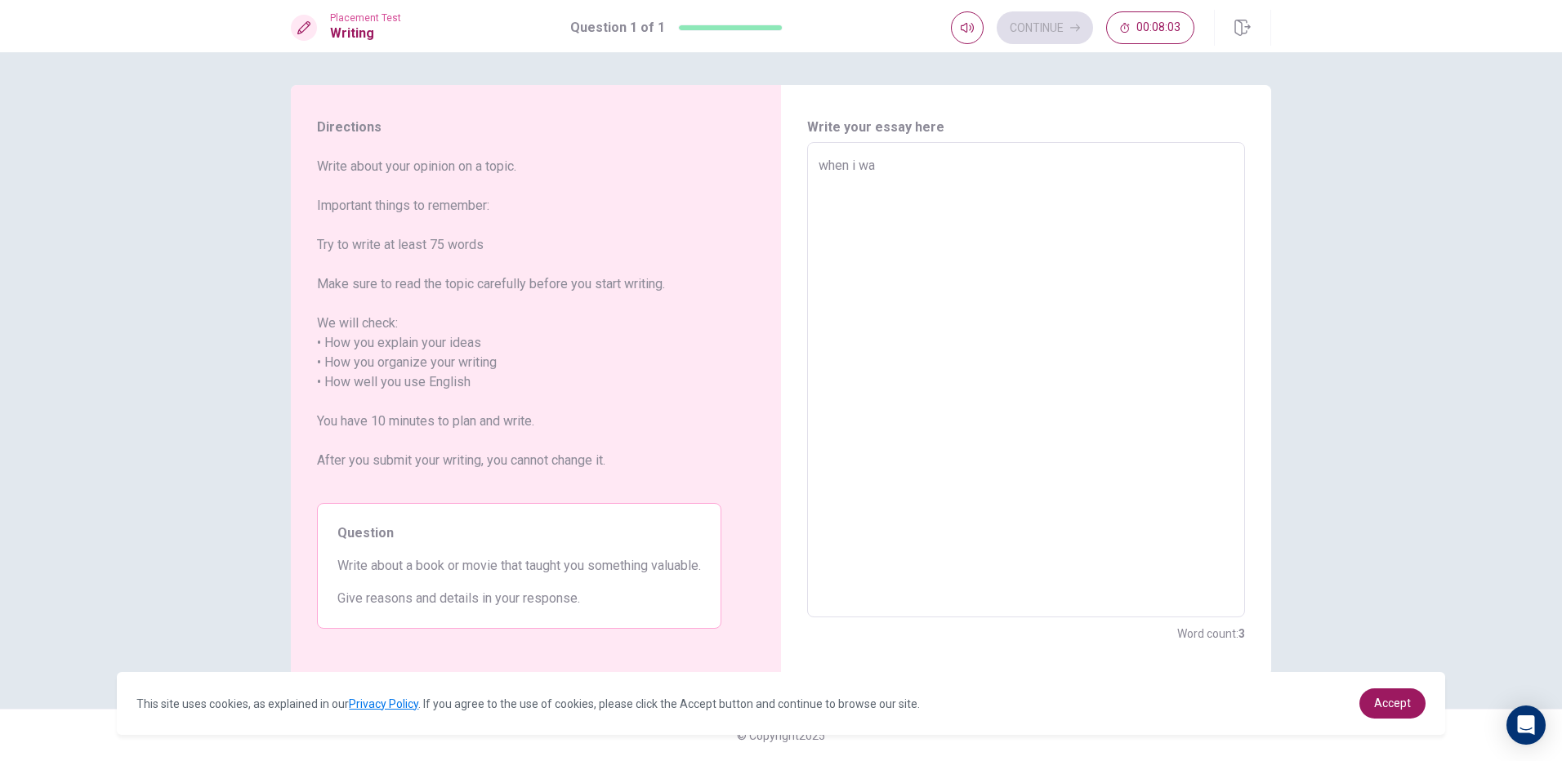
type textarea "x"
type textarea "when i was"
type textarea "x"
type textarea "when i was"
type textarea "x"
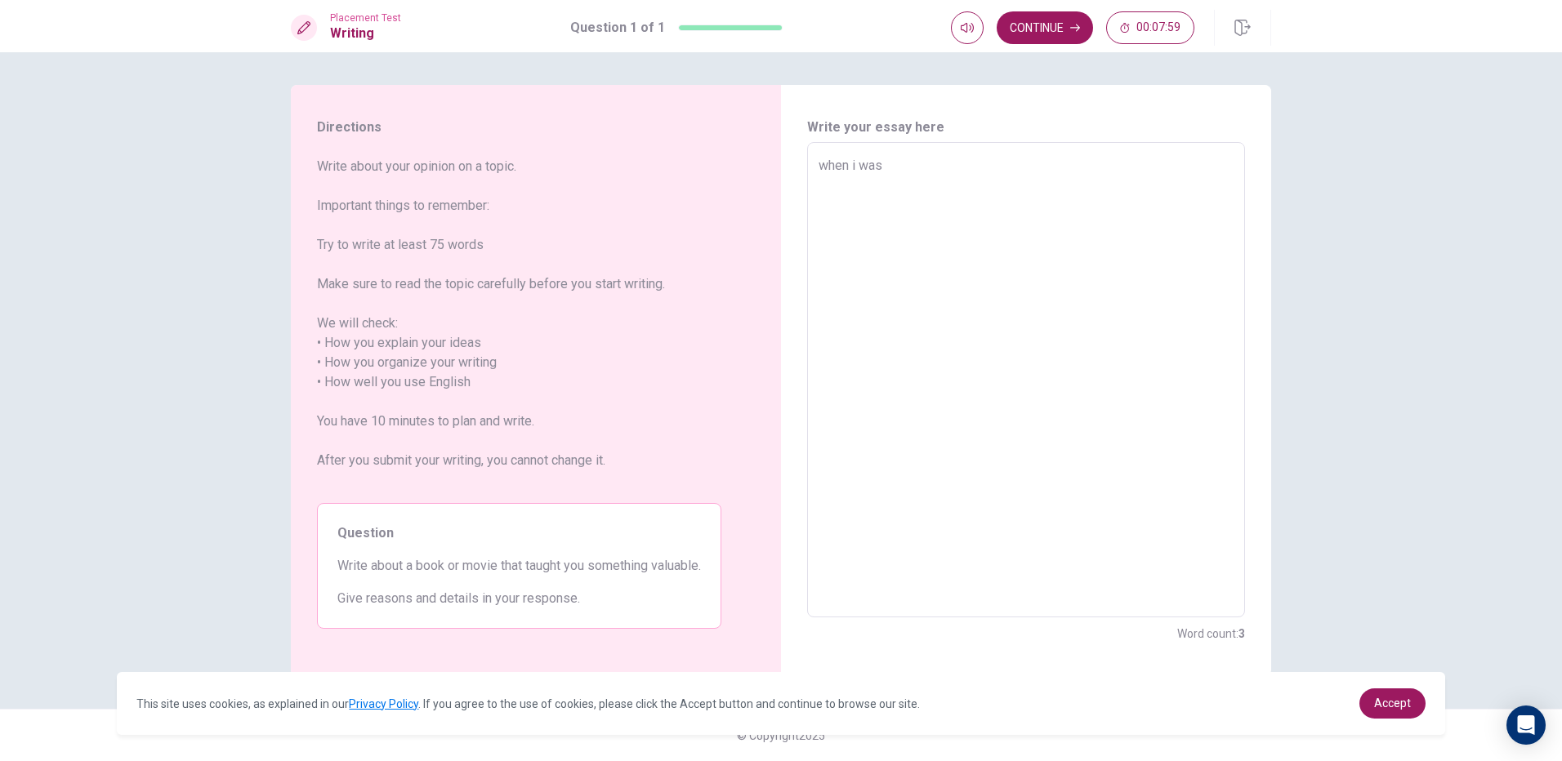
type textarea "when i was y"
type textarea "x"
type textarea "when i was ya"
type textarea "x"
type textarea "when i was yau"
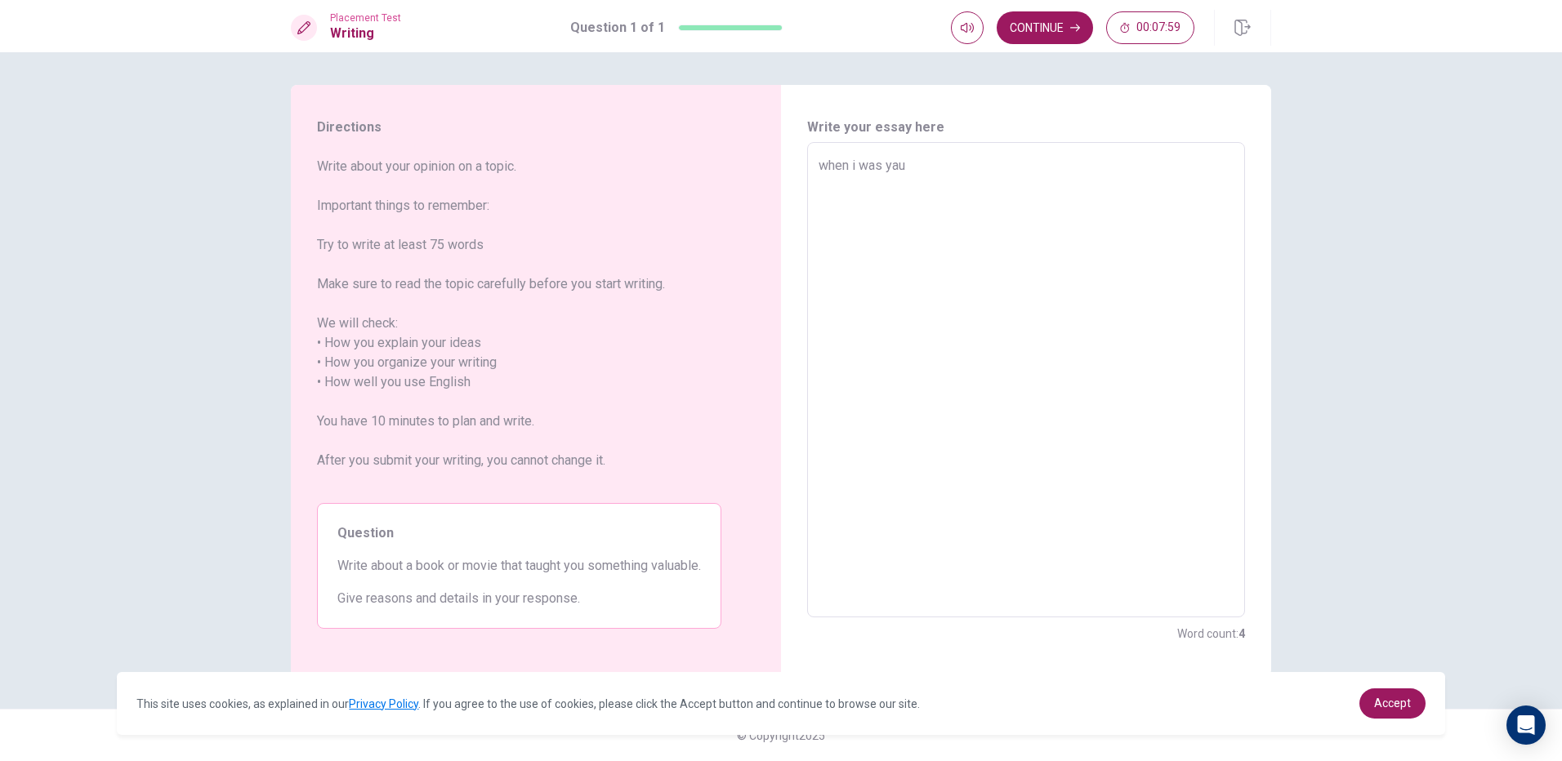
type textarea "x"
type textarea "when i was [PERSON_NAME]"
type textarea "x"
type textarea "when i was yaung"
type textarea "x"
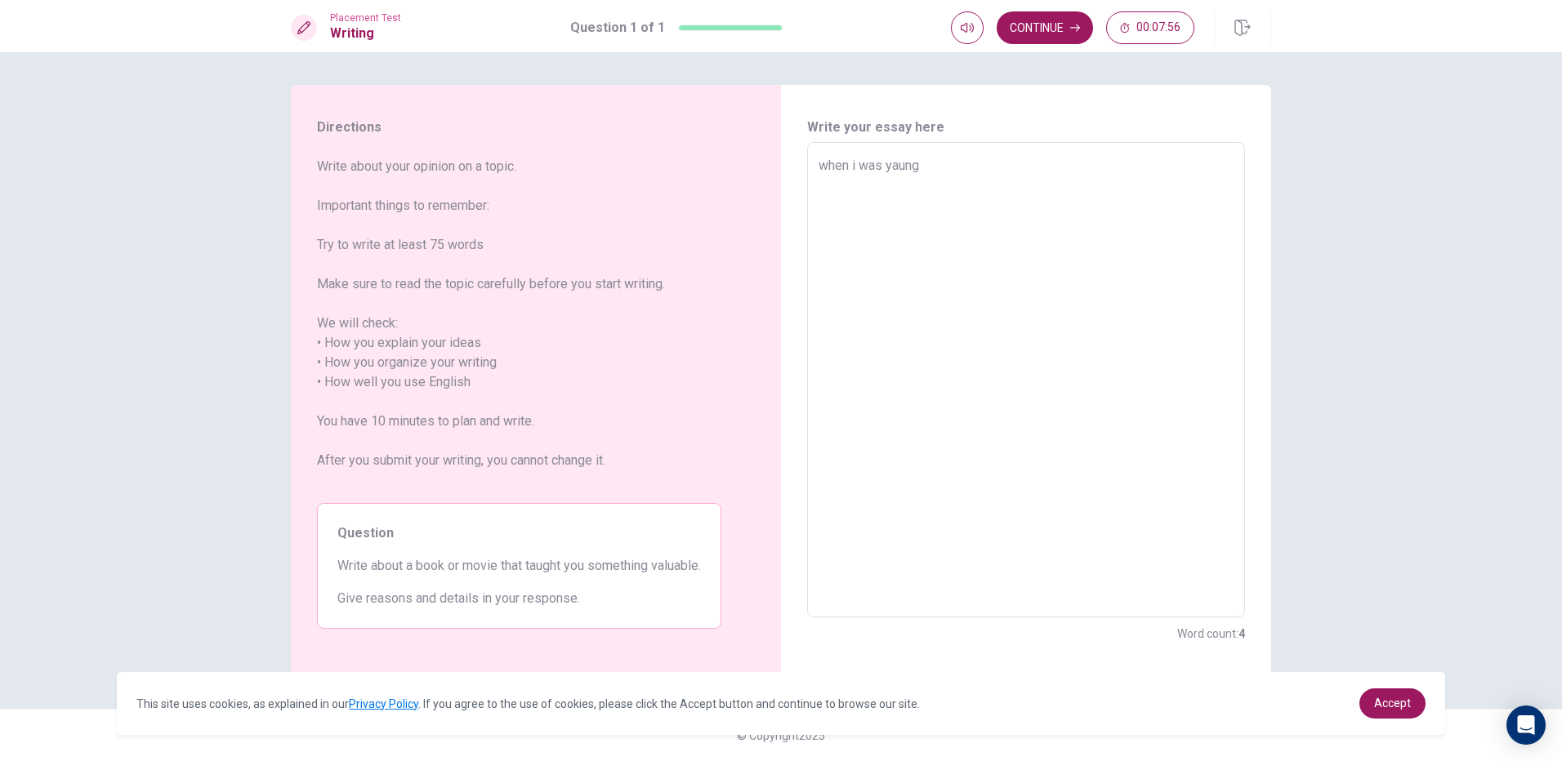
type textarea "when i was yaung"
type textarea "x"
type textarea "when i was yaung ,"
type textarea "x"
type textarea "when i was yaung ,i"
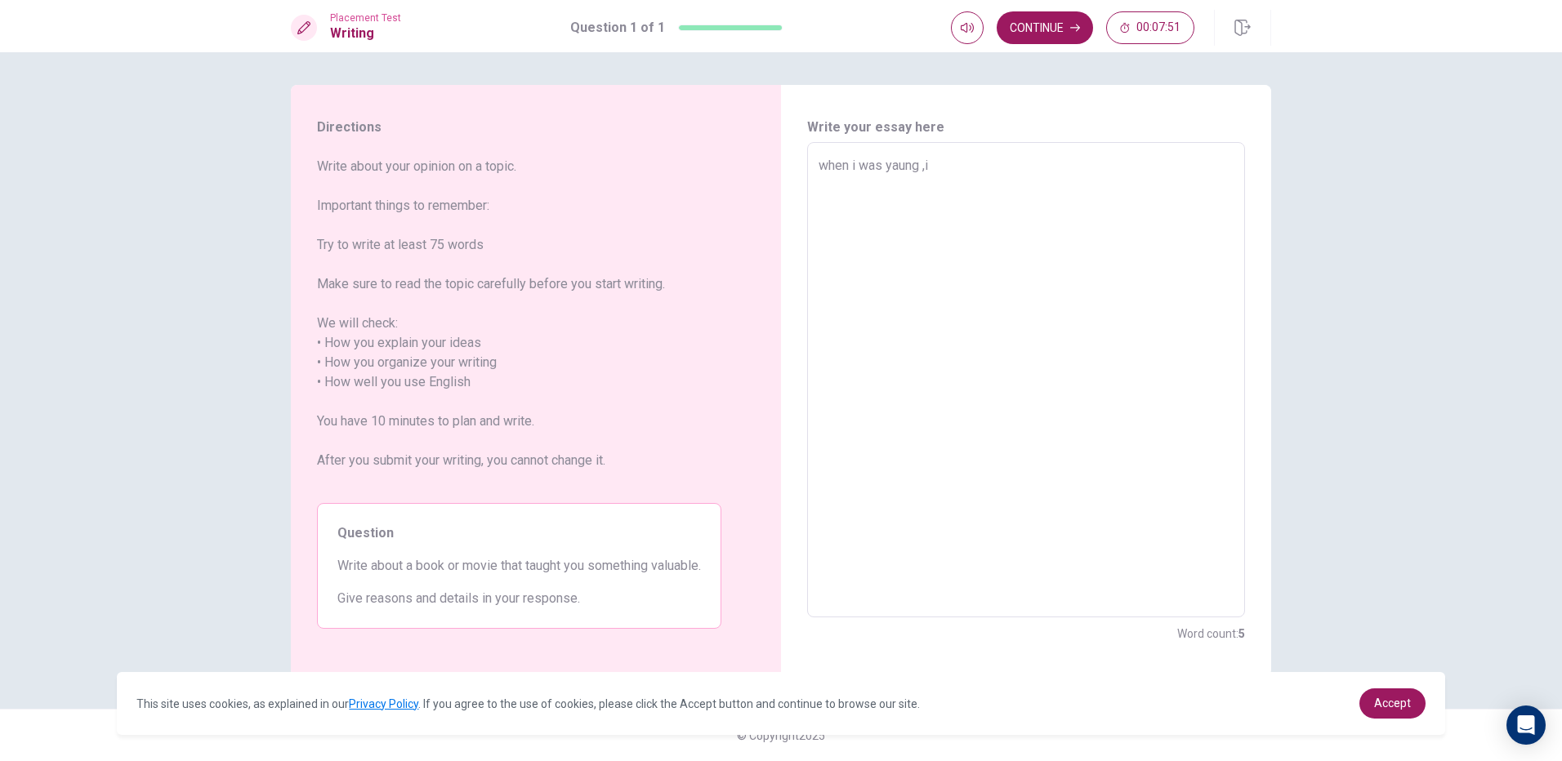
type textarea "x"
type textarea "when i was yaung ,"
type textarea "x"
type textarea "when i was yaung ,I"
type textarea "x"
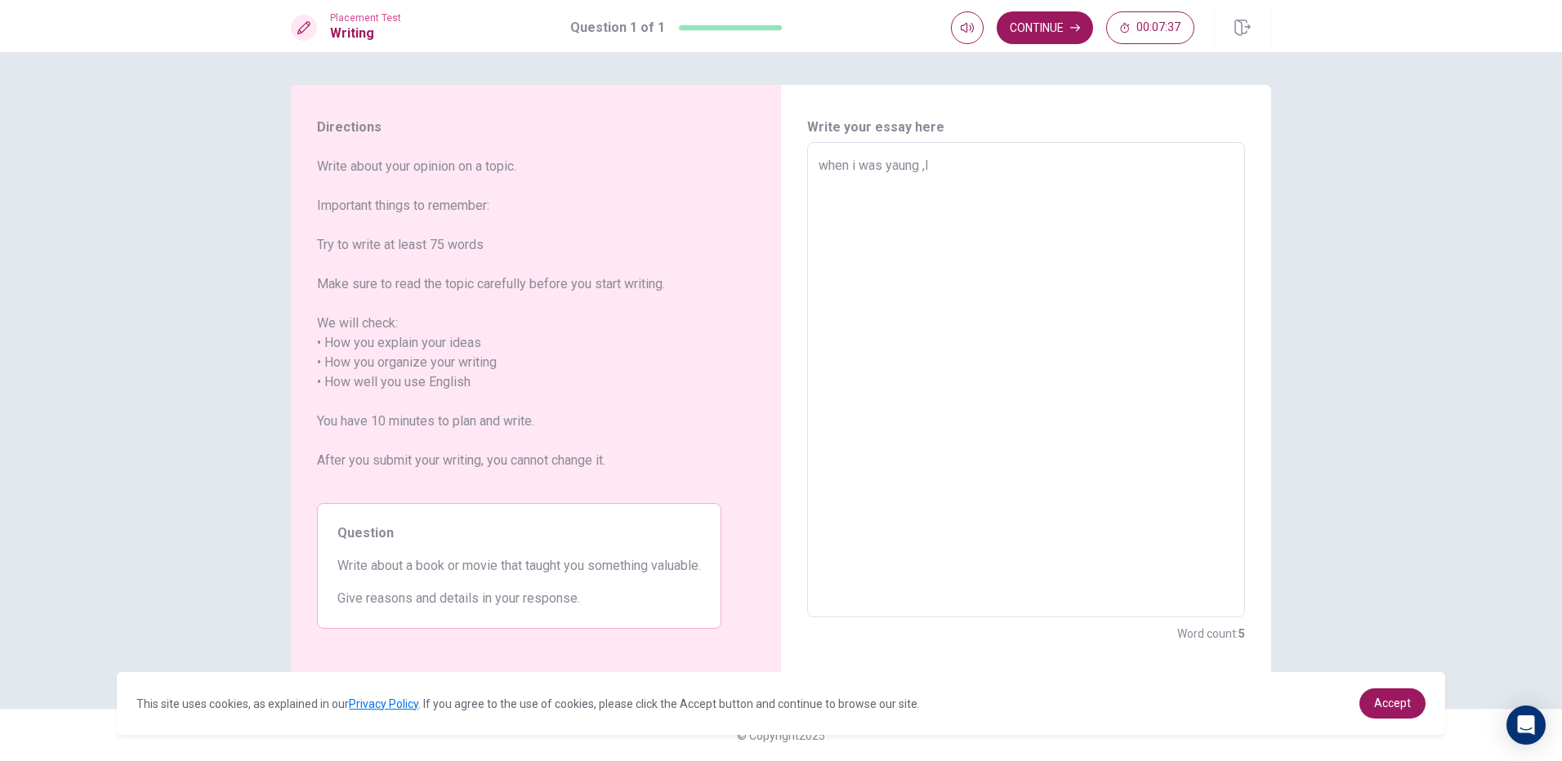
type textarea "when i was yaung ,I"
type textarea "x"
type textarea "when i was yaung ,I r"
type textarea "x"
type textarea "when i was yaung ,I ri"
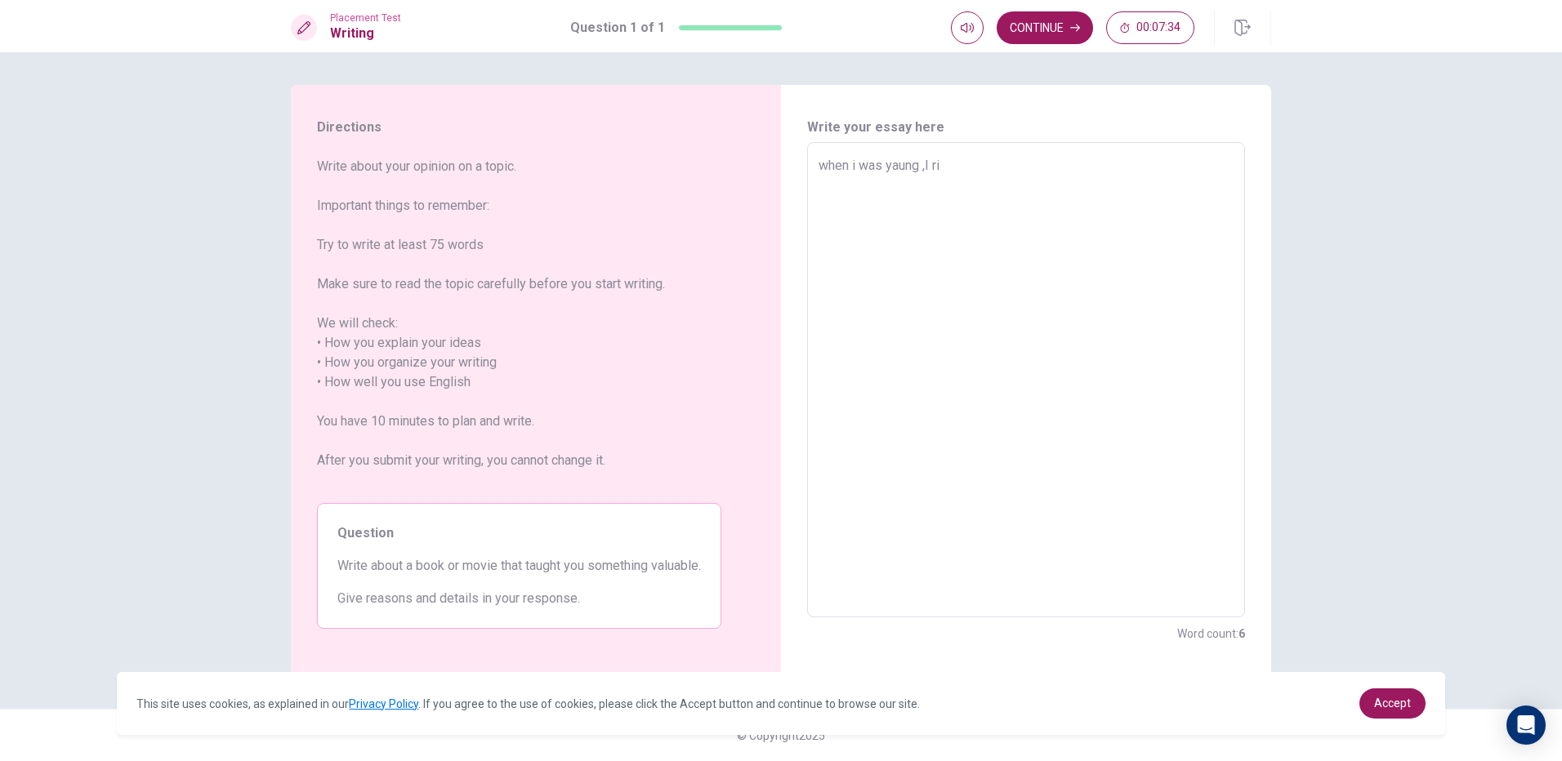
type textarea "x"
type textarea "when i was yaung ,I rim"
type textarea "x"
type textarea "when i was yaung ,I rima"
type textarea "x"
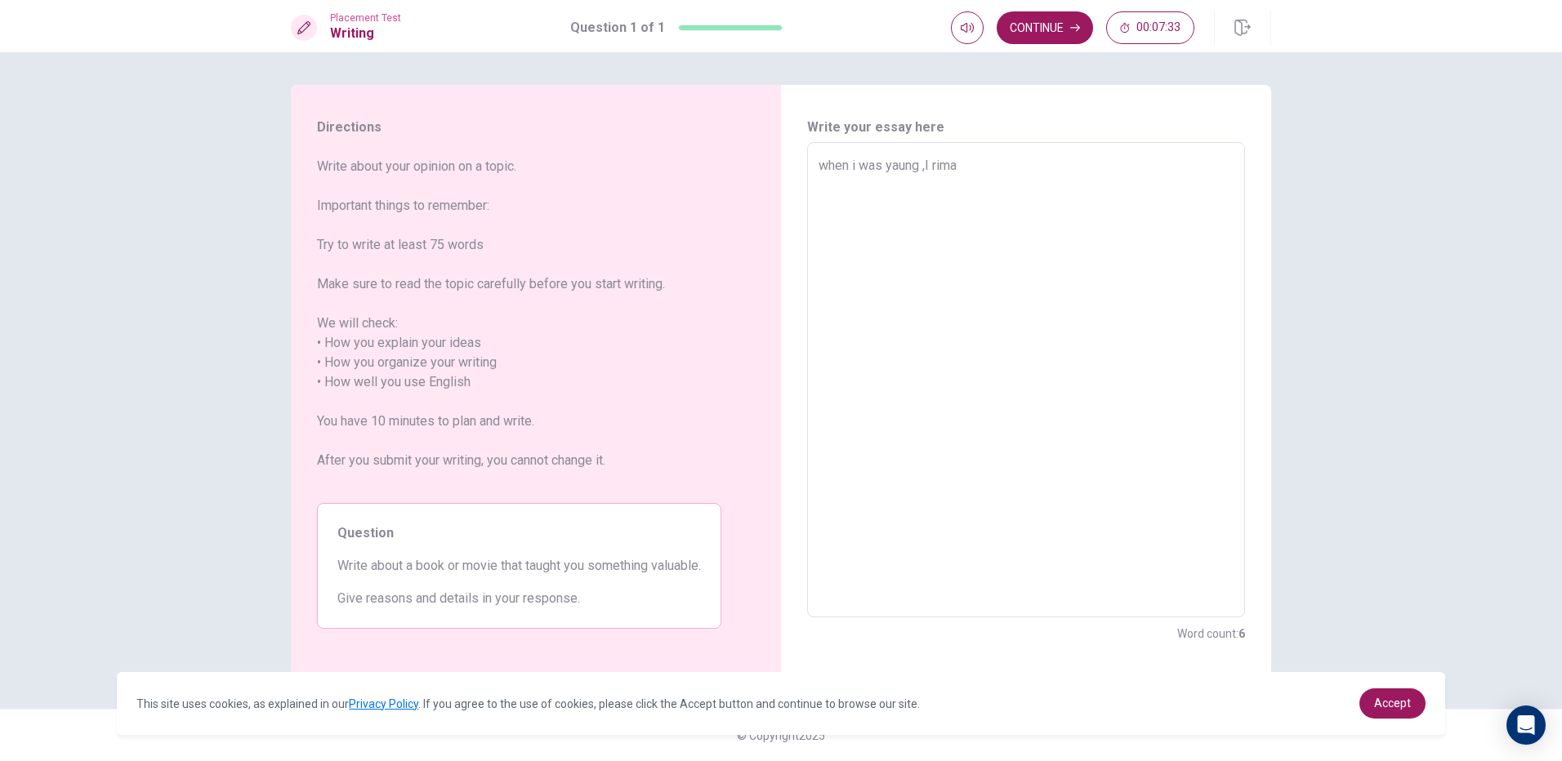
type textarea "when i was yaung ,I riman"
type textarea "x"
type textarea "when i was yaung ,I rimanb"
type textarea "x"
type textarea "when i was yaung ,I rimanbe"
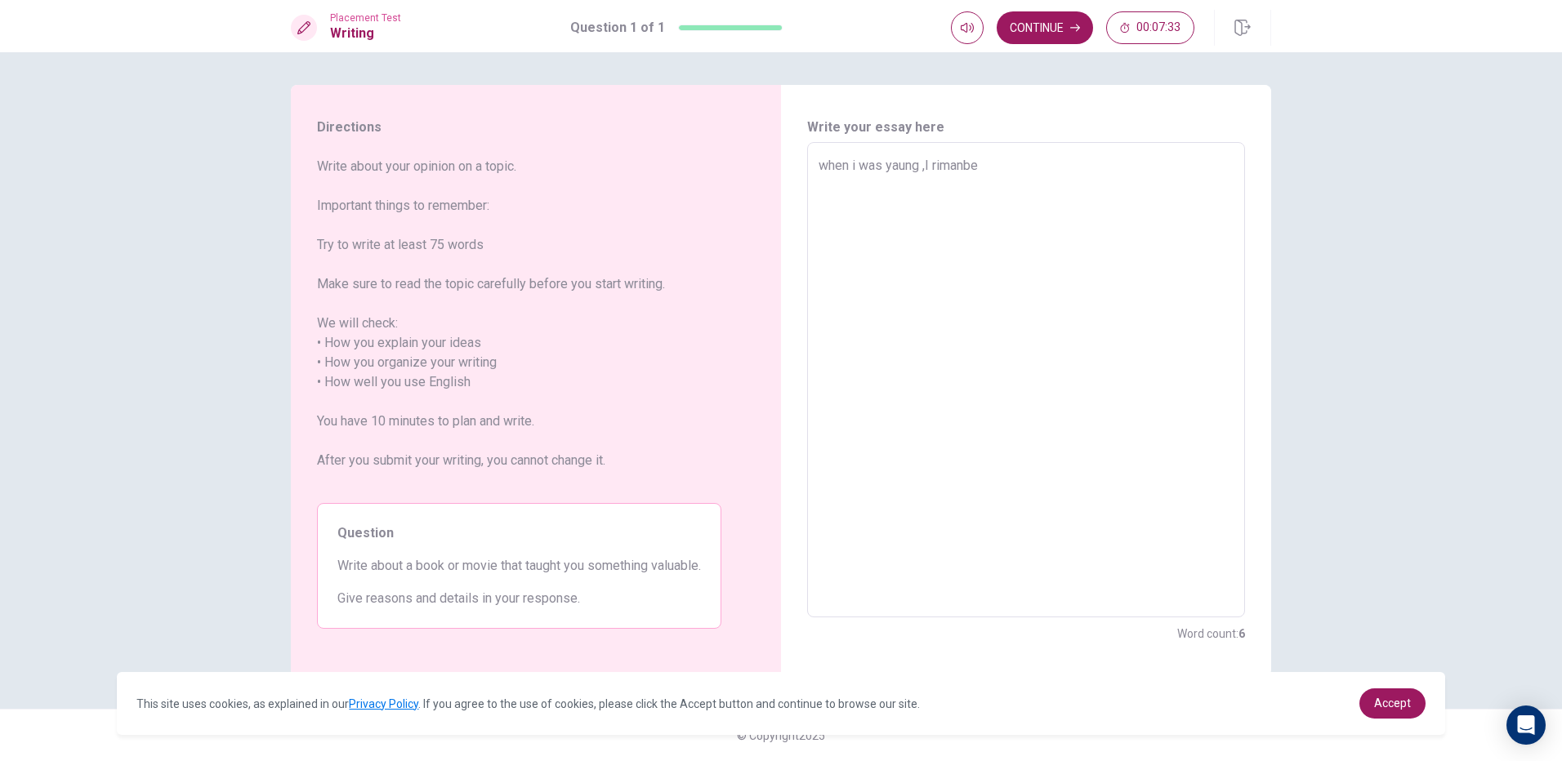
type textarea "x"
type textarea "when i was yaung ,I rimanber"
click at [941, 166] on textarea "when i was yaung ,I rimanber" at bounding box center [1025, 380] width 415 height 448
type textarea "x"
type textarea "when i was yaung ,I rmanber"
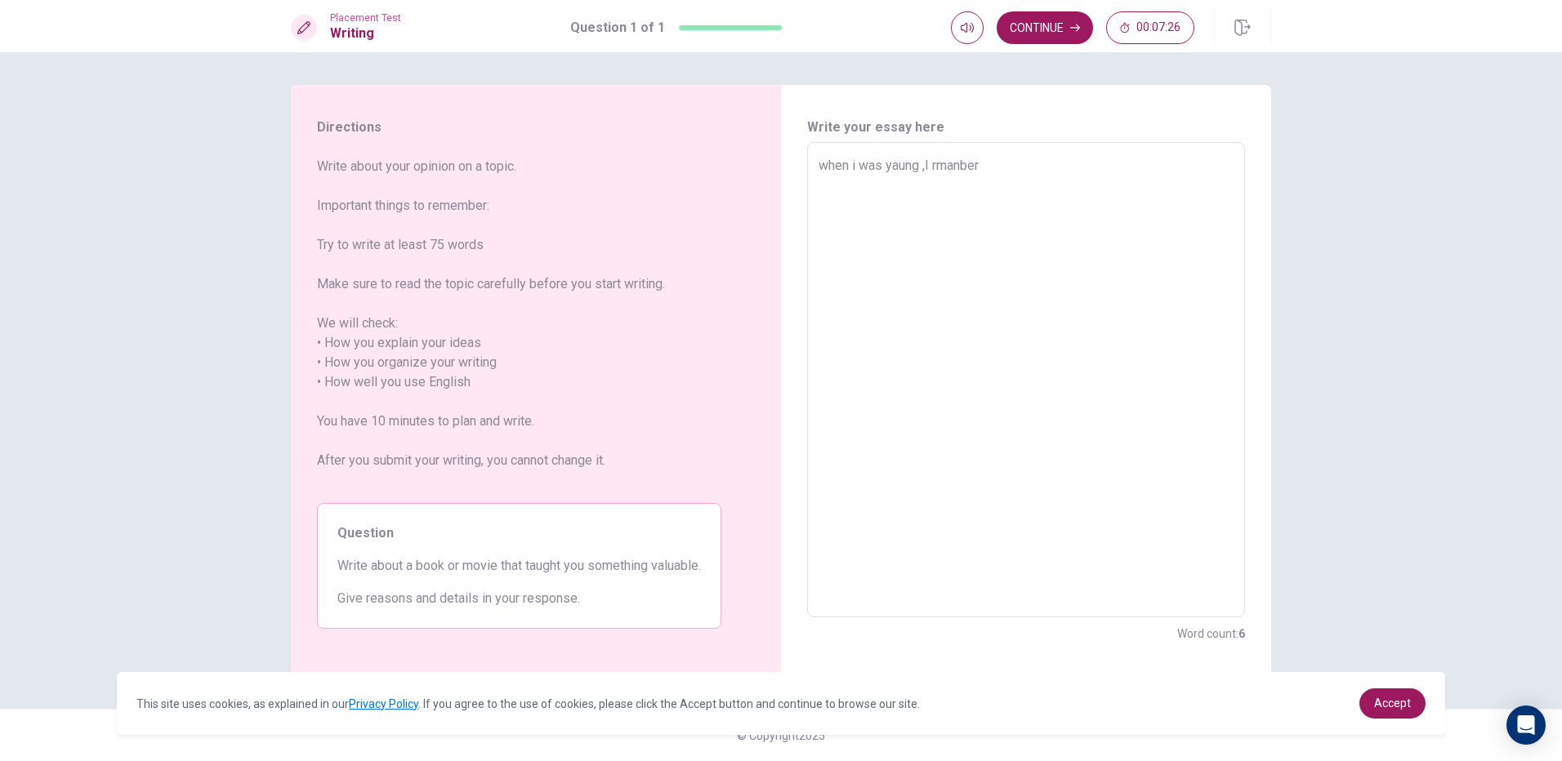
type textarea "x"
type textarea "when i was yaung ,I [PERSON_NAME]"
type textarea "x"
type textarea "when i was yaung ,I rmanber"
type textarea "x"
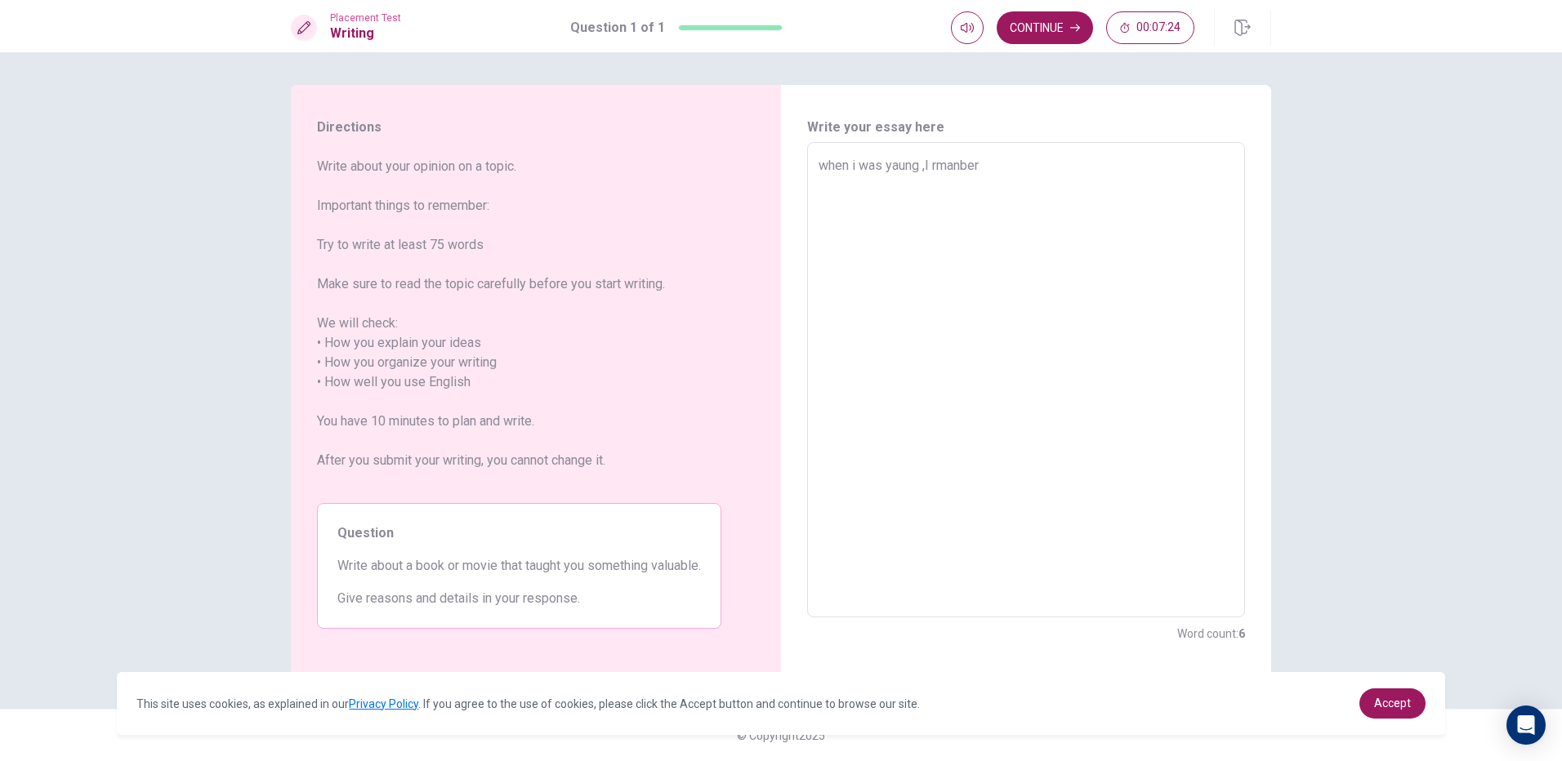
type textarea "when i was yaung ,I remanber"
click at [996, 171] on textarea "when i was yaung ,I remanber" at bounding box center [1025, 380] width 415 height 448
type textarea "x"
type textarea "when i was yaung ,I remanber"
type textarea "x"
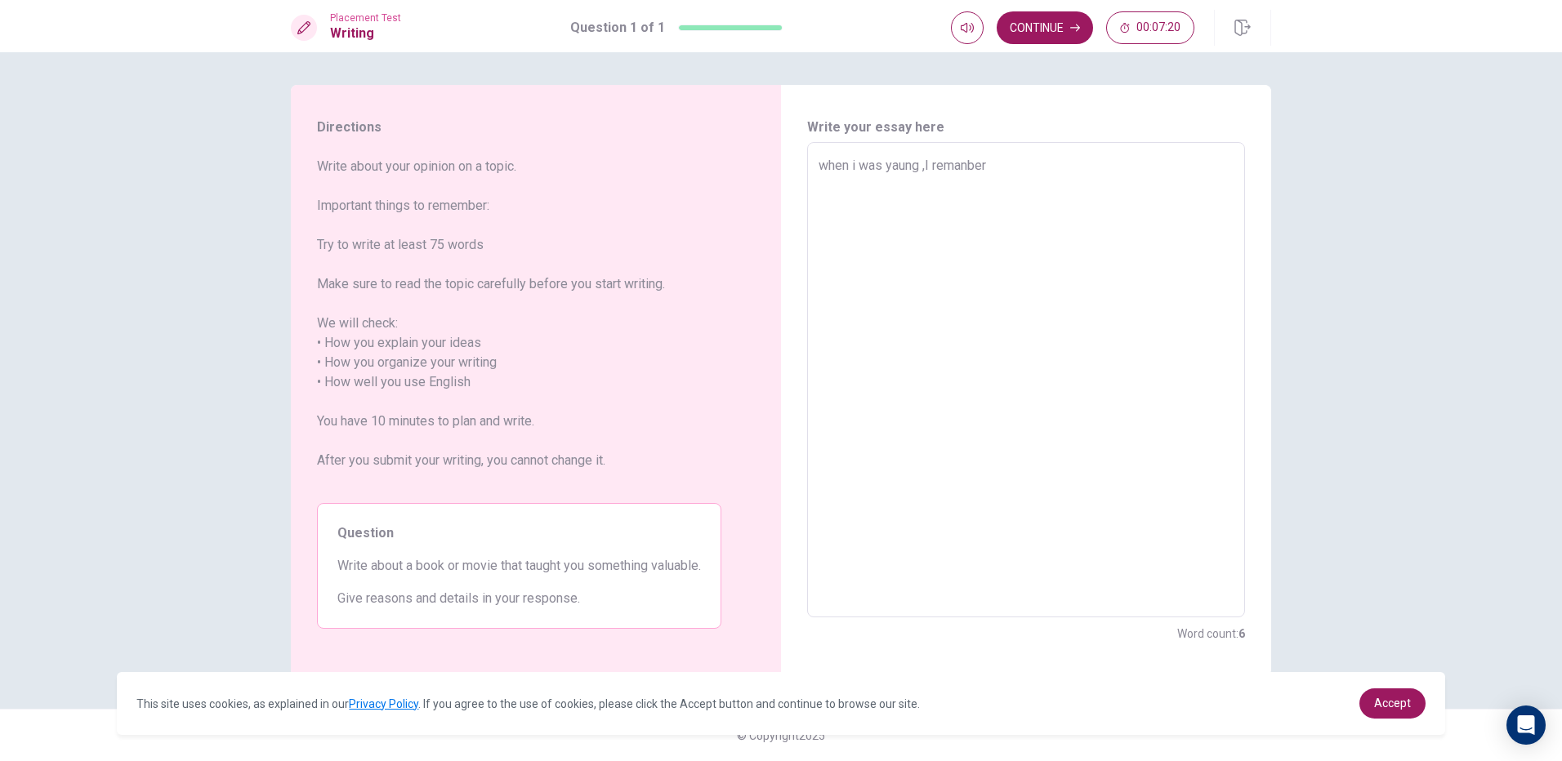
type textarea "when i was yaung ,I remanber a"
type textarea "x"
type textarea "when i was yaung ,I remanber a"
type textarea "x"
type textarea "when i was yaung ,I remanber a b"
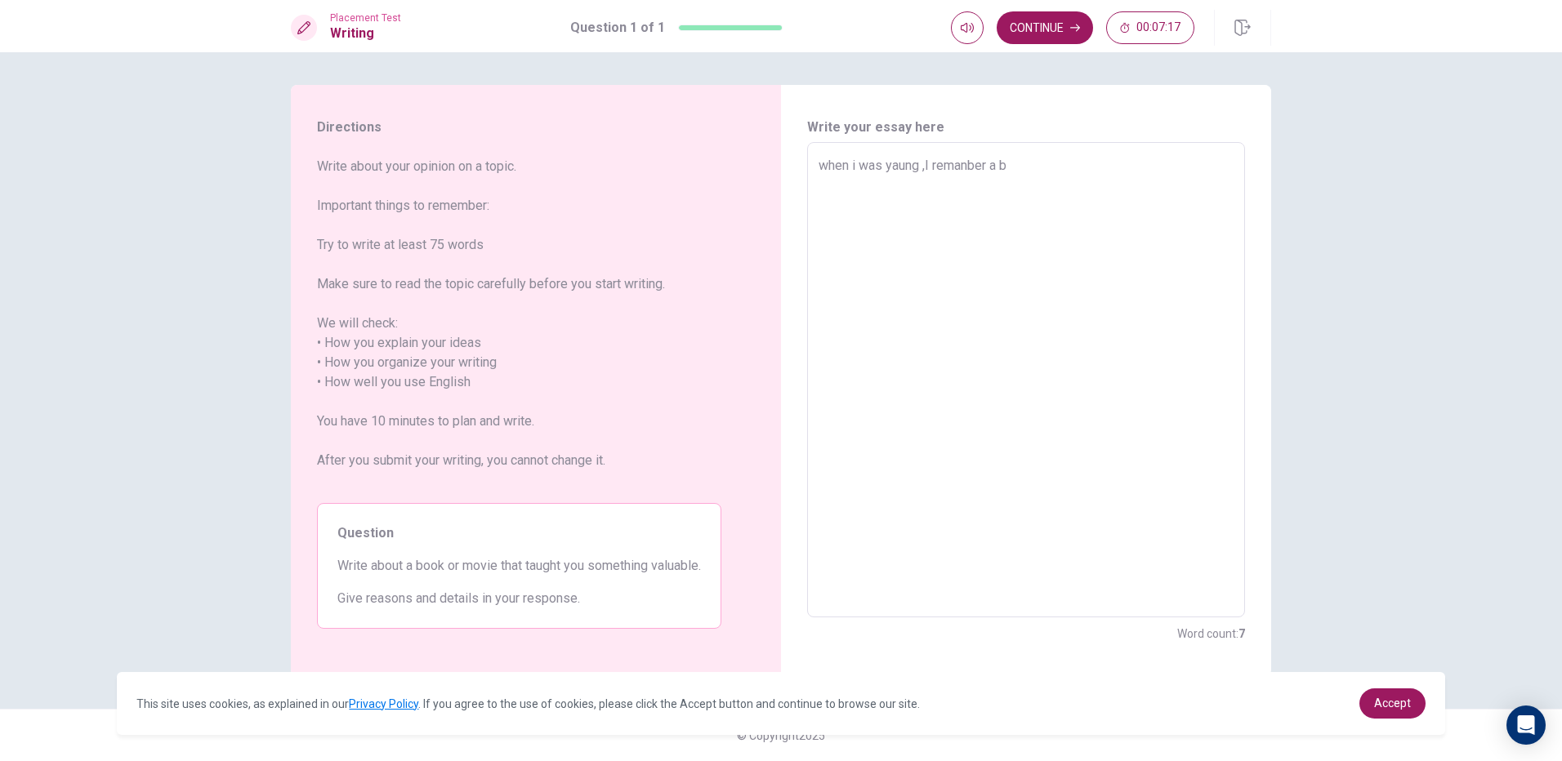
type textarea "x"
type textarea "when i was yaung ,I remanber a bo"
type textarea "x"
type textarea "when i was yaung ,I remanber a boo"
type textarea "x"
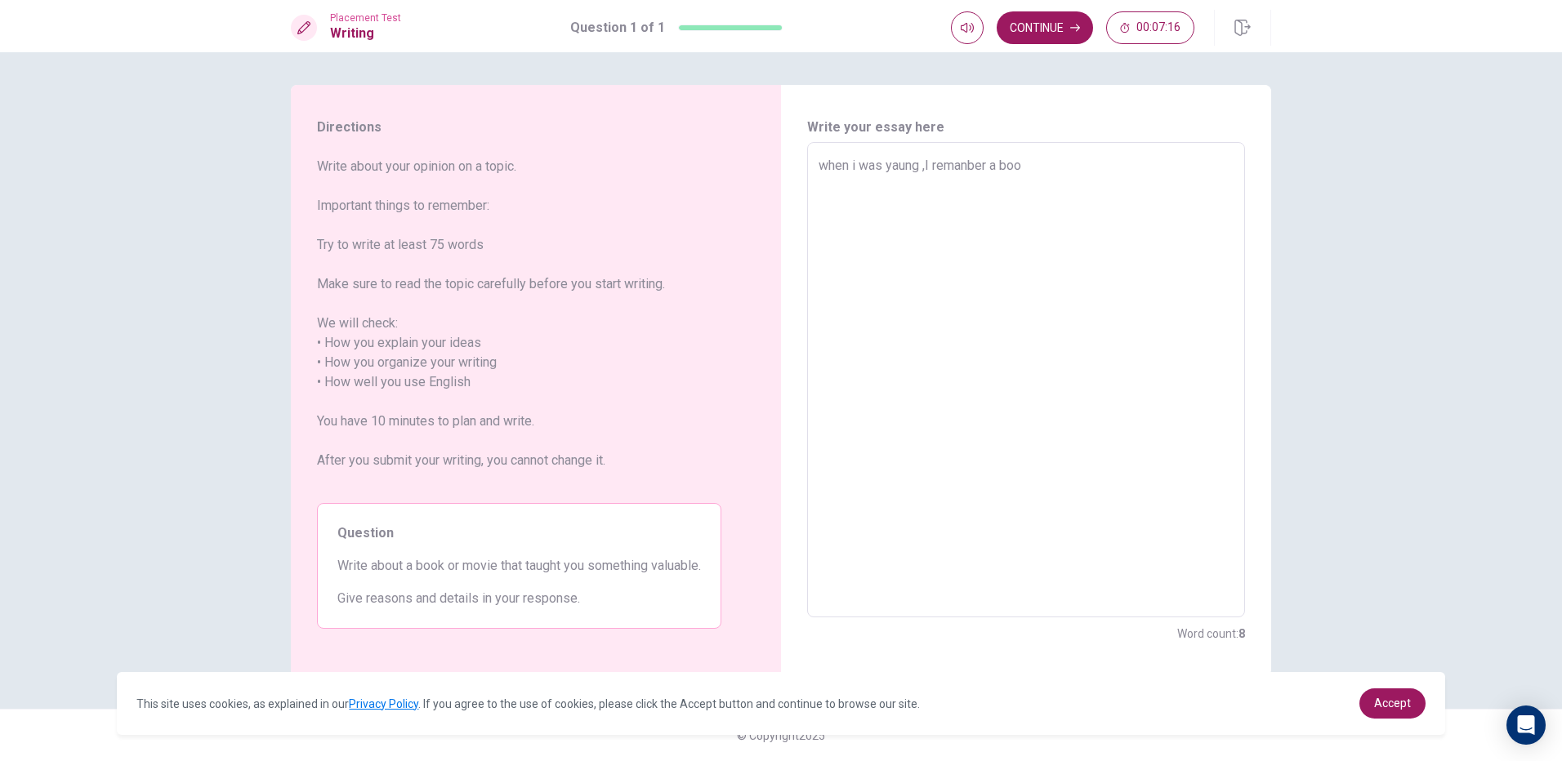
type textarea "when i was yaung ,I remanber a book"
type textarea "x"
type textarea "when i was yaung ,I remanber a book"
type textarea "x"
type textarea "when i was yaung ,I remanber a book ,"
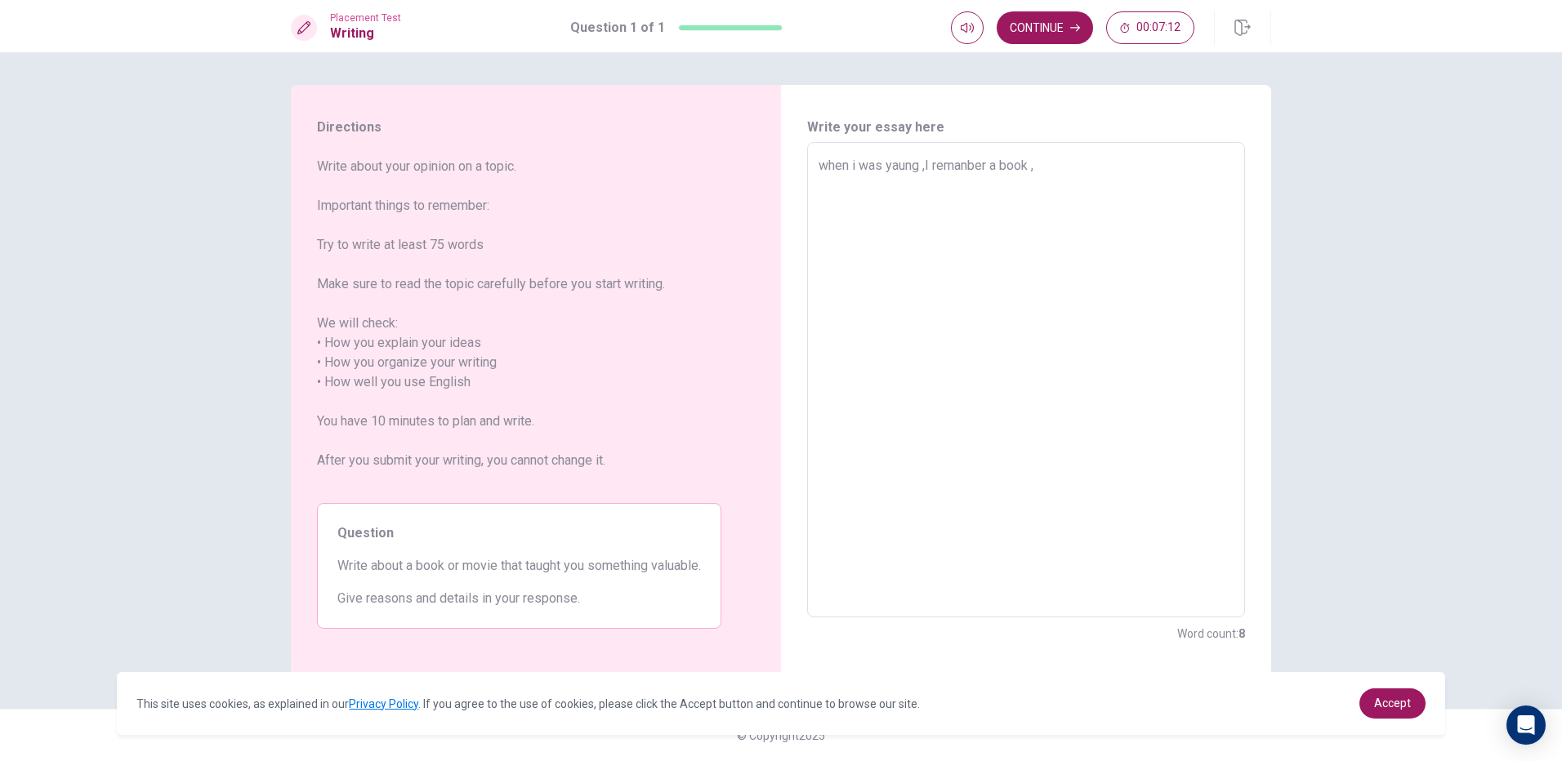
type textarea "x"
type textarea "when i was yaung ,I remanber a book ,i"
type textarea "x"
type textarea "when i was yaung ,I remanber a book ,it"
type textarea "x"
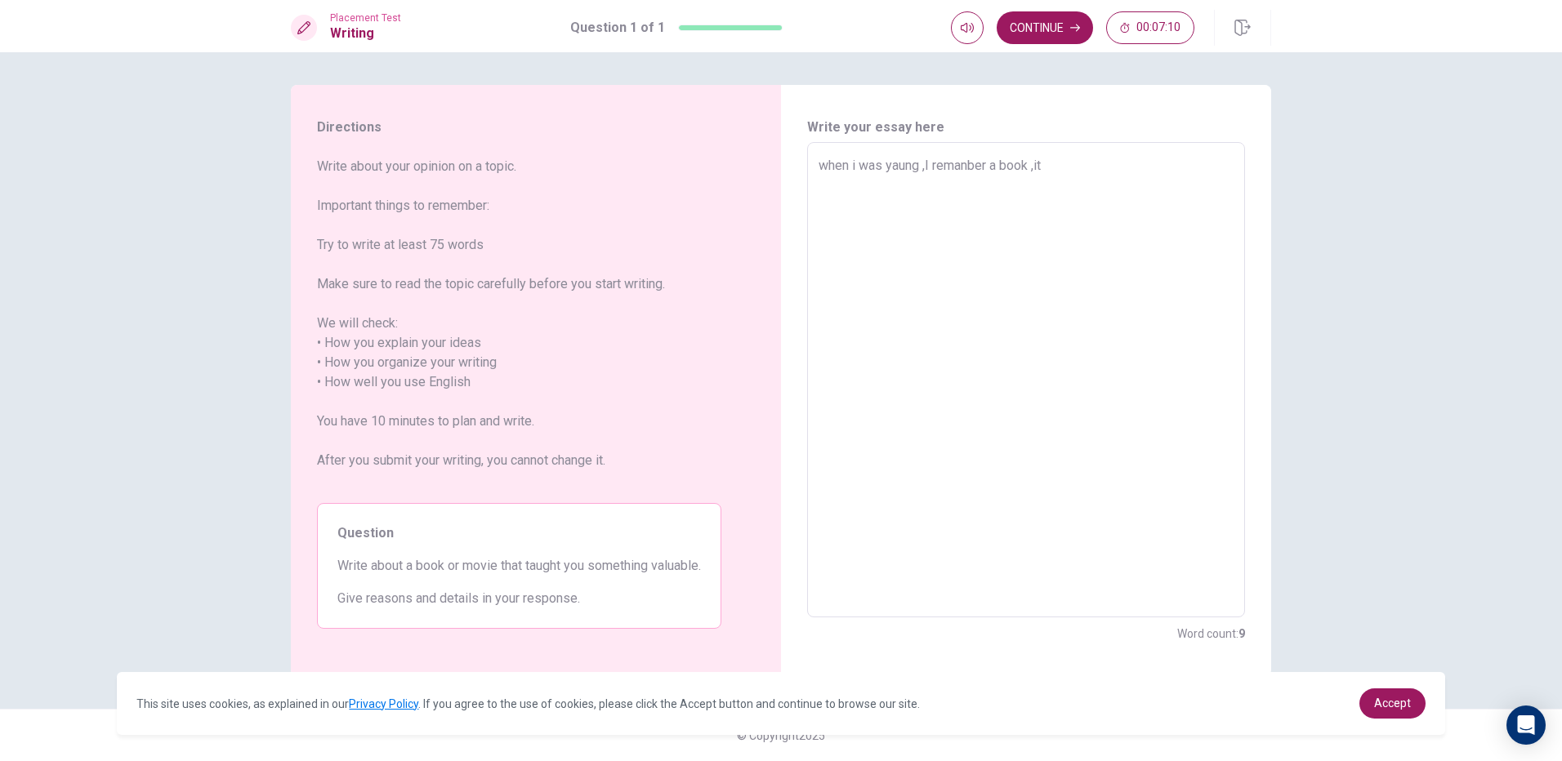
type textarea "when i was yaung ,I remanber a book ,it"
type textarea "x"
type textarea "when i was yaung ,I remanber a book ,it s"
type textarea "x"
type textarea "when i was yaung ,I remanber a book ,it sa"
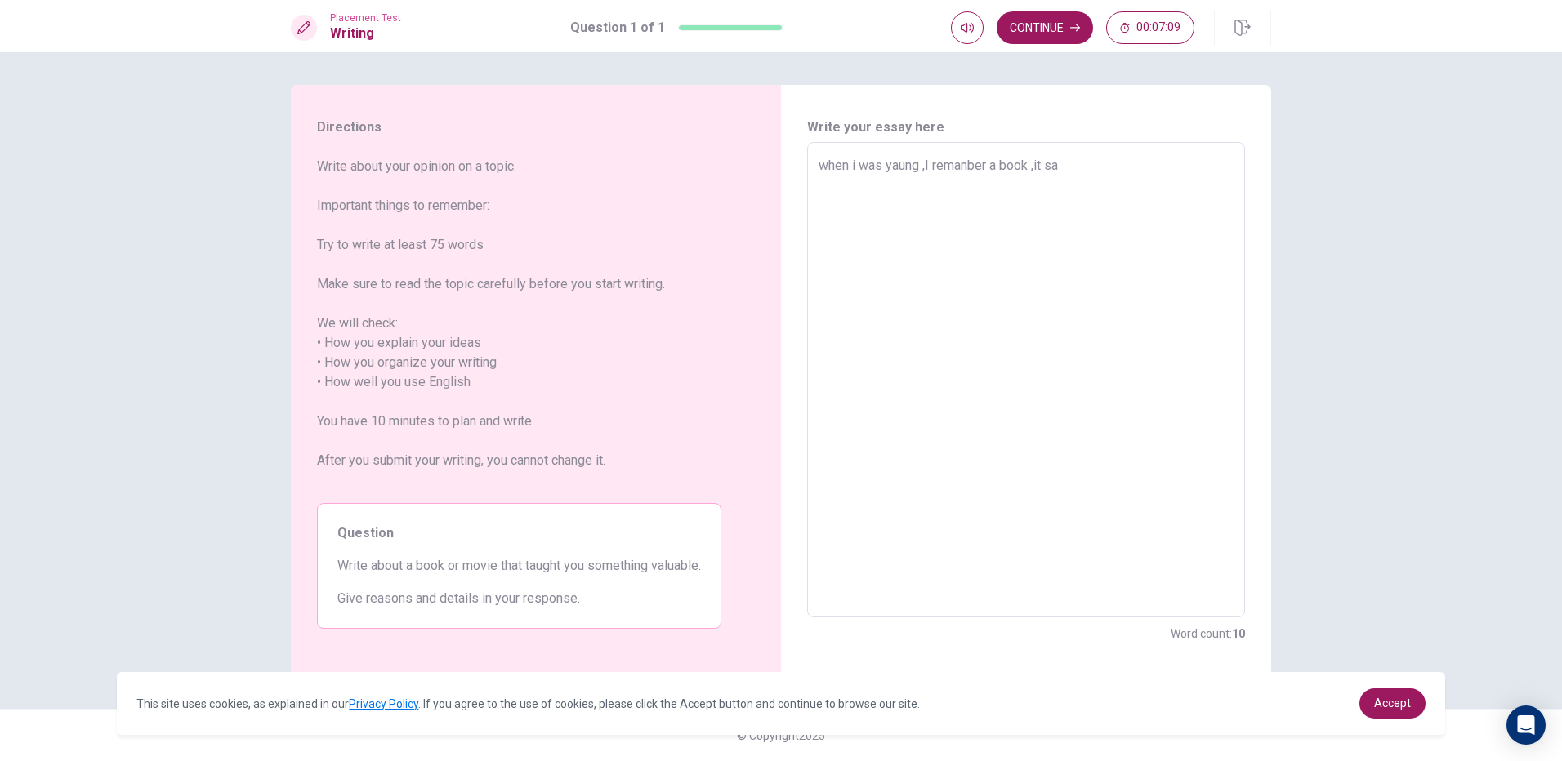
type textarea "x"
type textarea "when i was yaung ,I remanber a book ,it say"
type textarea "x"
type textarea "when i was yaung ,I remanber a book ,it say"
type textarea "x"
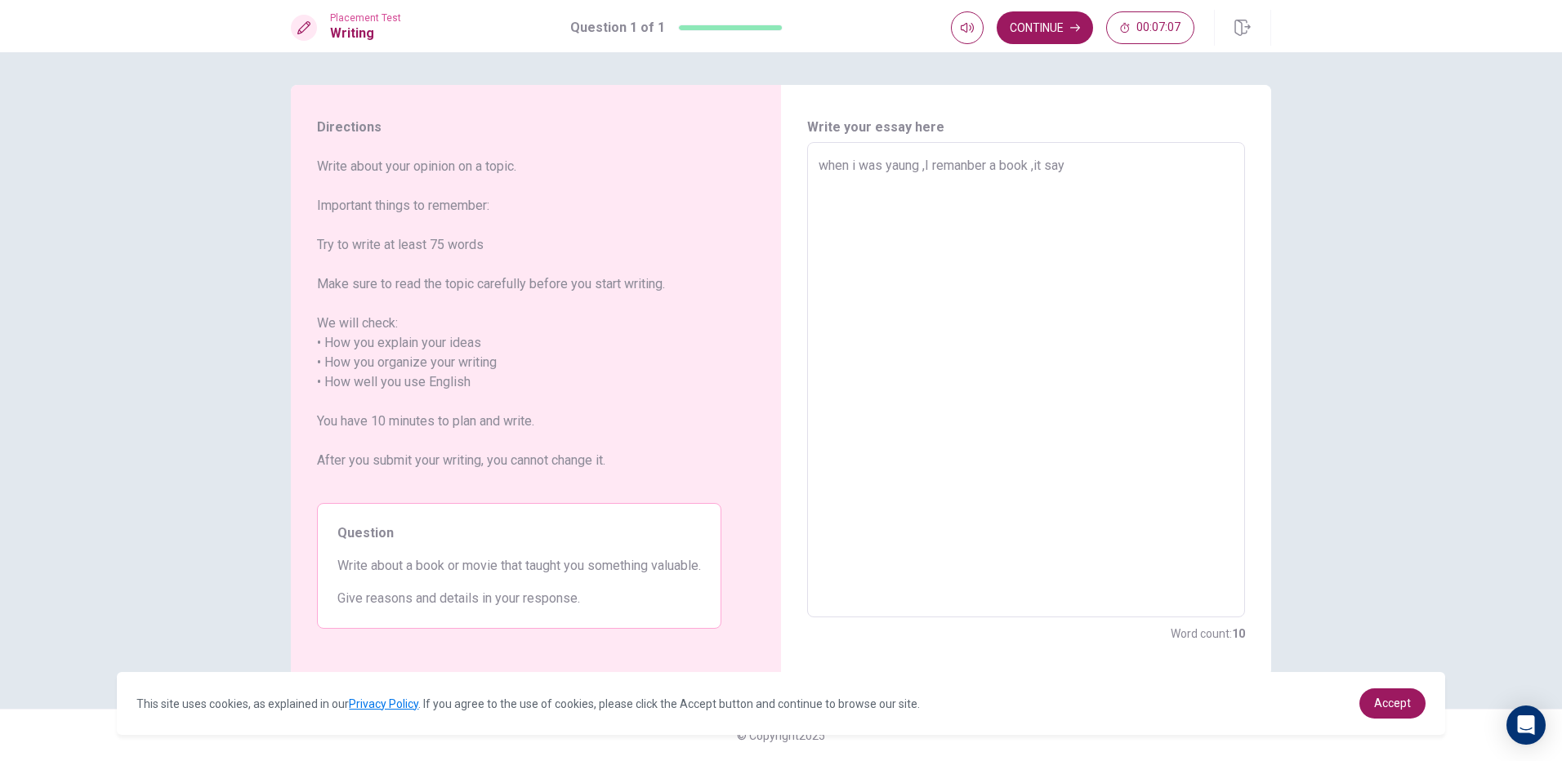
type textarea "when i was yaung ,I remanber a book ,it say a"
type textarea "x"
type textarea "when i was yaung ,I remanber a book ,it say a"
type textarea "x"
type textarea "when i was yaung ,I remanber a book ,it say a b"
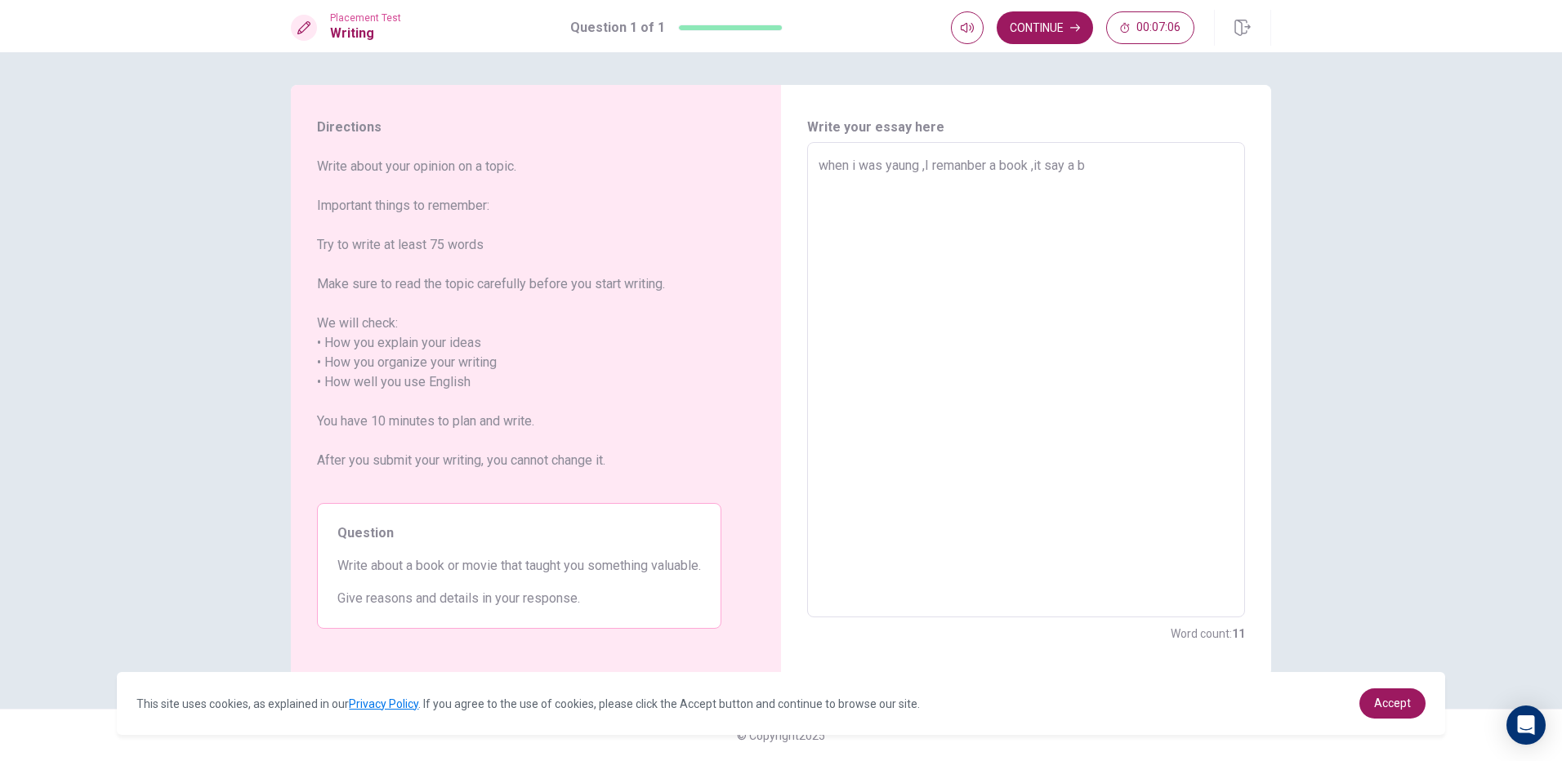
type textarea "x"
type textarea "when i was yaung ,I remanber a book ,it say a bo"
type textarea "x"
type textarea "when i was yaung ,I remanber a book ,it say a boy"
type textarea "x"
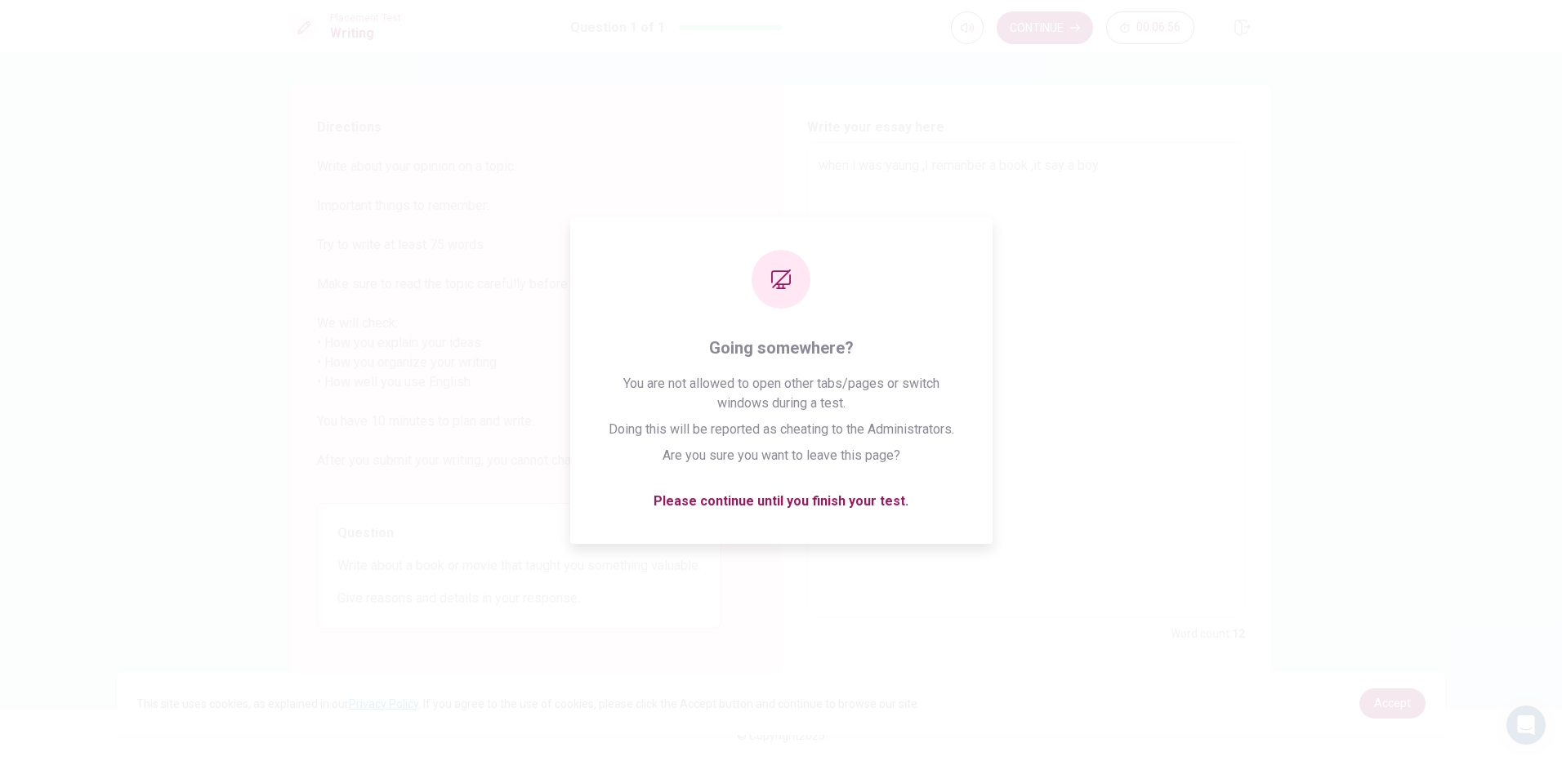
type textarea "when i was yaung ,I remanber a book ,it say a boy"
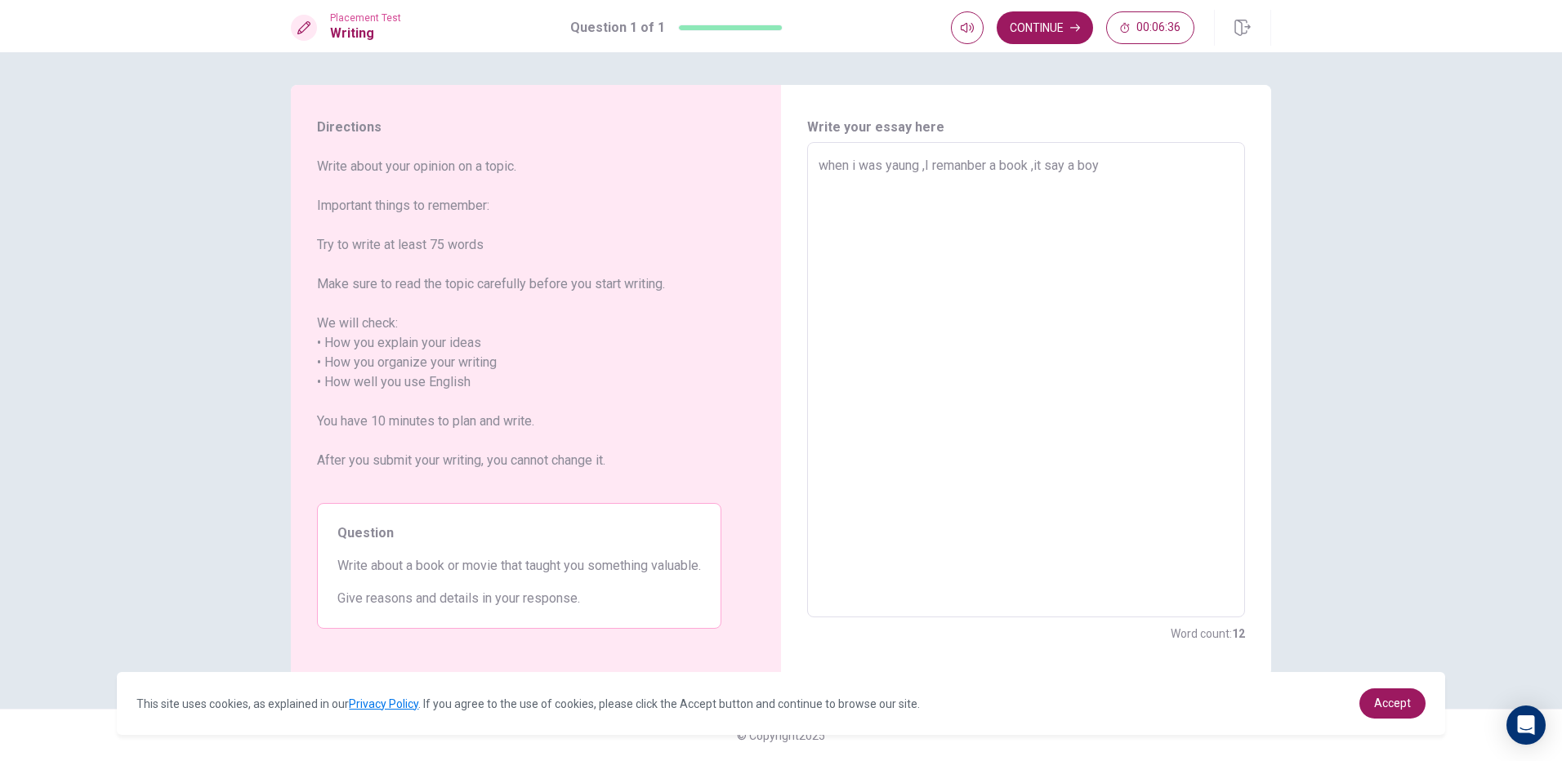
type textarea "x"
type textarea "when i was yaung ,I remanber a book ,it say a boy"
type textarea "x"
type textarea "when i was yaung ,I remanber a book ,it say a boy f"
type textarea "x"
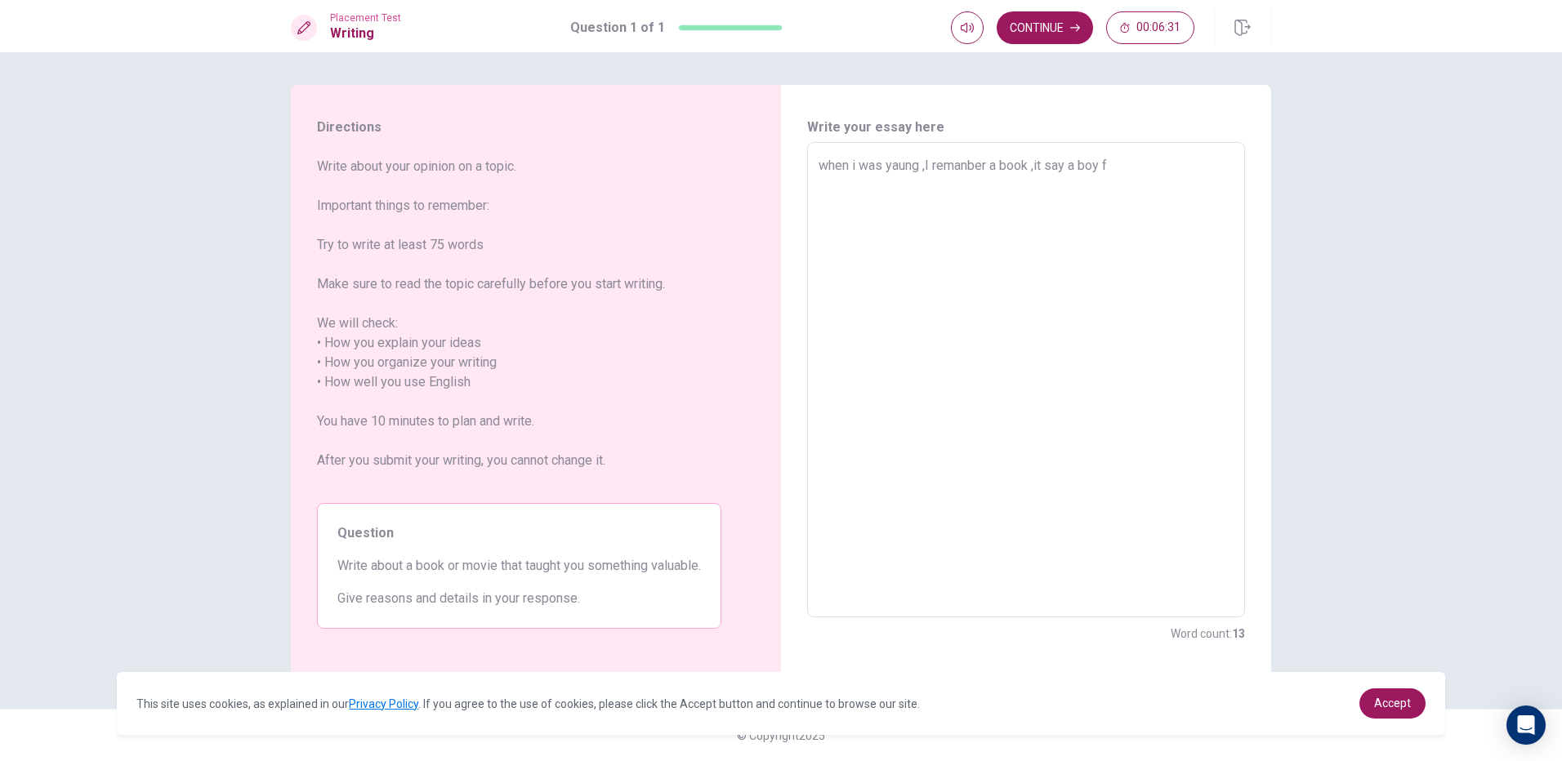
type textarea "when i was yaung ,I remanber a book ,it say a boy fi"
type textarea "x"
type textarea "when i was yaung ,I remanber a book ,it say a boy fig"
type textarea "x"
type textarea "when i was yaung ,I remanber a book ,it say a boy figh"
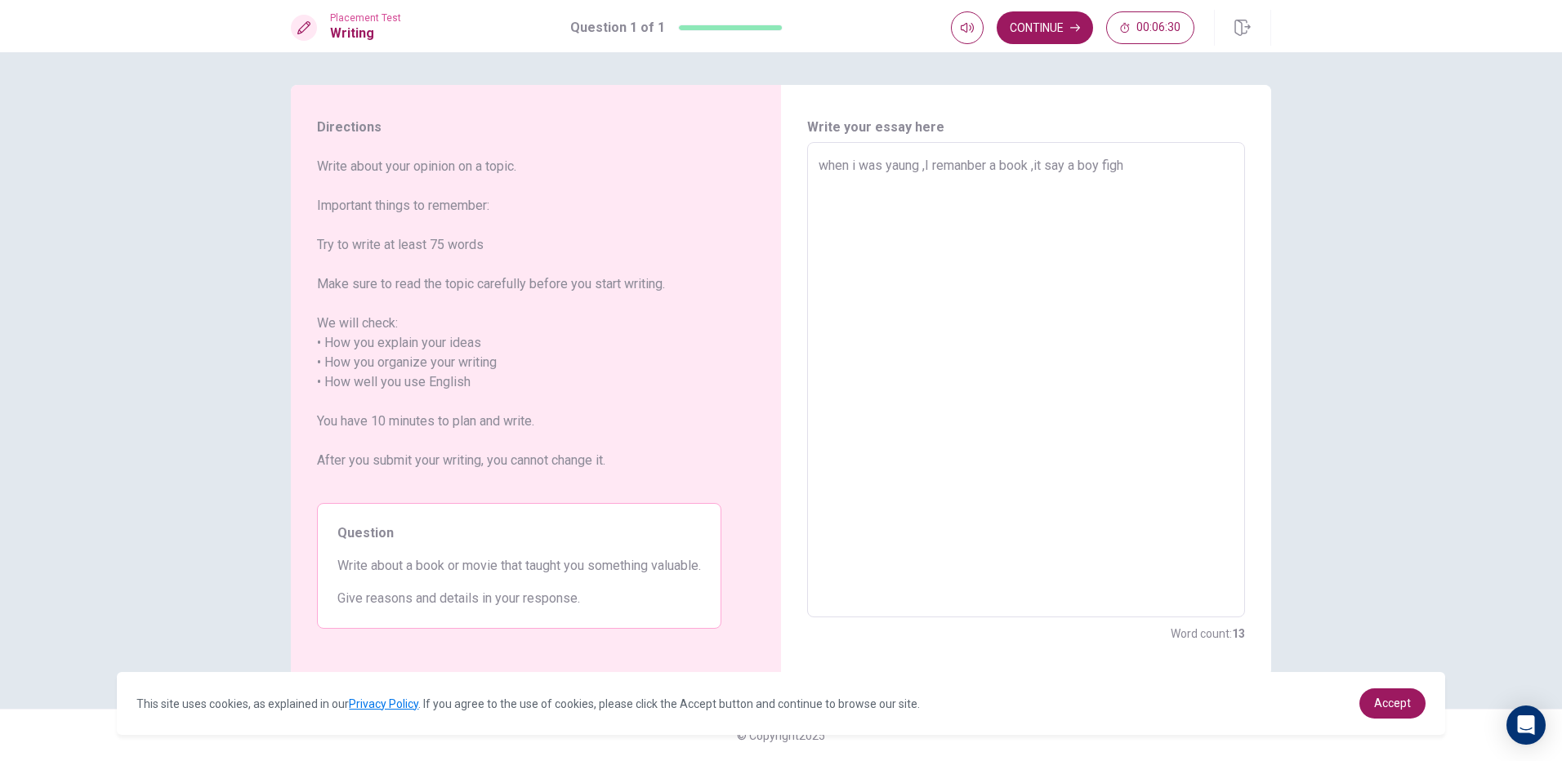
type textarea "x"
type textarea "when i was [PERSON_NAME] ,I remanber a book ,it say a boy fight"
type textarea "x"
type textarea "when i was [PERSON_NAME] ,I remanber a book ,it say a boy fight"
type textarea "x"
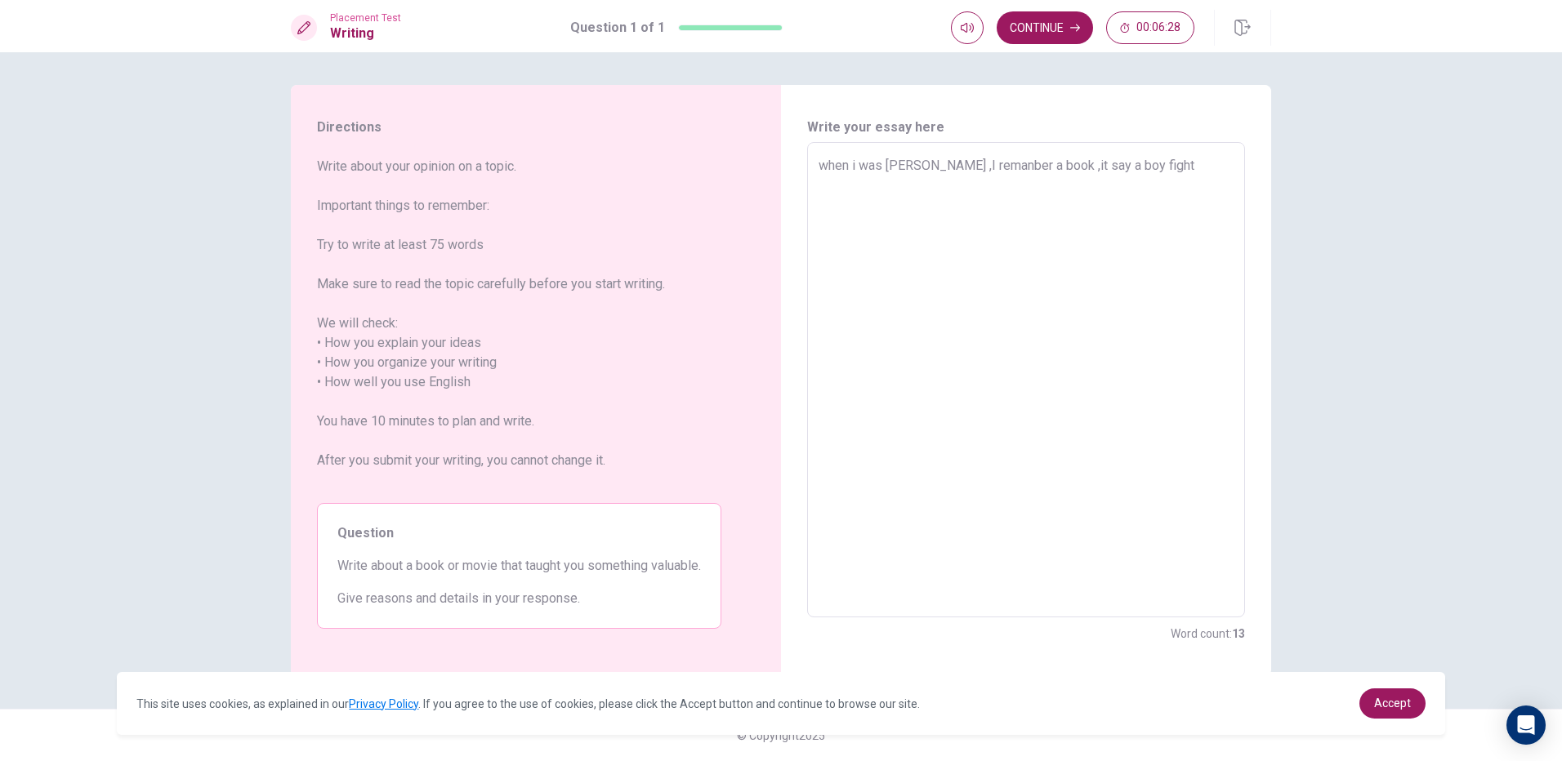
type textarea "when i was yaung ,I remanber a book ,it say a boy fight w"
type textarea "x"
type textarea "when i was yaung ,I remanber a book ,it say a boy fight wi"
type textarea "x"
type textarea "when i was [PERSON_NAME] ,I remanber a book ,it say a boy fight wit"
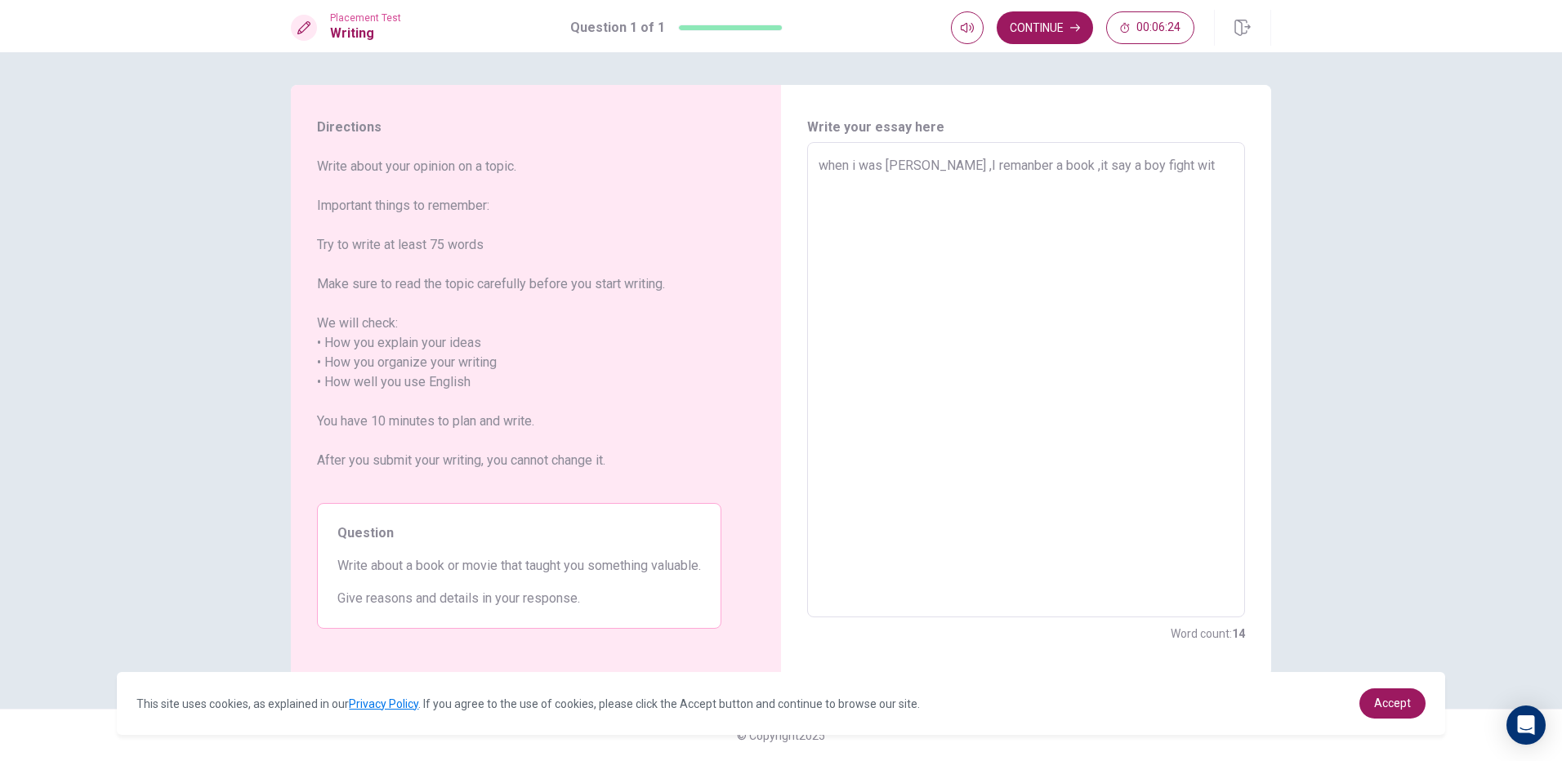
type textarea "x"
type textarea "when i was [PERSON_NAME] ,I remanber a book ,it say a boy fight with"
type textarea "x"
type textarea "when i was [PERSON_NAME] ,I remanber a book ,it say a boy fight with"
type textarea "x"
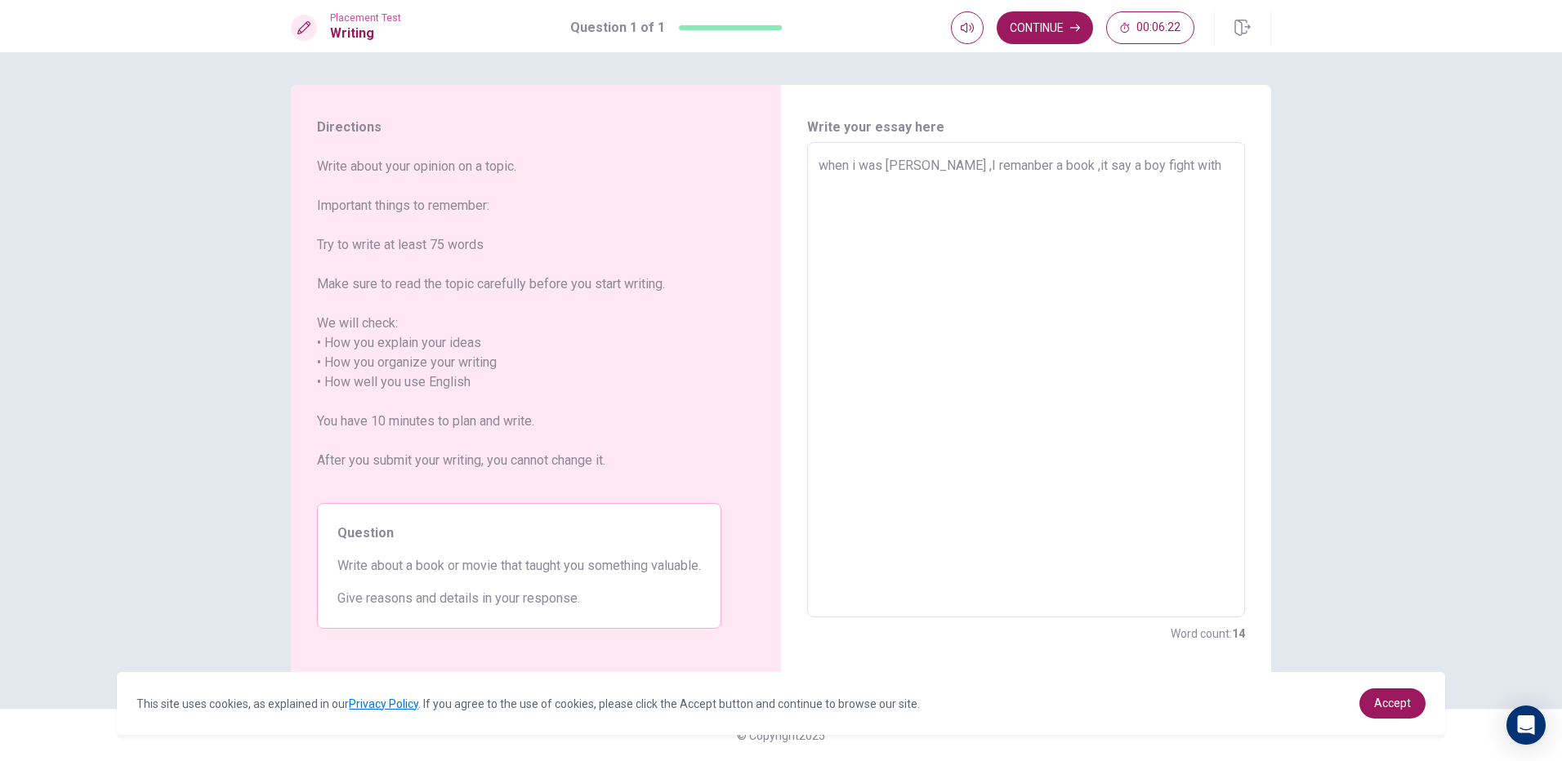
type textarea "when i was [PERSON_NAME] ,I remanber a book ,it say a boy fight with h"
type textarea "x"
type textarea "when i was [PERSON_NAME] ,I remanber a book ,it say a boy fight with hi"
type textarea "x"
type textarea "when i was [PERSON_NAME] ,I remanber a book ,it say a boy fight with his"
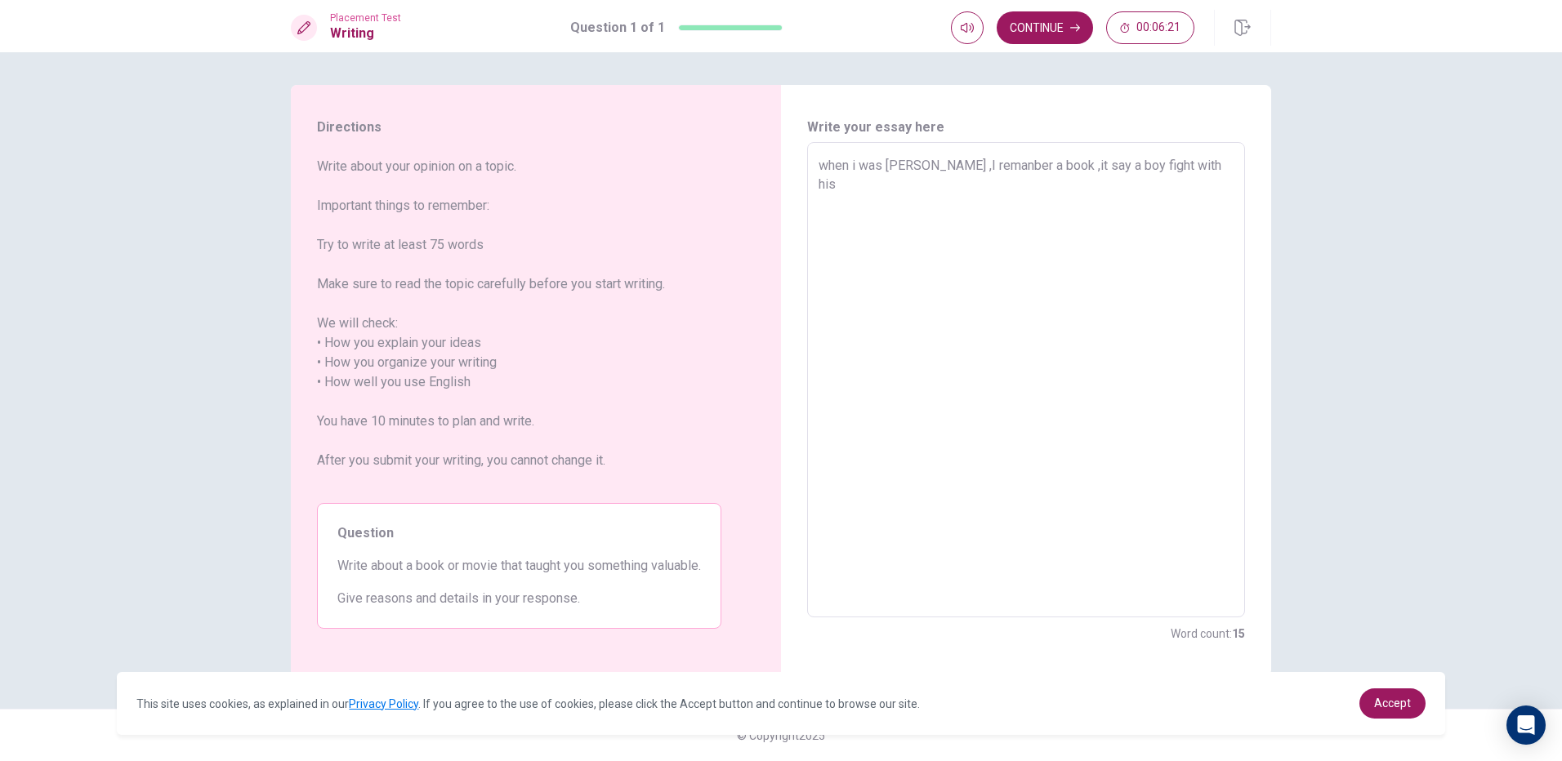
type textarea "x"
type textarea "when i was [PERSON_NAME] ,I remanber a book ,it say a boy fight with his"
type textarea "x"
type textarea "when i was [PERSON_NAME] ,I remanber a book ,it say a boy fight with his f"
type textarea "x"
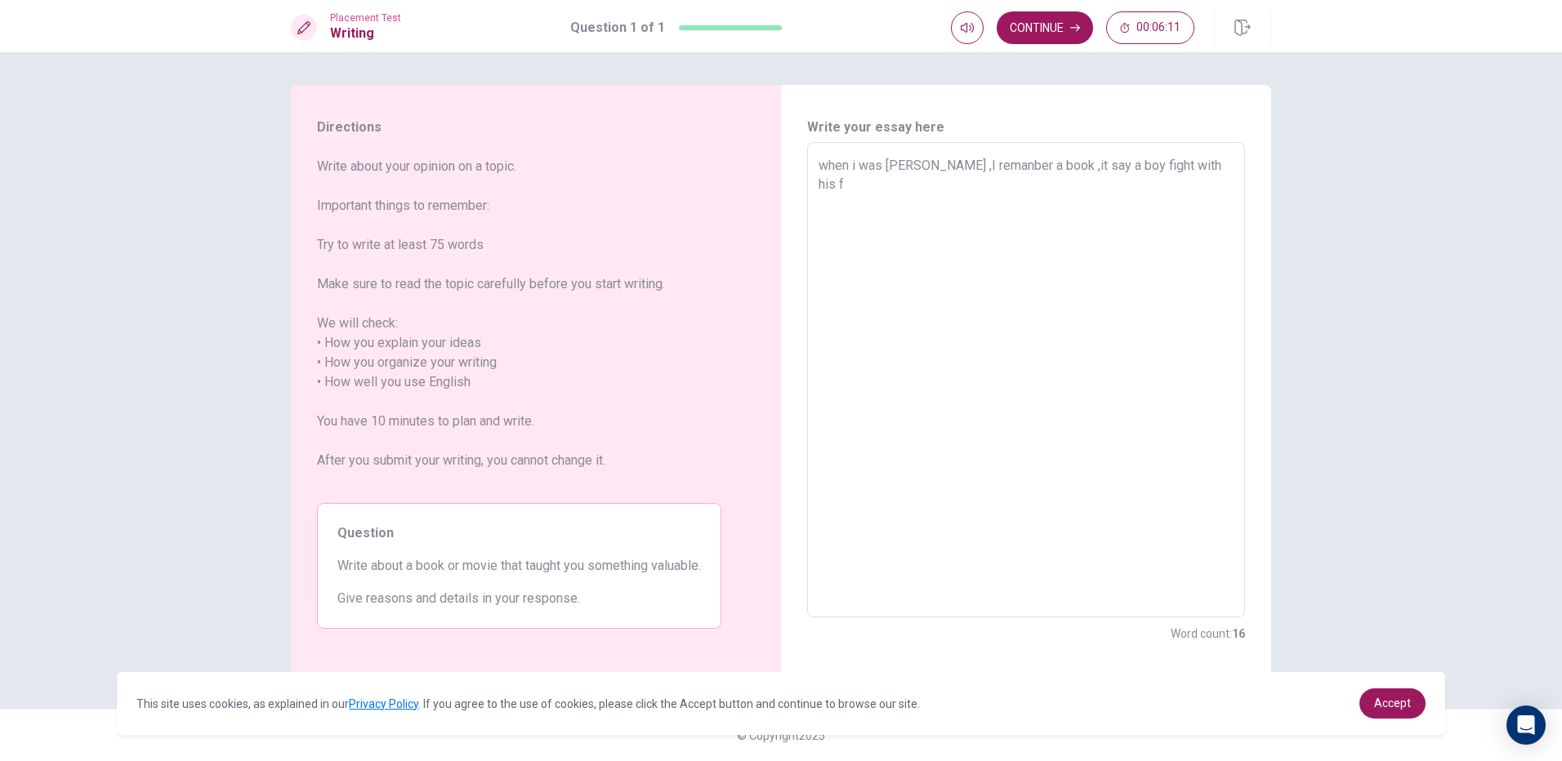
type textarea "when i was [PERSON_NAME] ,I remanber a book ,it say a boy fight with his fa"
type textarea "x"
type textarea "when i was [PERSON_NAME] ,I remanber a book ,it say a boy fight with his fat"
type textarea "x"
type textarea "when i was [PERSON_NAME] ,I remanber a book ,it say a boy fight with his fath"
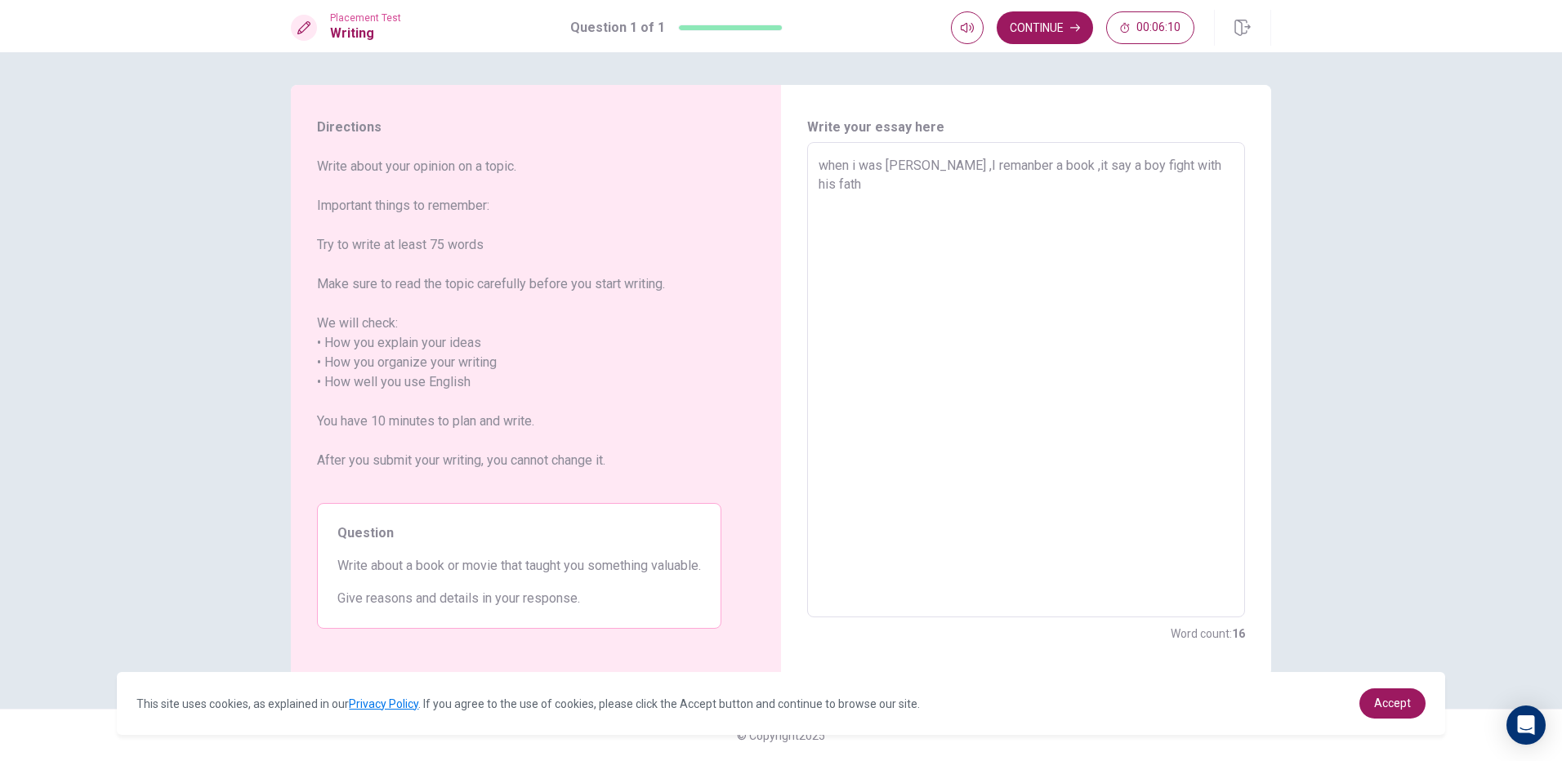
type textarea "x"
type textarea "when i was [PERSON_NAME] ,I remanber a book ,it say a boy fight with his fathe"
type textarea "x"
type textarea "when i was [PERSON_NAME] ,I remanber a book ,it say a boy fight with his father"
type textarea "x"
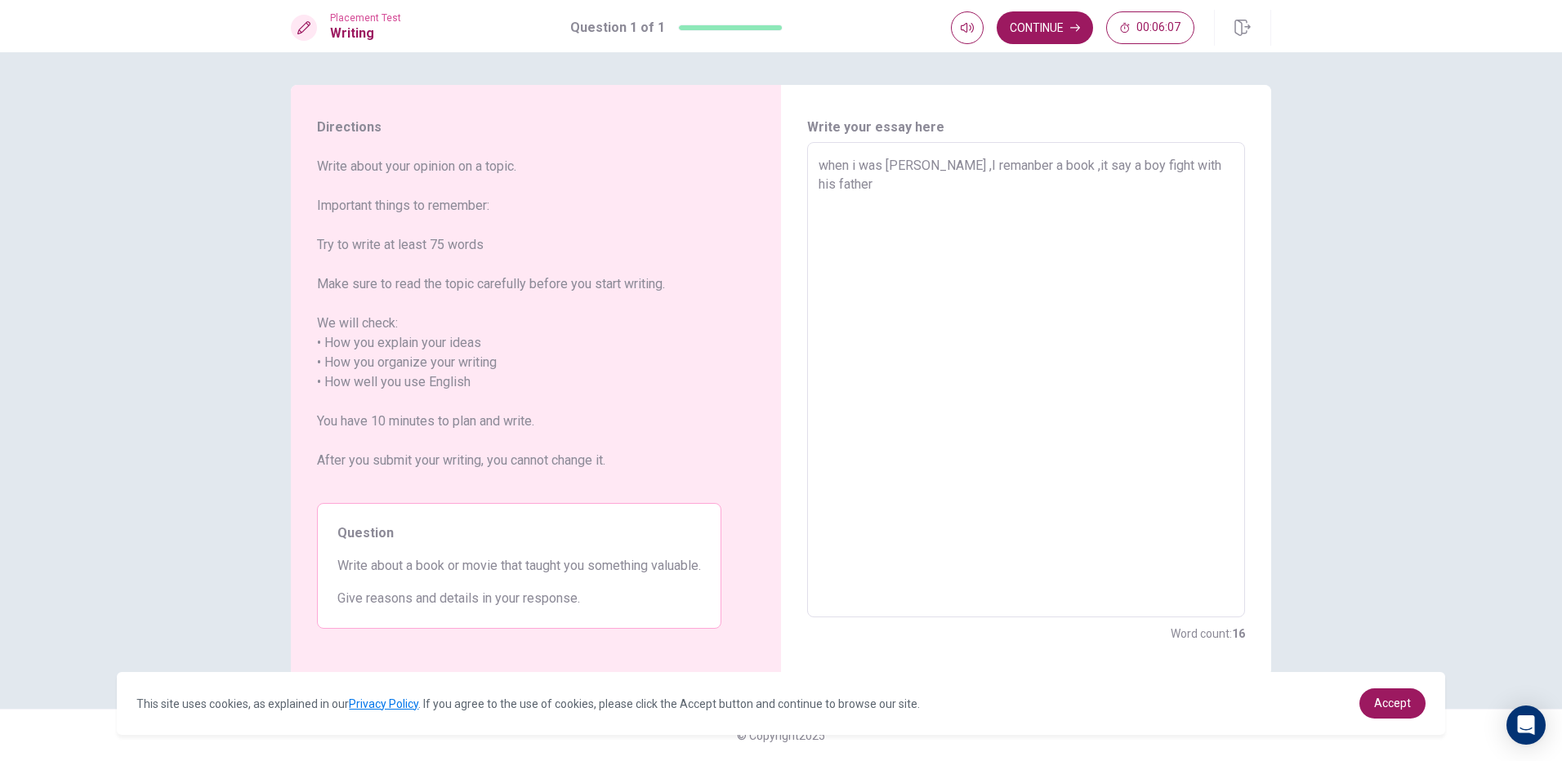
type textarea "when i was [PERSON_NAME] ,I remanber a book ,it say a boy fight with his father"
type textarea "x"
type textarea "when i was [PERSON_NAME] ,I remanber a book ,it say a boy fight with his father…"
type textarea "x"
type textarea "when i was [PERSON_NAME] ,I remanber a book ,it say a boy fight with his father…"
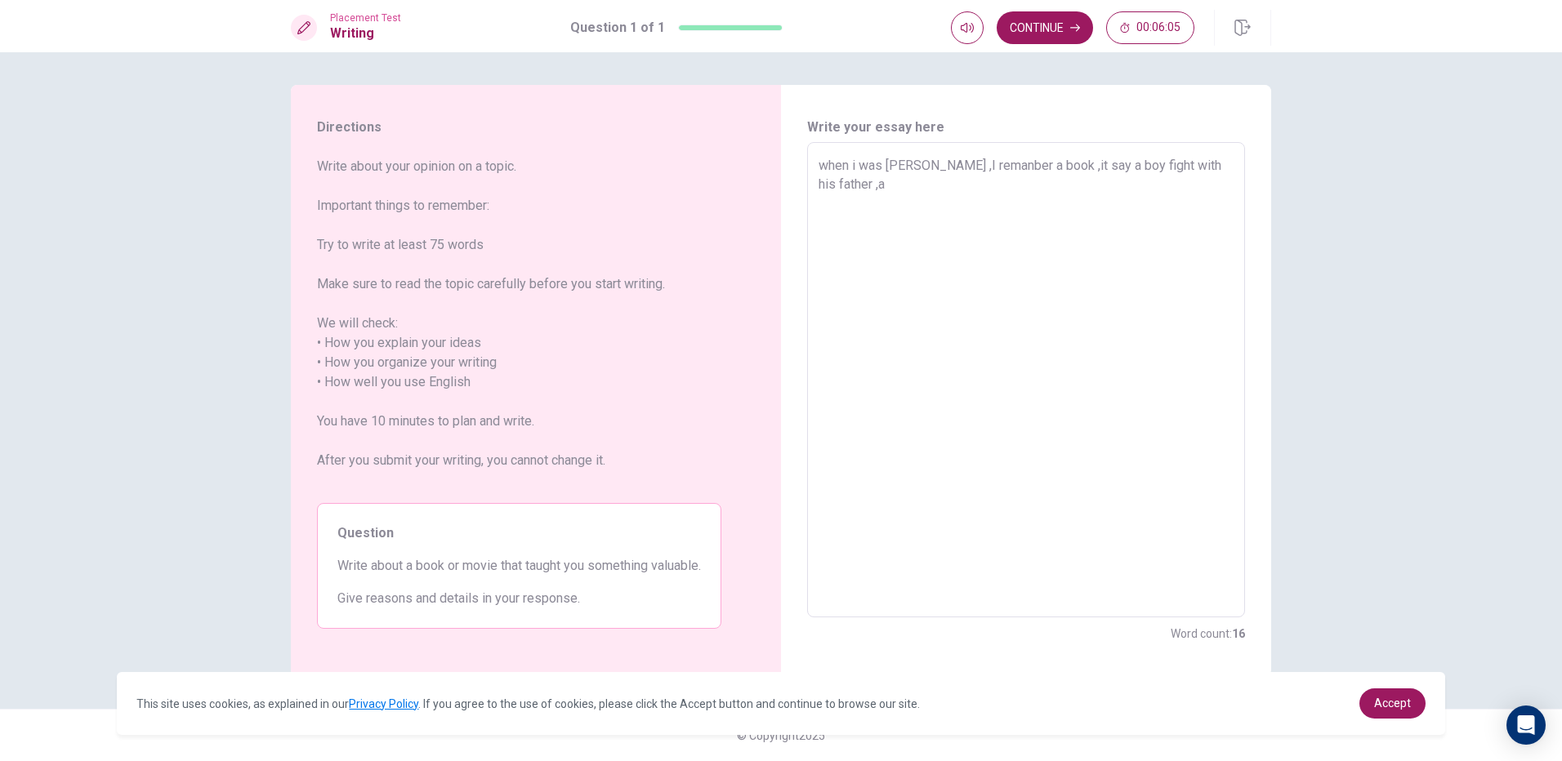
type textarea "x"
type textarea "when i was [PERSON_NAME] ,I remanber a book ,it say a boy fight with his father…"
type textarea "x"
click at [1059, 36] on button "Continue" at bounding box center [1044, 27] width 96 height 33
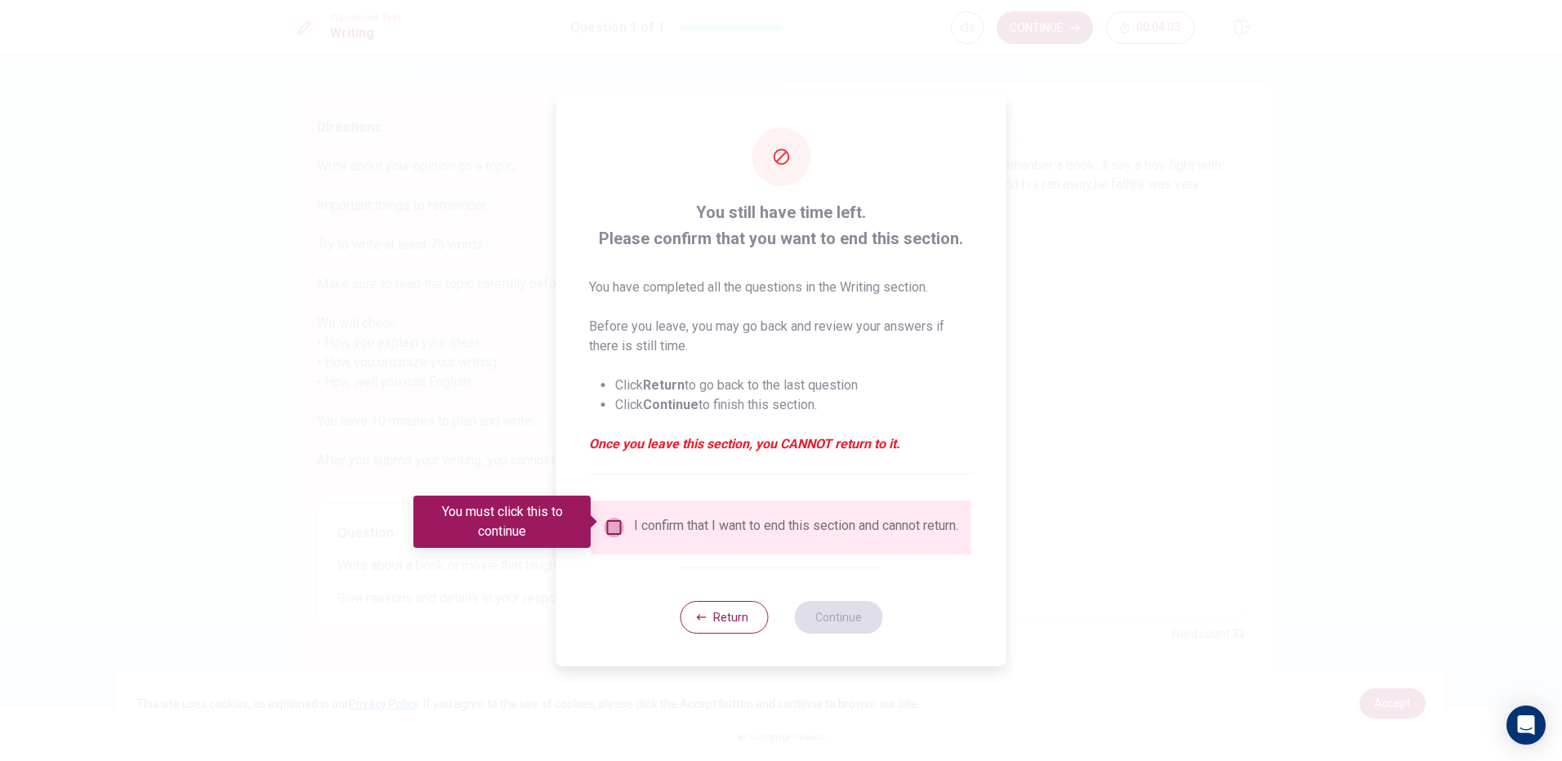
click at [613, 518] on input "You must click this to continue" at bounding box center [614, 528] width 20 height 20
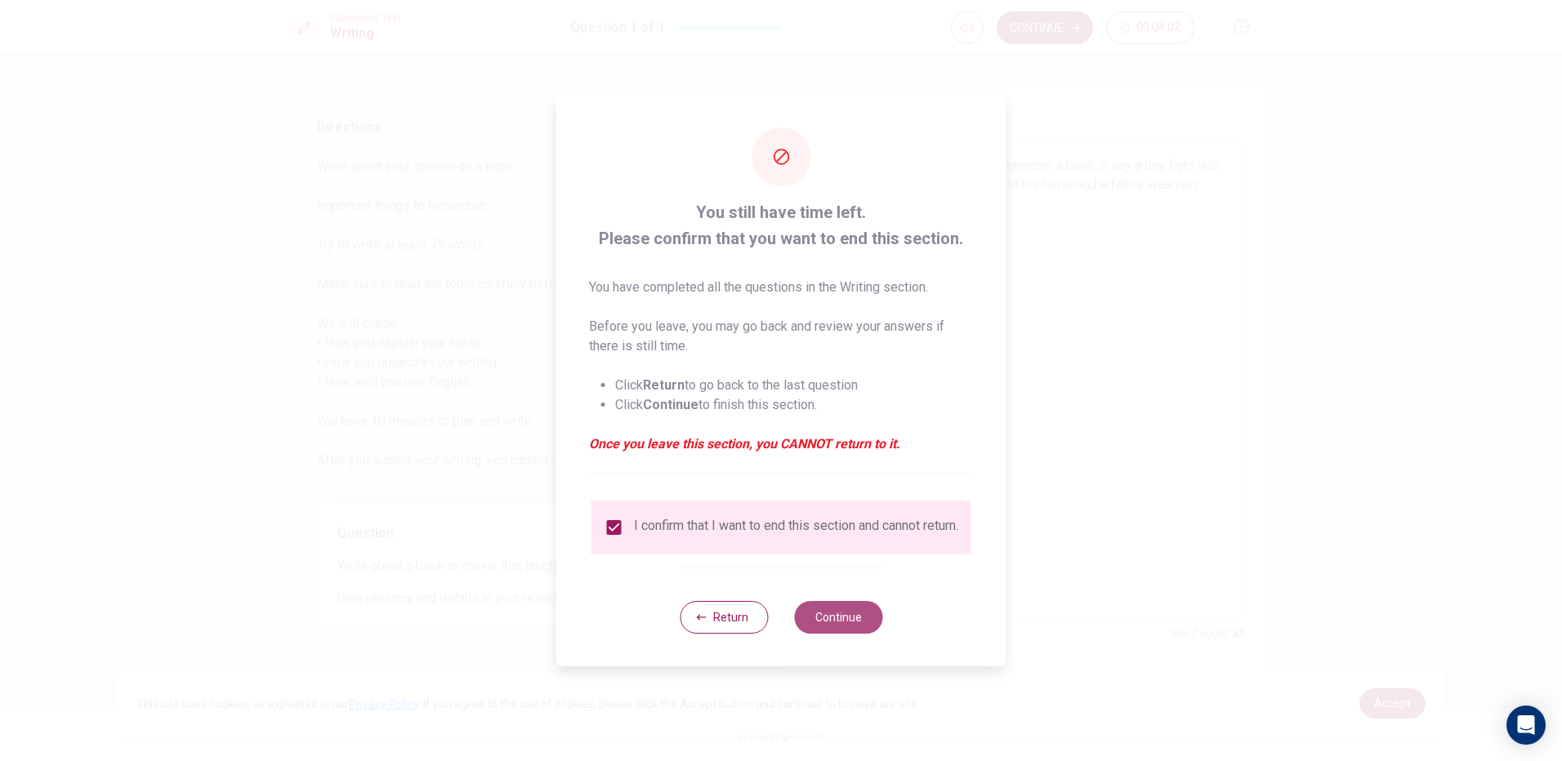
click at [827, 630] on button "Continue" at bounding box center [838, 617] width 88 height 33
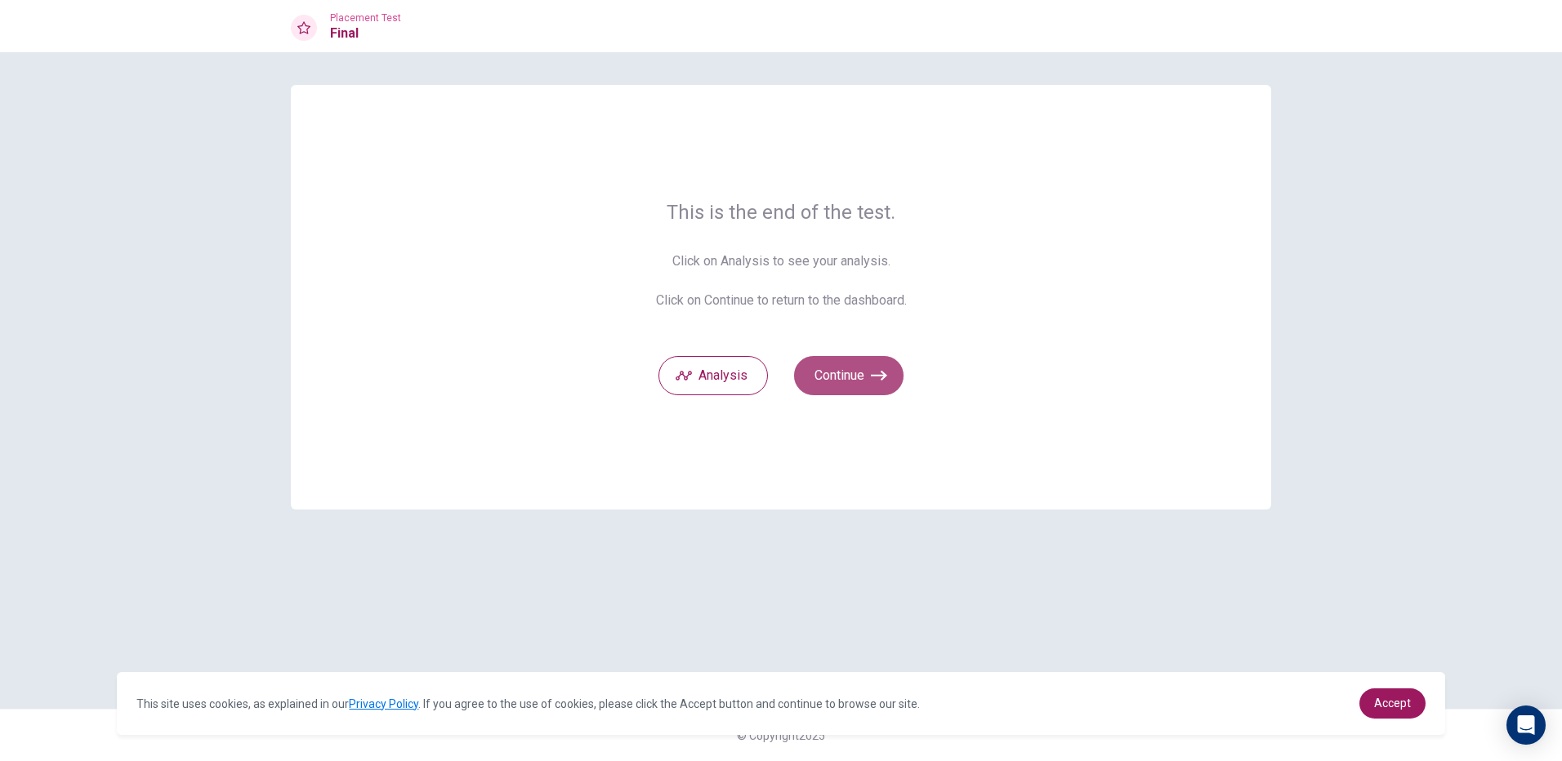
click at [867, 374] on button "Continue" at bounding box center [848, 375] width 109 height 39
